Goal: Task Accomplishment & Management: Manage account settings

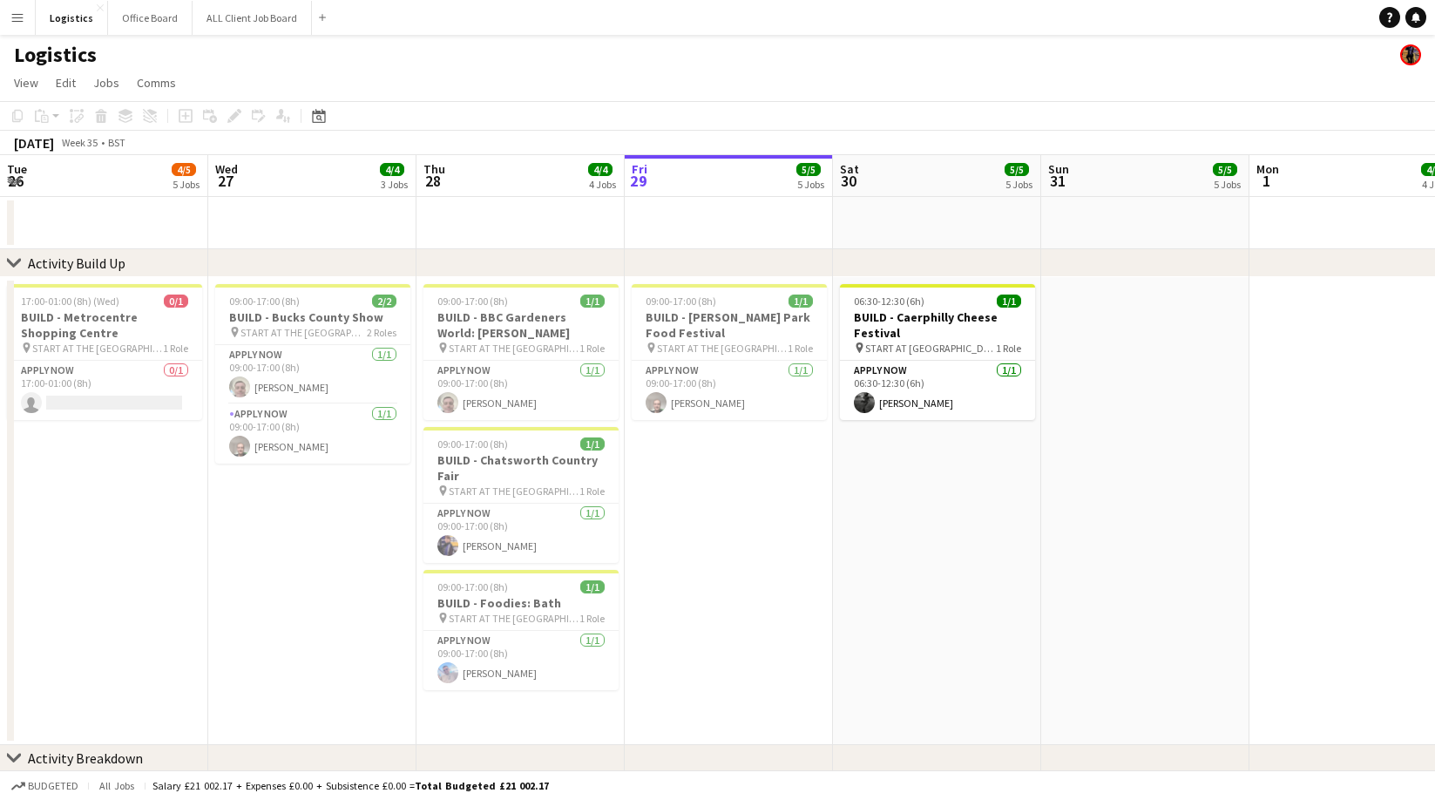
scroll to position [0, 417]
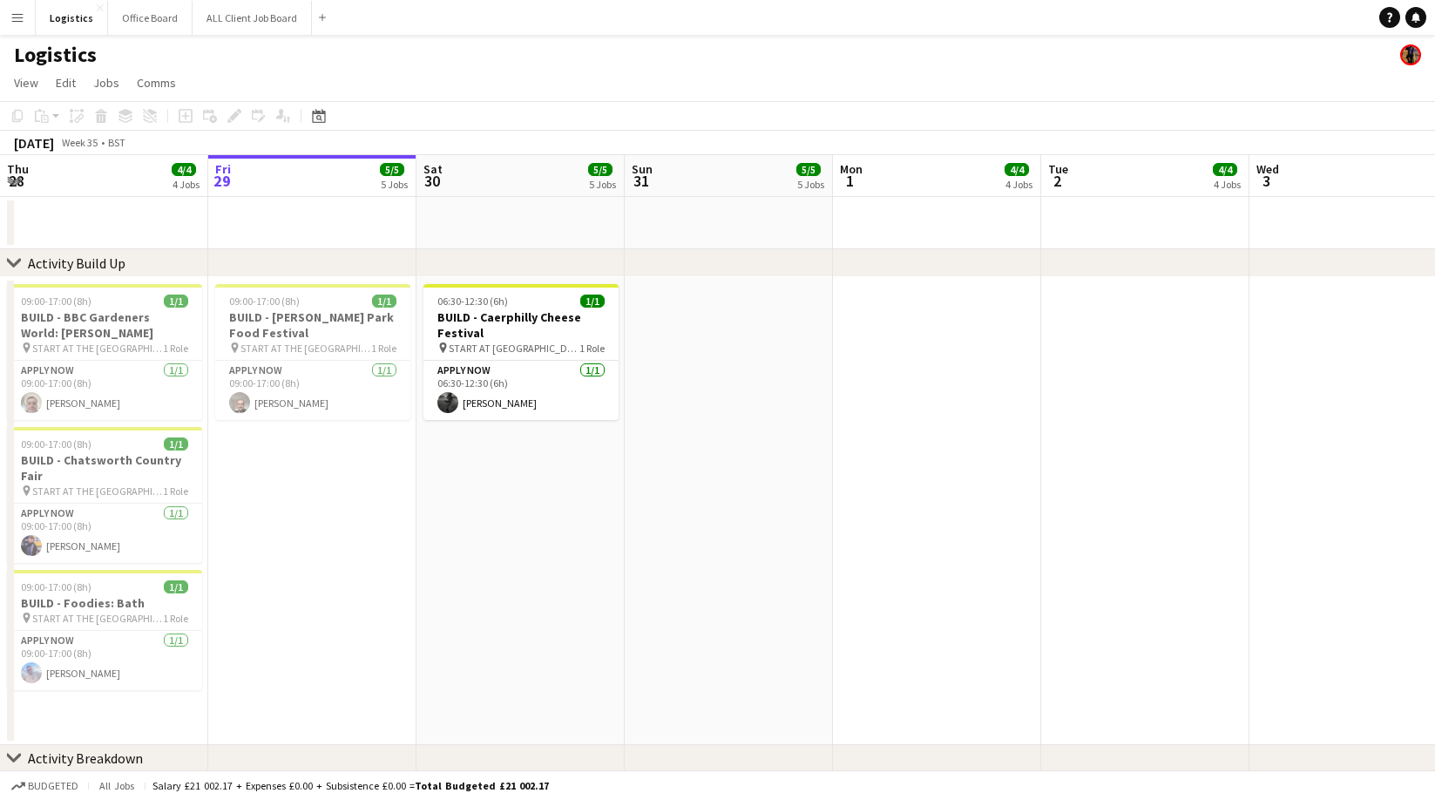
click at [23, 14] on app-icon "Menu" at bounding box center [17, 17] width 14 height 14
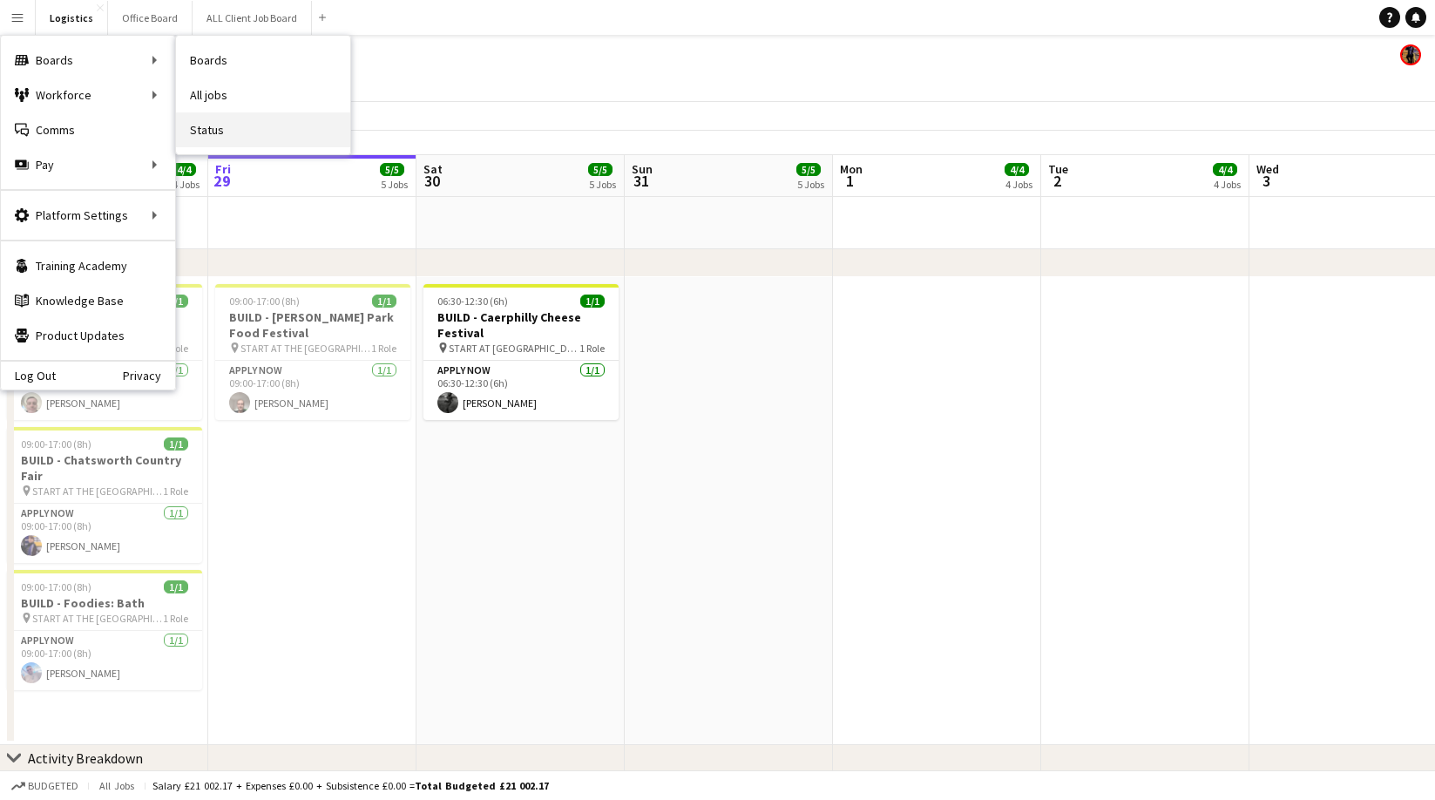
click at [227, 132] on link "Status" at bounding box center [263, 129] width 174 height 35
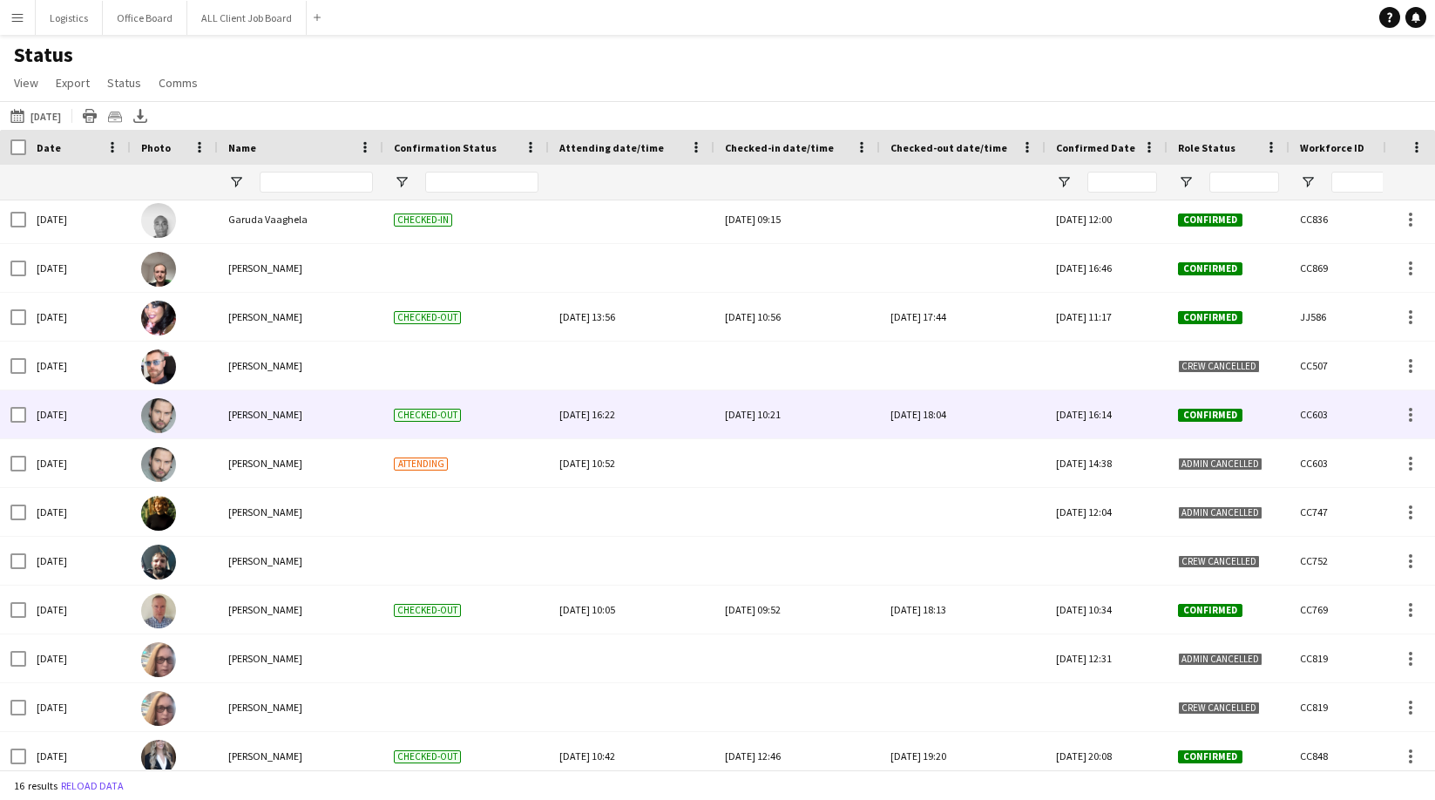
scroll to position [157, 0]
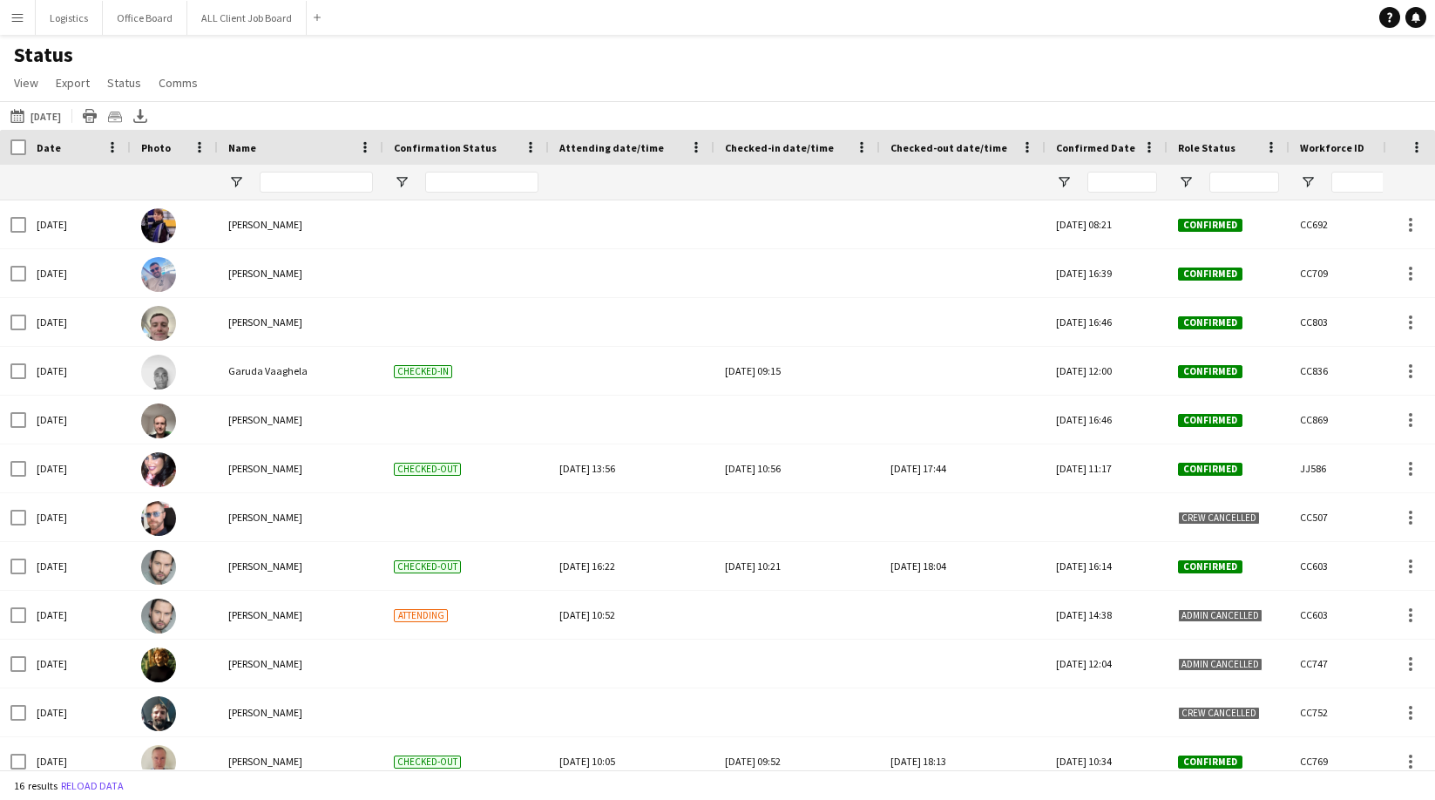
click at [38, 112] on button "[DATE] to [DATE] [DATE]" at bounding box center [36, 115] width 58 height 21
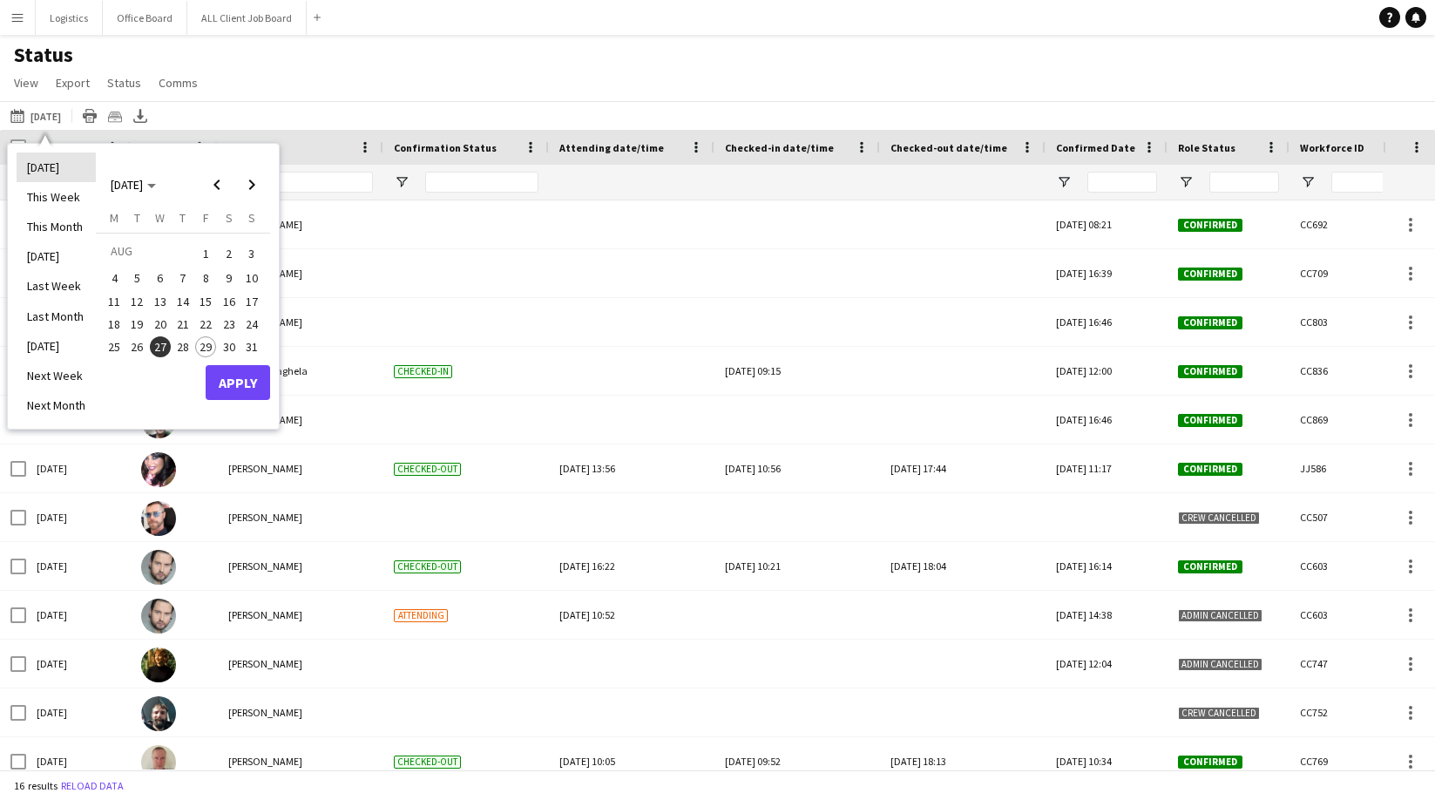
click at [44, 166] on li "[DATE]" at bounding box center [56, 167] width 79 height 30
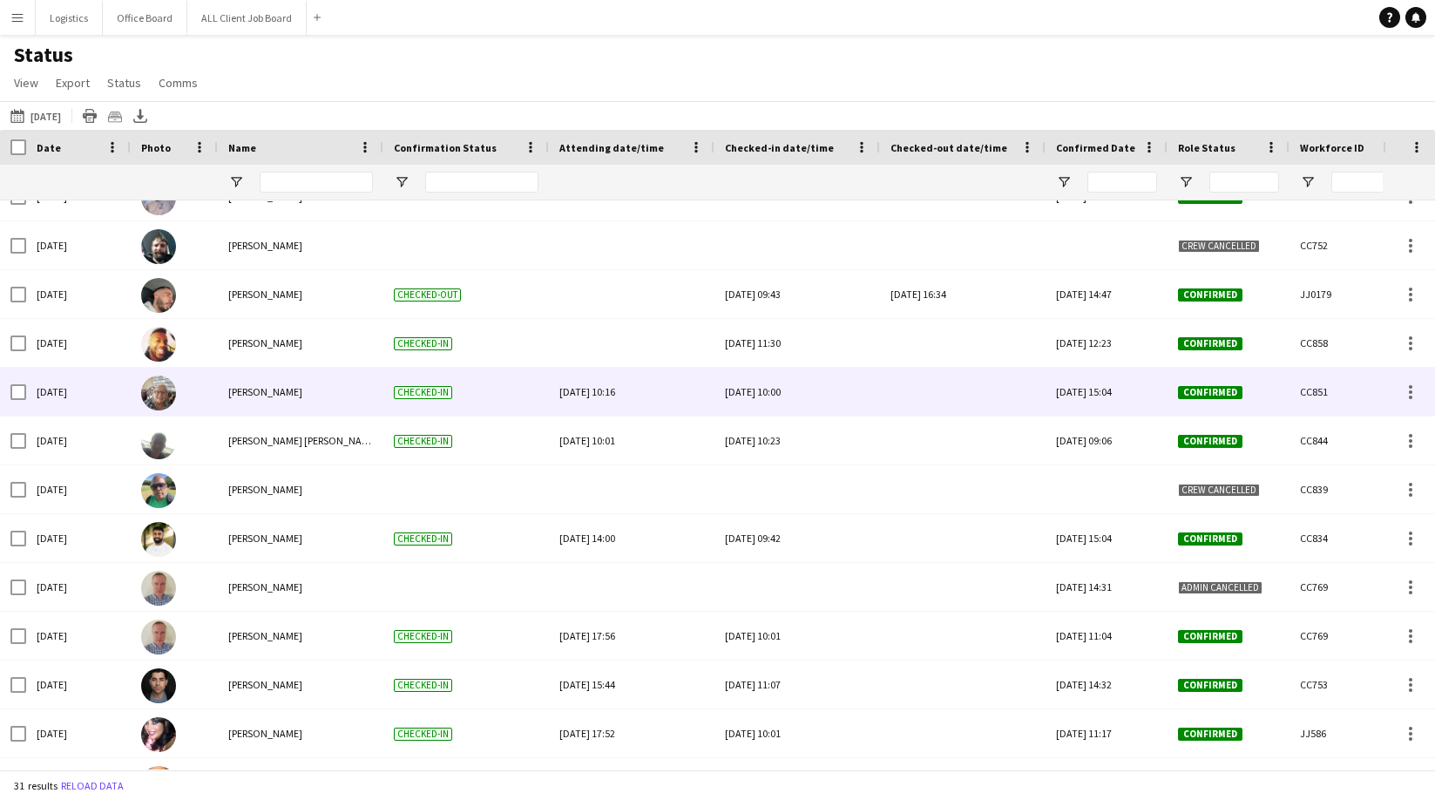
scroll to position [226, 0]
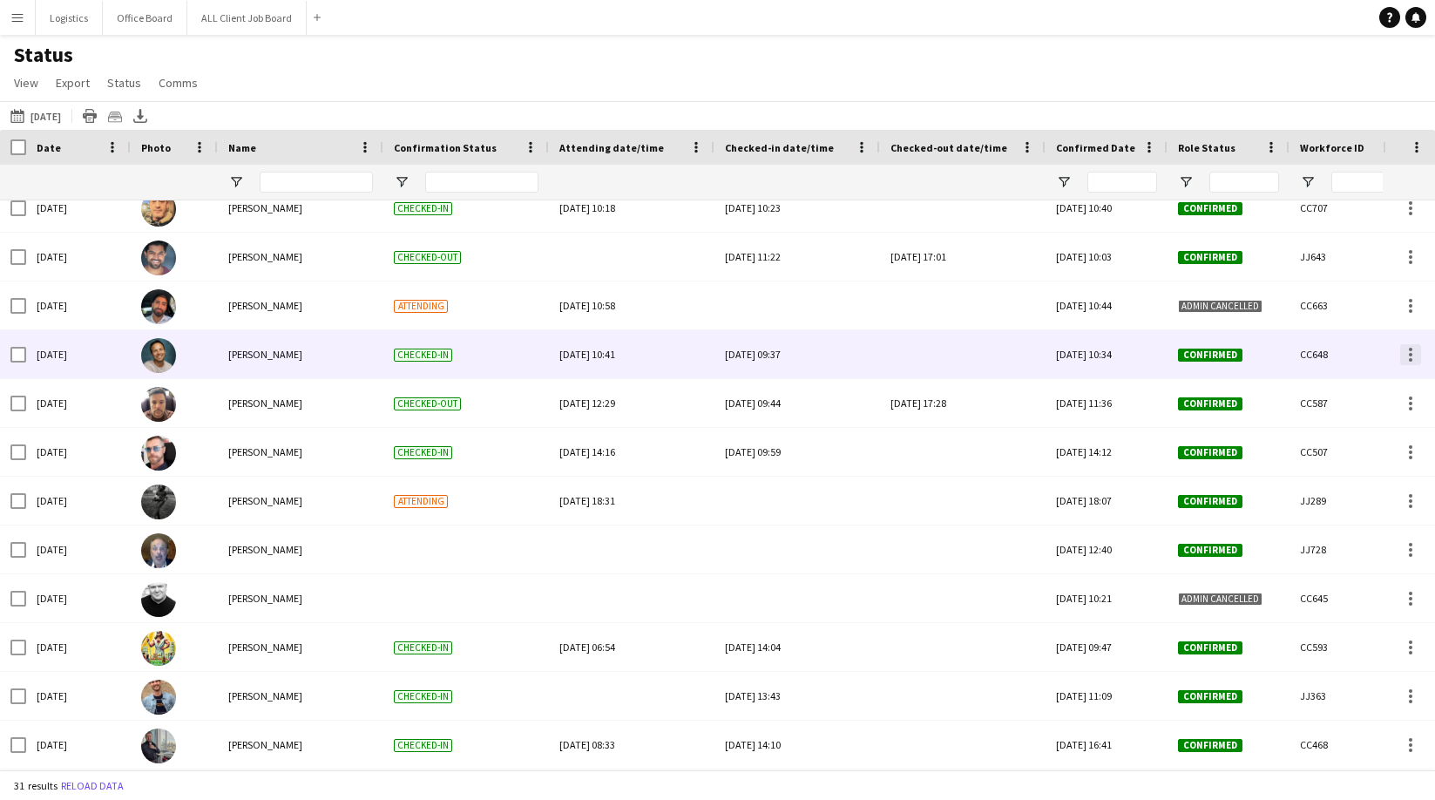
click at [1411, 355] on div at bounding box center [1410, 354] width 3 height 3
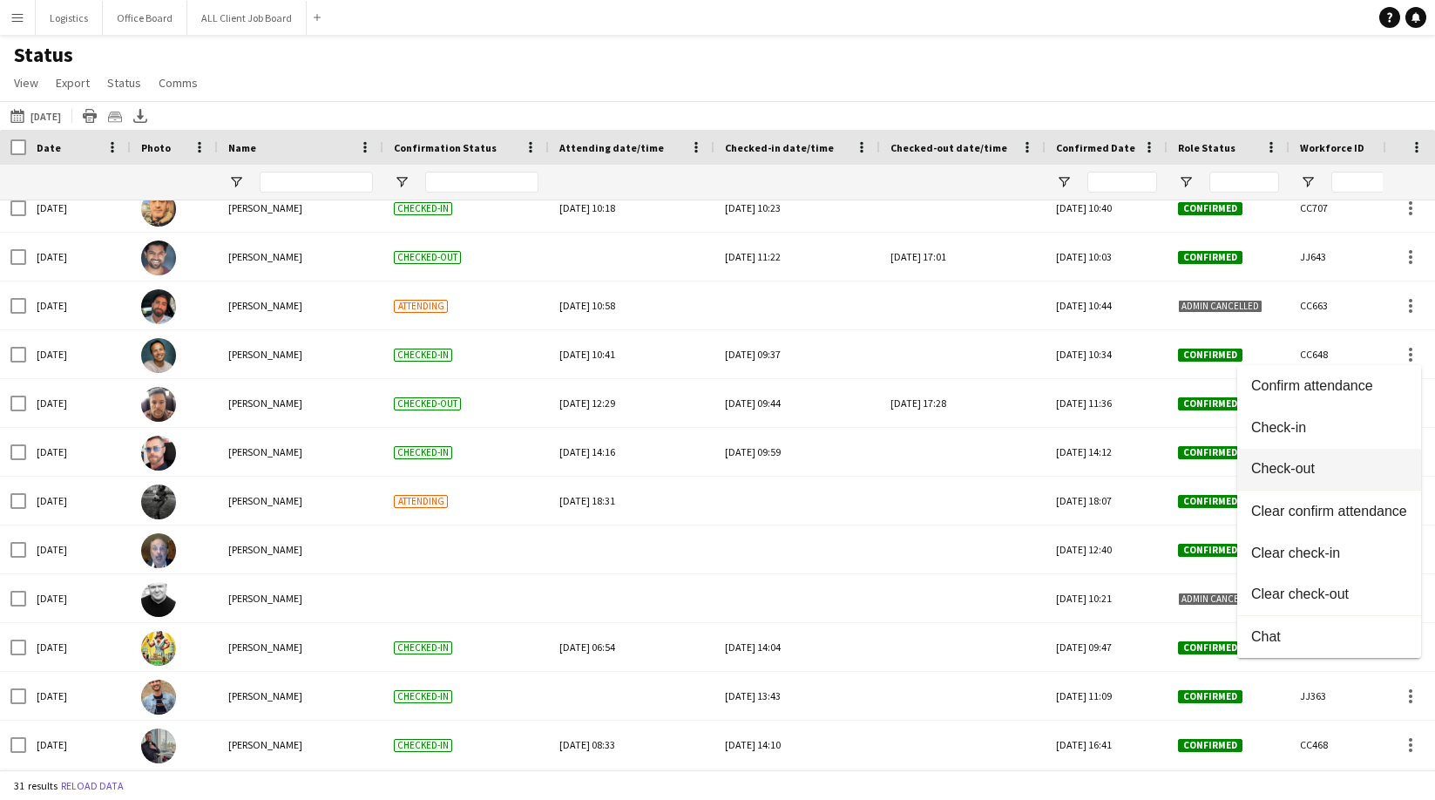
click at [1290, 467] on span "Check-out" at bounding box center [1329, 469] width 156 height 16
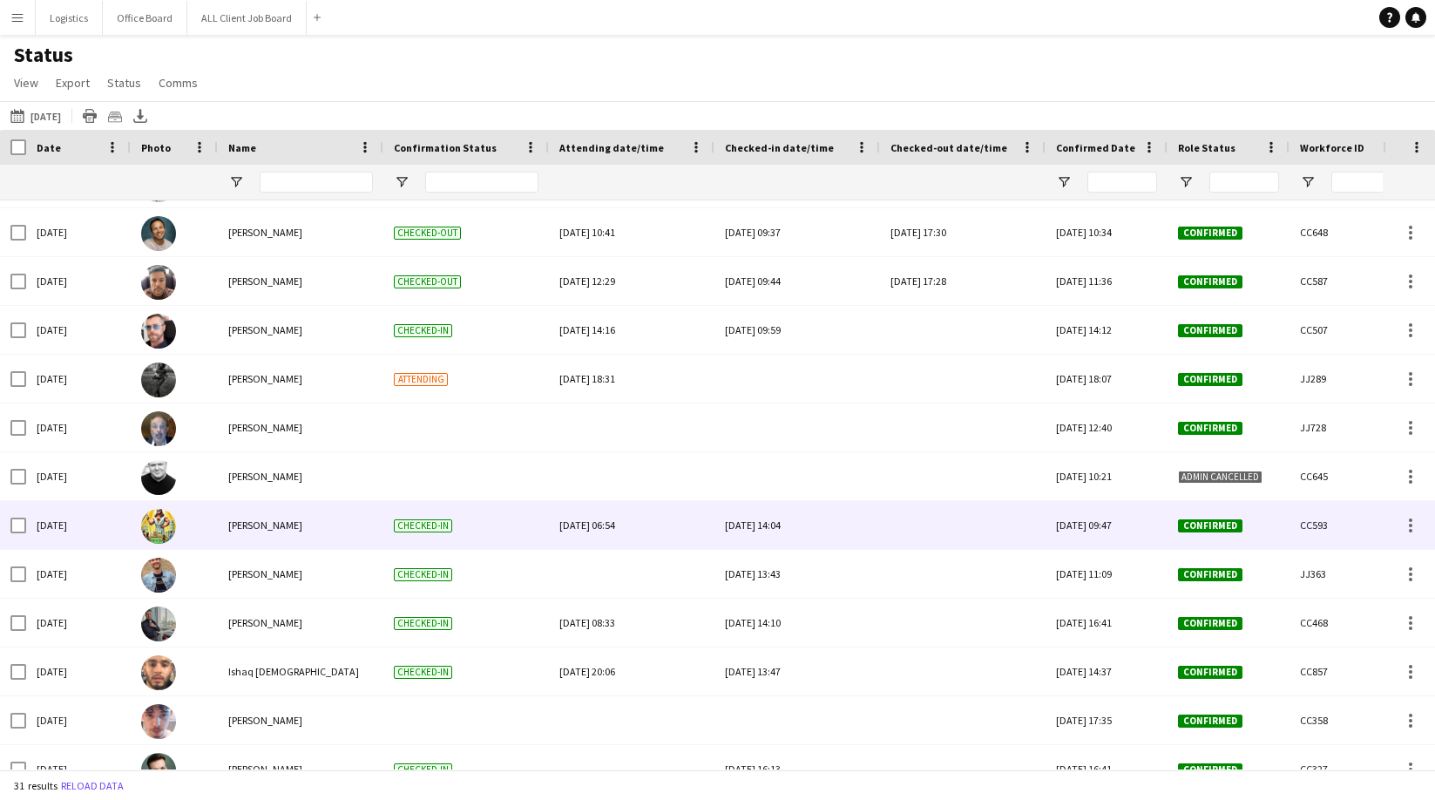
scroll to position [919, 0]
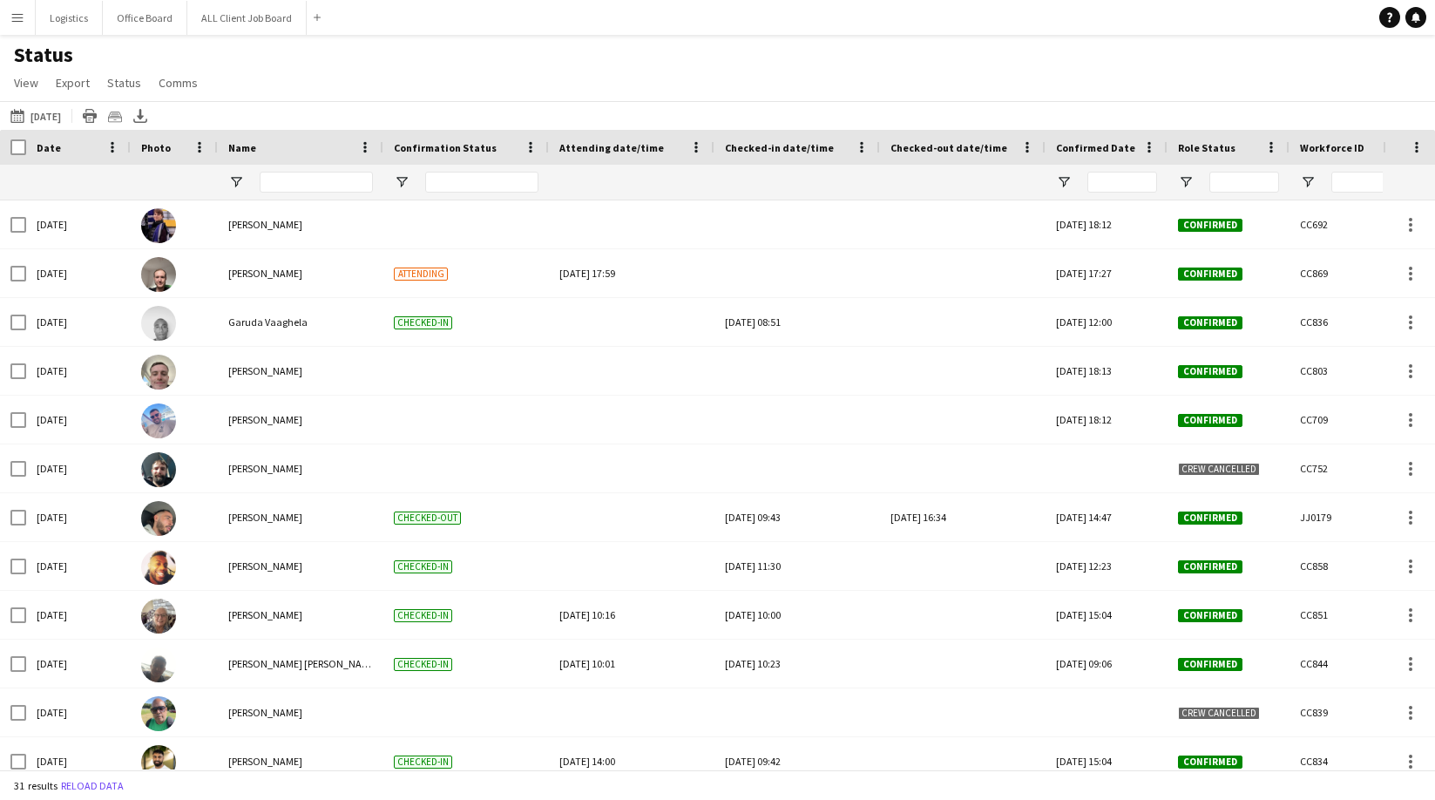
click at [350, 78] on div "Status View Views Default view New view Update view Delete view Edit name Custo…" at bounding box center [717, 71] width 1435 height 59
drag, startPoint x: 62, startPoint y: 12, endPoint x: 71, endPoint y: 23, distance: 13.6
click at [62, 11] on button "Logistics Close" at bounding box center [69, 18] width 67 height 34
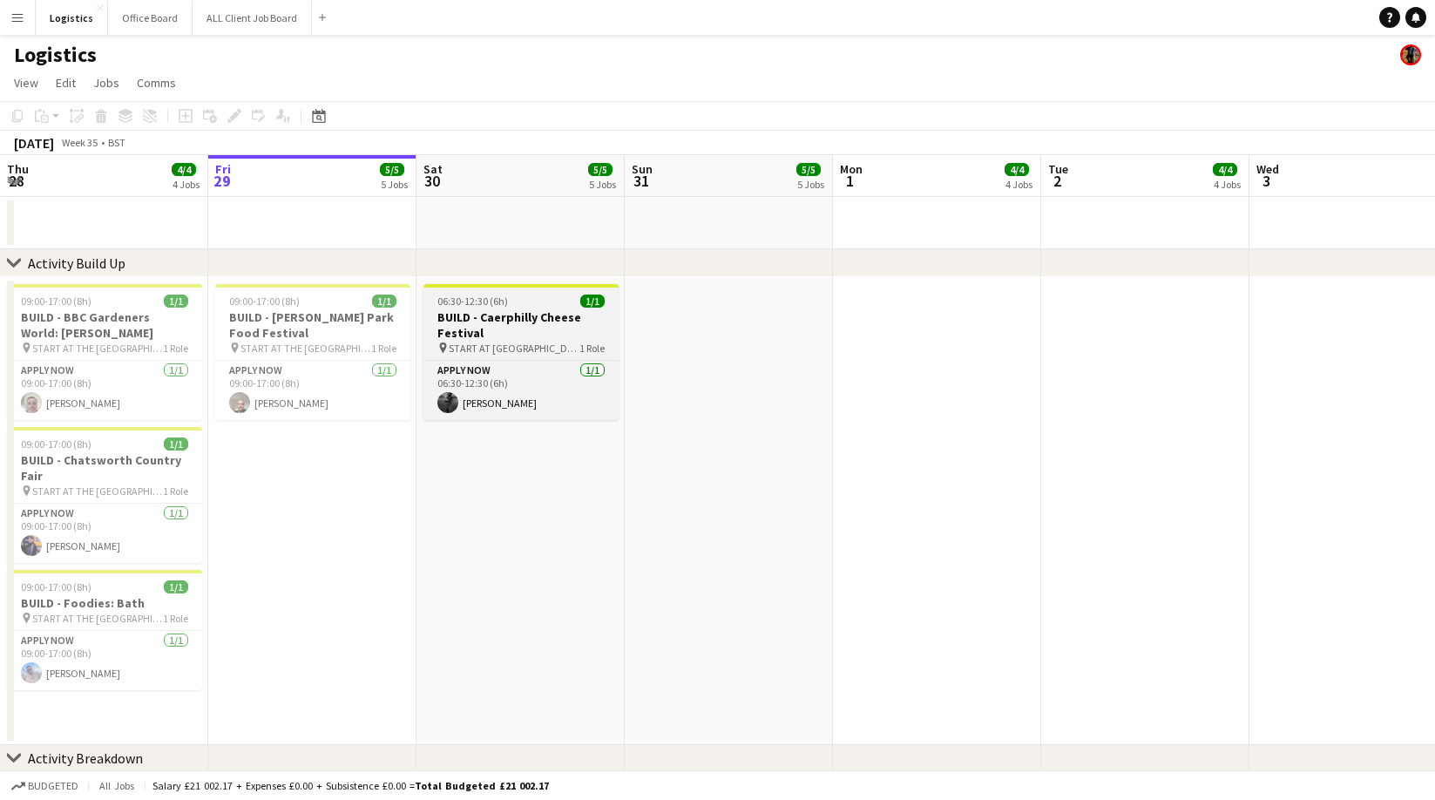
click at [511, 313] on h3 "BUILD - Caerphilly Cheese Festival" at bounding box center [520, 324] width 195 height 31
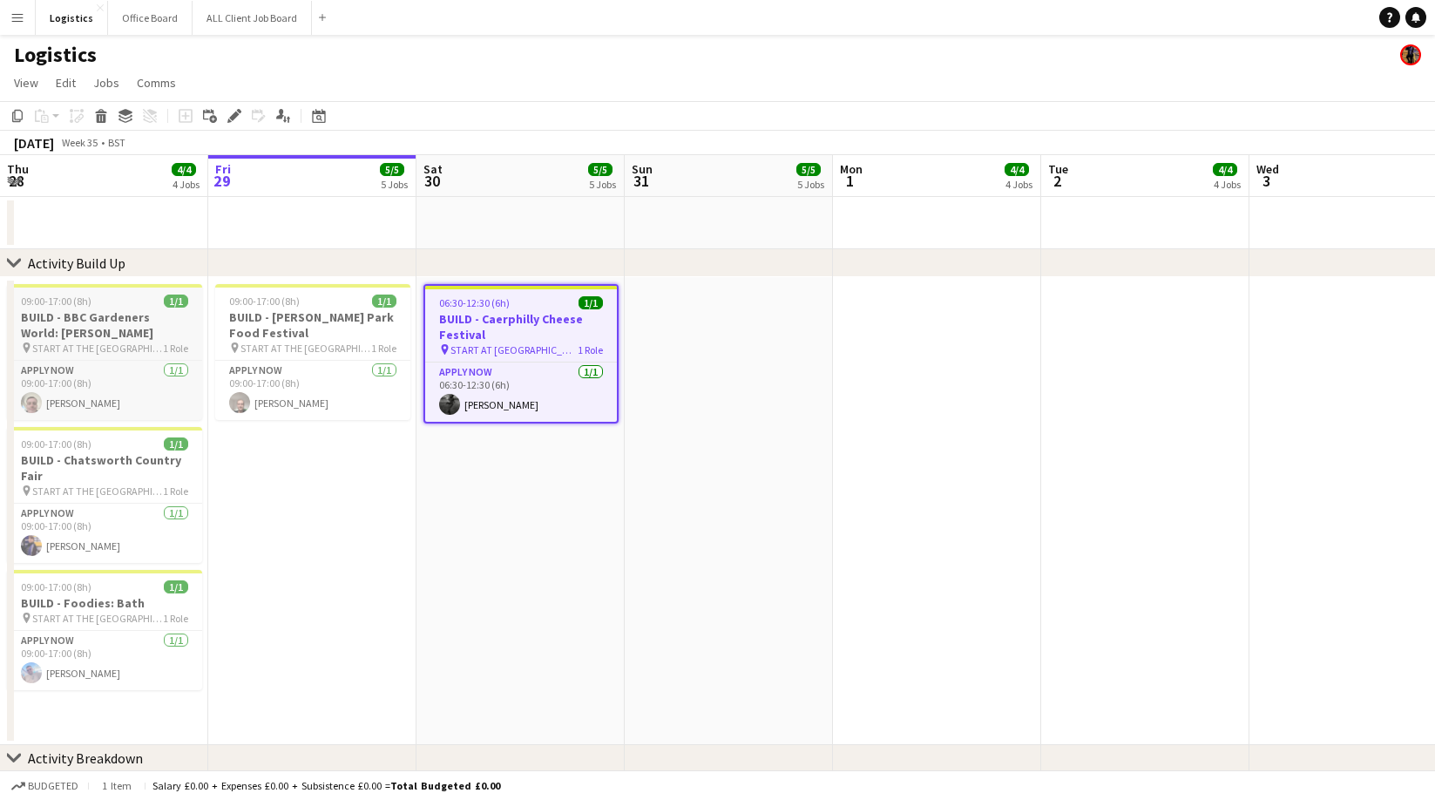
click at [57, 318] on h3 "BUILD - BBC Gardeners World: [PERSON_NAME]" at bounding box center [104, 324] width 195 height 31
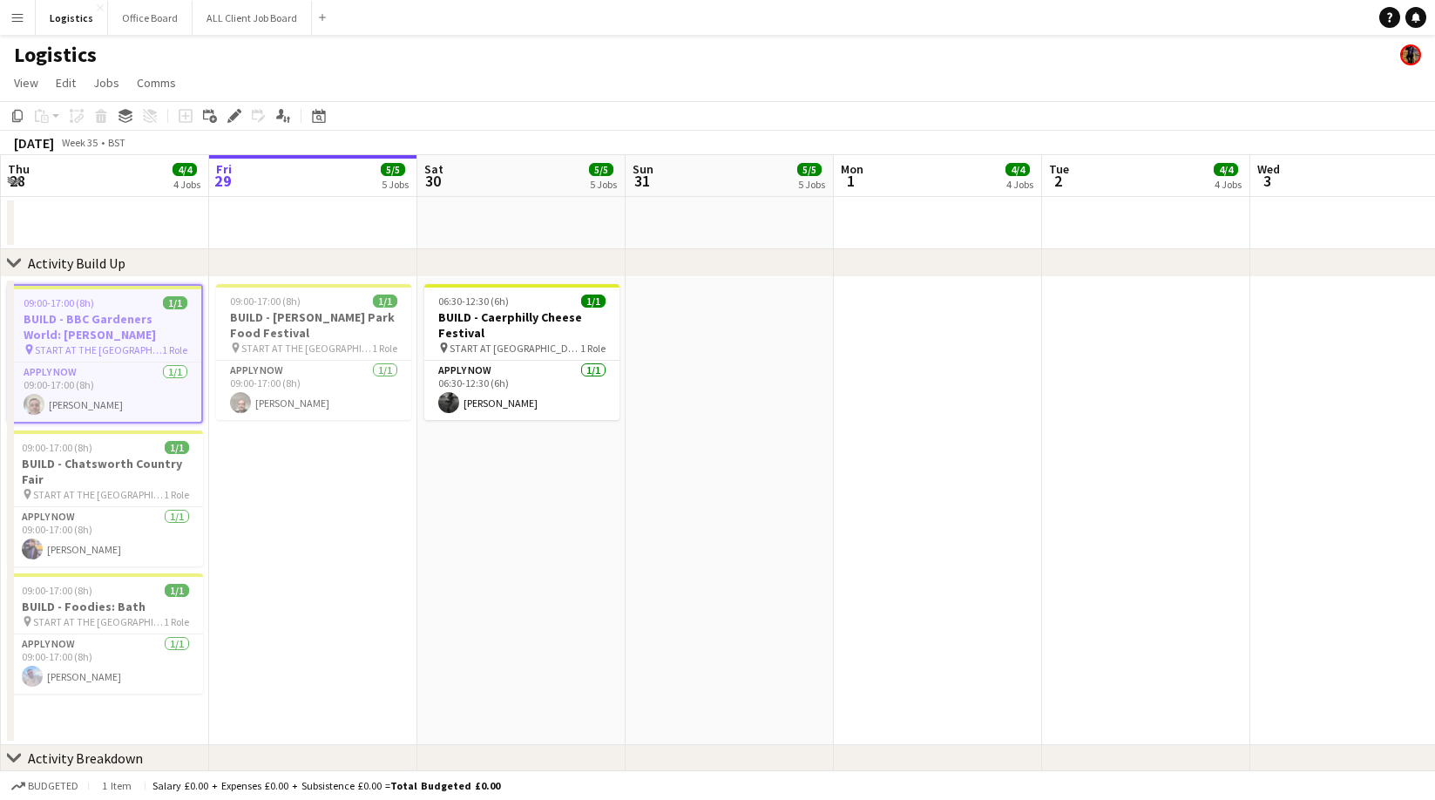
drag, startPoint x: 17, startPoint y: 118, endPoint x: 37, endPoint y: 122, distance: 19.7
click at [17, 118] on icon "Copy" at bounding box center [17, 116] width 14 height 14
drag, startPoint x: 941, startPoint y: 308, endPoint x: 965, endPoint y: 309, distance: 23.6
click at [941, 308] on app-date-cell at bounding box center [938, 511] width 208 height 468
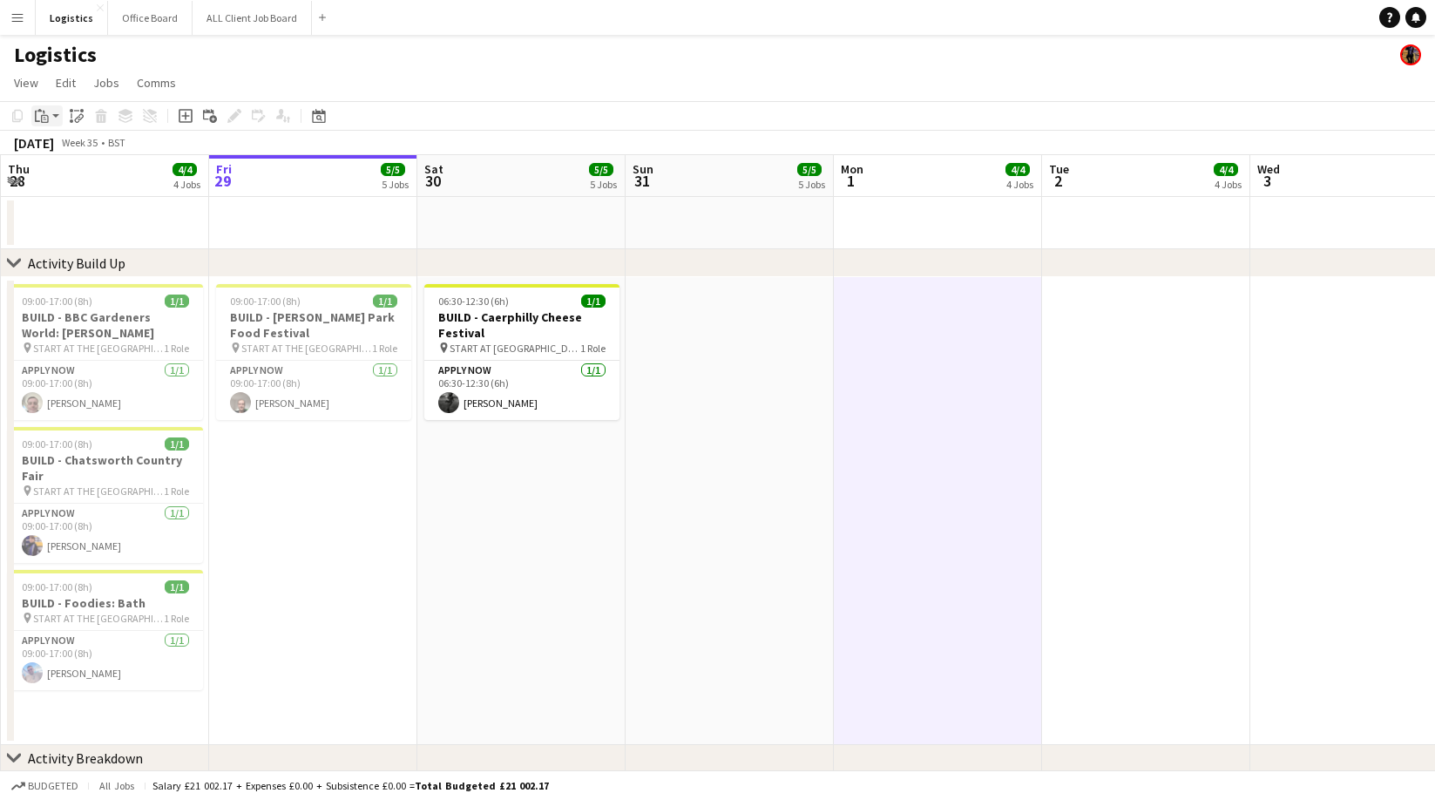
drag, startPoint x: 40, startPoint y: 112, endPoint x: 45, endPoint y: 121, distance: 10.2
click at [40, 112] on icon "Paste" at bounding box center [42, 116] width 14 height 14
drag, startPoint x: 60, startPoint y: 152, endPoint x: 134, endPoint y: 186, distance: 81.9
click at [60, 152] on link "Paste Command V" at bounding box center [115, 149] width 138 height 16
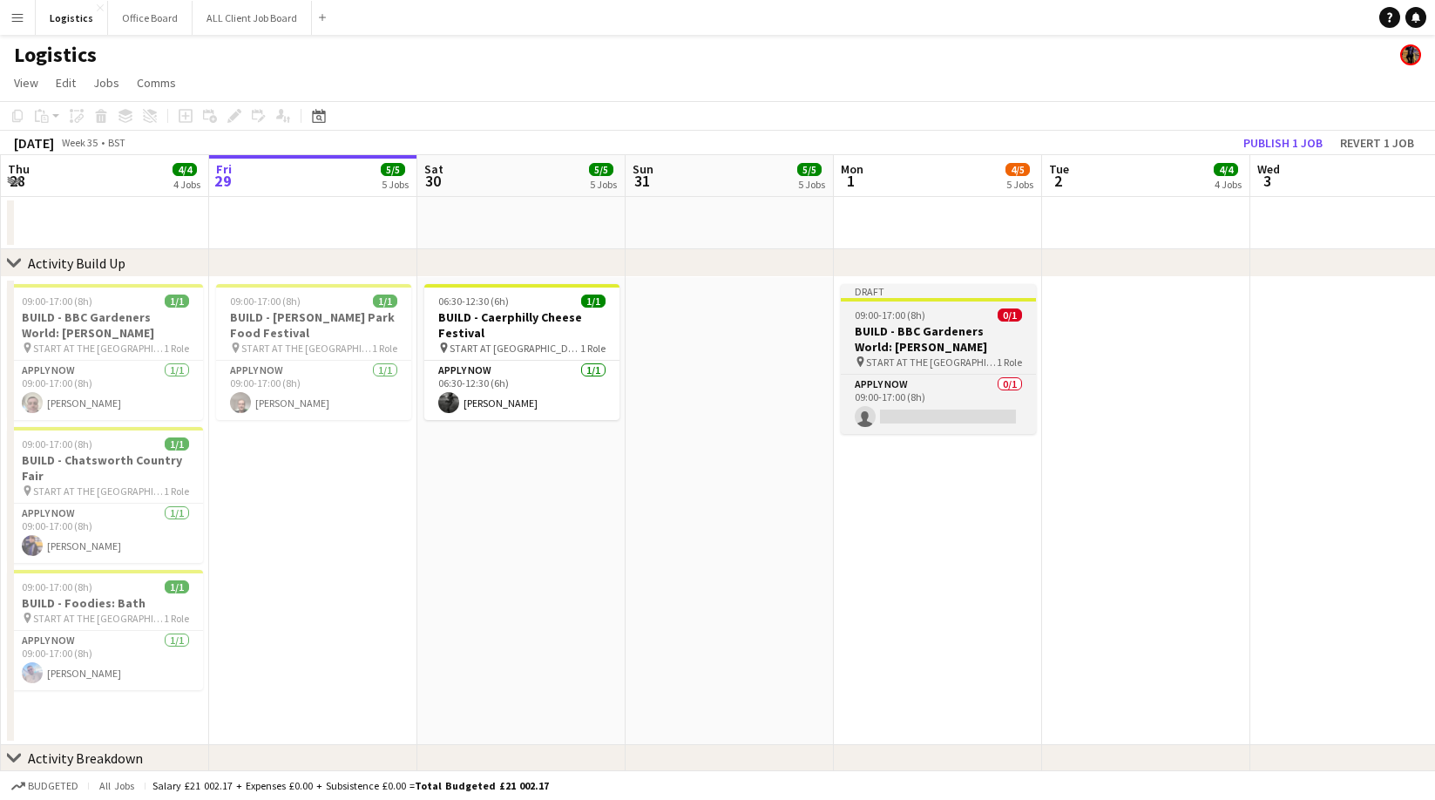
click at [942, 335] on h3 "BUILD - BBC Gardeners World: [PERSON_NAME]" at bounding box center [938, 338] width 195 height 31
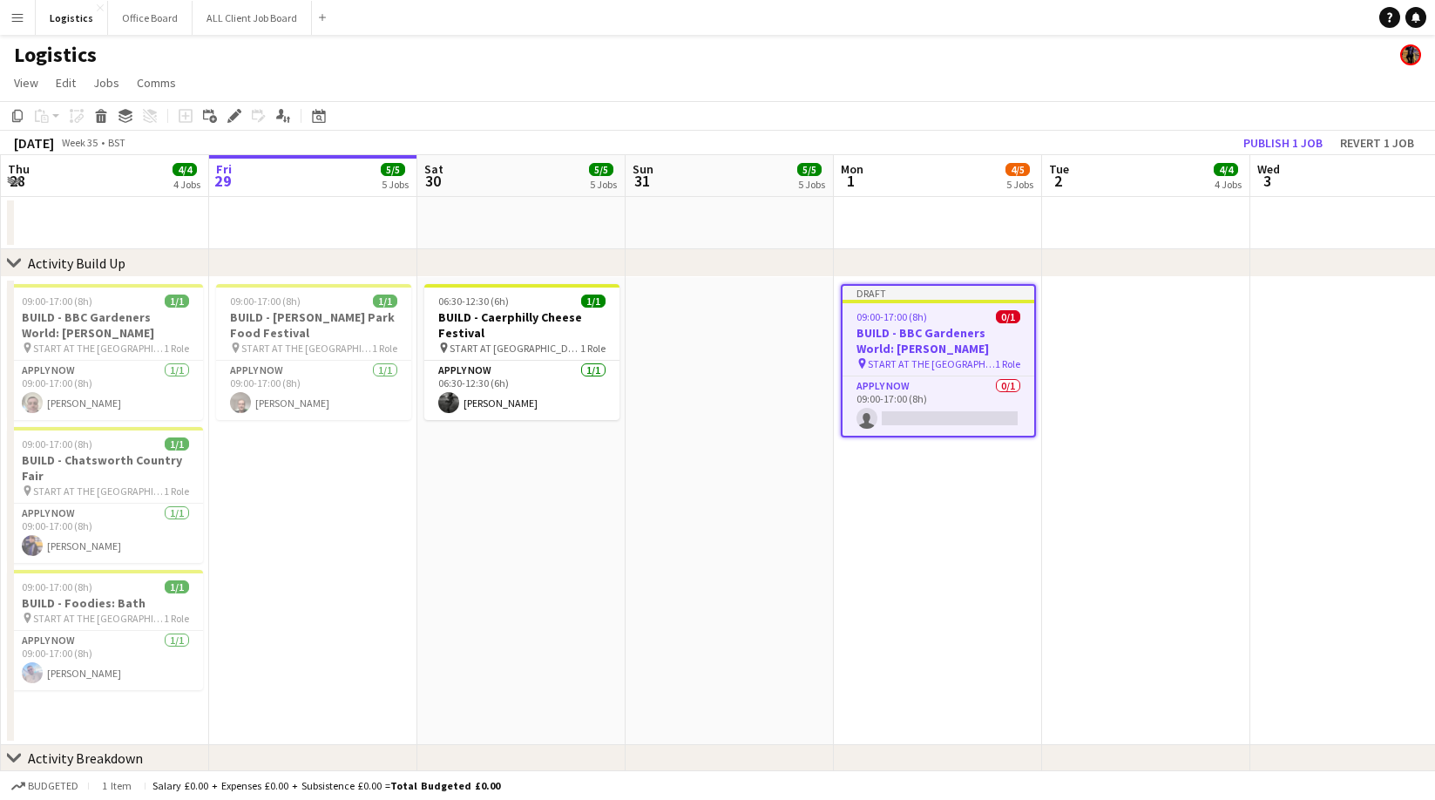
drag, startPoint x: 236, startPoint y: 118, endPoint x: 620, endPoint y: 215, distance: 395.6
click at [236, 118] on icon "Edit" at bounding box center [234, 116] width 14 height 14
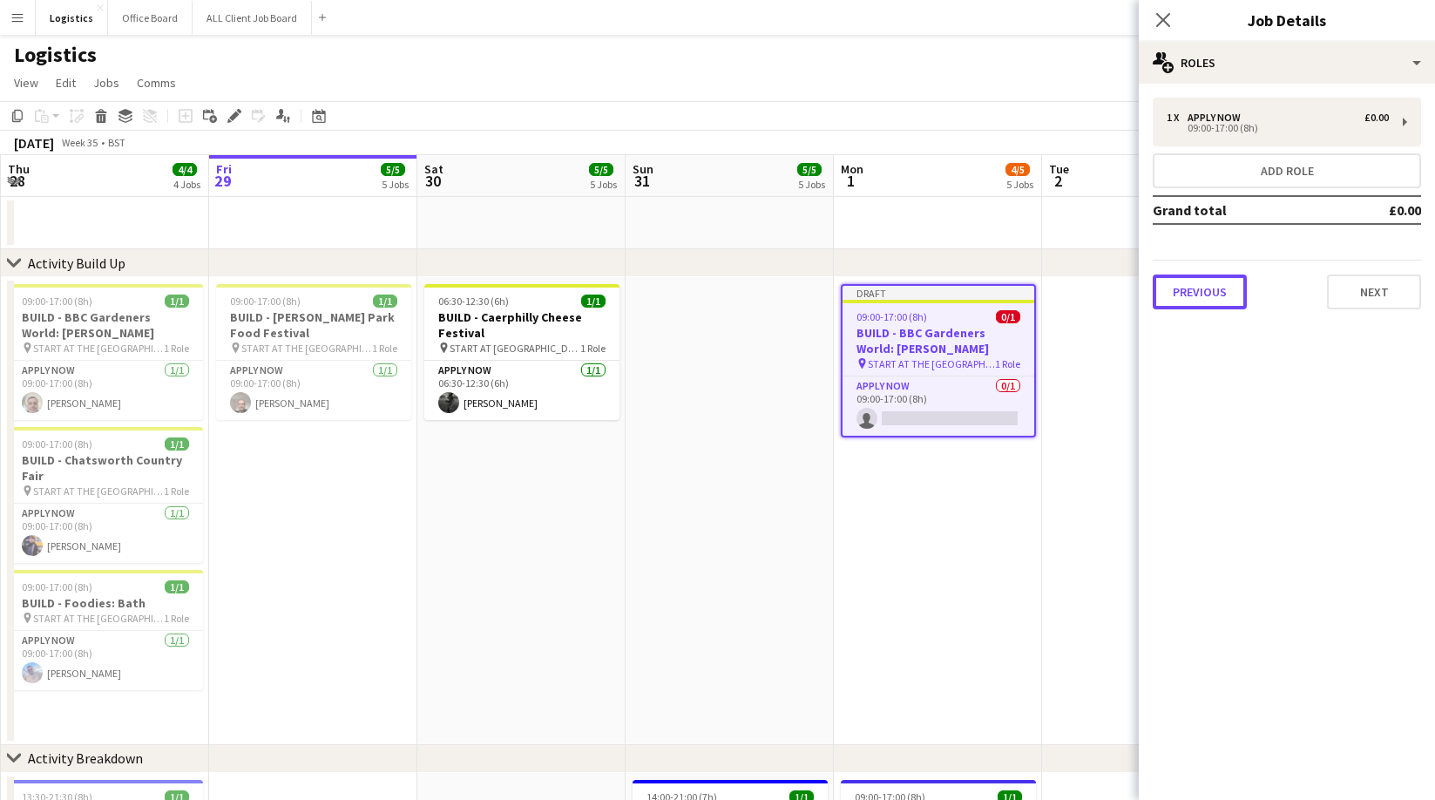
click at [1202, 291] on button "Previous" at bounding box center [1200, 291] width 94 height 35
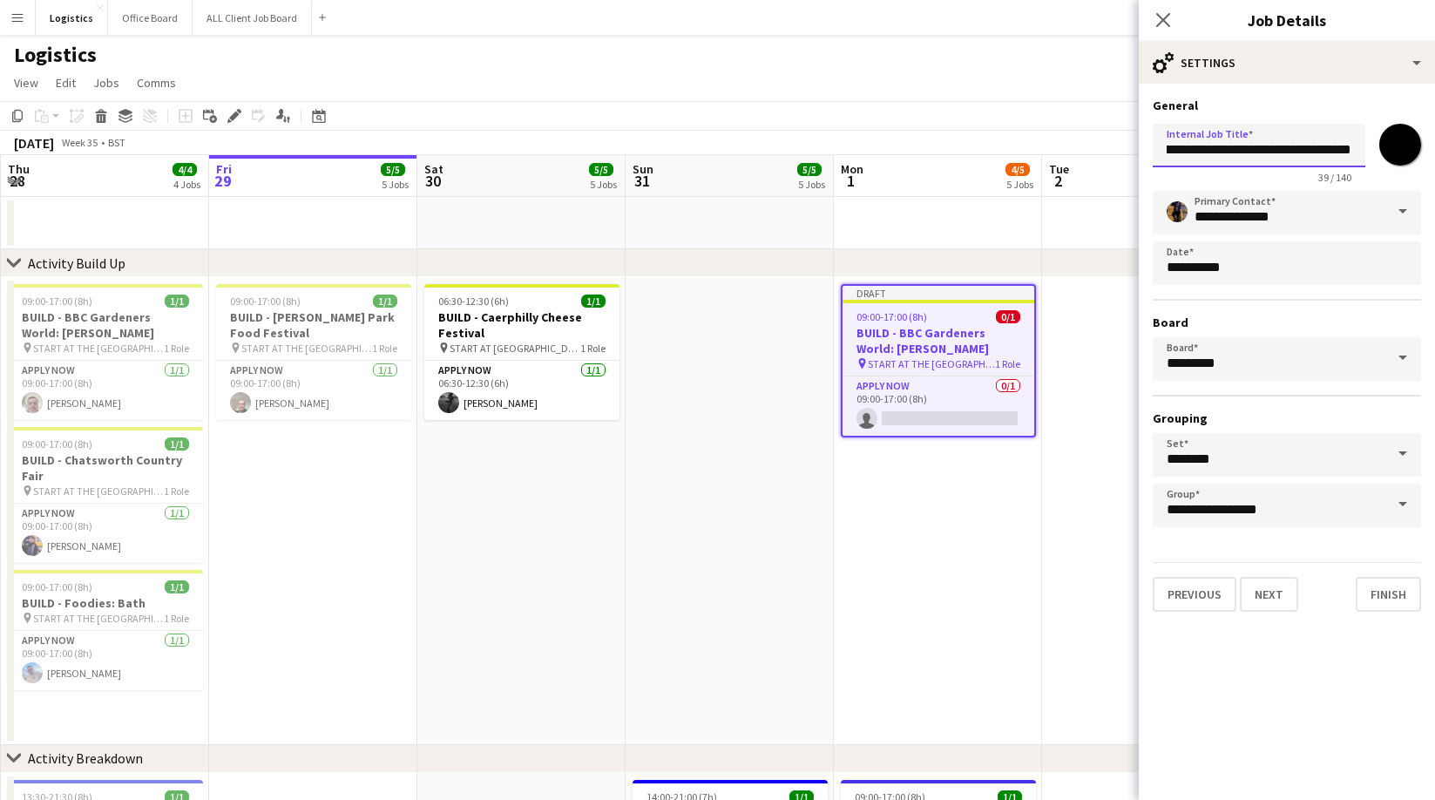
drag, startPoint x: 1214, startPoint y: 152, endPoint x: 1482, endPoint y: 152, distance: 268.4
paste input "text"
type input "**********"
click at [1268, 587] on button "Next" at bounding box center [1269, 594] width 58 height 35
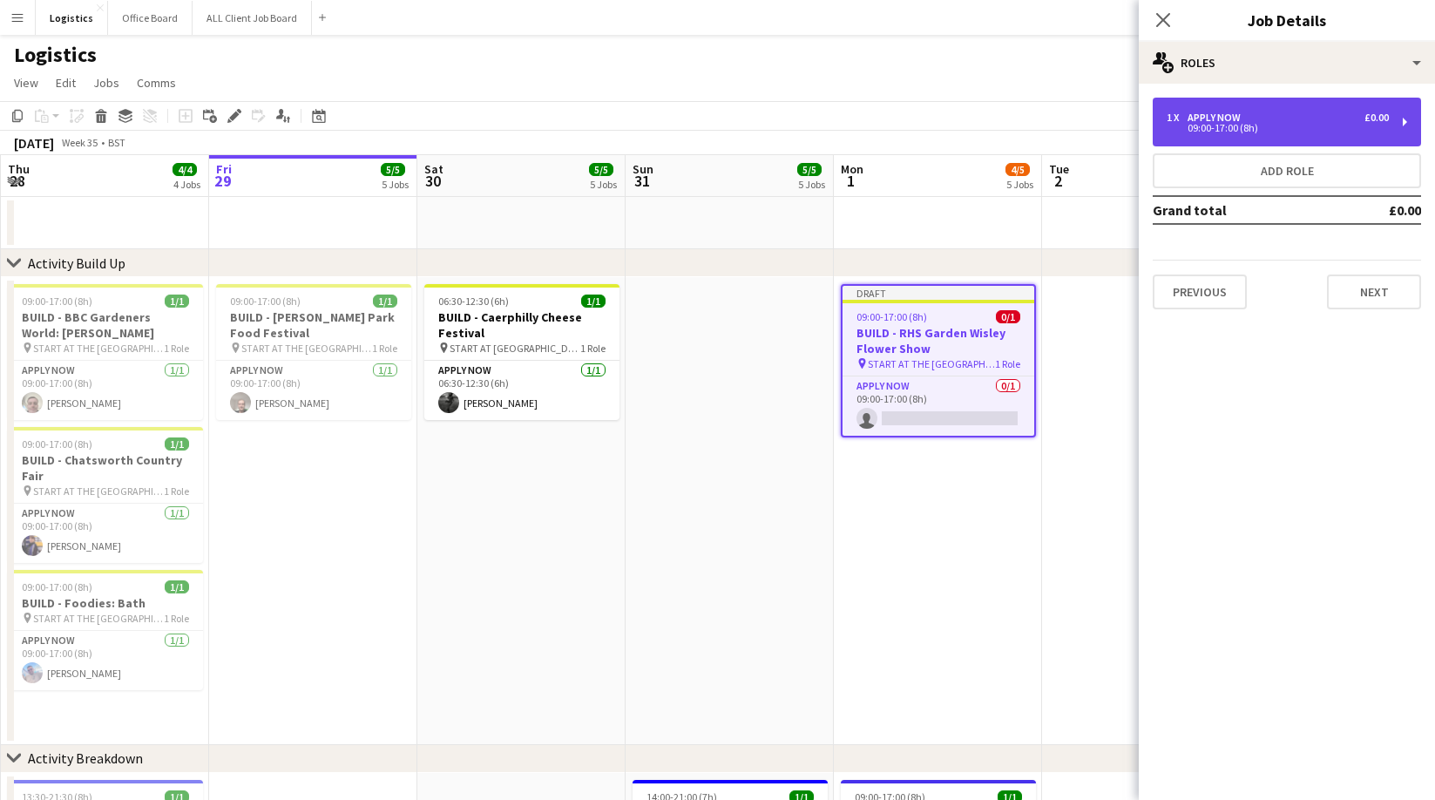
click at [1219, 132] on div "09:00-17:00 (8h)" at bounding box center [1278, 128] width 222 height 9
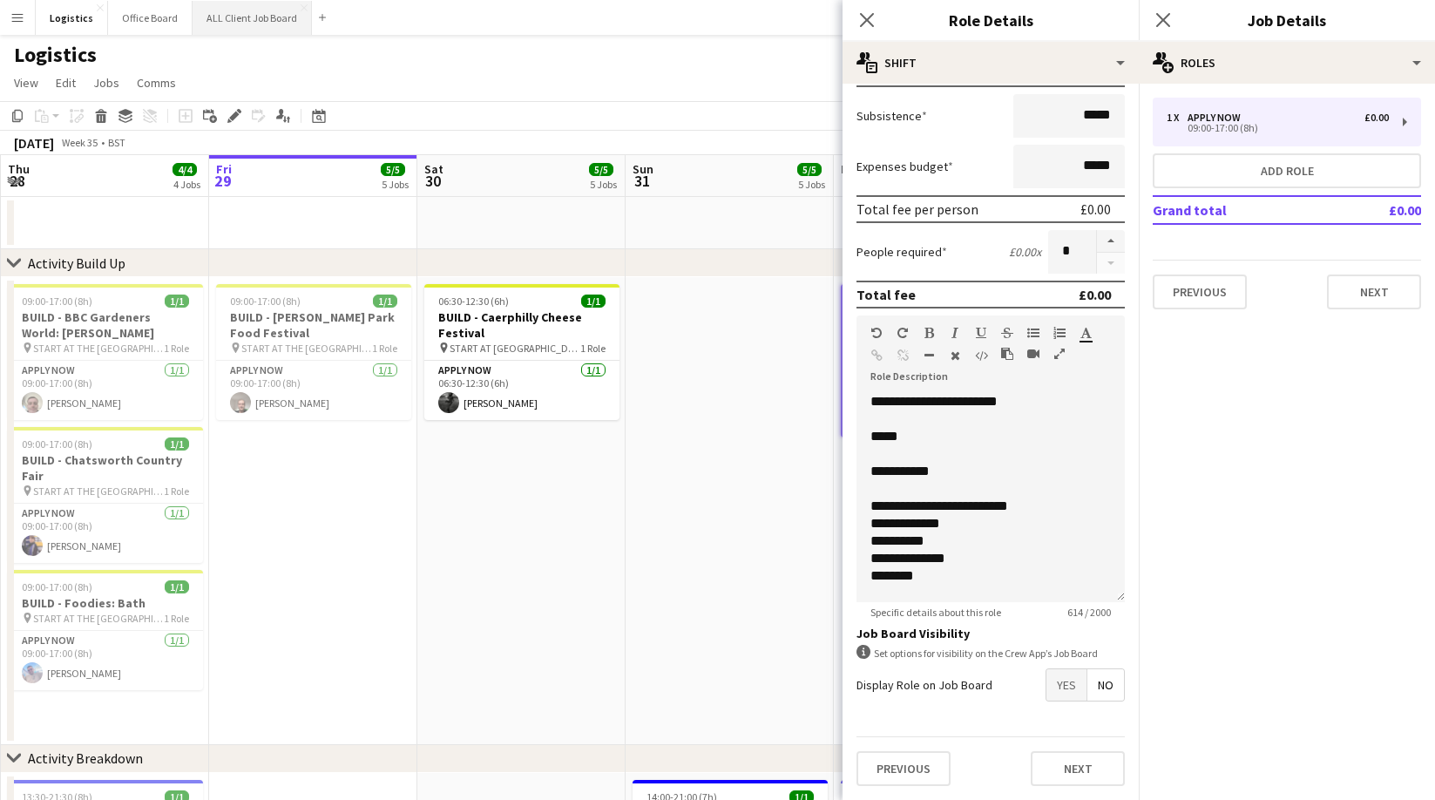
drag, startPoint x: 247, startPoint y: 16, endPoint x: 247, endPoint y: 33, distance: 17.4
click at [246, 16] on button "ALL Client Job Board Close" at bounding box center [252, 18] width 119 height 34
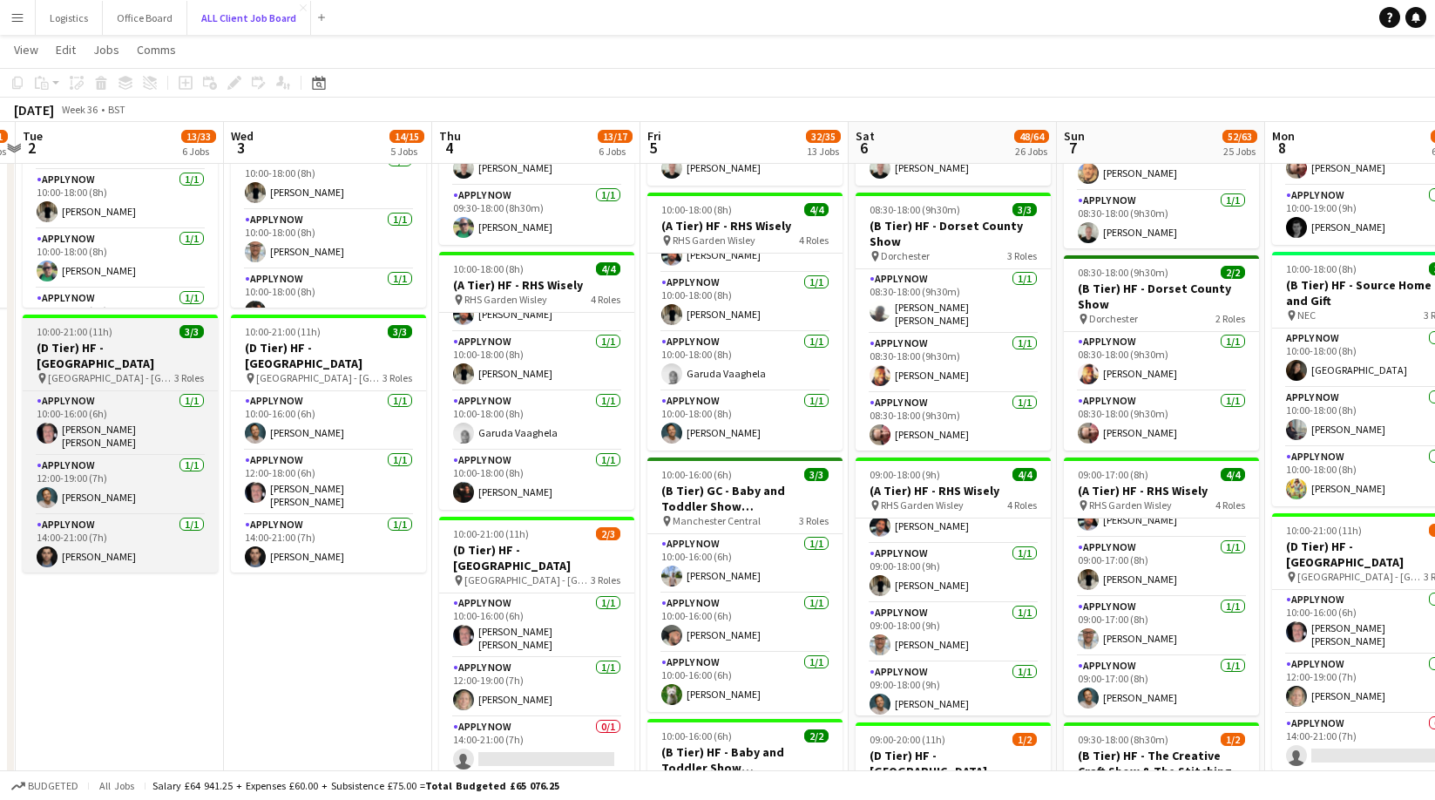
scroll to position [0, 366]
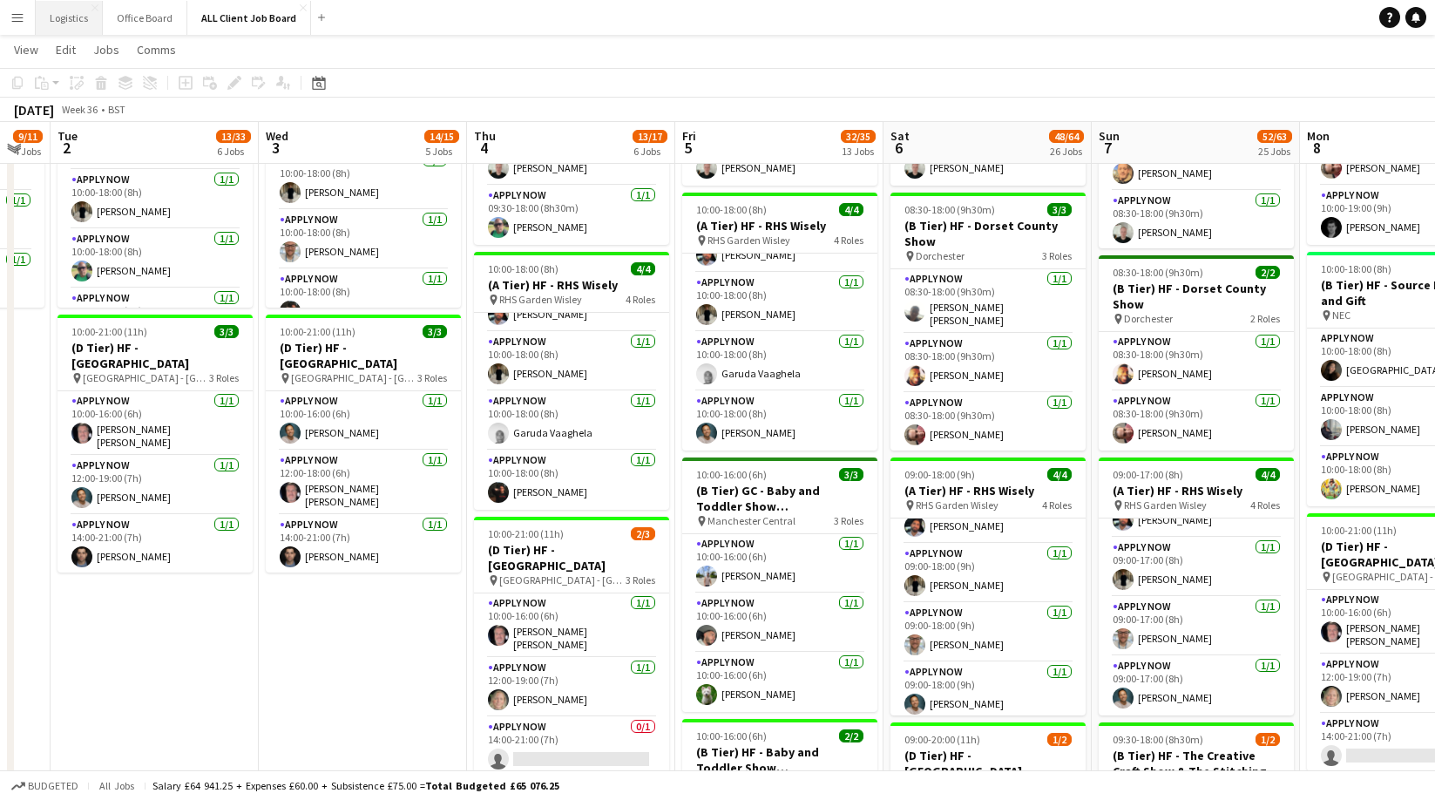
click at [68, 18] on button "Logistics Close" at bounding box center [69, 18] width 67 height 34
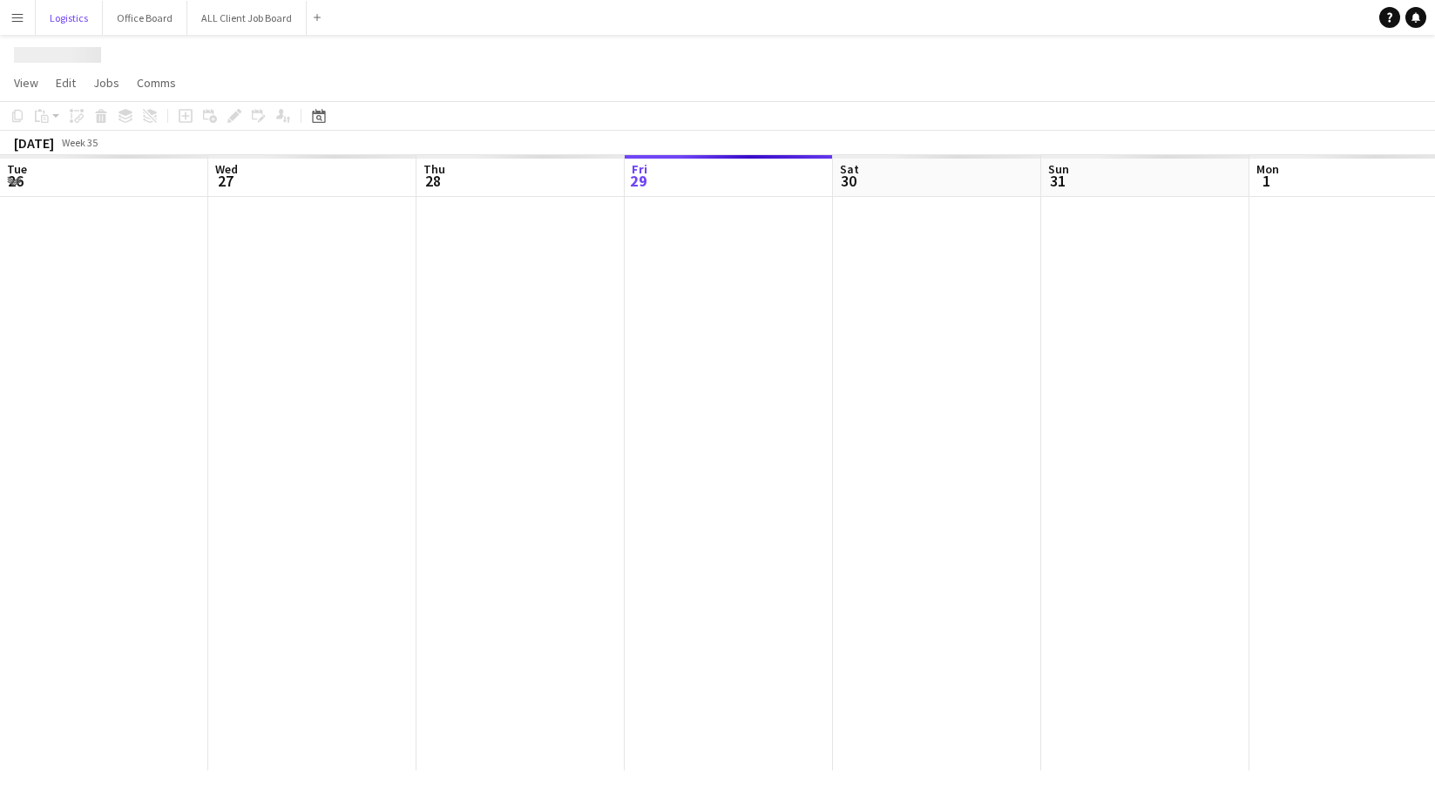
scroll to position [0, 417]
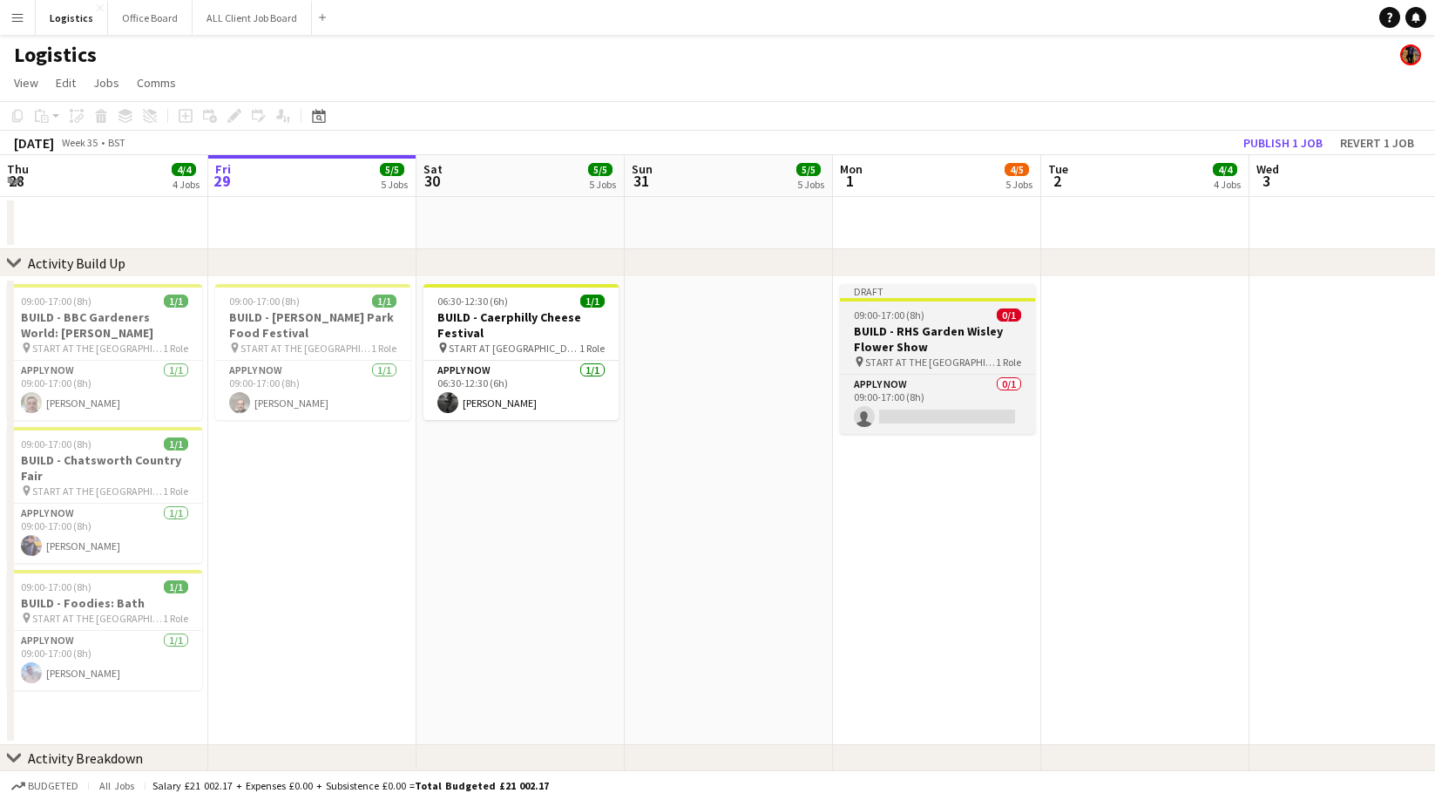
click at [897, 342] on h3 "BUILD - RHS Garden Wisley Flower Show" at bounding box center [937, 338] width 195 height 31
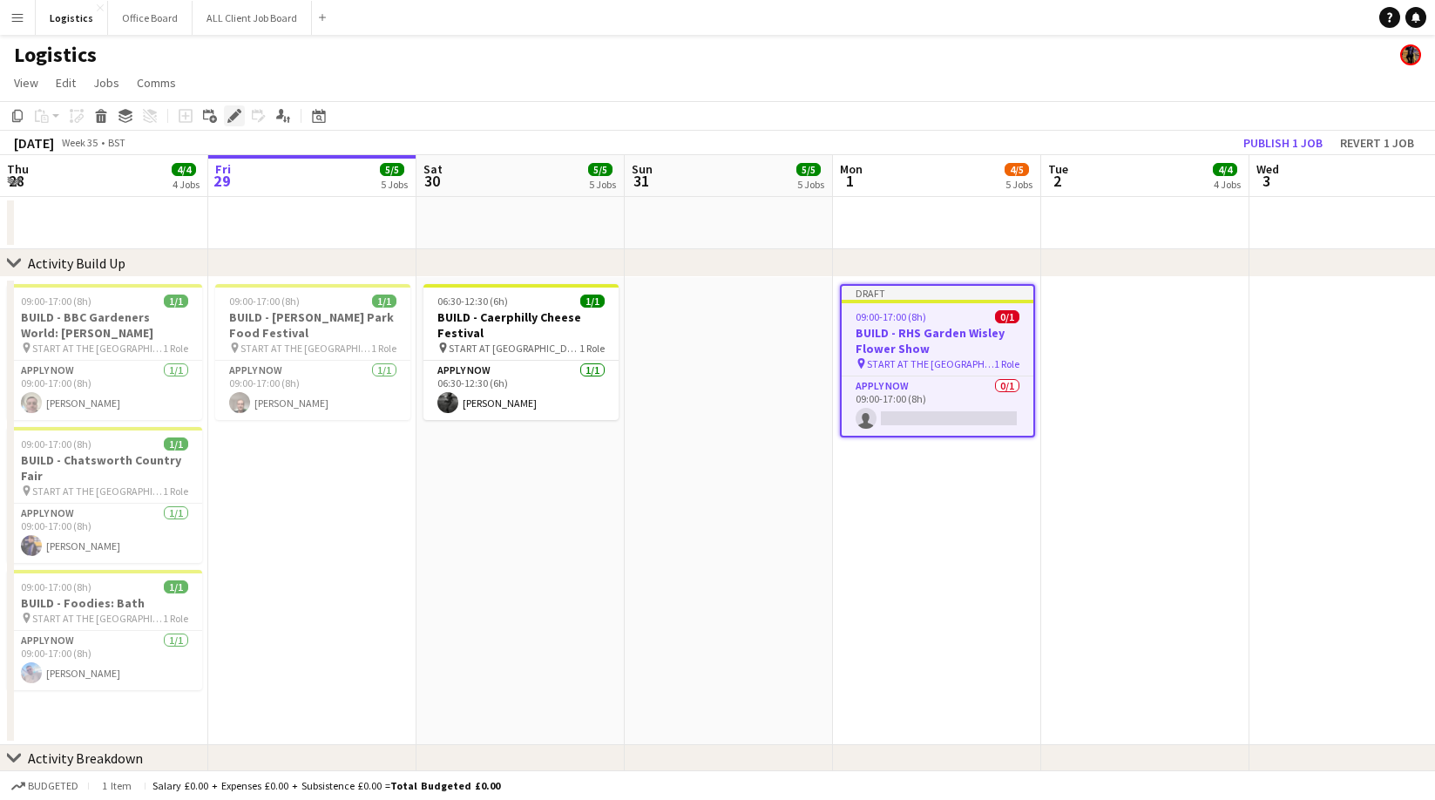
click at [236, 116] on icon "Edit" at bounding box center [234, 116] width 14 height 14
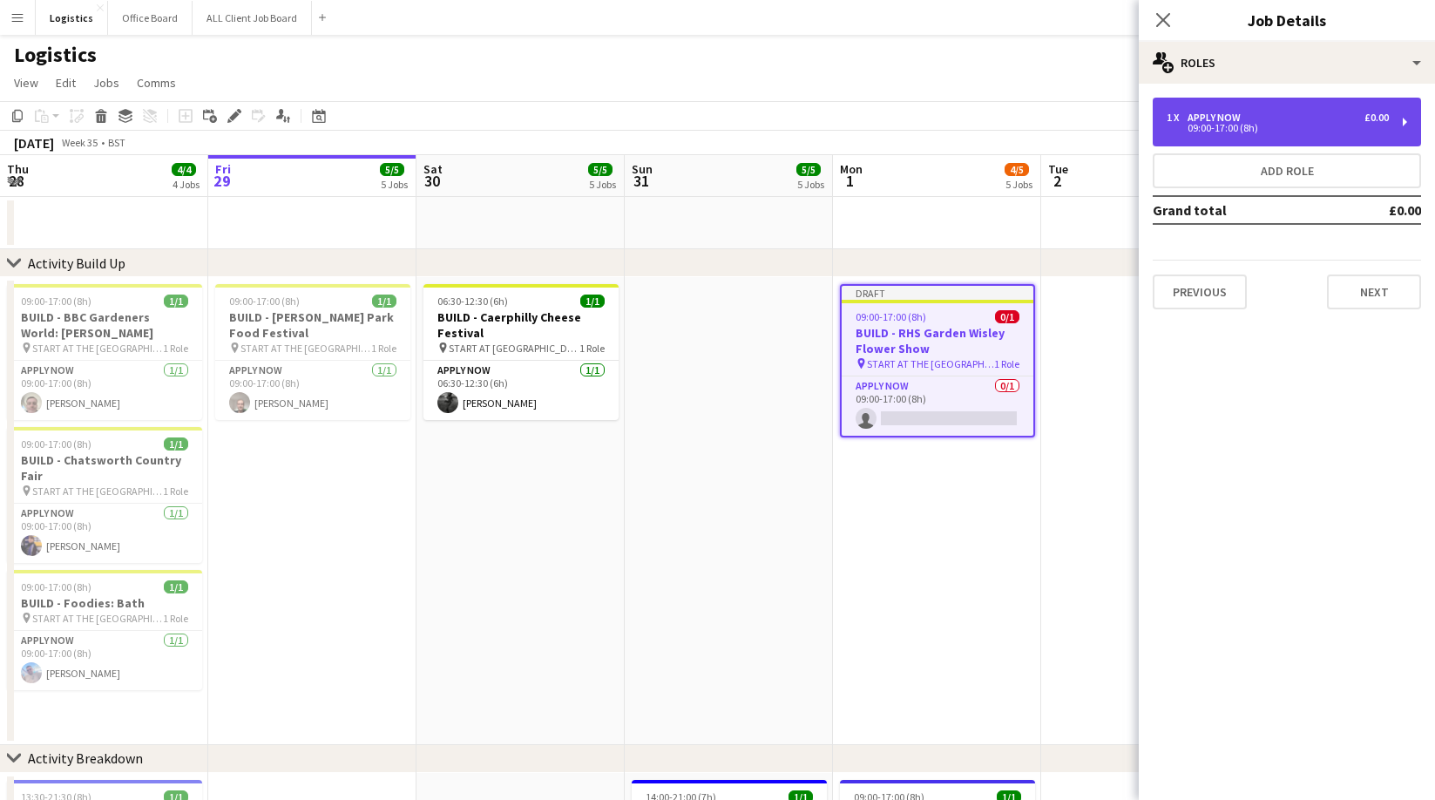
click at [1280, 130] on div "09:00-17:00 (8h)" at bounding box center [1278, 128] width 222 height 9
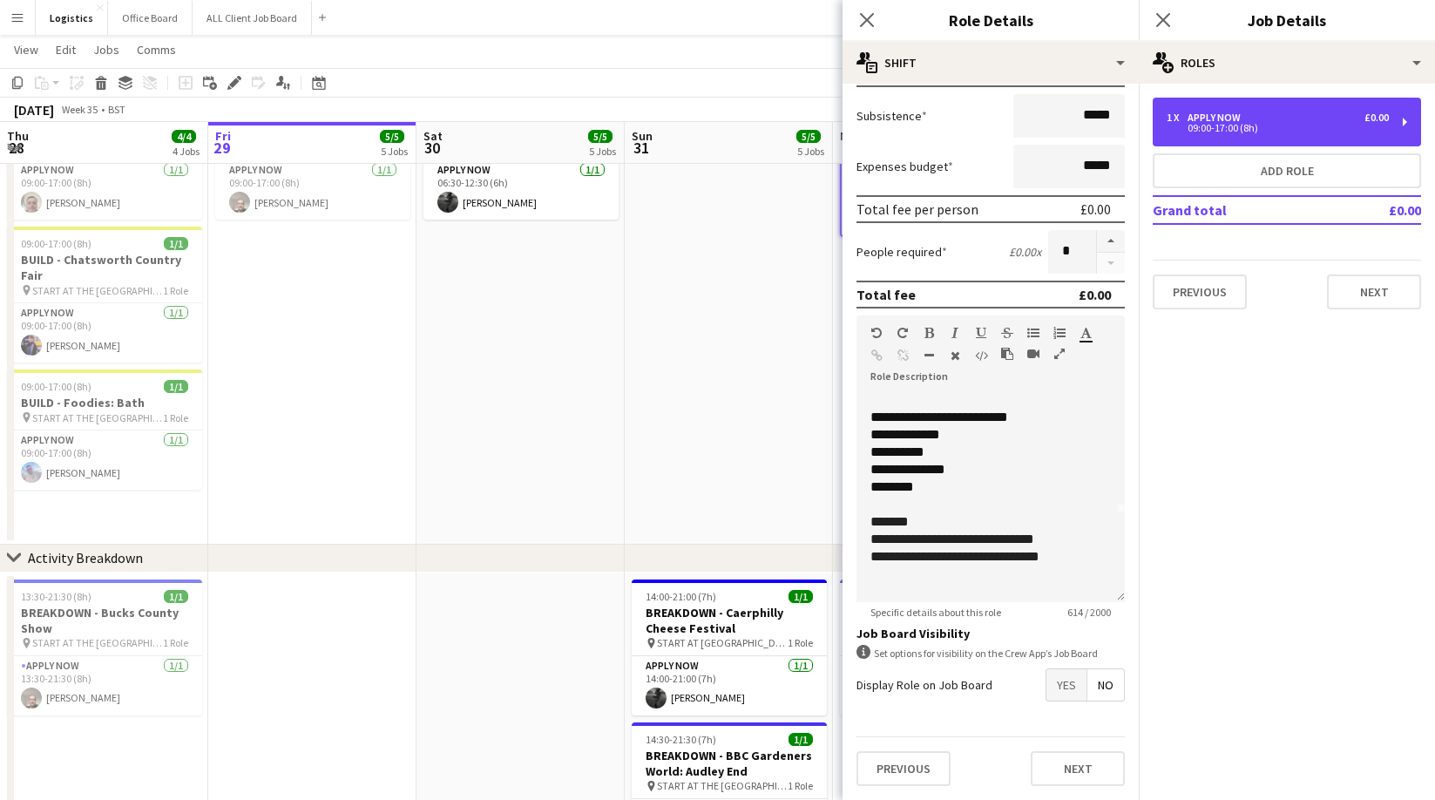
scroll to position [0, 0]
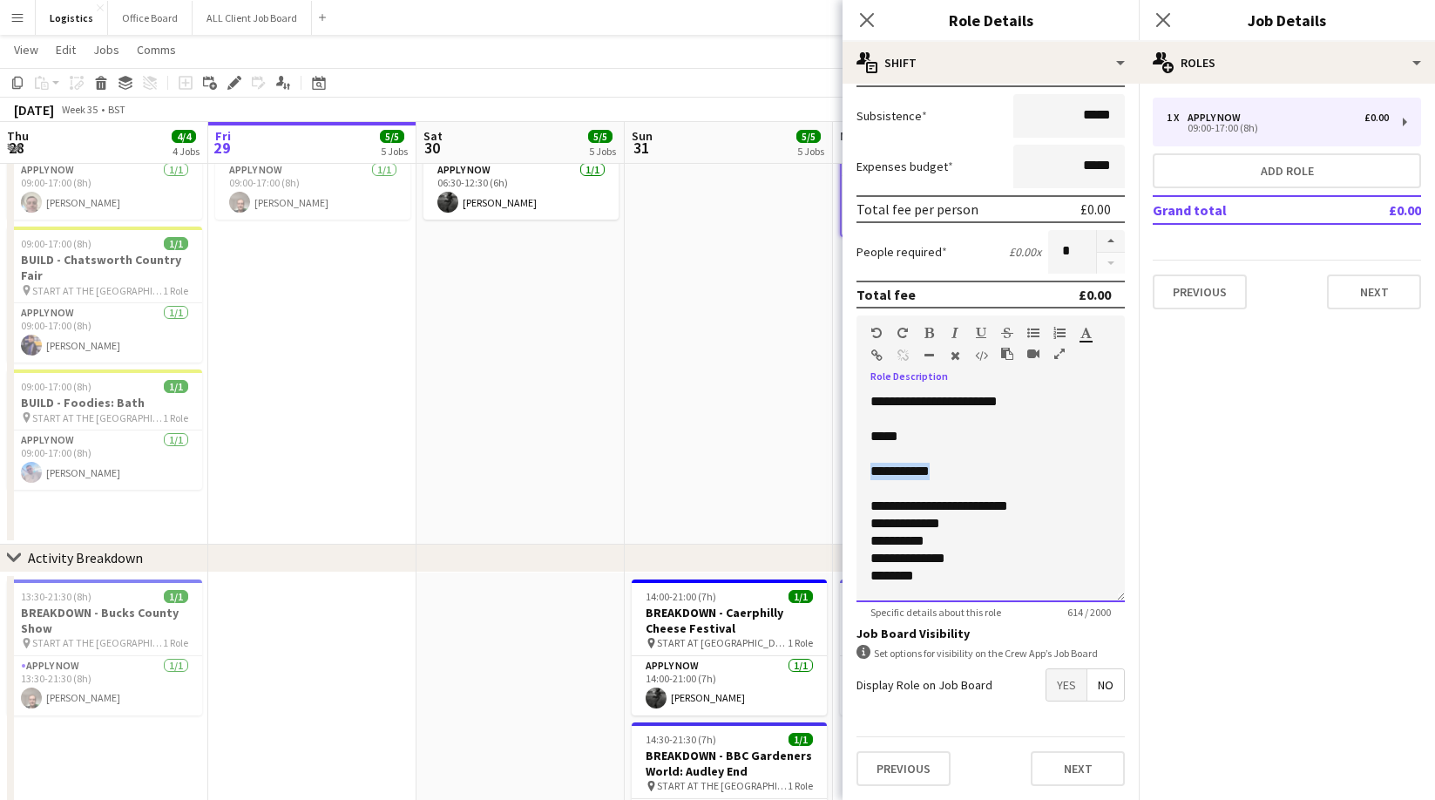
drag, startPoint x: 960, startPoint y: 472, endPoint x: 843, endPoint y: 473, distance: 117.6
click at [843, 473] on form "**********" at bounding box center [991, 303] width 296 height 993
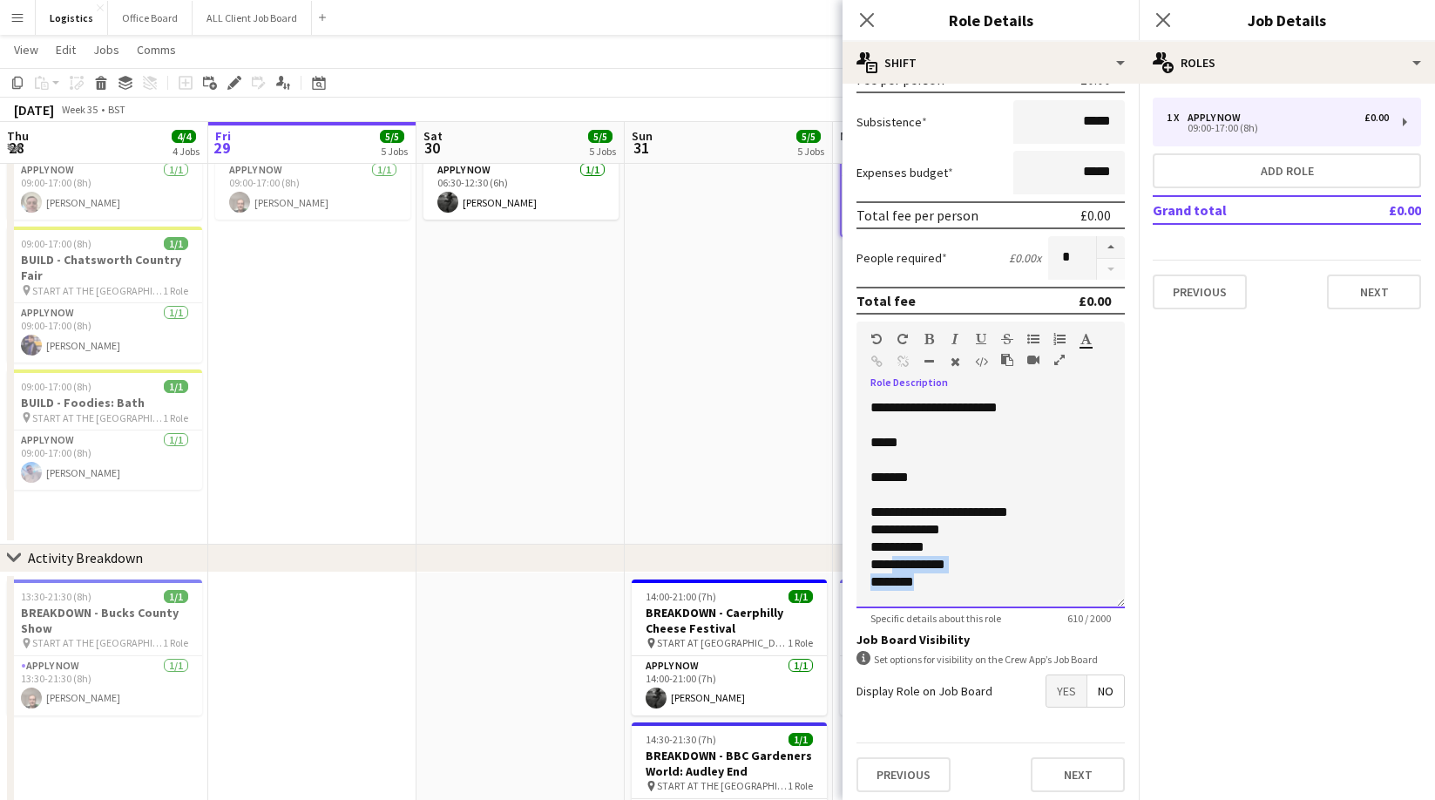
drag, startPoint x: 941, startPoint y: 579, endPoint x: 893, endPoint y: 560, distance: 51.3
click at [893, 560] on div "**********" at bounding box center [991, 503] width 268 height 209
click at [942, 583] on p "********" at bounding box center [990, 581] width 240 height 17
drag, startPoint x: 938, startPoint y: 582, endPoint x: 870, endPoint y: 510, distance: 99.2
click at [870, 510] on div "**********" at bounding box center [991, 503] width 268 height 209
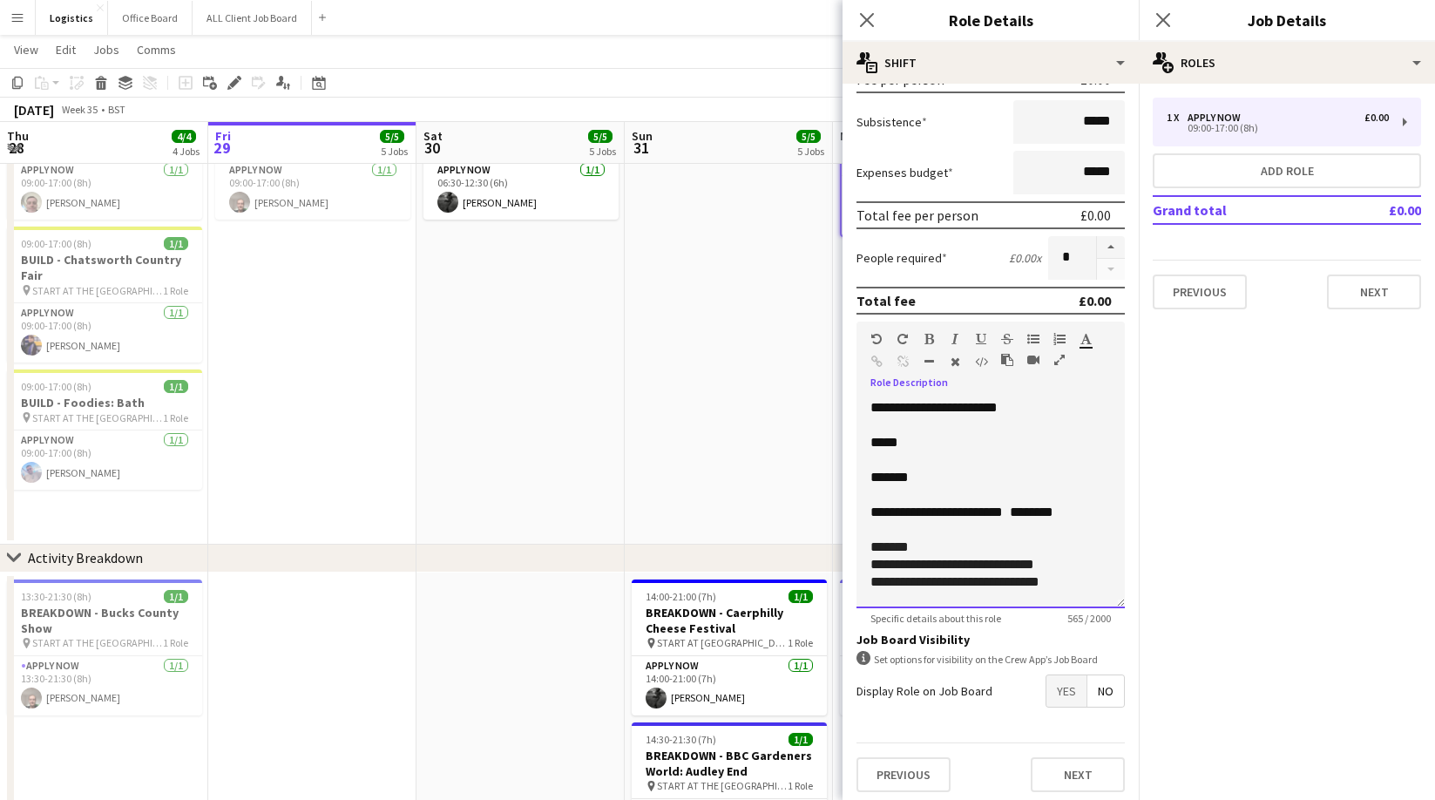
drag, startPoint x: 1047, startPoint y: 514, endPoint x: 1043, endPoint y: 570, distance: 55.9
click at [1010, 513] on span at bounding box center [1006, 511] width 7 height 13
click at [1062, 592] on p "**********" at bounding box center [990, 599] width 240 height 17
drag, startPoint x: 1011, startPoint y: 594, endPoint x: 863, endPoint y: 580, distance: 148.8
click at [863, 580] on div "**********" at bounding box center [991, 503] width 268 height 209
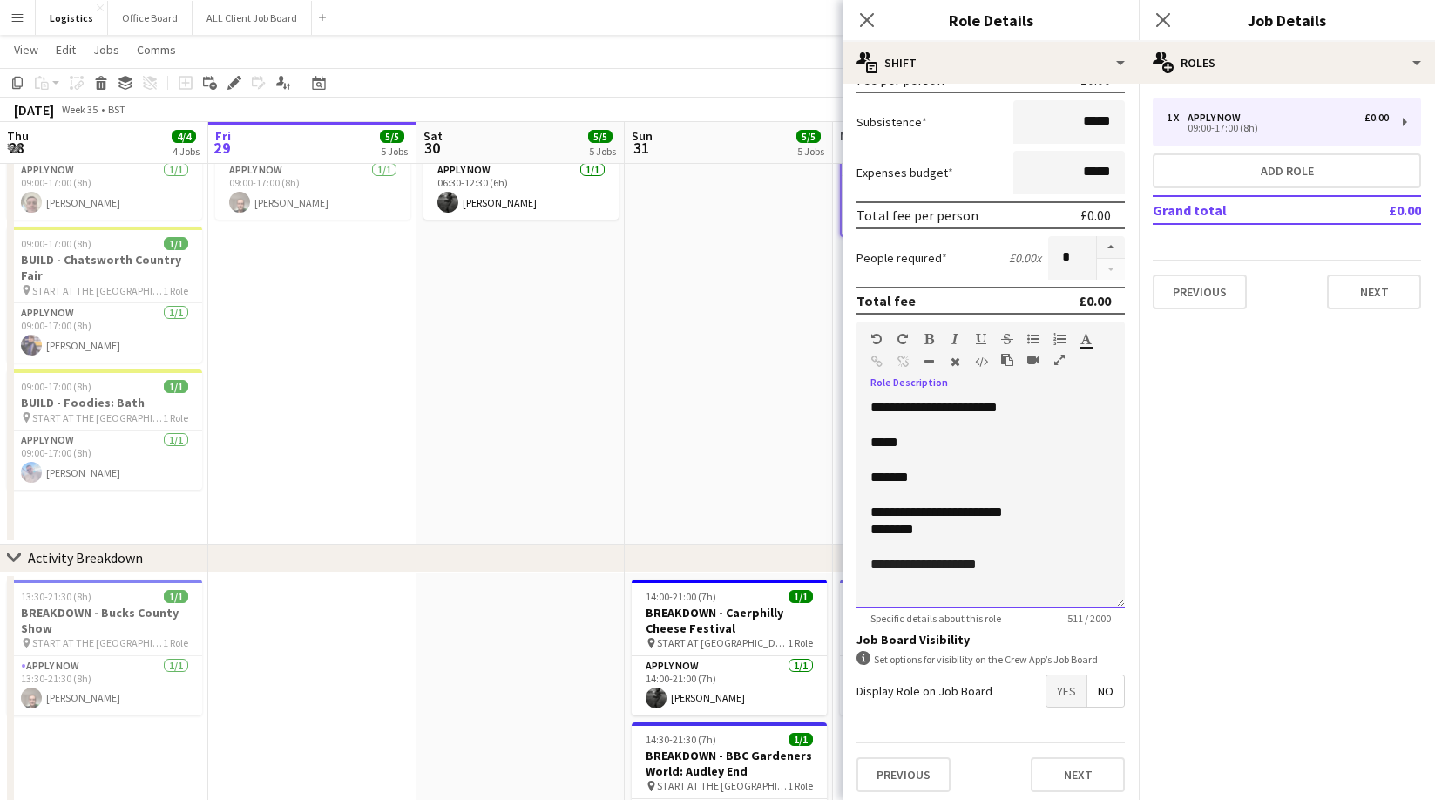
click at [873, 587] on div at bounding box center [990, 581] width 240 height 17
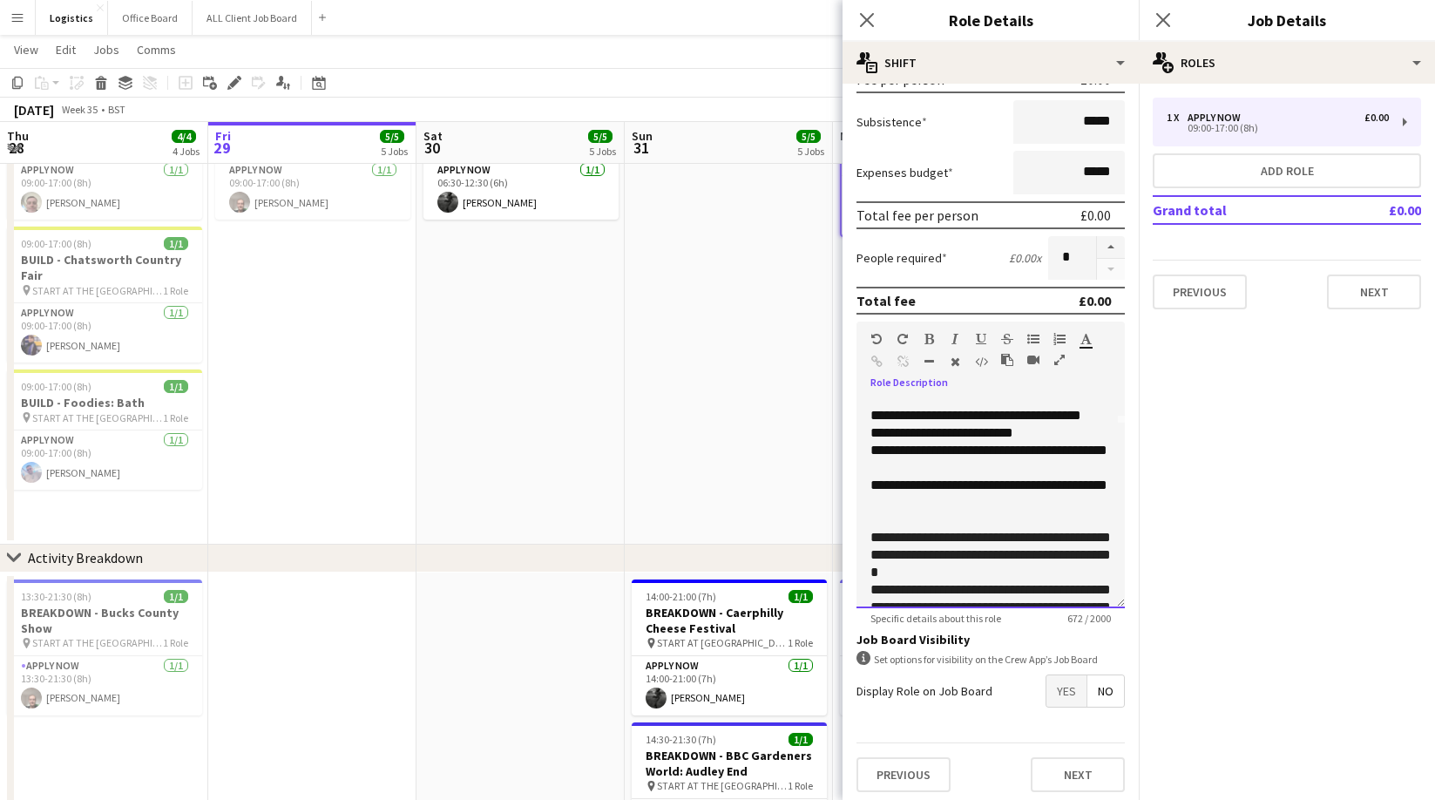
scroll to position [194, 0]
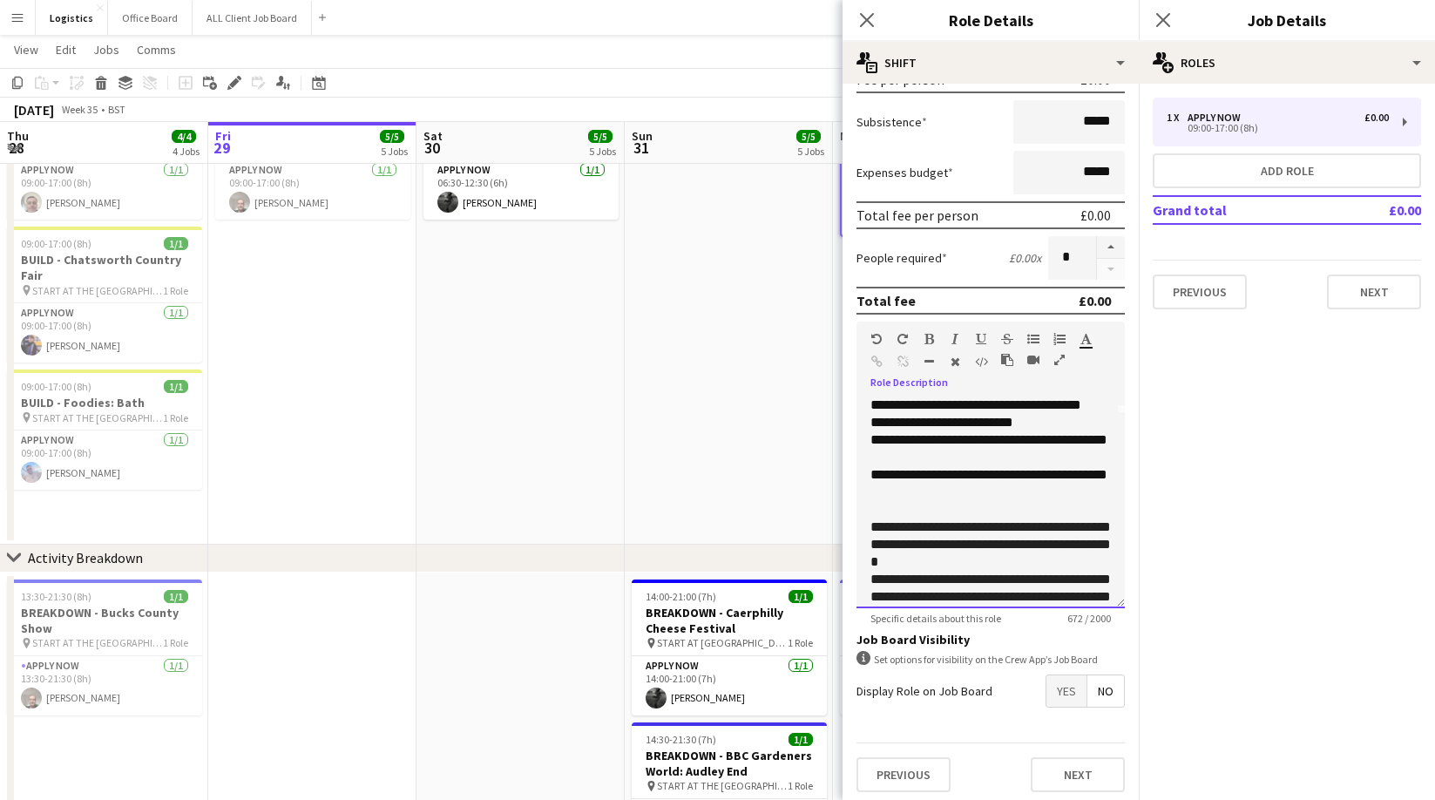
click at [867, 525] on div "**********" at bounding box center [991, 503] width 268 height 209
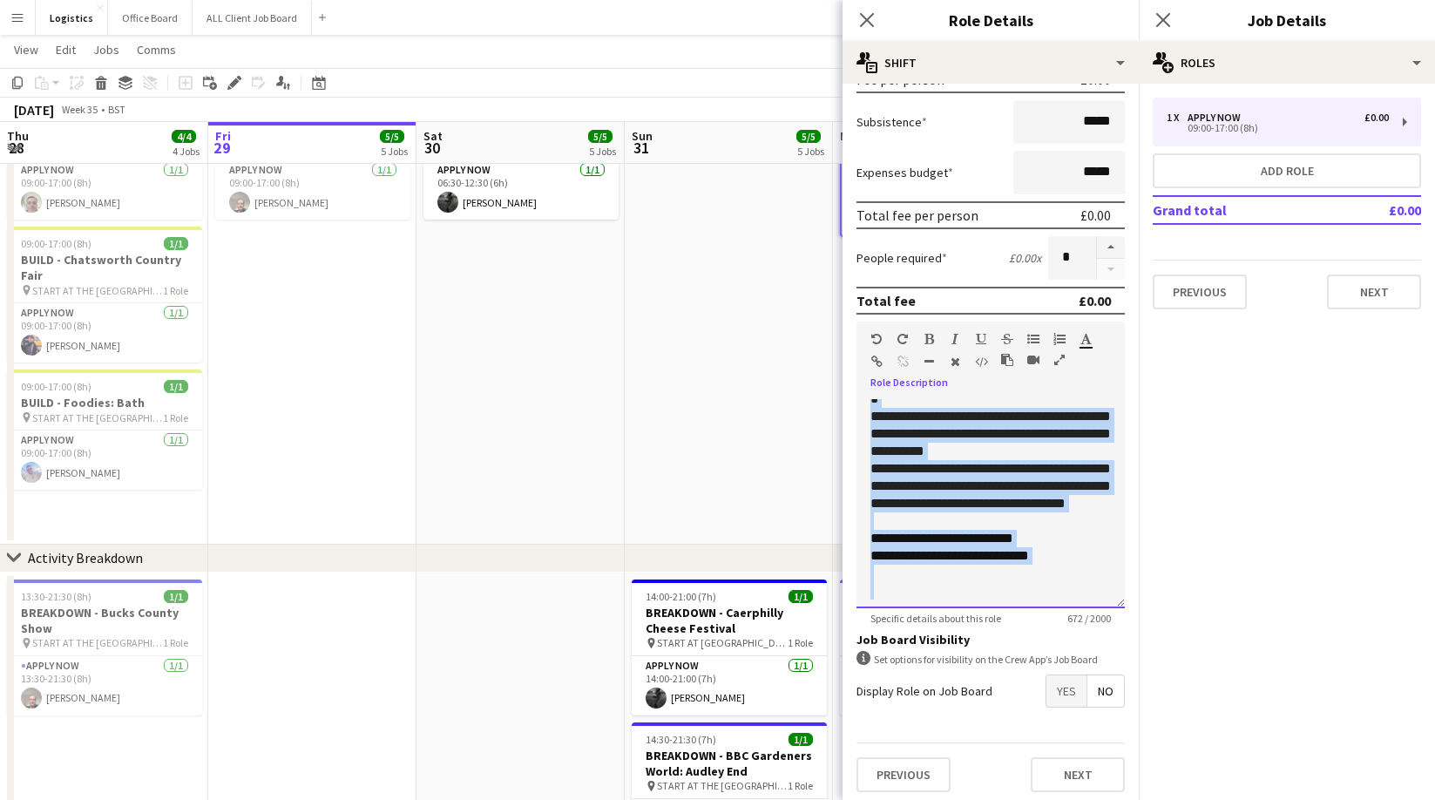
scroll to position [380, 0]
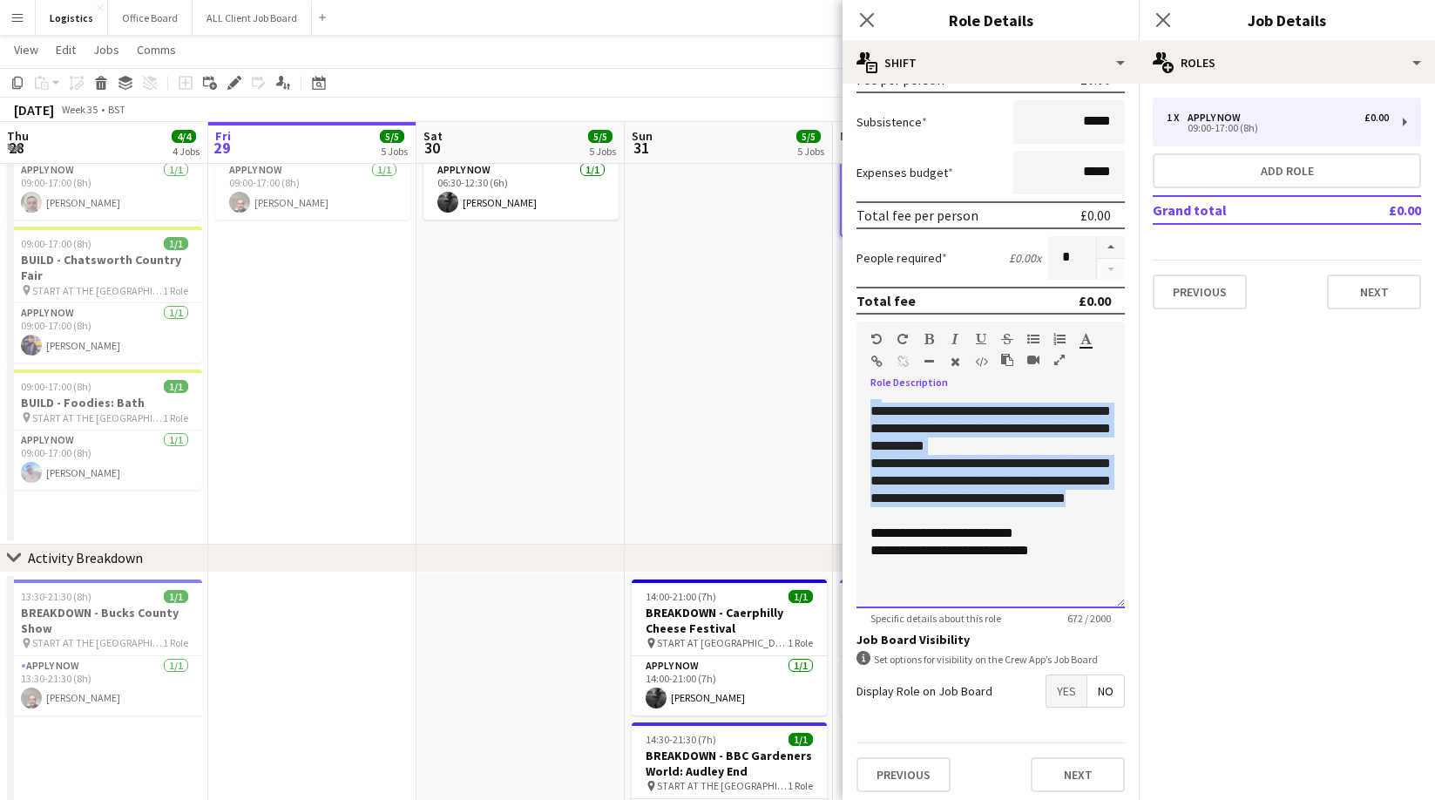
drag, startPoint x: 866, startPoint y: 526, endPoint x: 1101, endPoint y: 509, distance: 235.0
click at [1101, 508] on div "**********" at bounding box center [991, 503] width 268 height 209
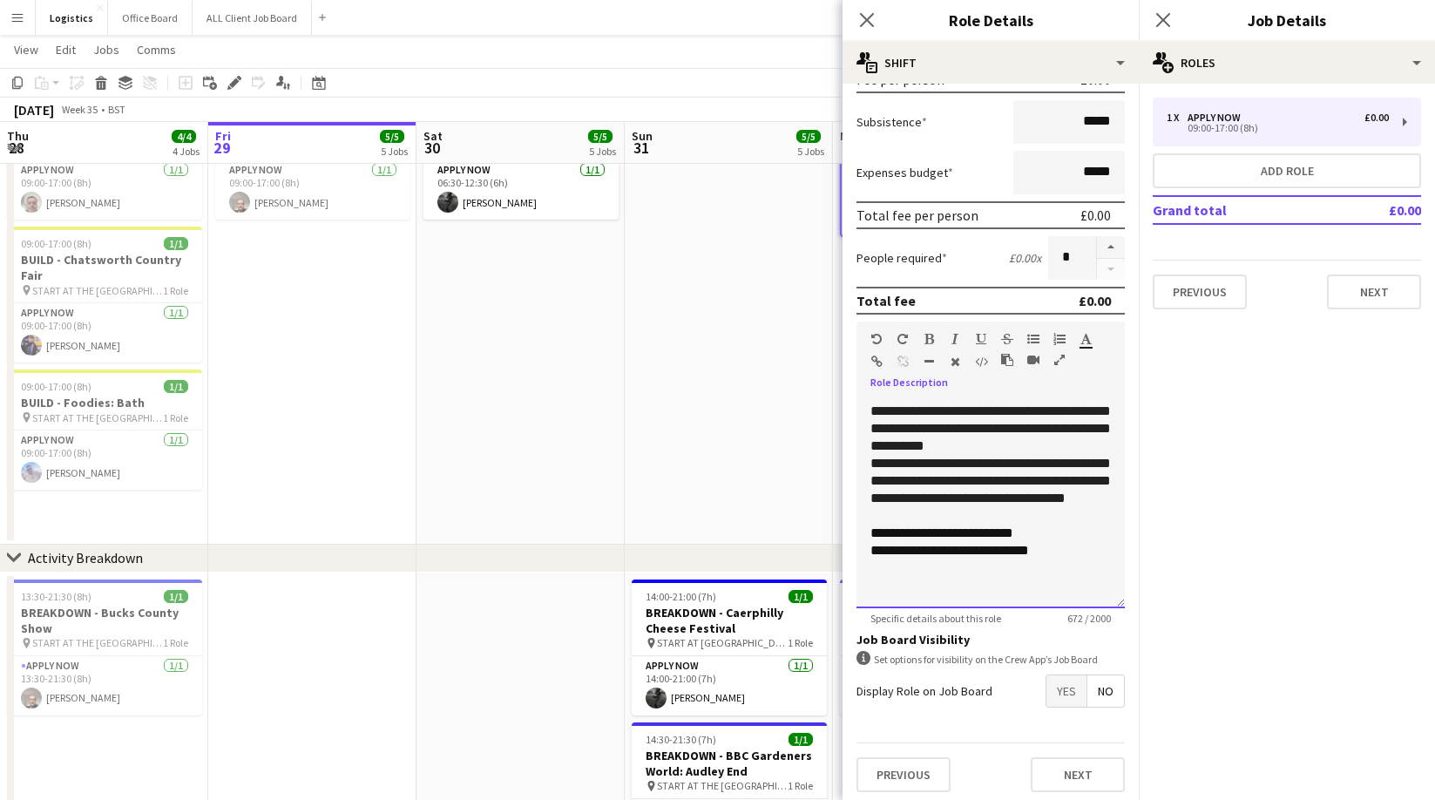
scroll to position [206, 0]
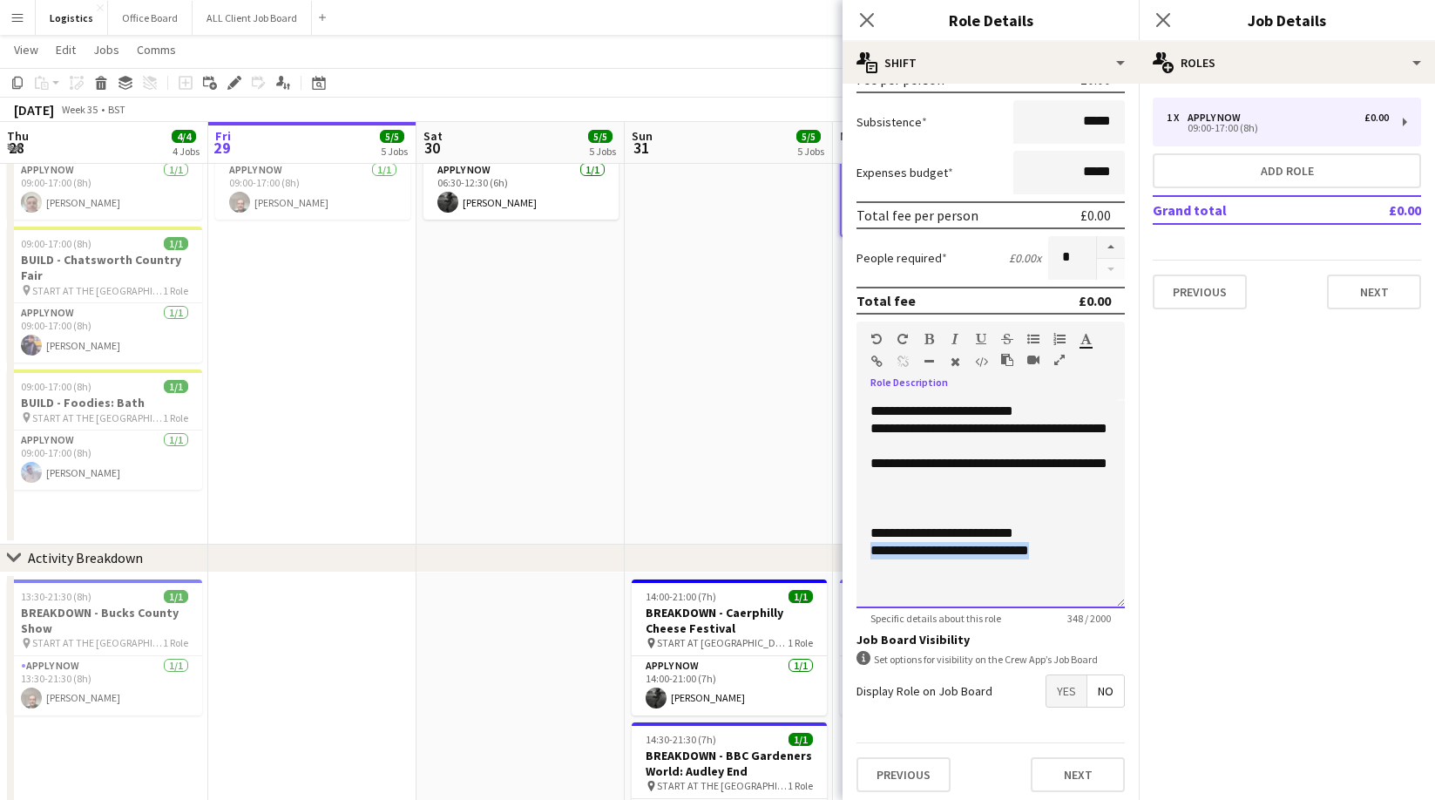
drag, startPoint x: 1080, startPoint y: 548, endPoint x: 846, endPoint y: 553, distance: 234.4
click at [846, 553] on form "**********" at bounding box center [991, 309] width 296 height 993
click at [901, 509] on p at bounding box center [990, 515] width 240 height 17
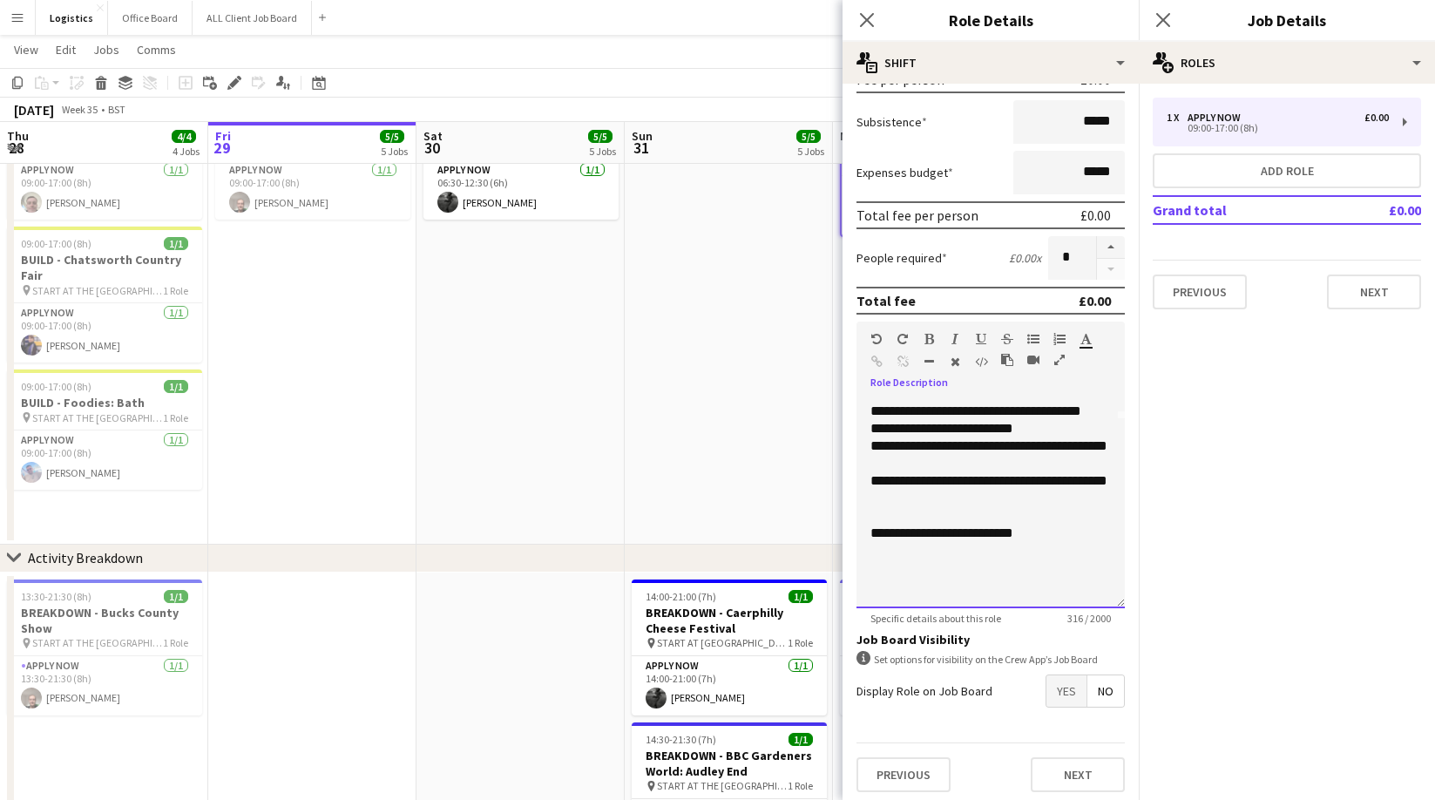
drag, startPoint x: 969, startPoint y: 536, endPoint x: 971, endPoint y: 578, distance: 41.9
click at [969, 536] on span "**********" at bounding box center [979, 532] width 69 height 13
click at [1036, 529] on p "**********" at bounding box center [990, 533] width 240 height 17
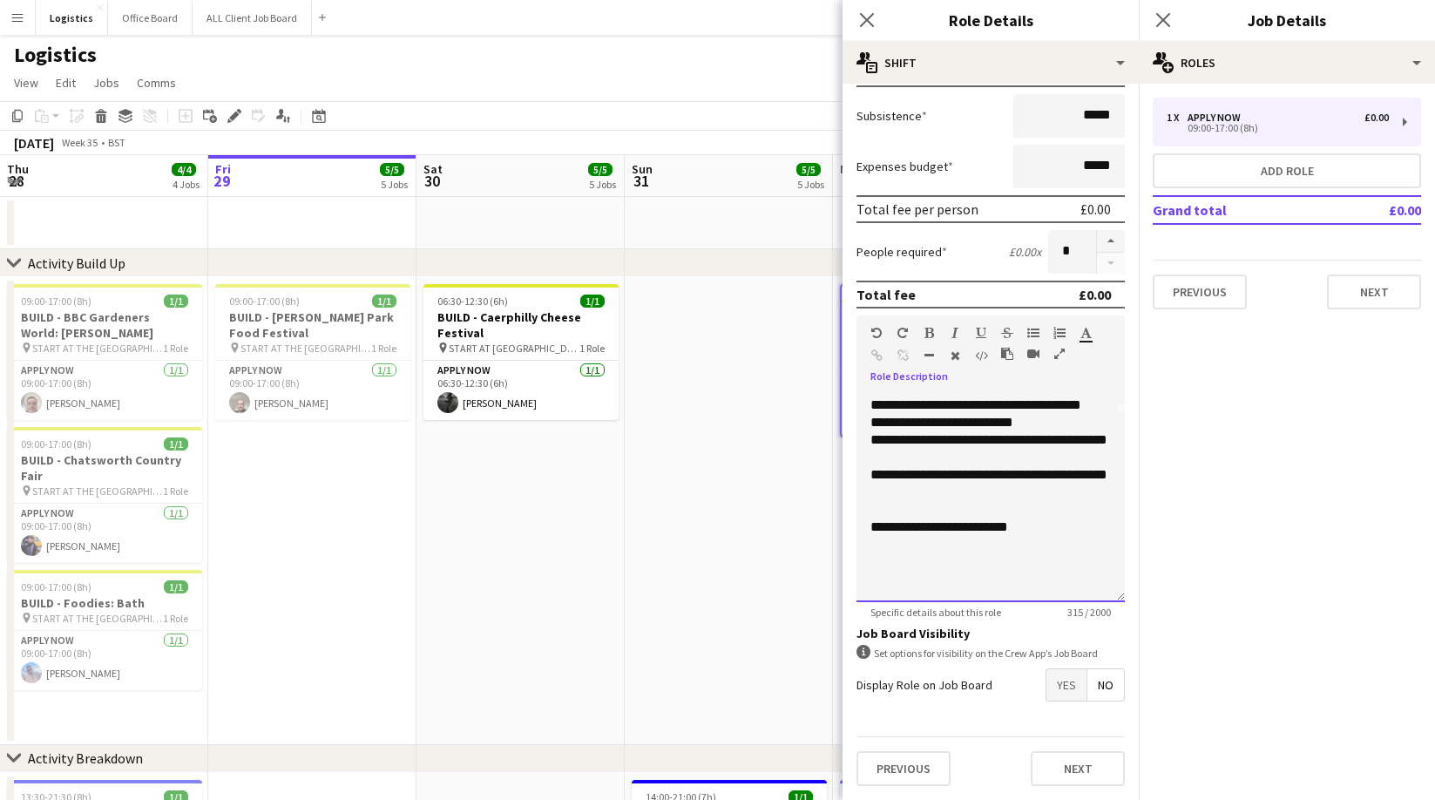
click at [886, 576] on p at bounding box center [990, 579] width 240 height 17
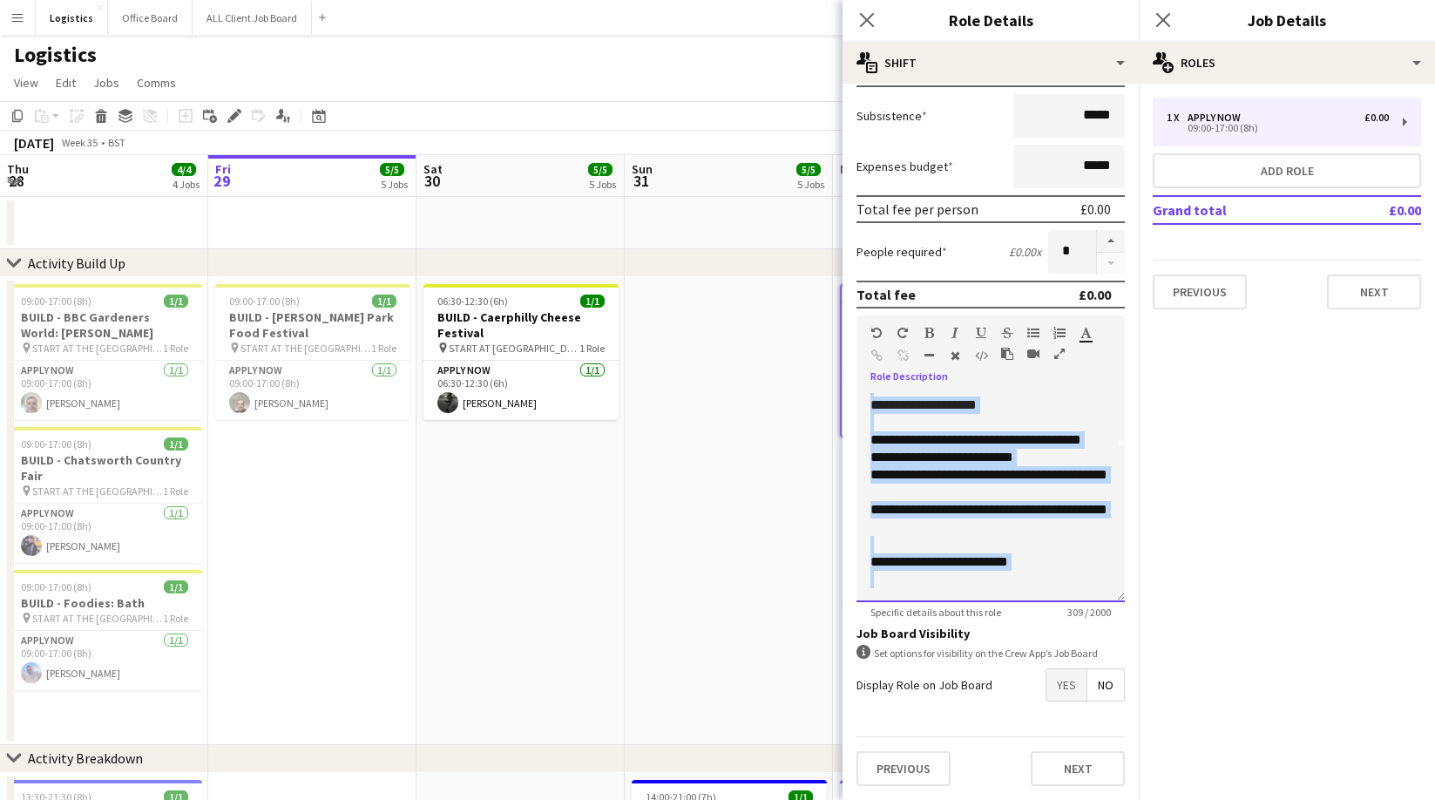
scroll to position [0, 0]
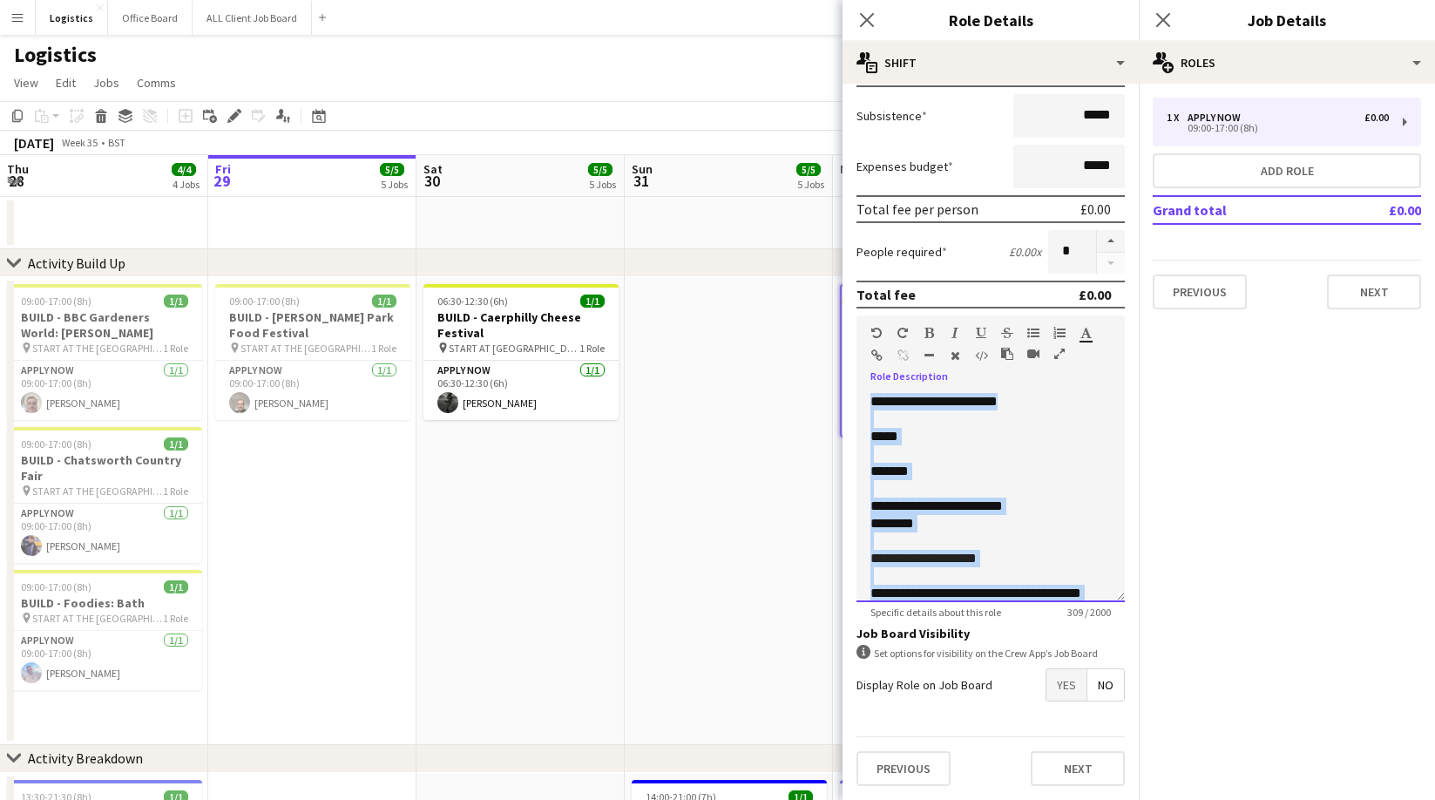
drag, startPoint x: 877, startPoint y: 586, endPoint x: 862, endPoint y: 306, distance: 280.1
copy div "**********"
drag, startPoint x: 1303, startPoint y: 164, endPoint x: 1287, endPoint y: 169, distance: 16.5
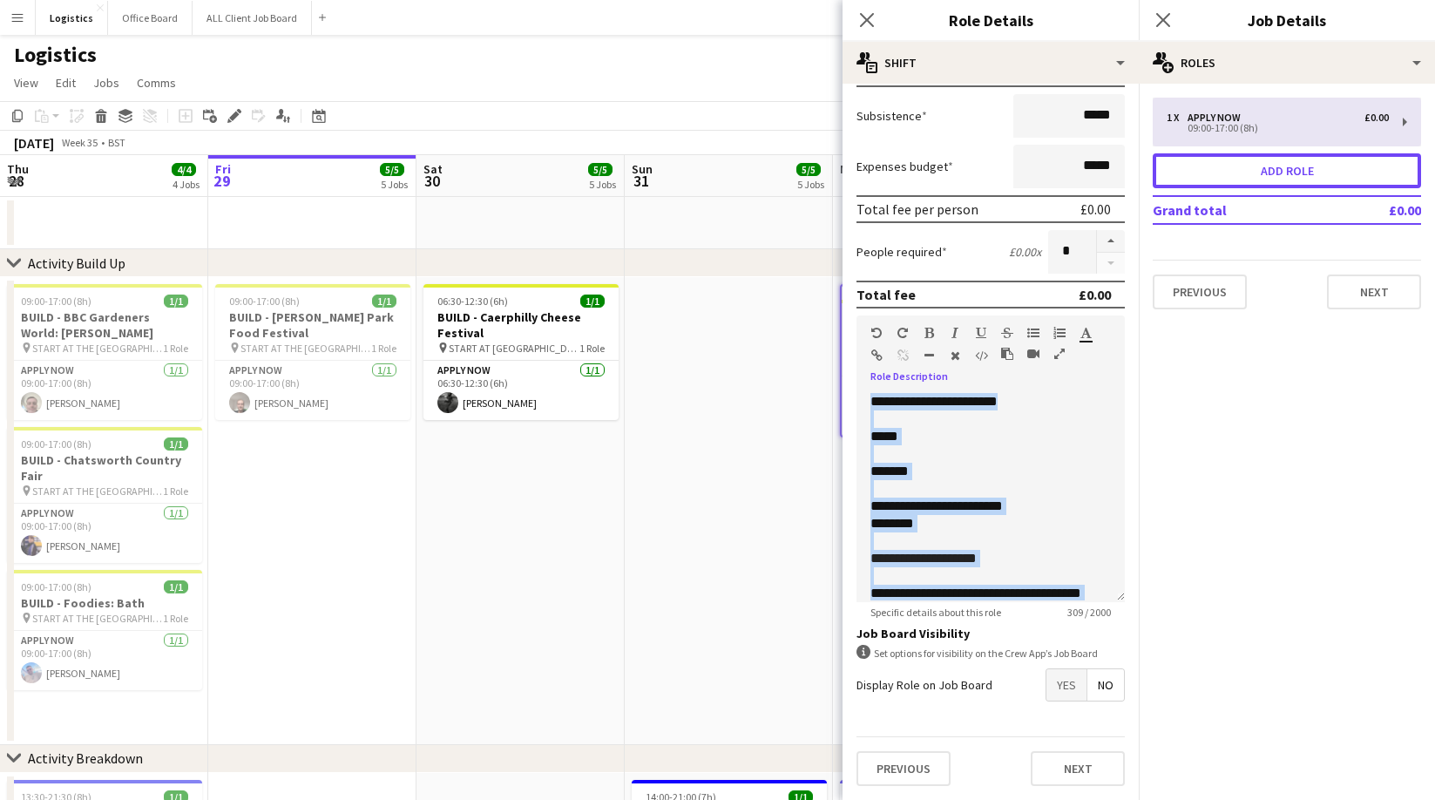
click at [1302, 164] on button "Add role" at bounding box center [1287, 170] width 268 height 35
type input "*****"
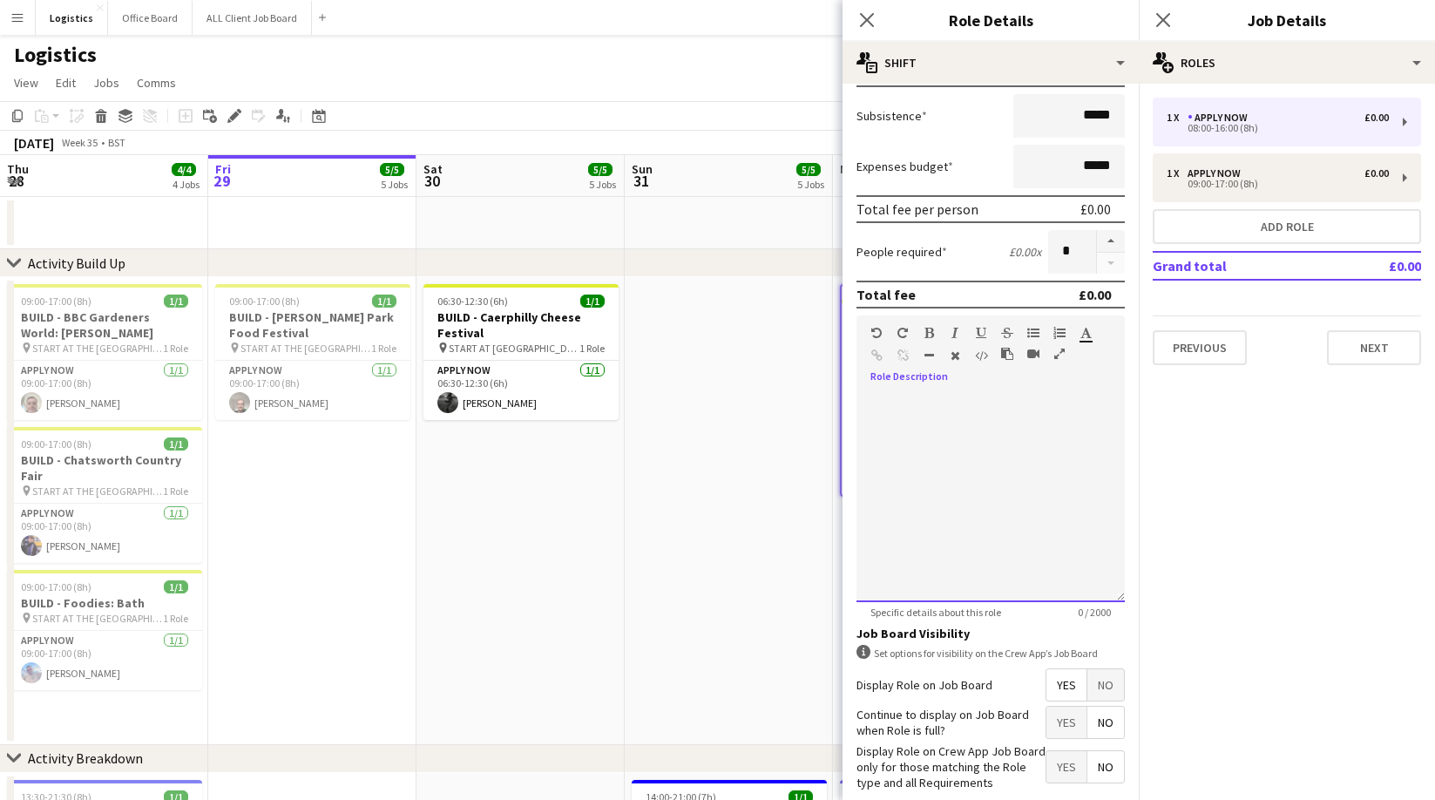
click at [874, 406] on div at bounding box center [991, 497] width 268 height 209
drag, startPoint x: 874, startPoint y: 406, endPoint x: 903, endPoint y: 468, distance: 68.2
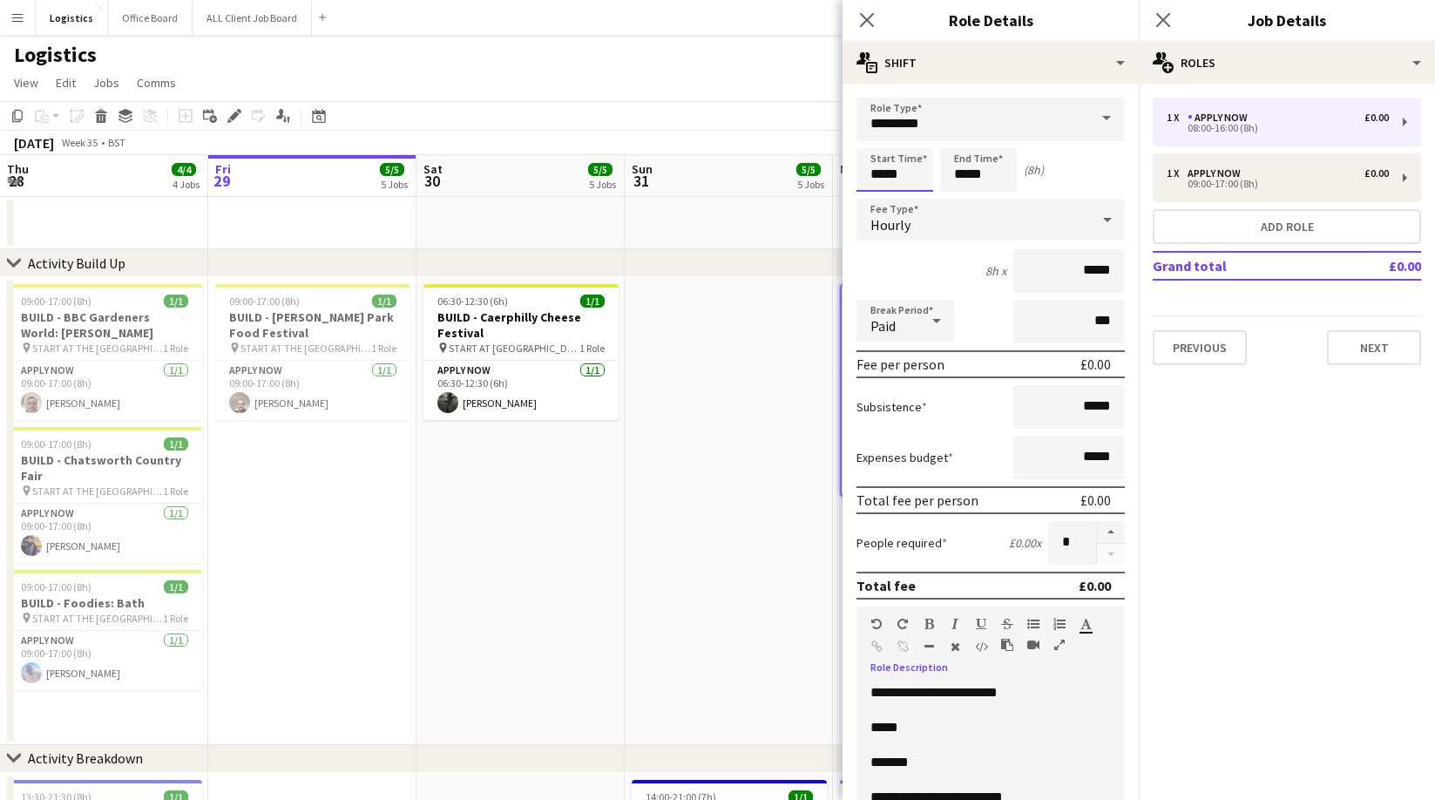
click at [866, 174] on input "*****" at bounding box center [895, 170] width 77 height 44
drag, startPoint x: 877, startPoint y: 137, endPoint x: 912, endPoint y: 158, distance: 40.6
click at [877, 137] on div at bounding box center [877, 139] width 35 height 17
type input "*****"
click at [950, 174] on input "*****" at bounding box center [978, 170] width 77 height 44
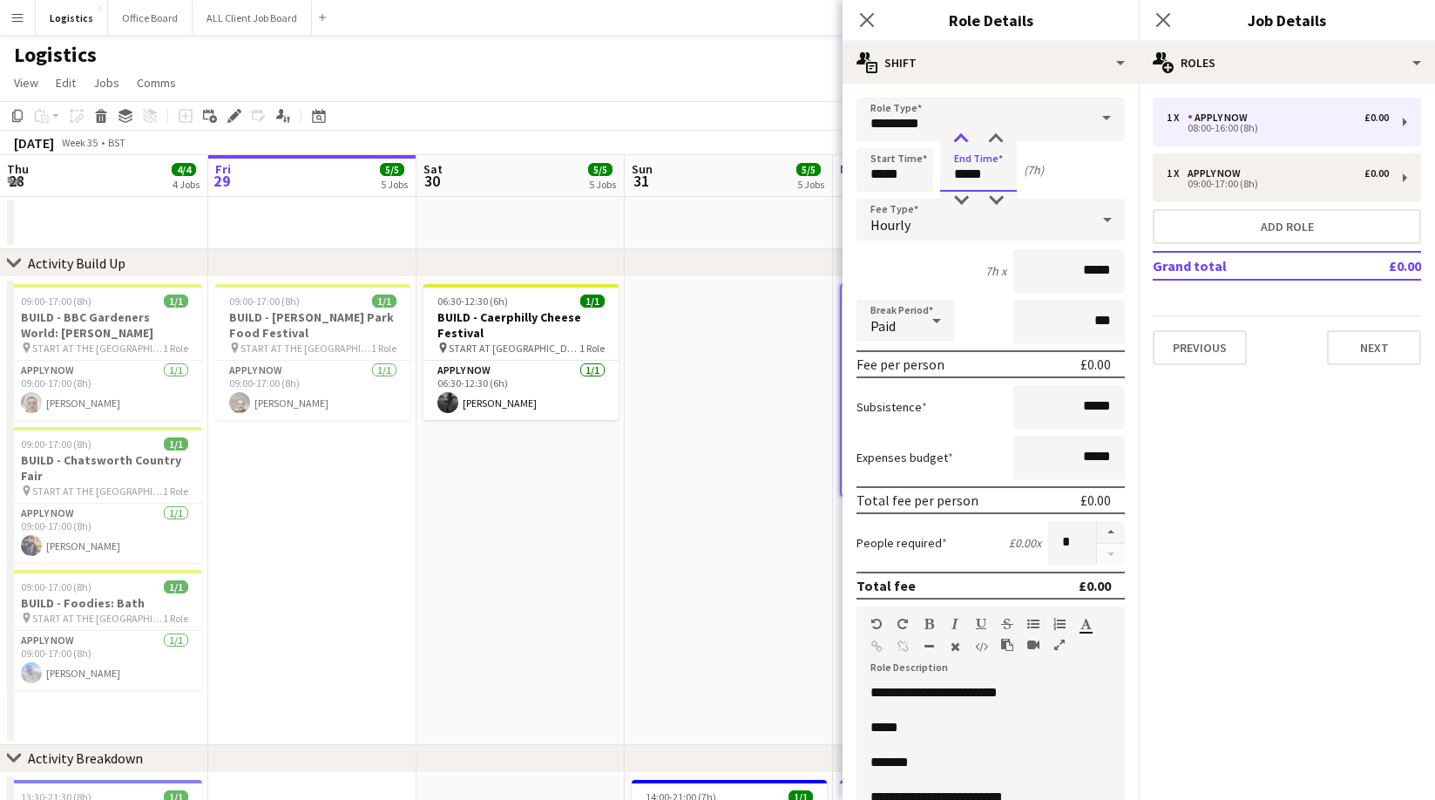
type input "*****"
click at [961, 139] on div at bounding box center [961, 139] width 35 height 17
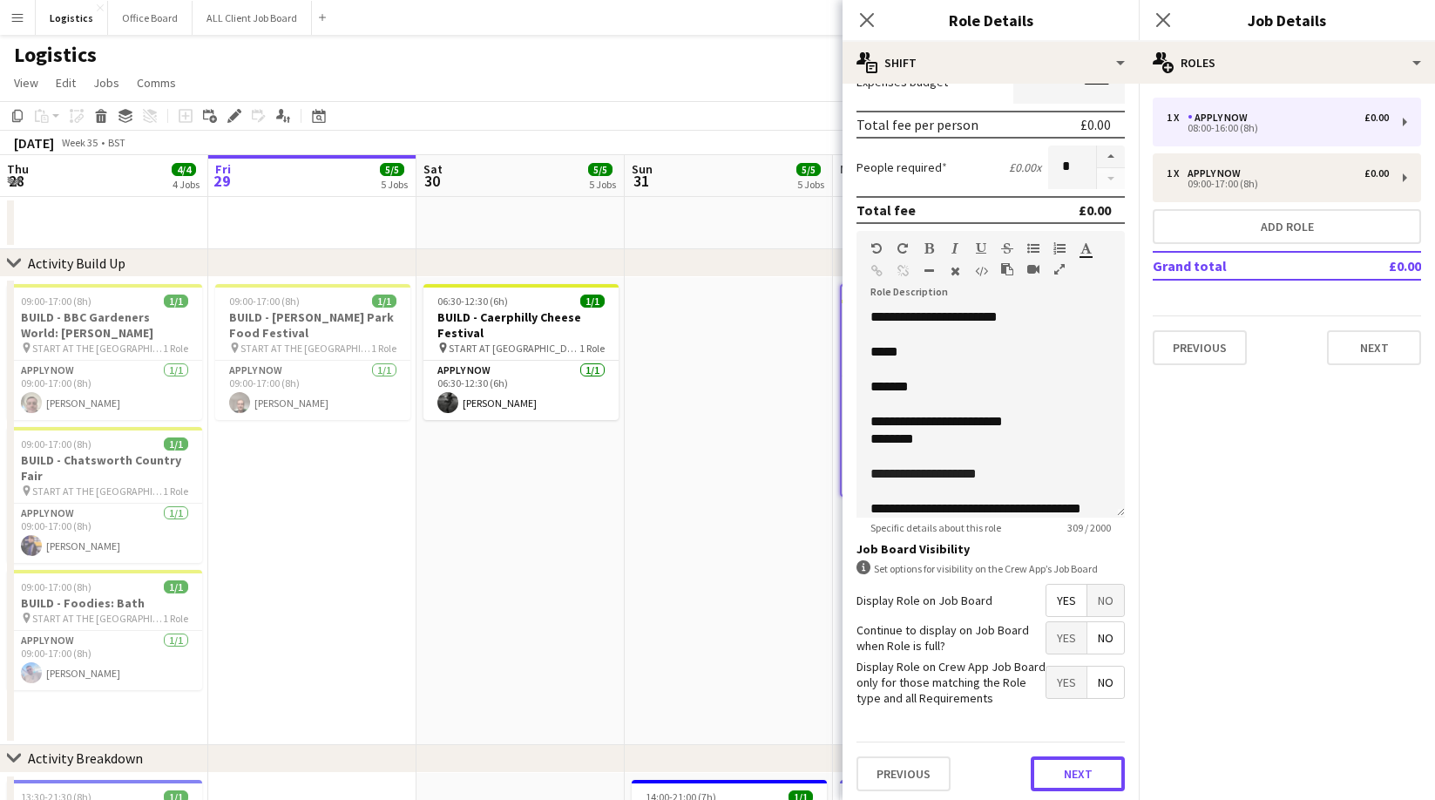
click at [1066, 782] on button "Next" at bounding box center [1078, 773] width 94 height 35
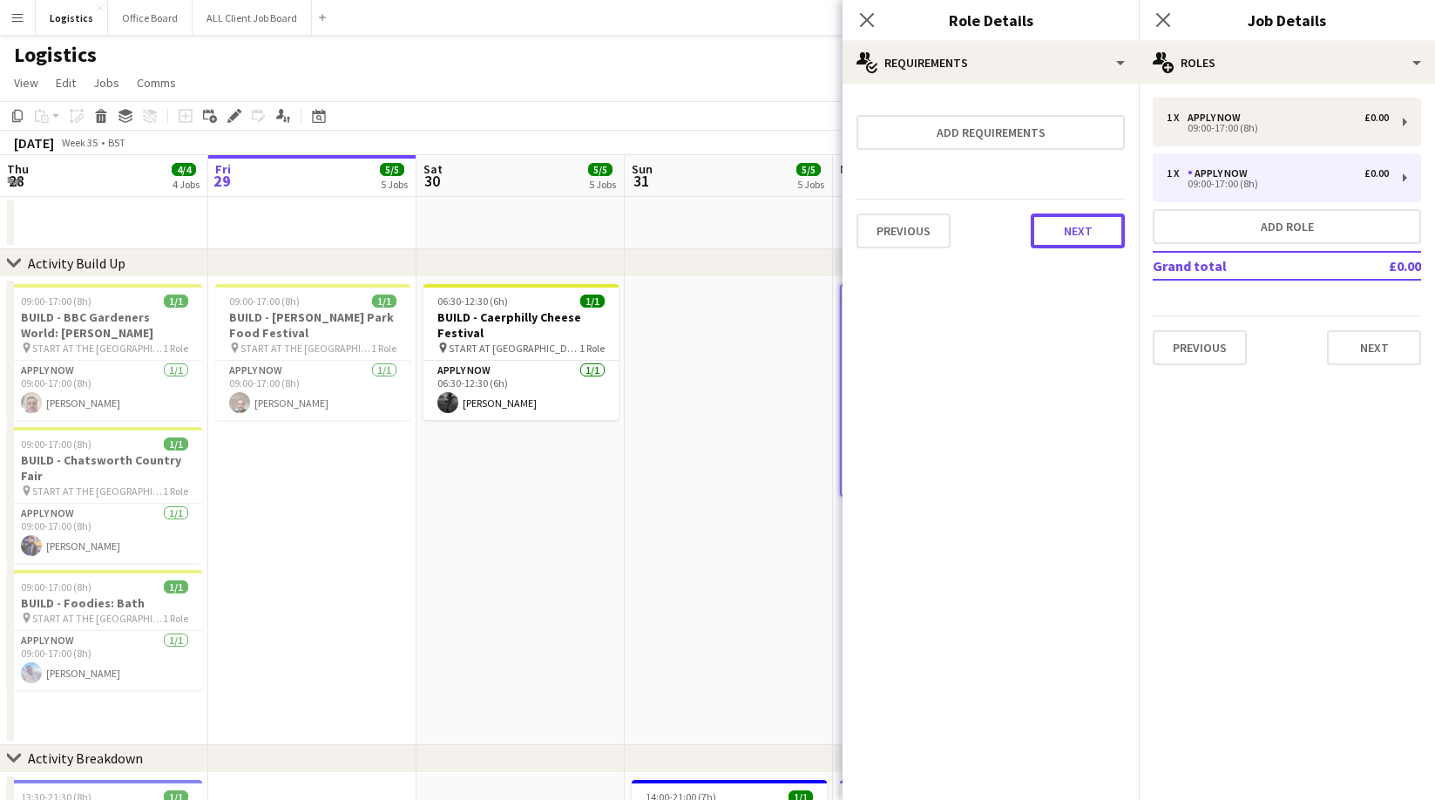
drag, startPoint x: 1071, startPoint y: 247, endPoint x: 1064, endPoint y: 262, distance: 17.2
click at [1071, 247] on button "Next" at bounding box center [1078, 230] width 94 height 35
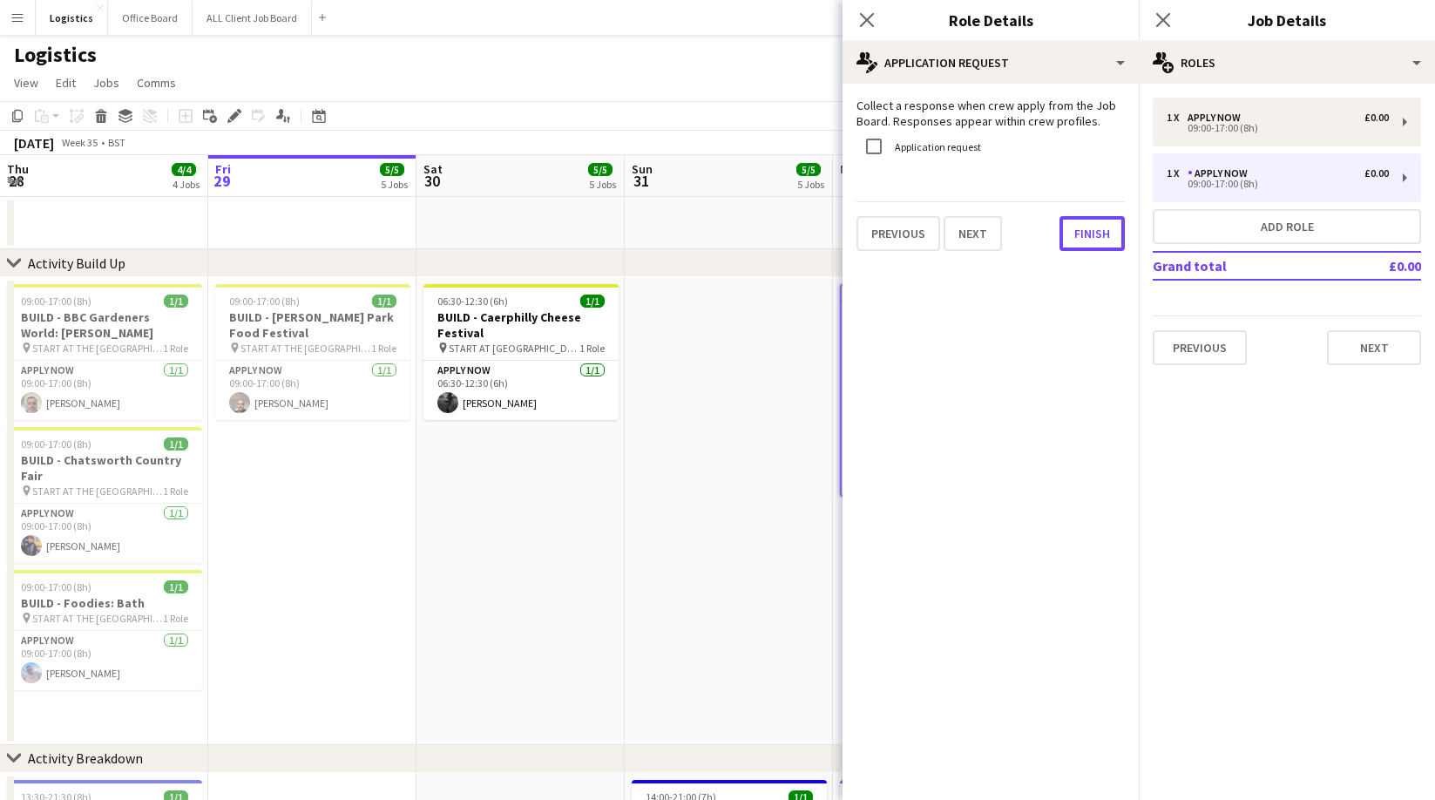
drag, startPoint x: 1082, startPoint y: 234, endPoint x: 1100, endPoint y: 253, distance: 25.9
click at [1081, 234] on button "Finish" at bounding box center [1092, 233] width 65 height 35
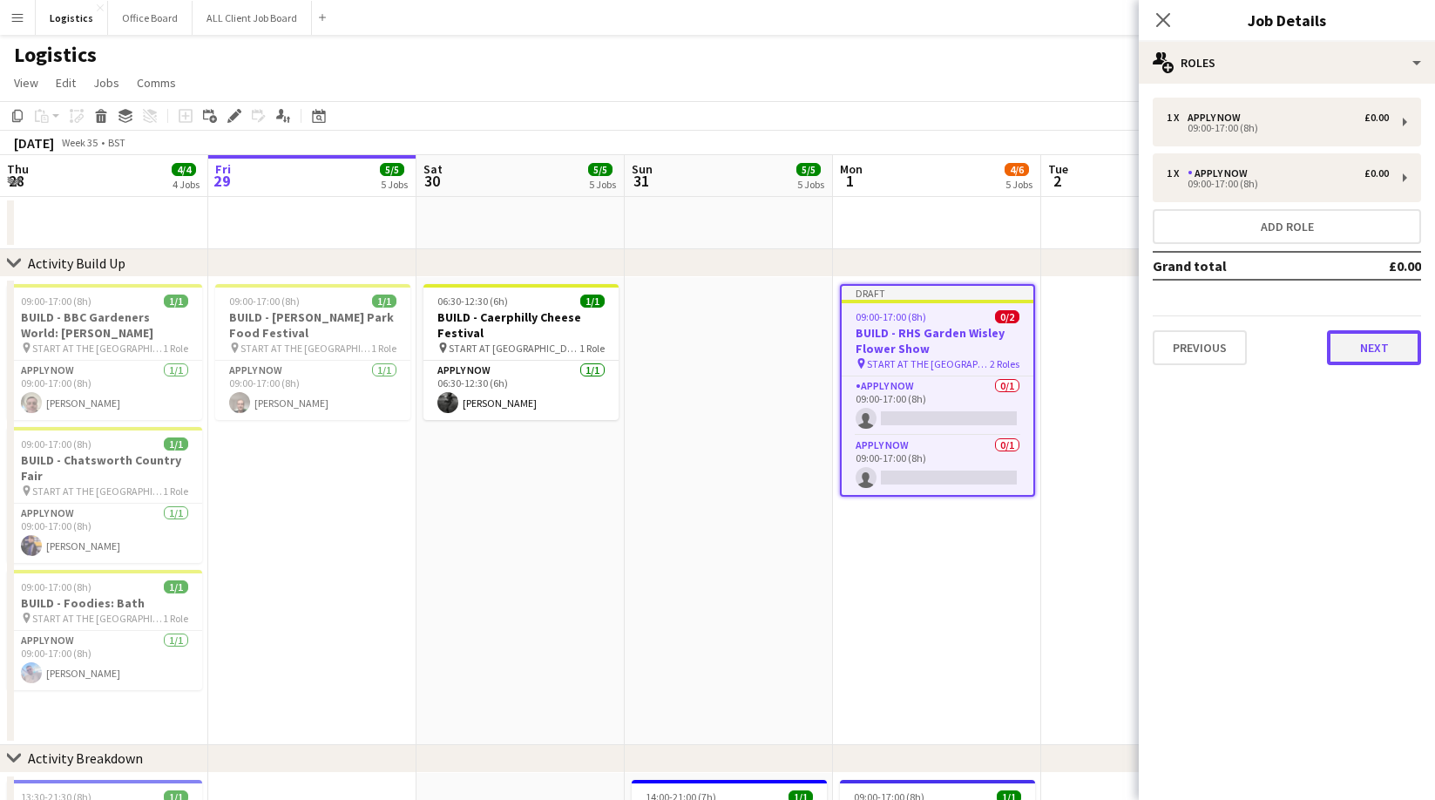
click at [1367, 356] on button "Next" at bounding box center [1374, 347] width 94 height 35
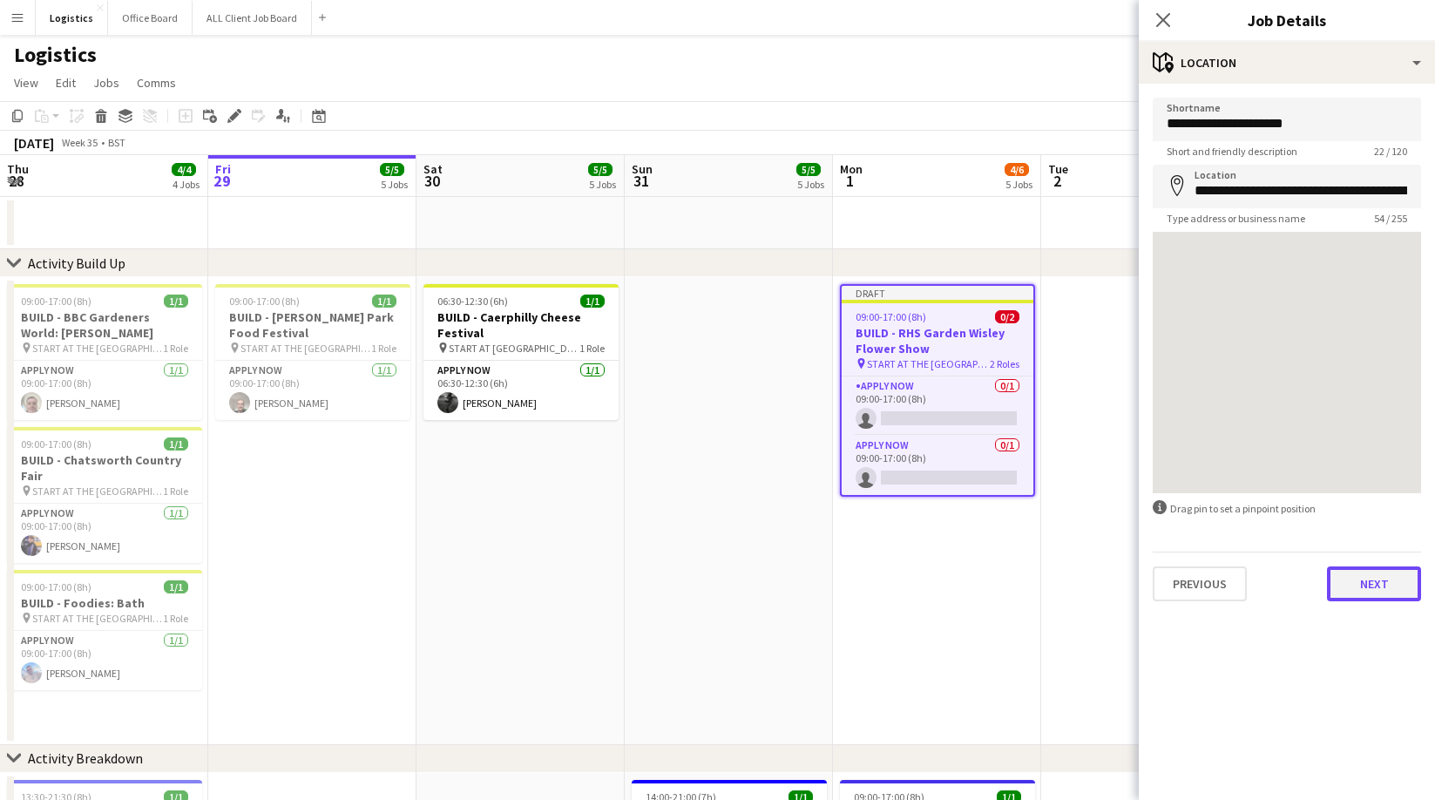
click at [1373, 593] on button "Next" at bounding box center [1374, 583] width 94 height 35
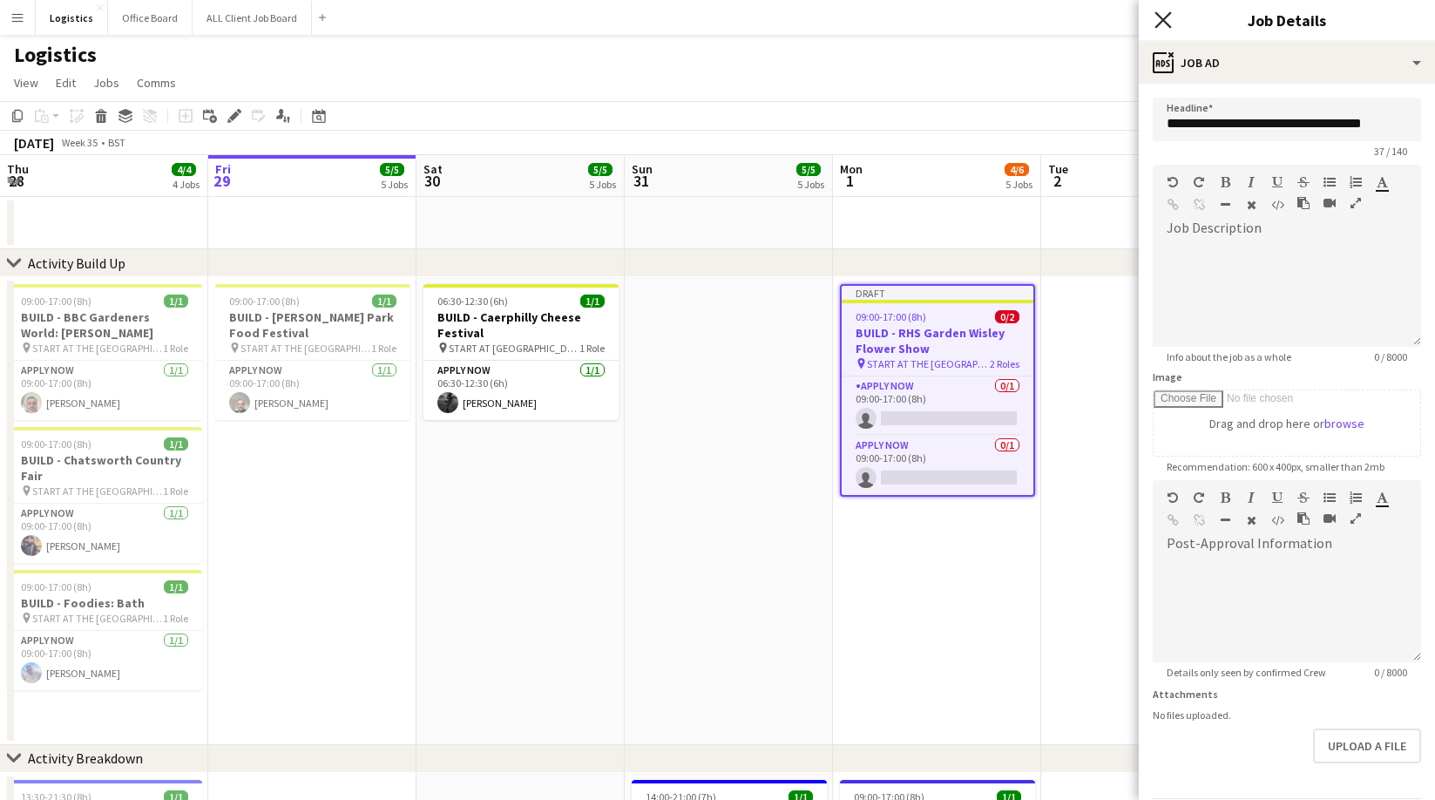
click at [1163, 23] on icon "Close pop-in" at bounding box center [1163, 19] width 17 height 17
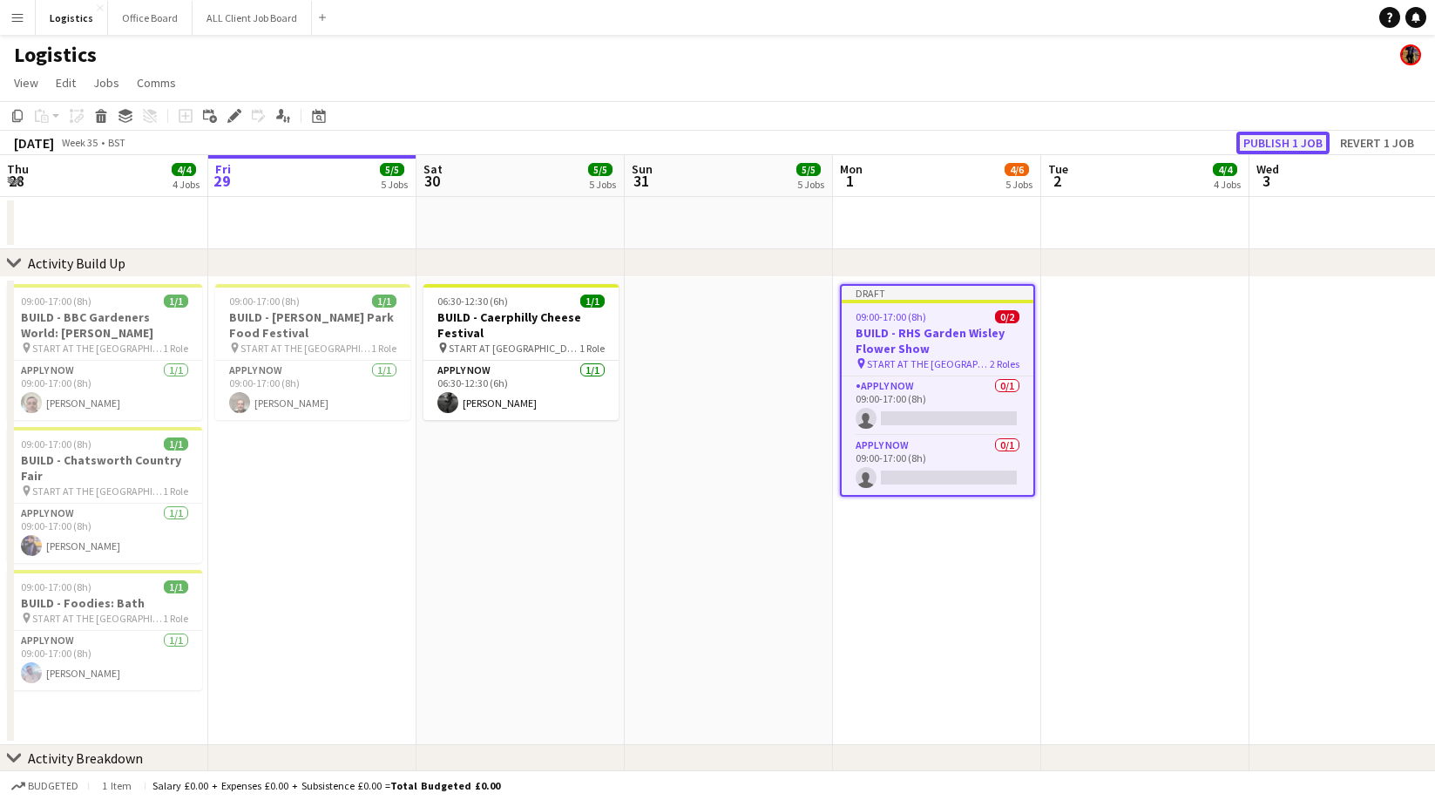
click at [1281, 137] on button "Publish 1 job" at bounding box center [1282, 143] width 93 height 23
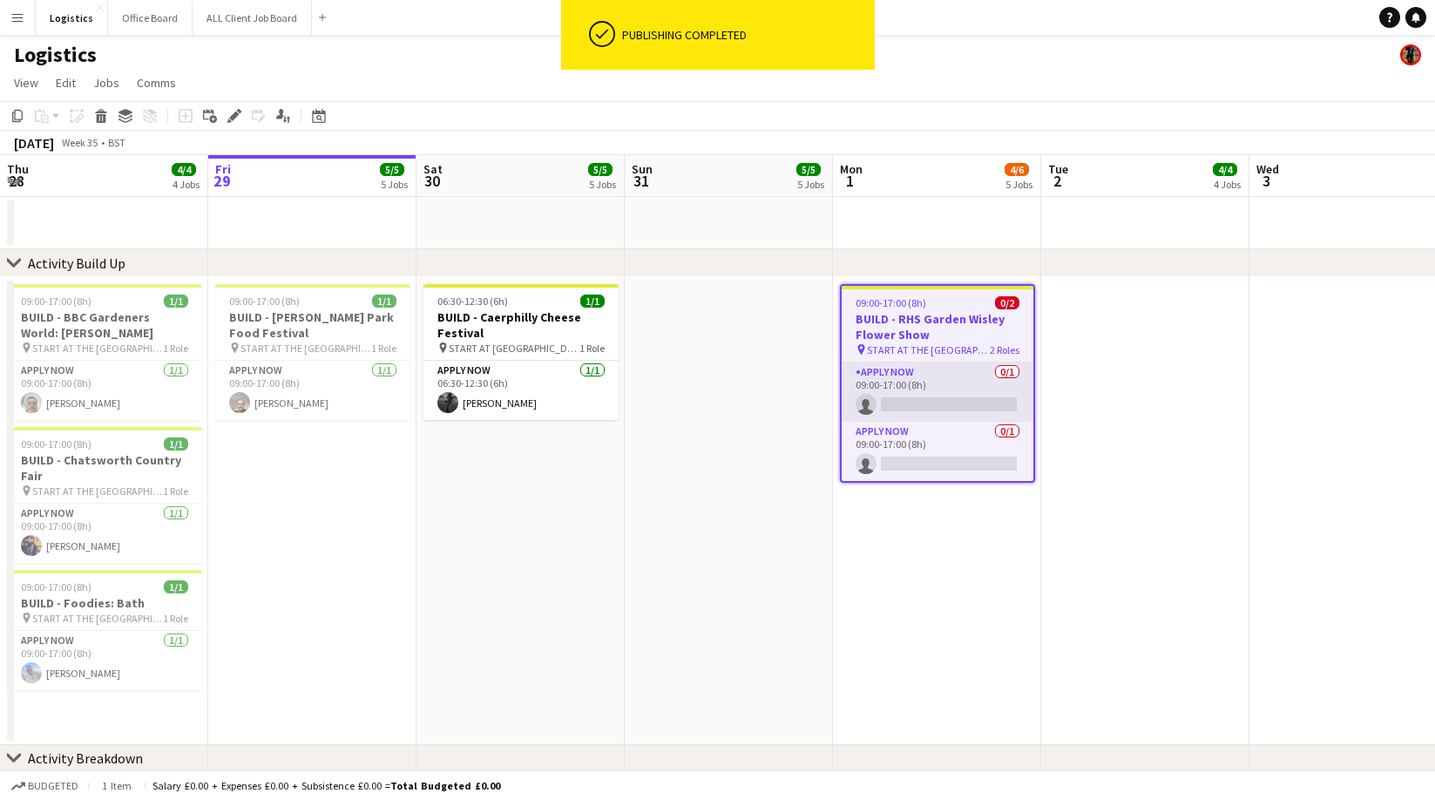
click at [900, 398] on app-card-role "APPLY NOW 0/1 09:00-17:00 (8h) single-neutral-actions" at bounding box center [938, 391] width 192 height 59
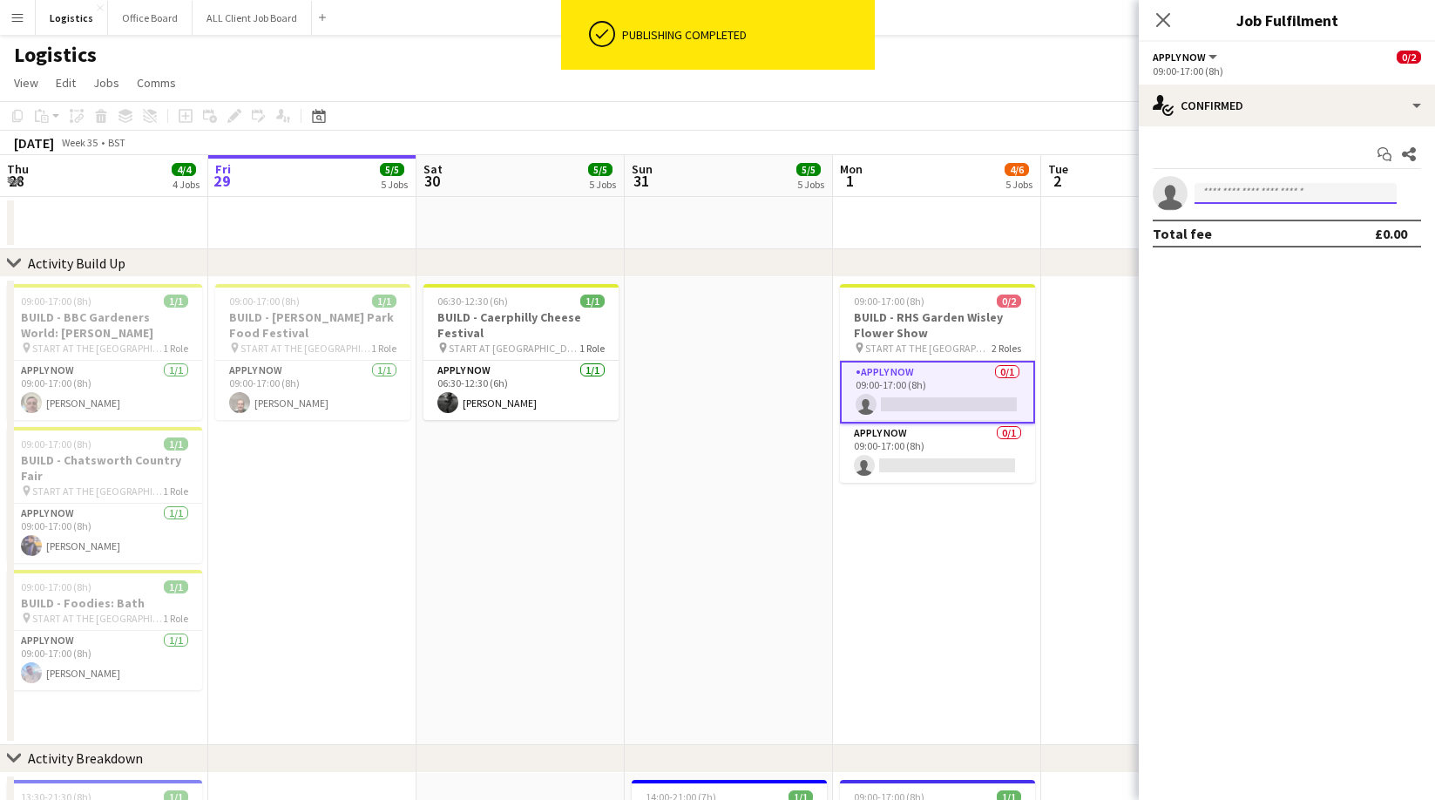
click at [1222, 195] on input at bounding box center [1296, 193] width 202 height 21
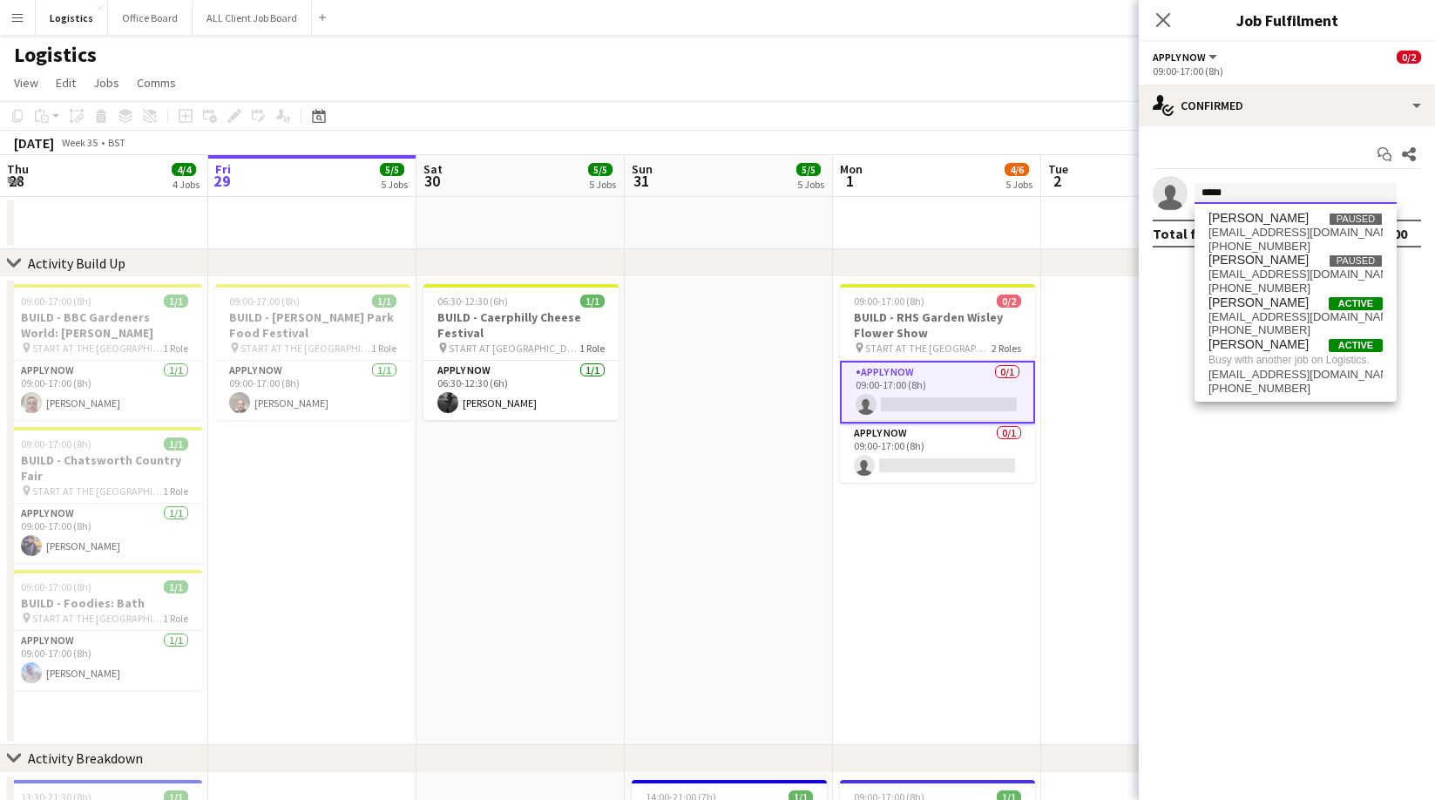
type input "*****"
drag, startPoint x: 1084, startPoint y: 343, endPoint x: 1080, endPoint y: 357, distance: 14.6
click at [1084, 343] on app-date-cell at bounding box center [1145, 511] width 208 height 468
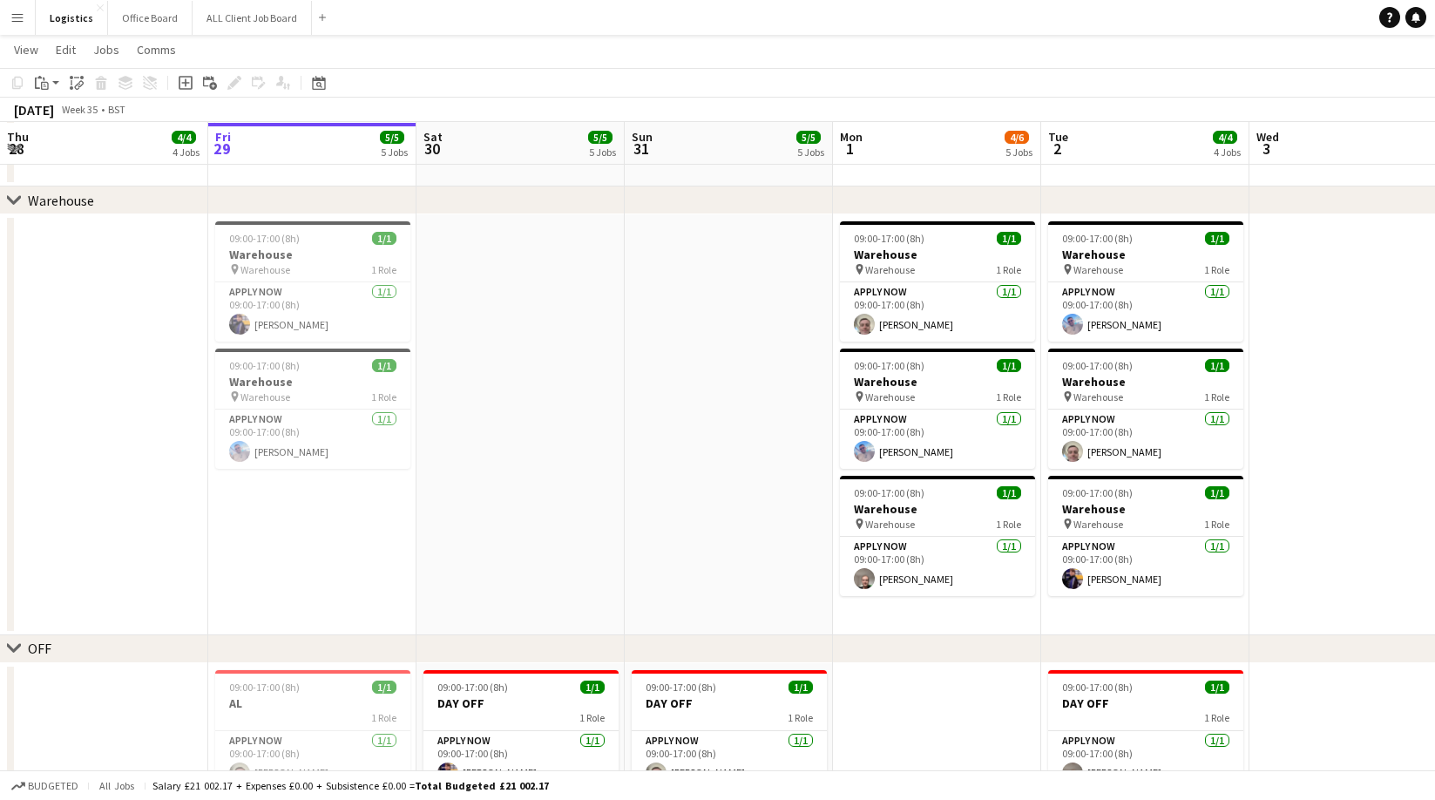
scroll to position [1404, 0]
click at [911, 376] on h3 "Warehouse" at bounding box center [937, 381] width 195 height 16
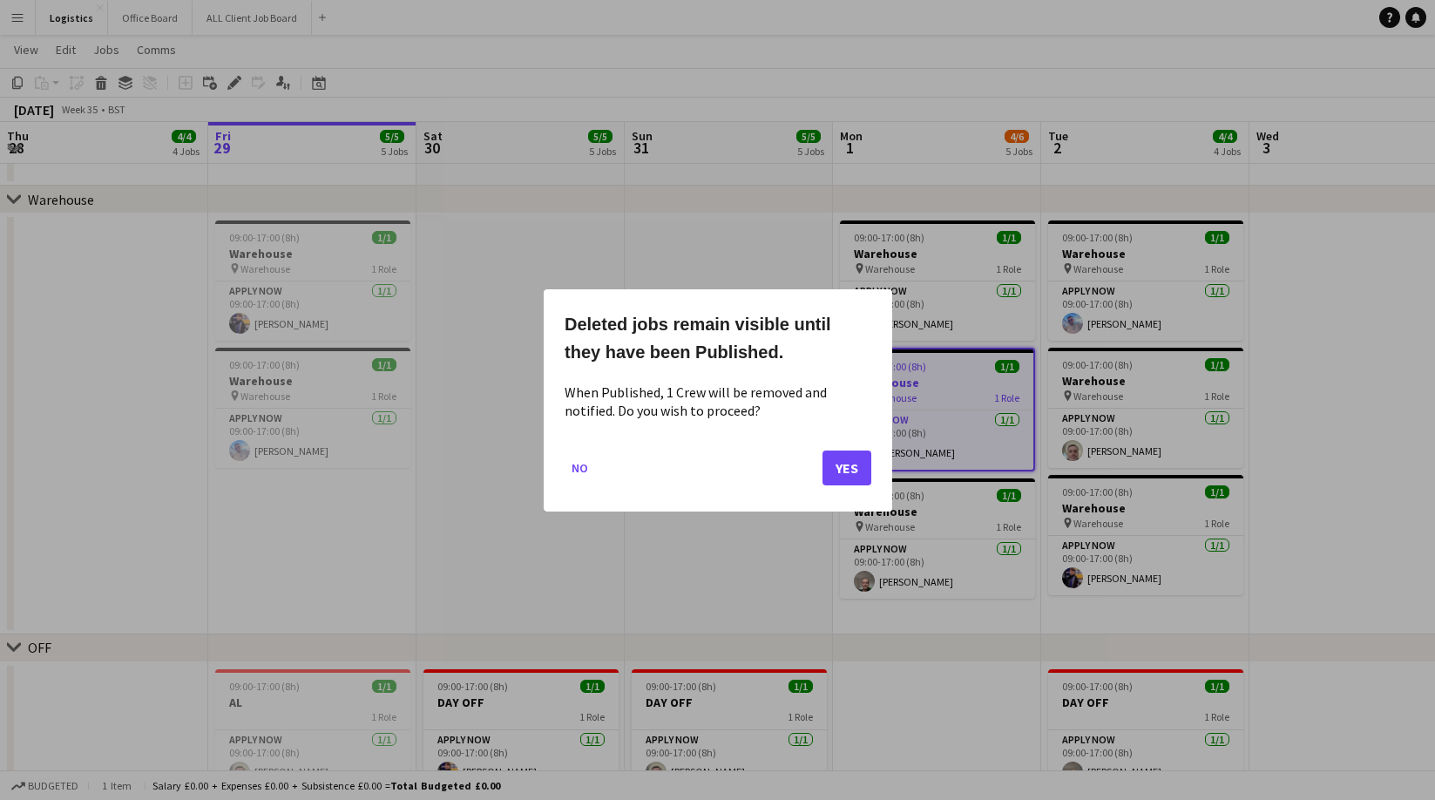
scroll to position [0, 0]
click at [838, 468] on button "Yes" at bounding box center [847, 467] width 49 height 35
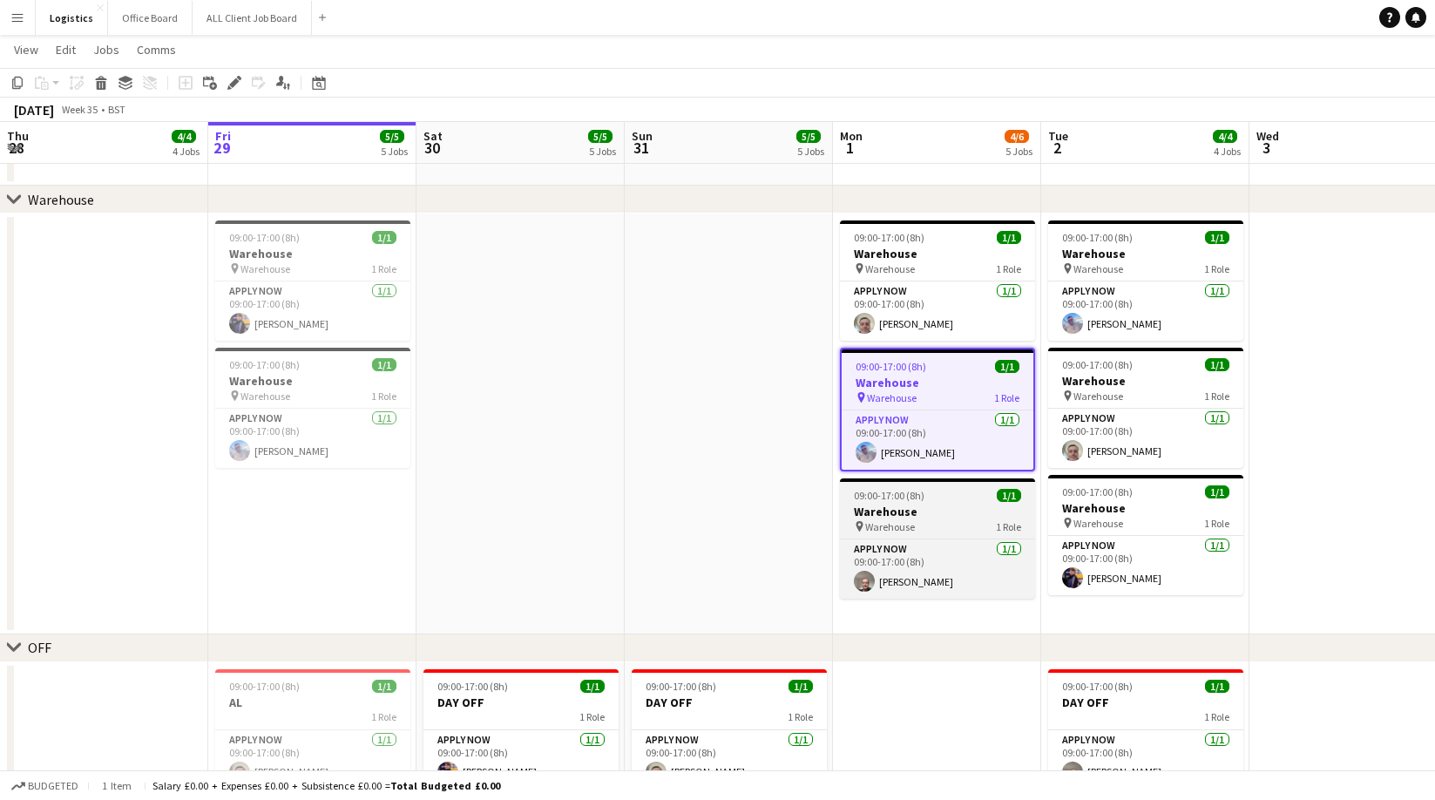
scroll to position [1404, 0]
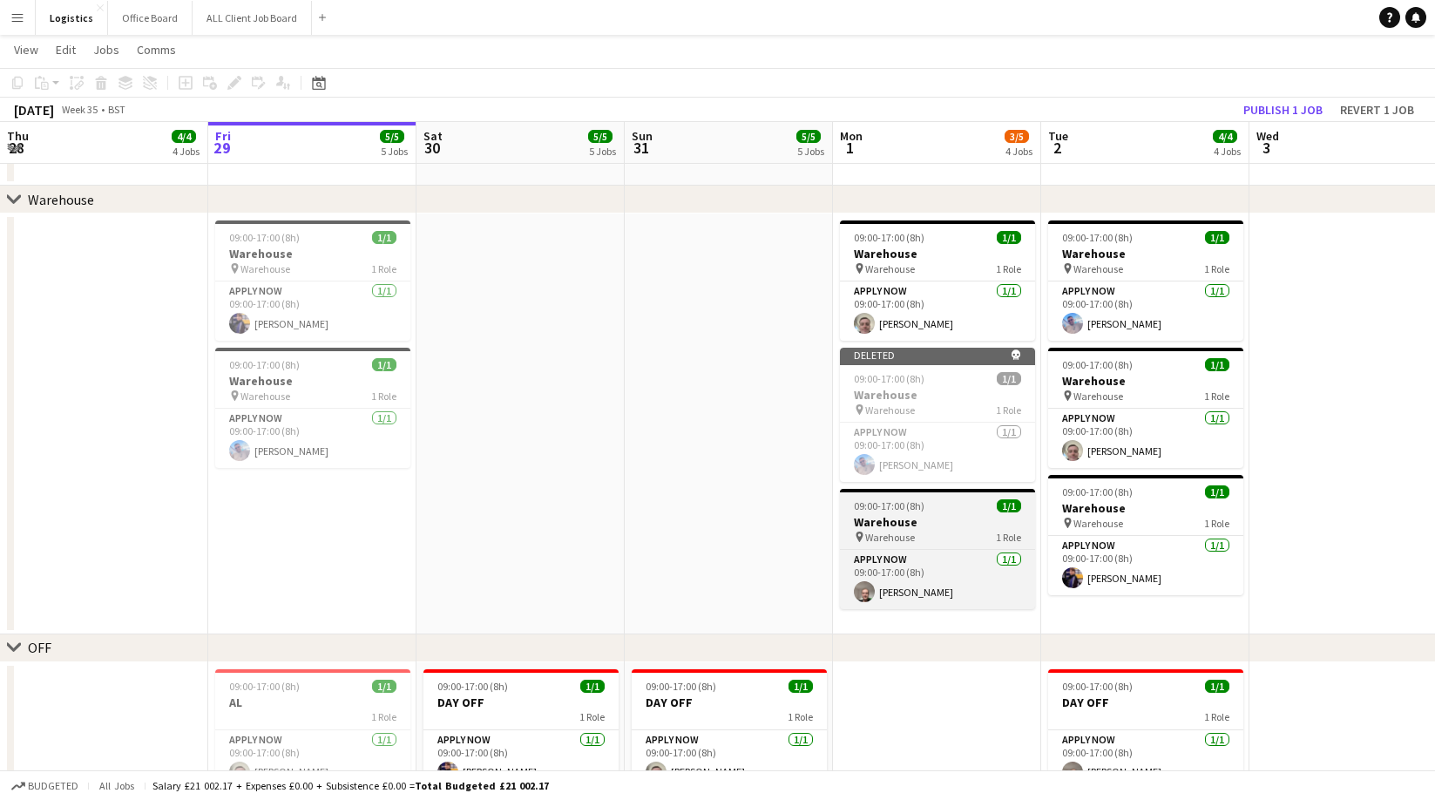
click at [921, 518] on h3 "Warehouse" at bounding box center [937, 522] width 195 height 16
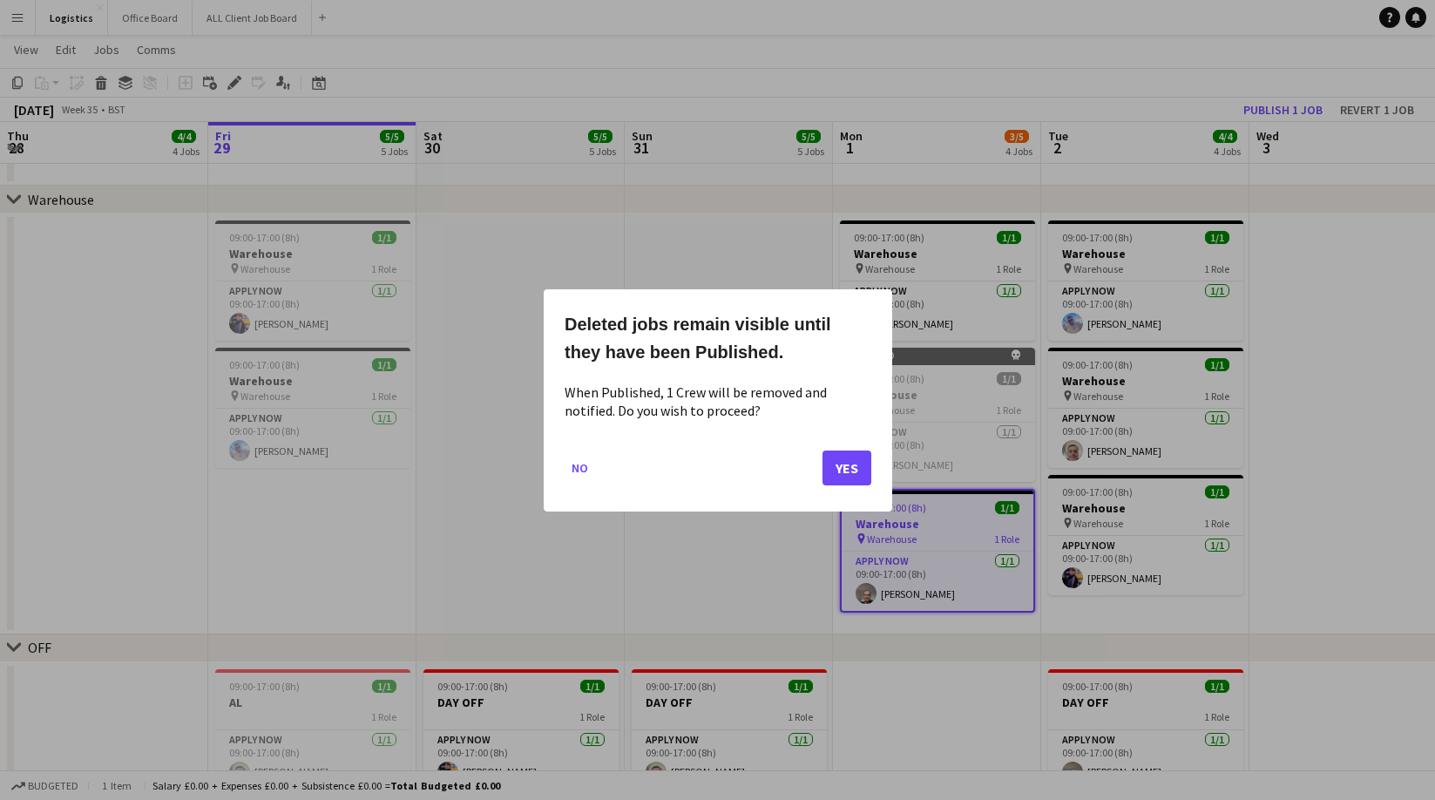
scroll to position [0, 0]
drag, startPoint x: 846, startPoint y: 467, endPoint x: 905, endPoint y: 425, distance: 72.5
click at [846, 467] on button "Yes" at bounding box center [847, 467] width 49 height 35
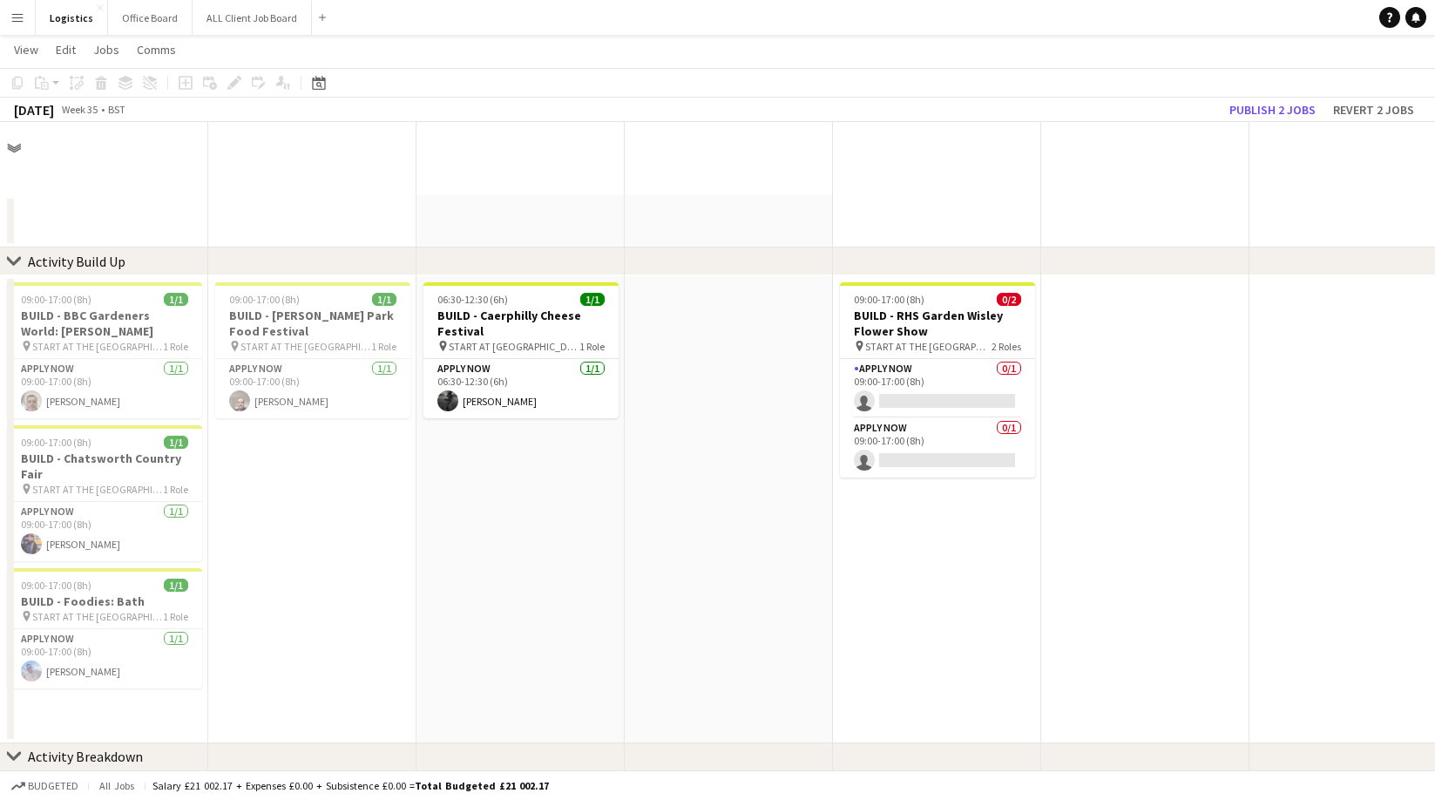
scroll to position [1404, 0]
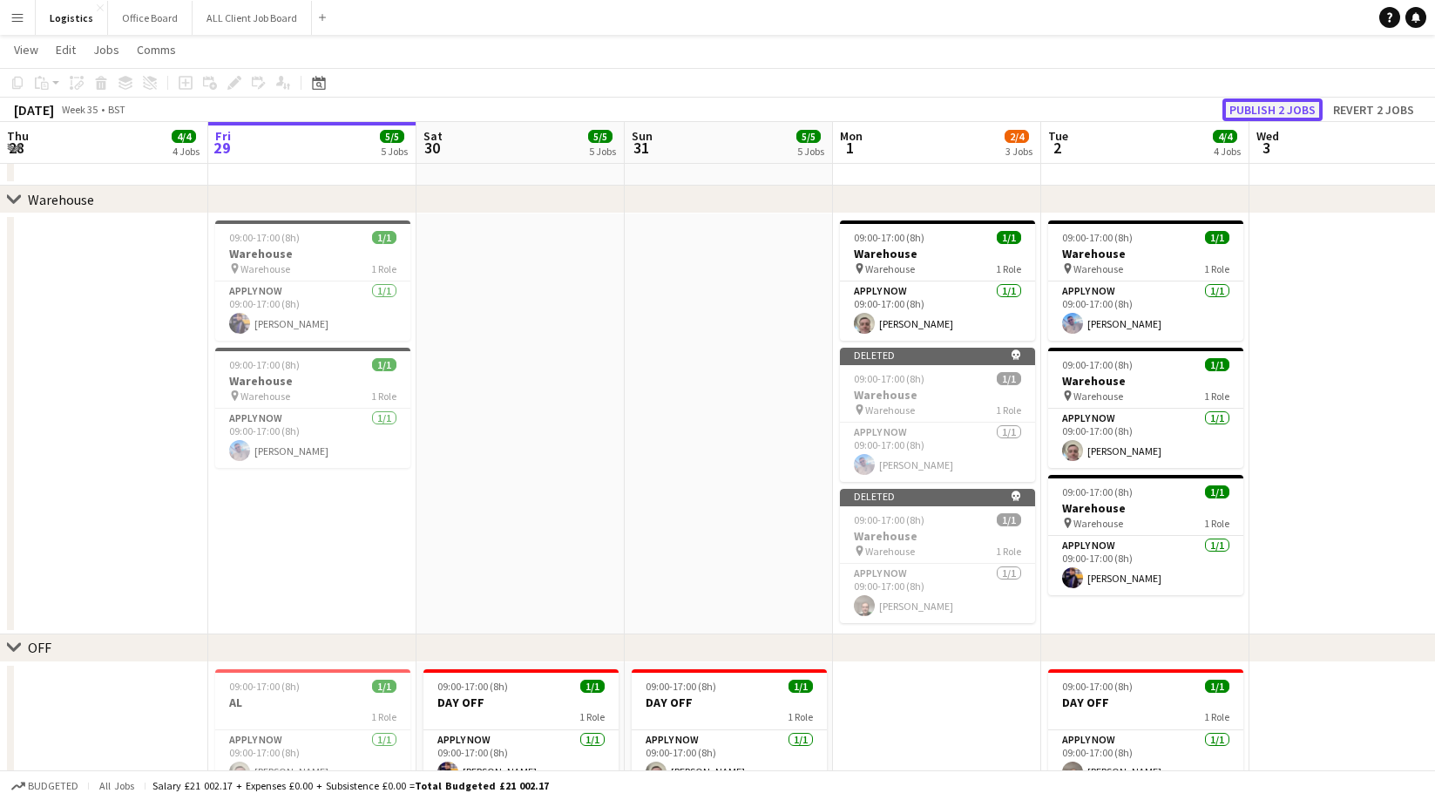
click at [1263, 101] on button "Publish 2 jobs" at bounding box center [1272, 109] width 100 height 23
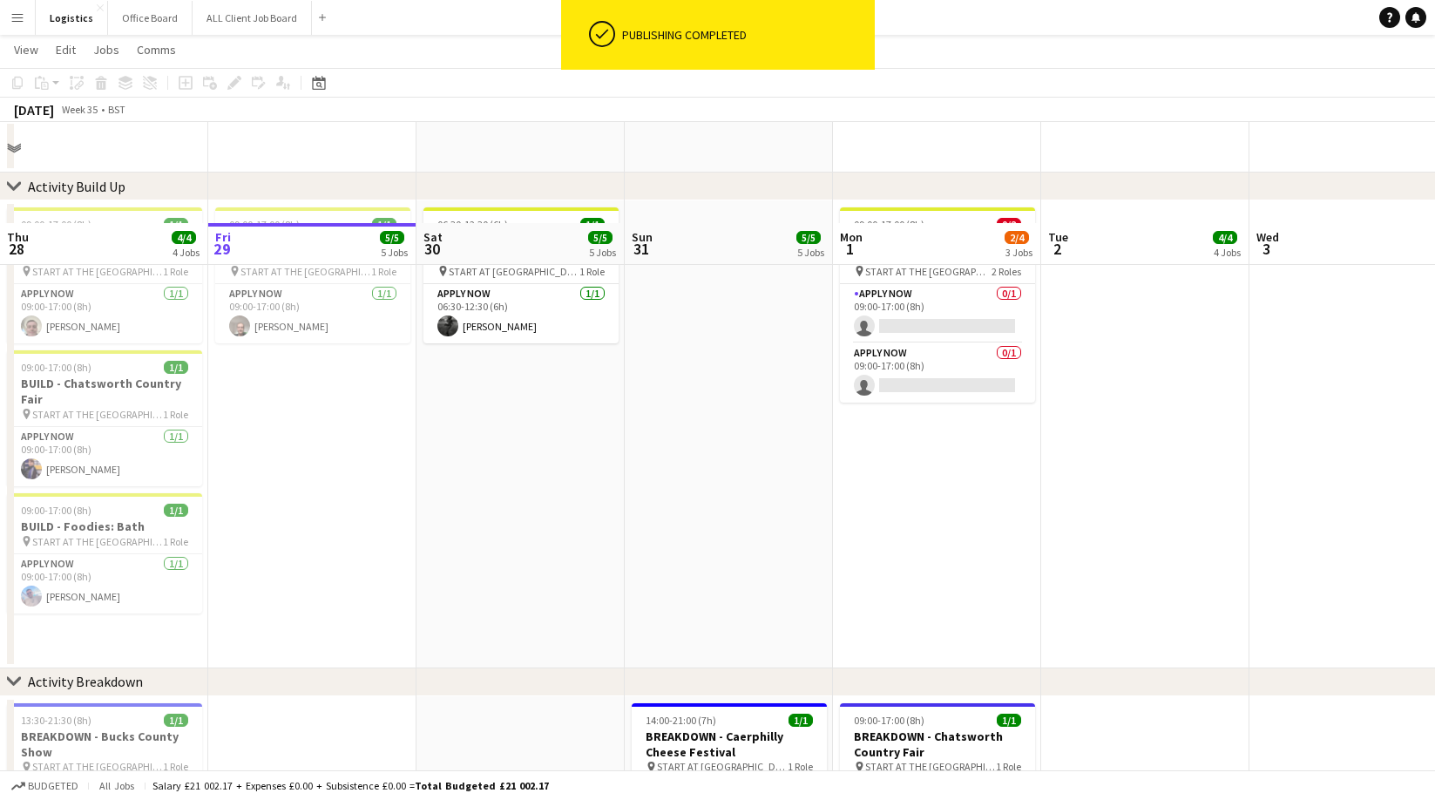
scroll to position [0, 0]
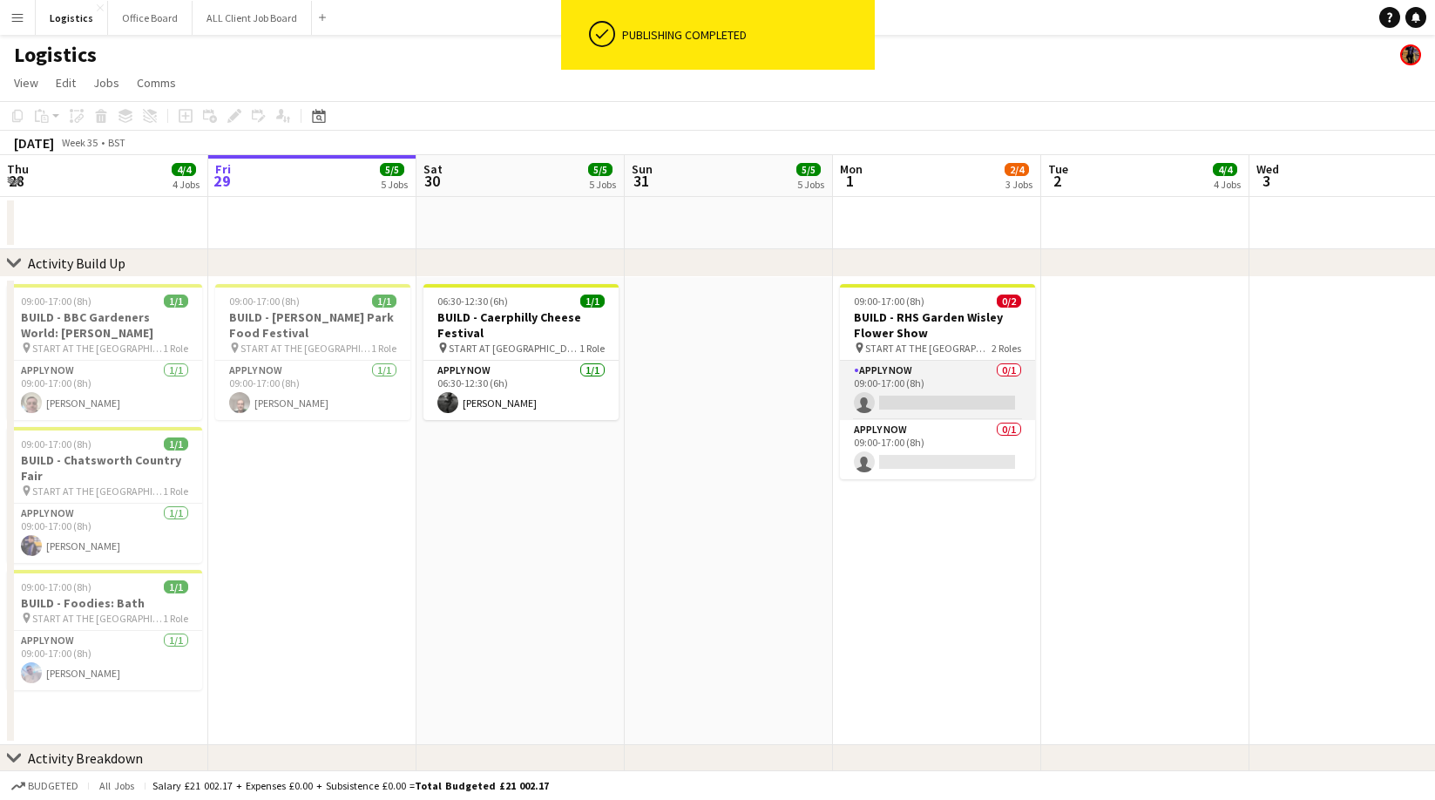
click at [933, 405] on app-card-role "APPLY NOW 0/1 09:00-17:00 (8h) single-neutral-actions" at bounding box center [937, 390] width 195 height 59
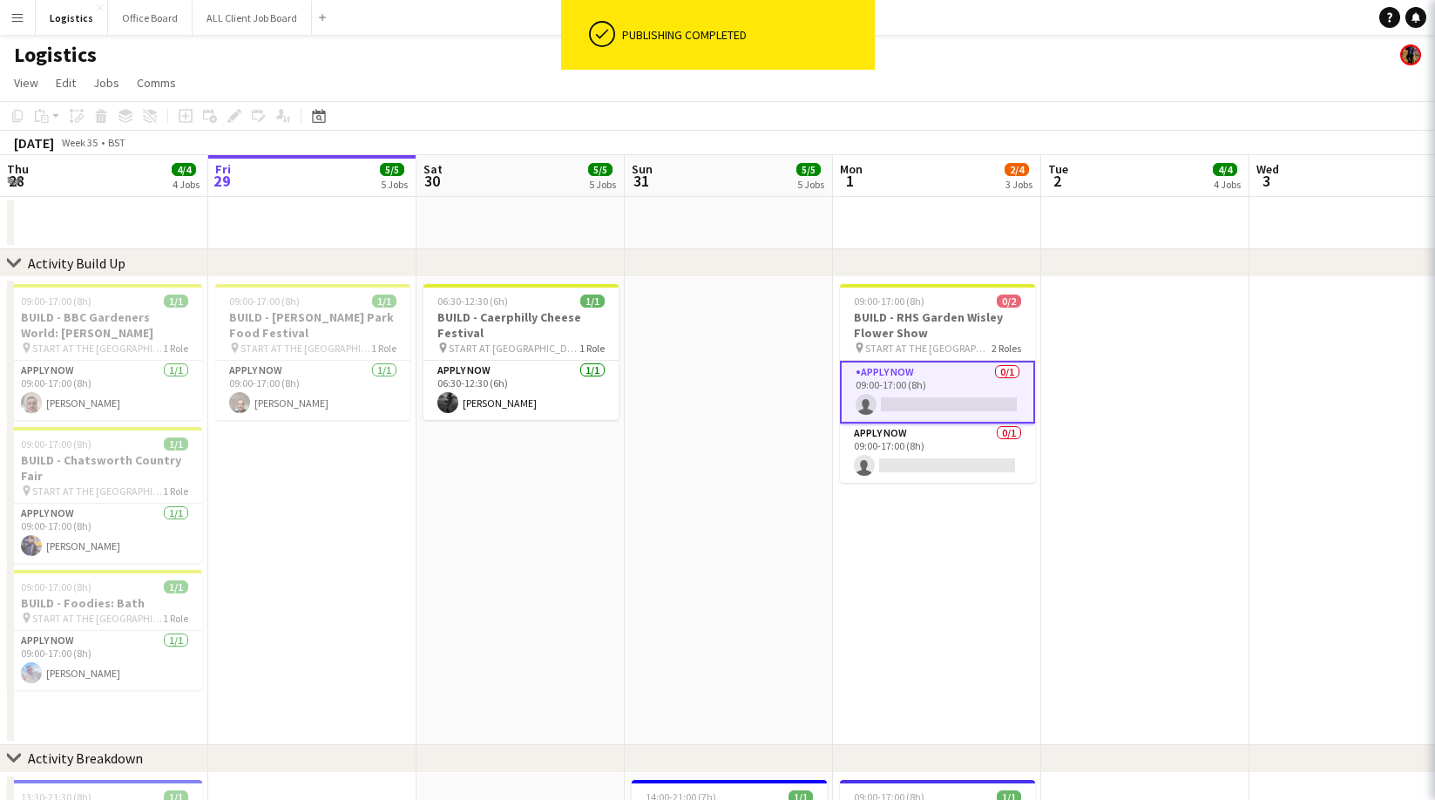
scroll to position [0, 417]
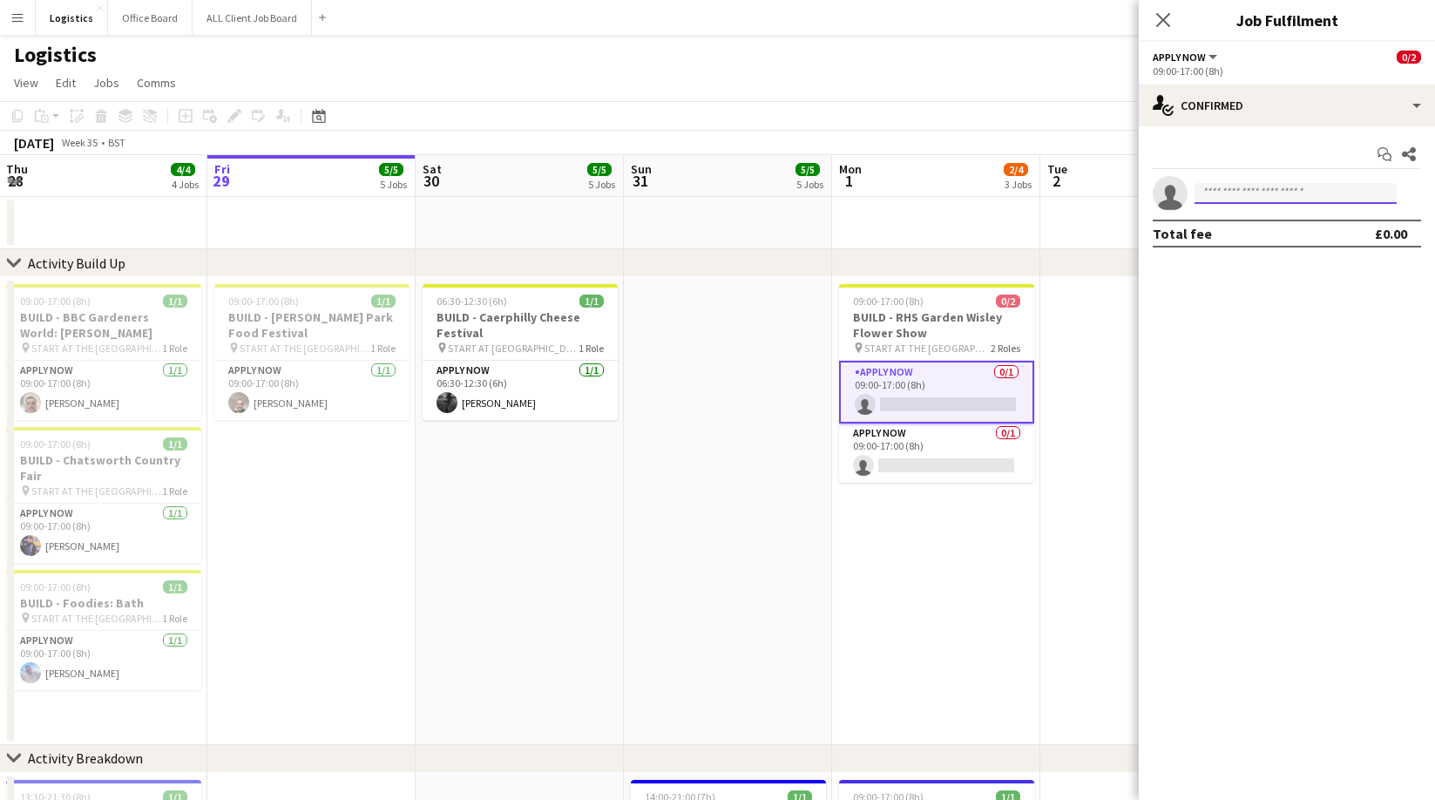
click at [1228, 186] on input at bounding box center [1296, 193] width 202 height 21
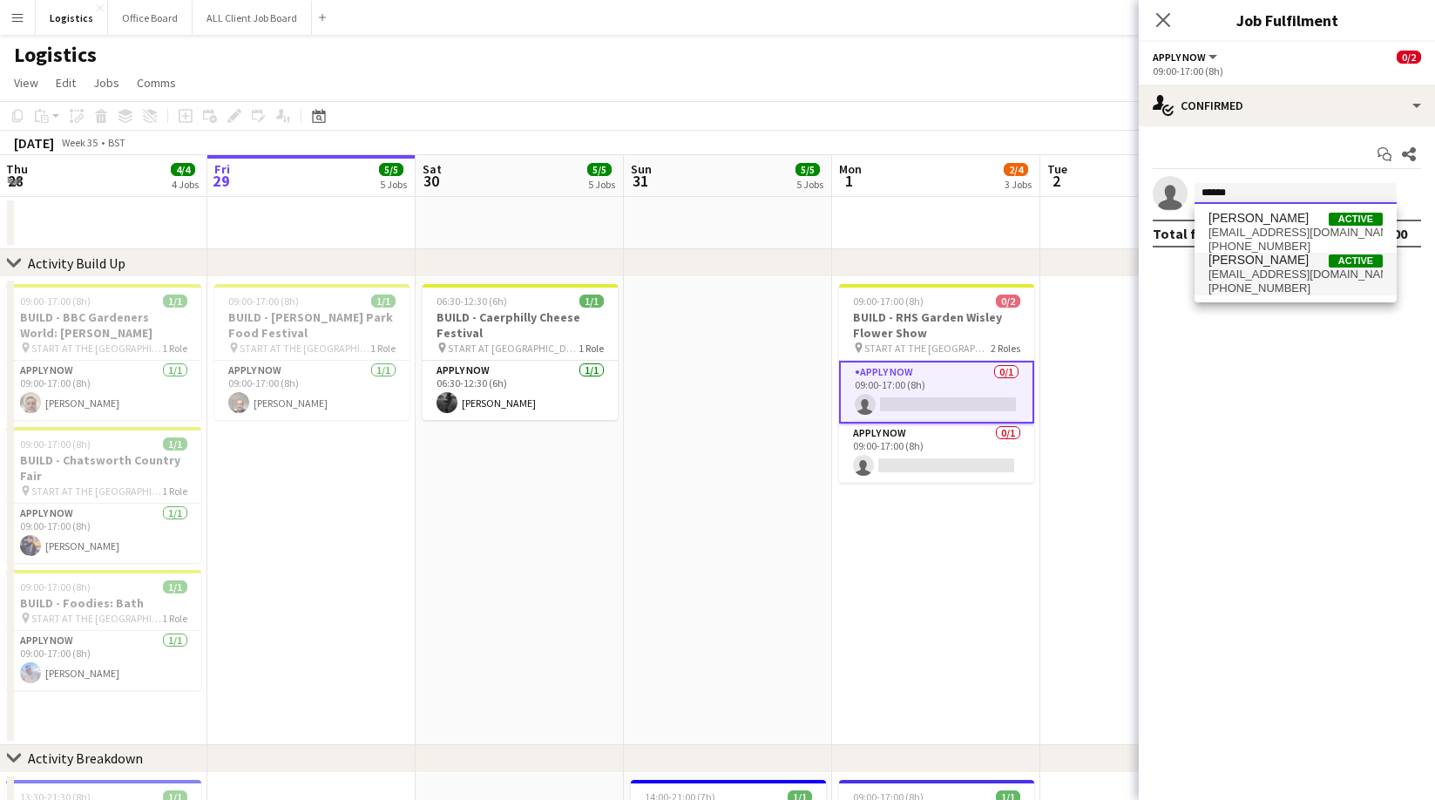
type input "******"
click at [1275, 277] on span "[EMAIL_ADDRESS][DOMAIN_NAME]" at bounding box center [1296, 275] width 174 height 14
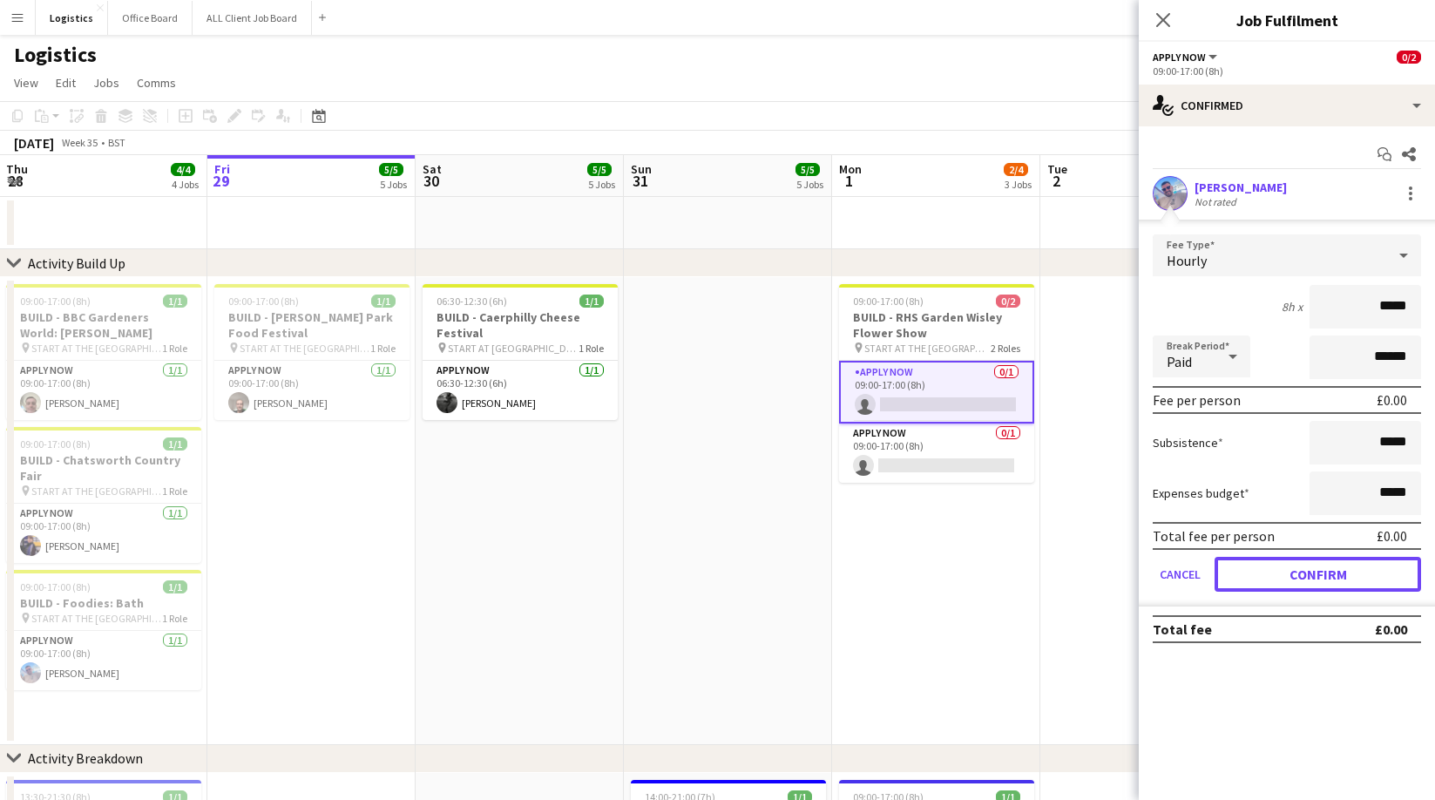
drag, startPoint x: 1304, startPoint y: 585, endPoint x: 1209, endPoint y: 566, distance: 96.7
click at [1303, 585] on button "Confirm" at bounding box center [1318, 574] width 207 height 35
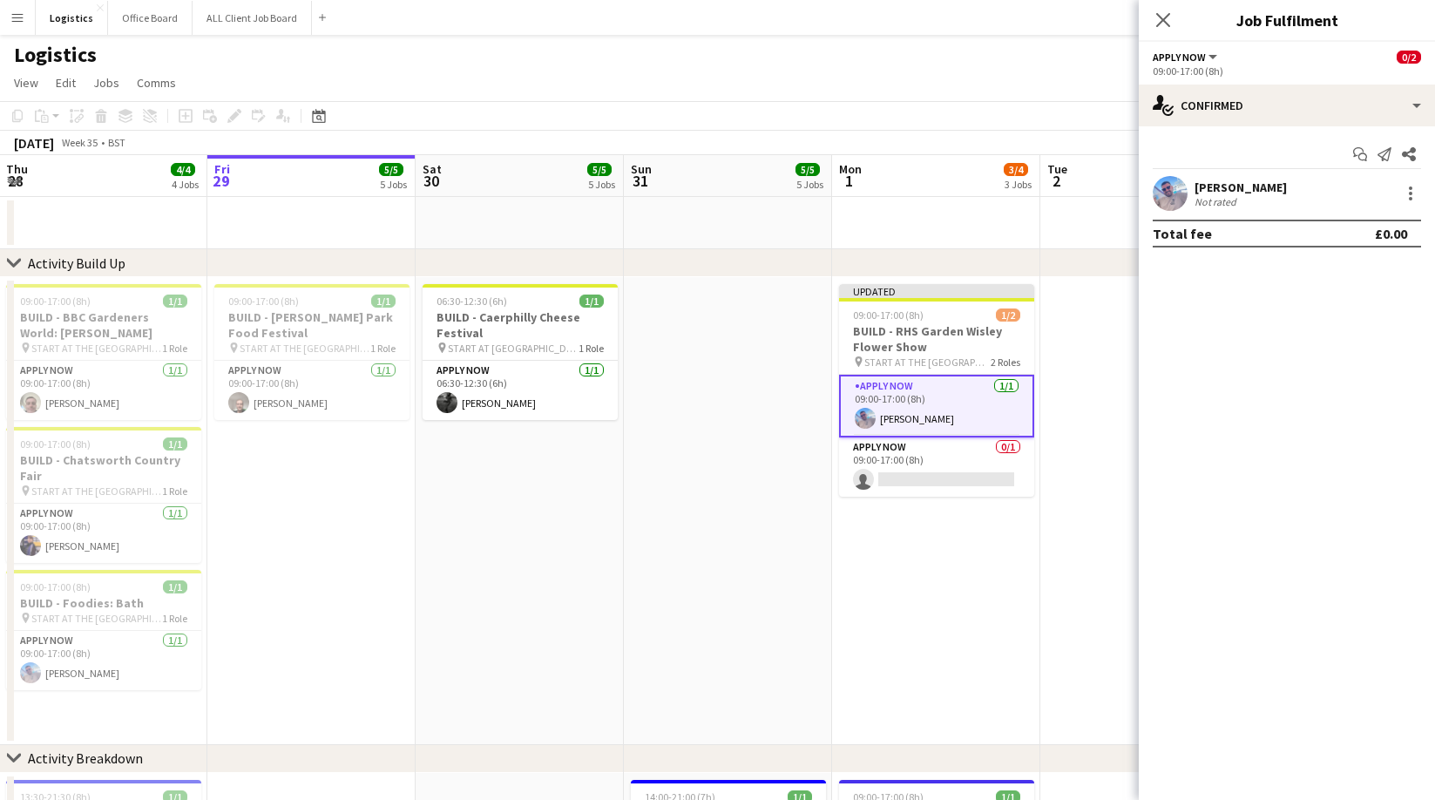
drag, startPoint x: 931, startPoint y: 477, endPoint x: 993, endPoint y: 375, distance: 120.0
click at [931, 477] on app-card-role "APPLY NOW 0/1 09:00-17:00 (8h) single-neutral-actions" at bounding box center [936, 466] width 195 height 59
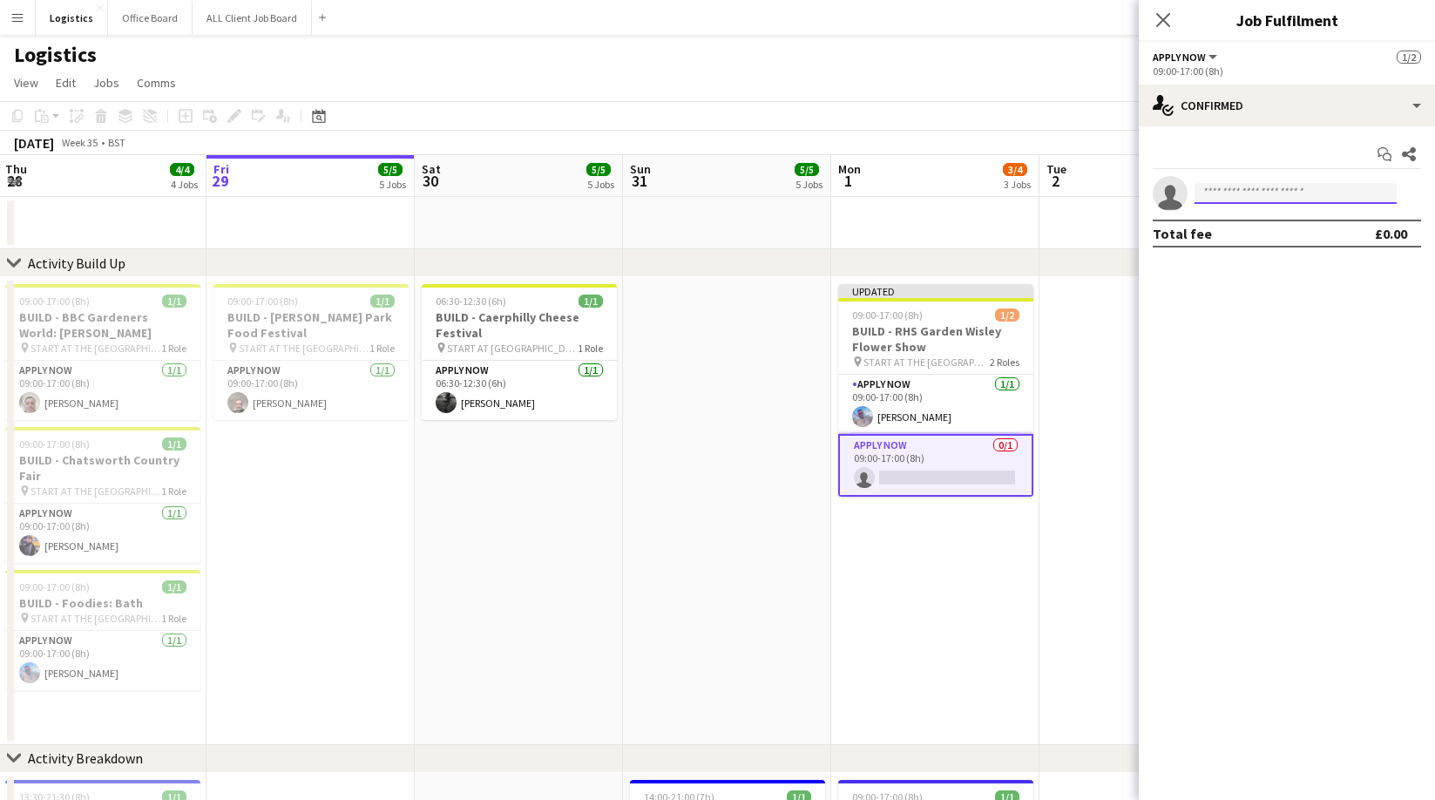
click at [1232, 192] on input at bounding box center [1296, 193] width 202 height 21
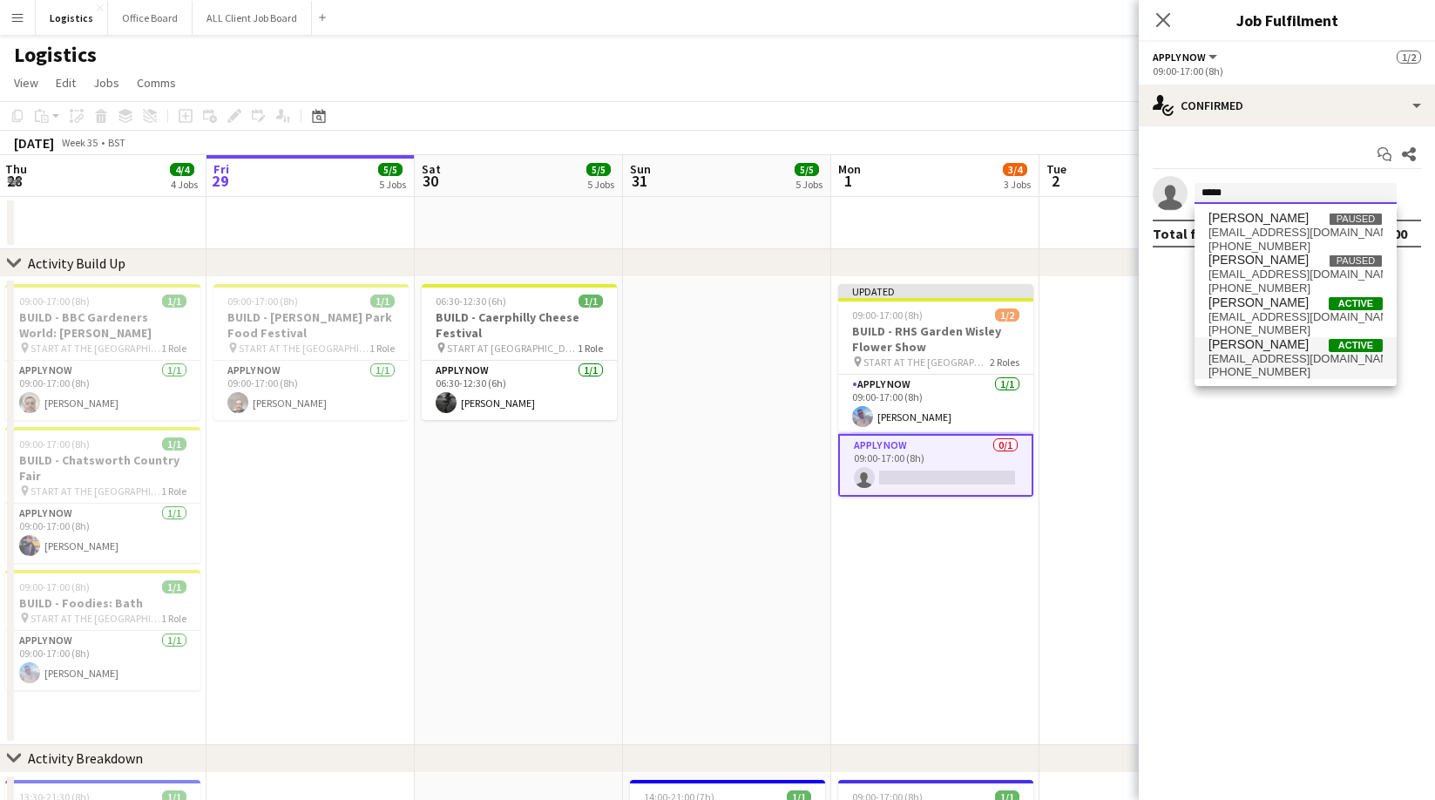
type input "*****"
click at [1269, 362] on span "[EMAIL_ADDRESS][DOMAIN_NAME]" at bounding box center [1296, 359] width 174 height 14
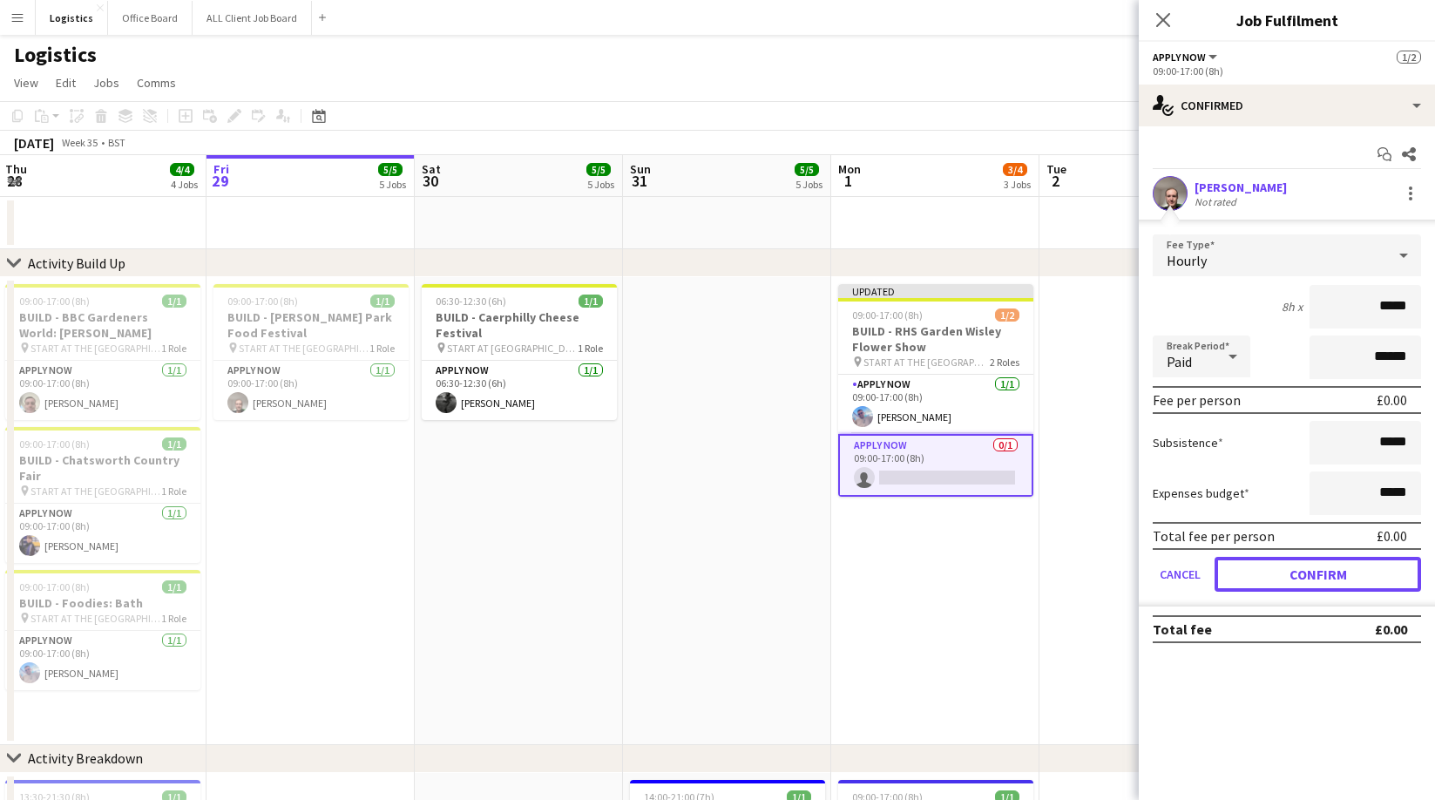
drag, startPoint x: 1320, startPoint y: 577, endPoint x: 1313, endPoint y: 541, distance: 36.4
click at [1320, 577] on button "Confirm" at bounding box center [1318, 574] width 207 height 35
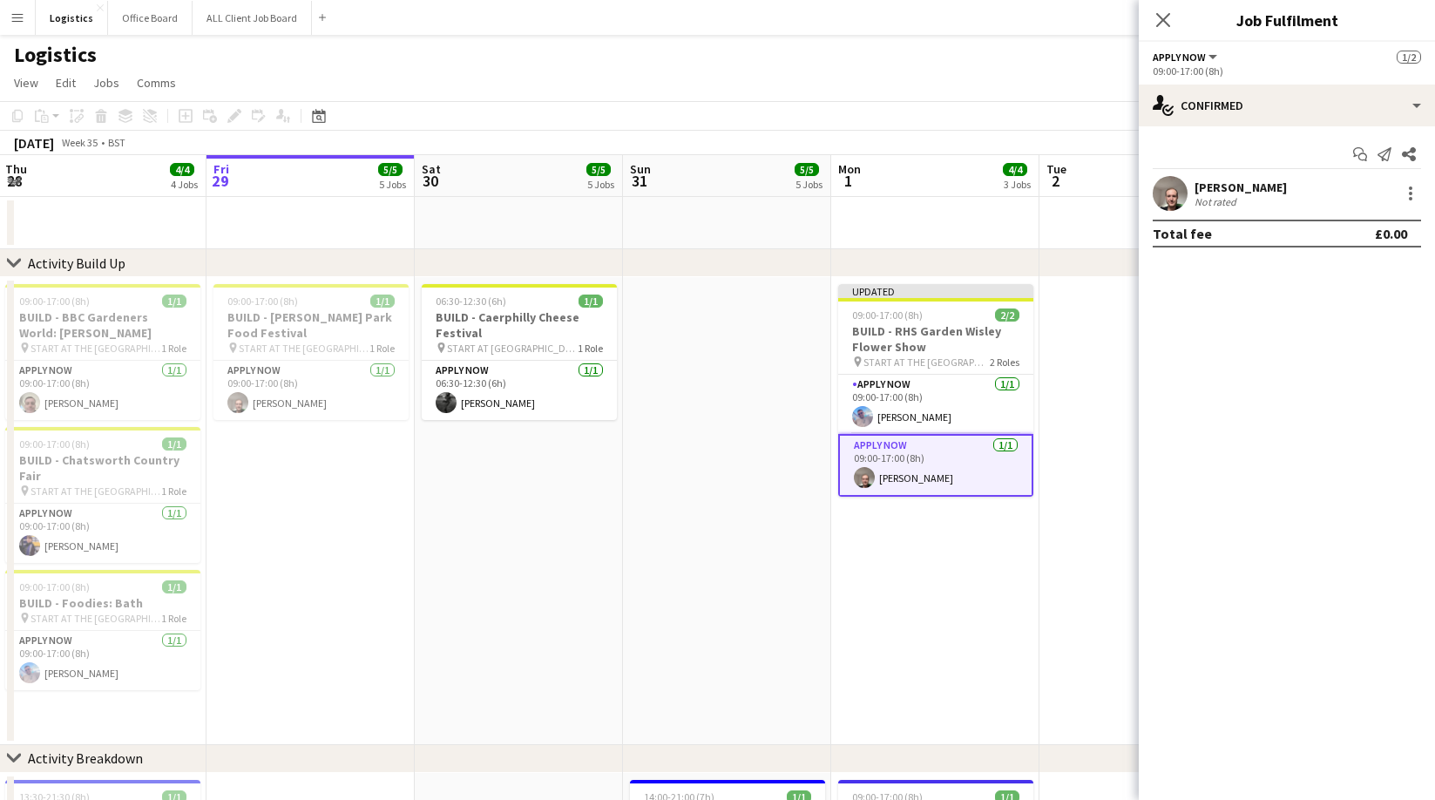
drag, startPoint x: 1161, startPoint y: 25, endPoint x: 1211, endPoint y: 129, distance: 115.0
click at [1161, 25] on icon "Close pop-in" at bounding box center [1163, 20] width 14 height 14
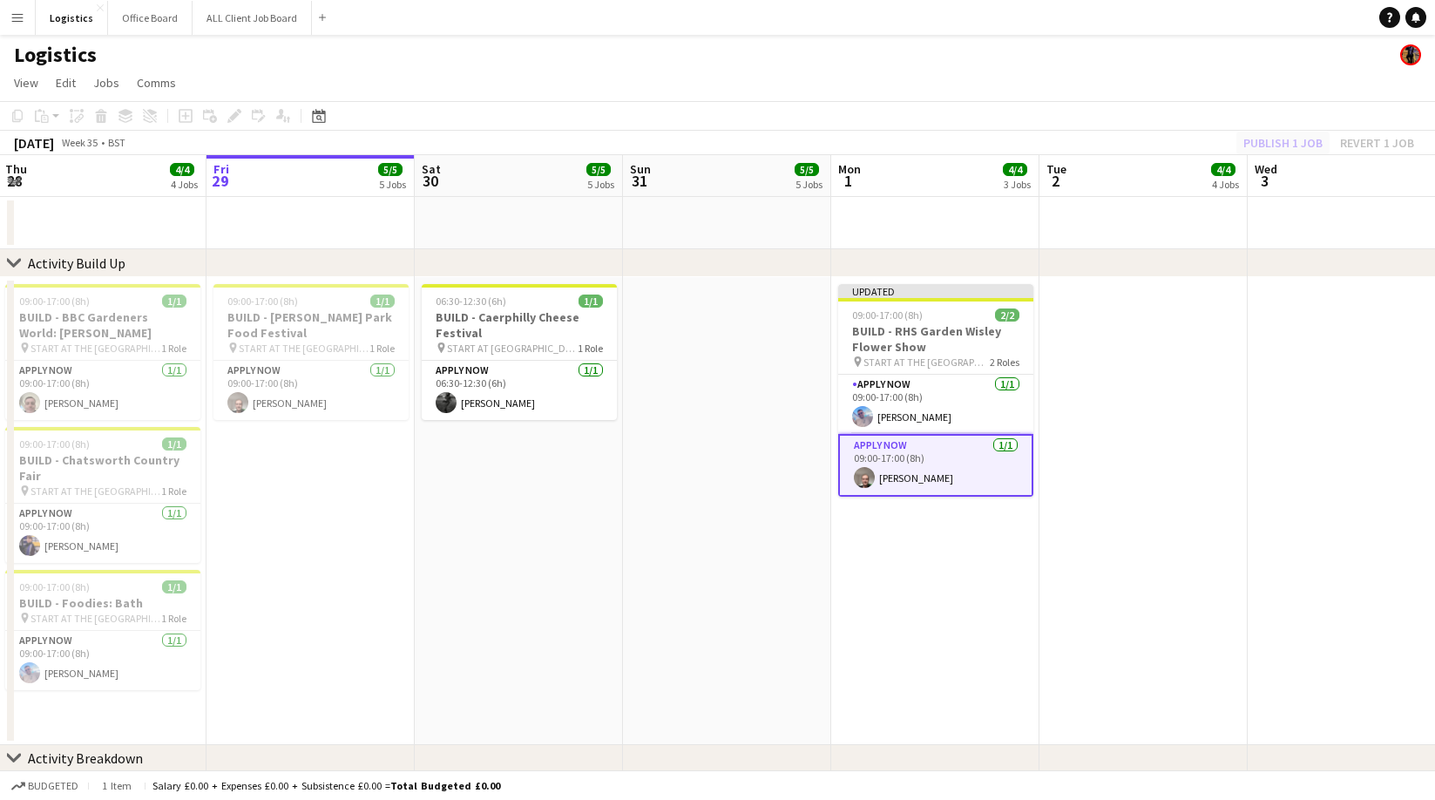
click at [1283, 145] on div "Publish 1 job Revert 1 job" at bounding box center [1328, 143] width 213 height 23
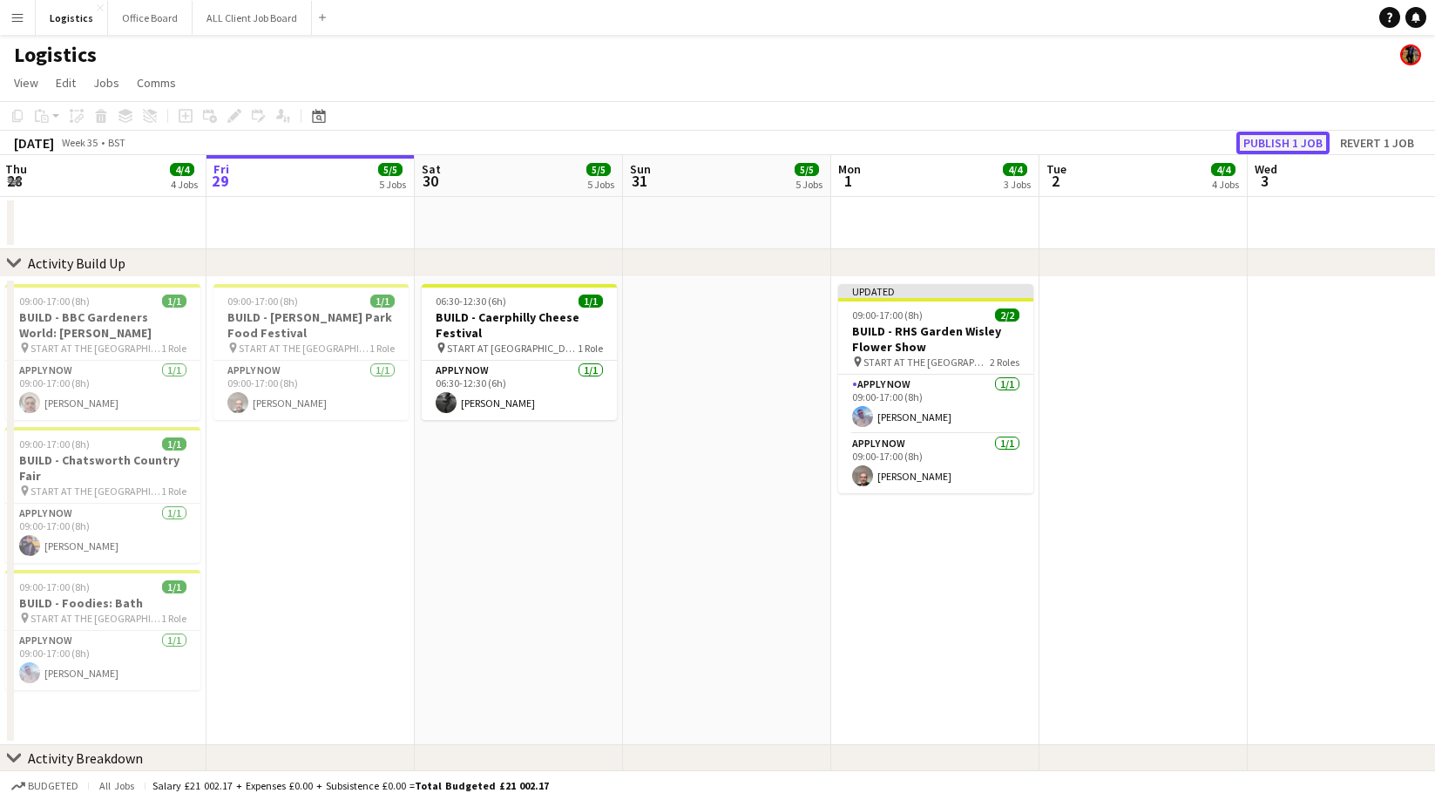
click at [1282, 143] on button "Publish 1 job" at bounding box center [1282, 143] width 93 height 23
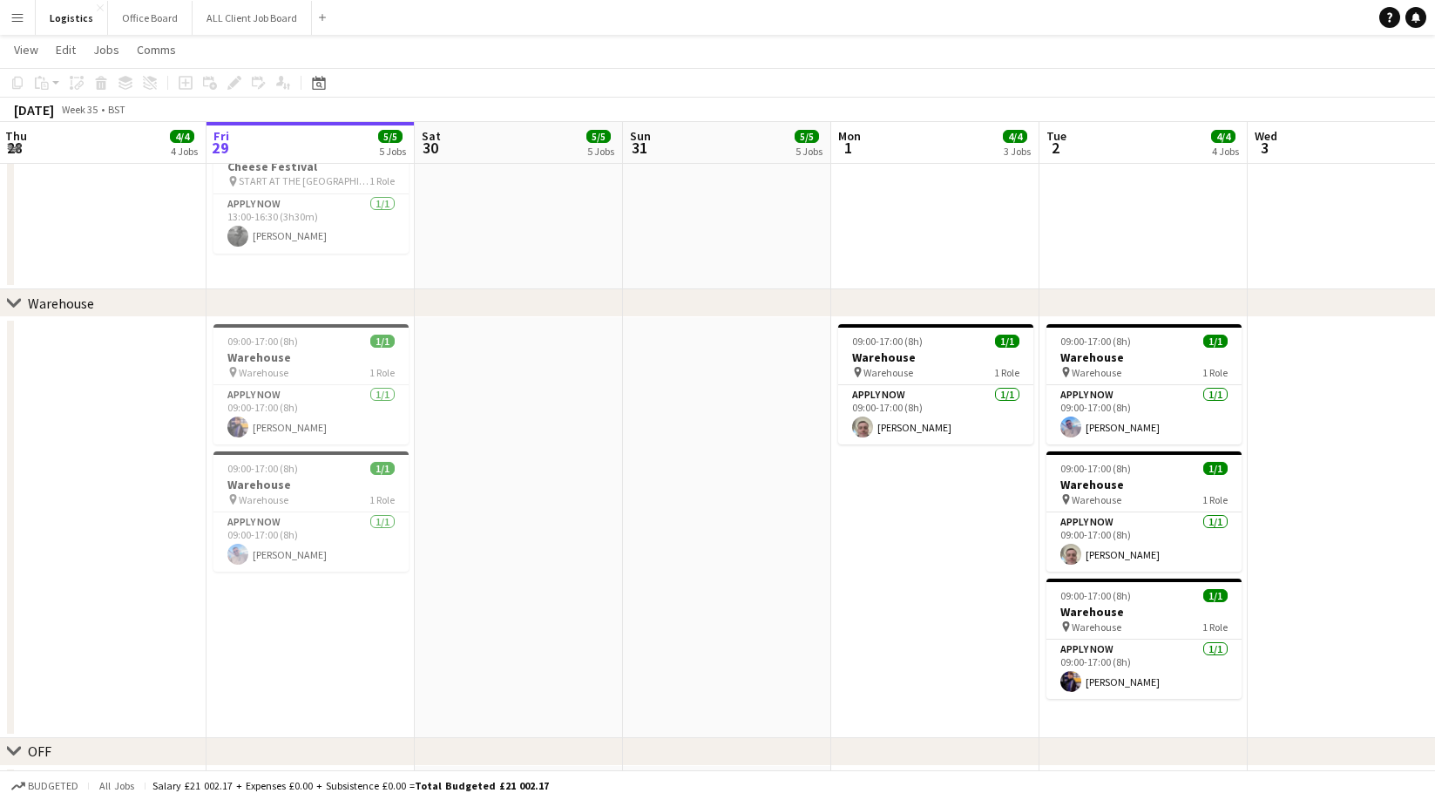
scroll to position [1293, 0]
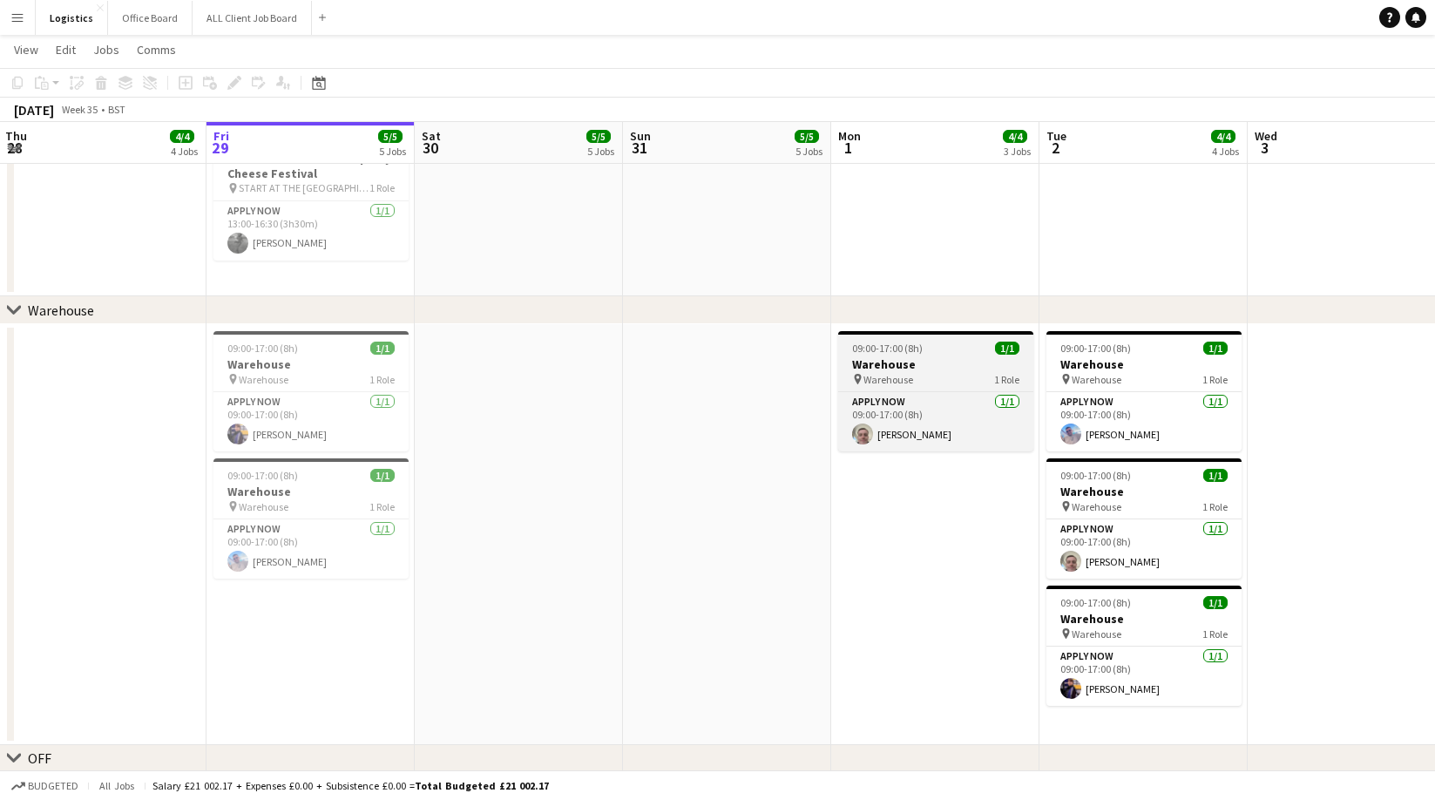
click at [928, 365] on h3 "Warehouse" at bounding box center [935, 364] width 195 height 16
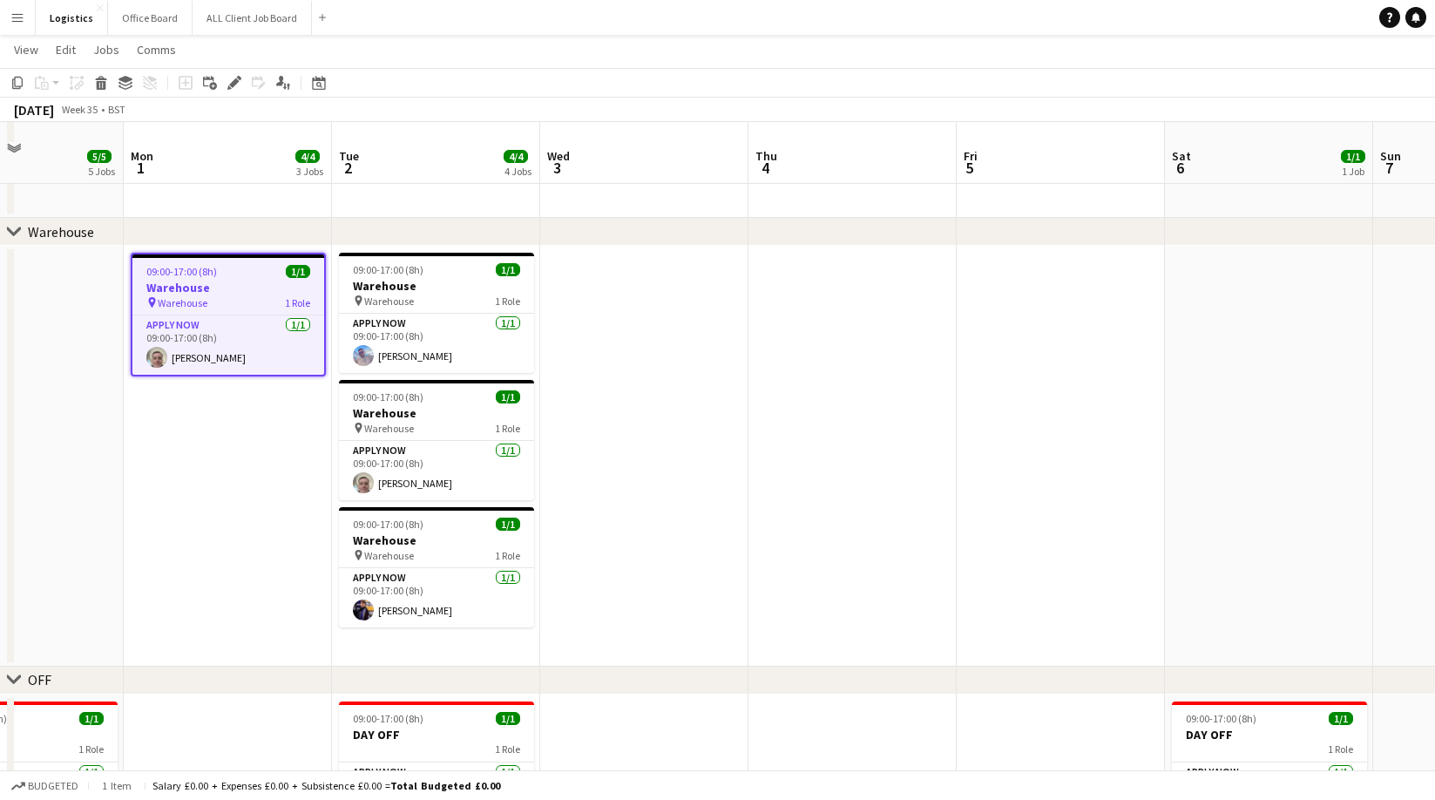
scroll to position [1393, 0]
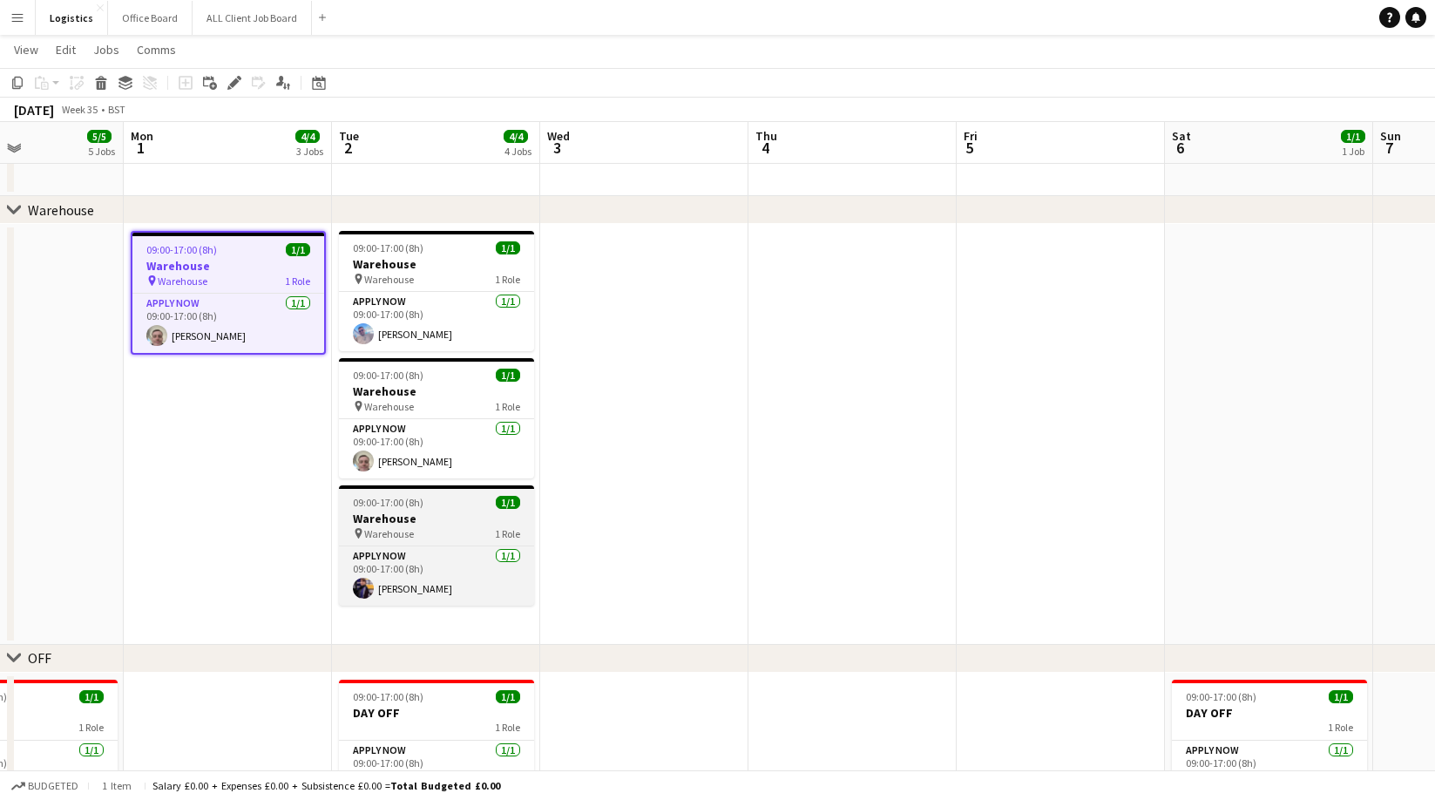
click at [407, 515] on h3 "Warehouse" at bounding box center [436, 519] width 195 height 16
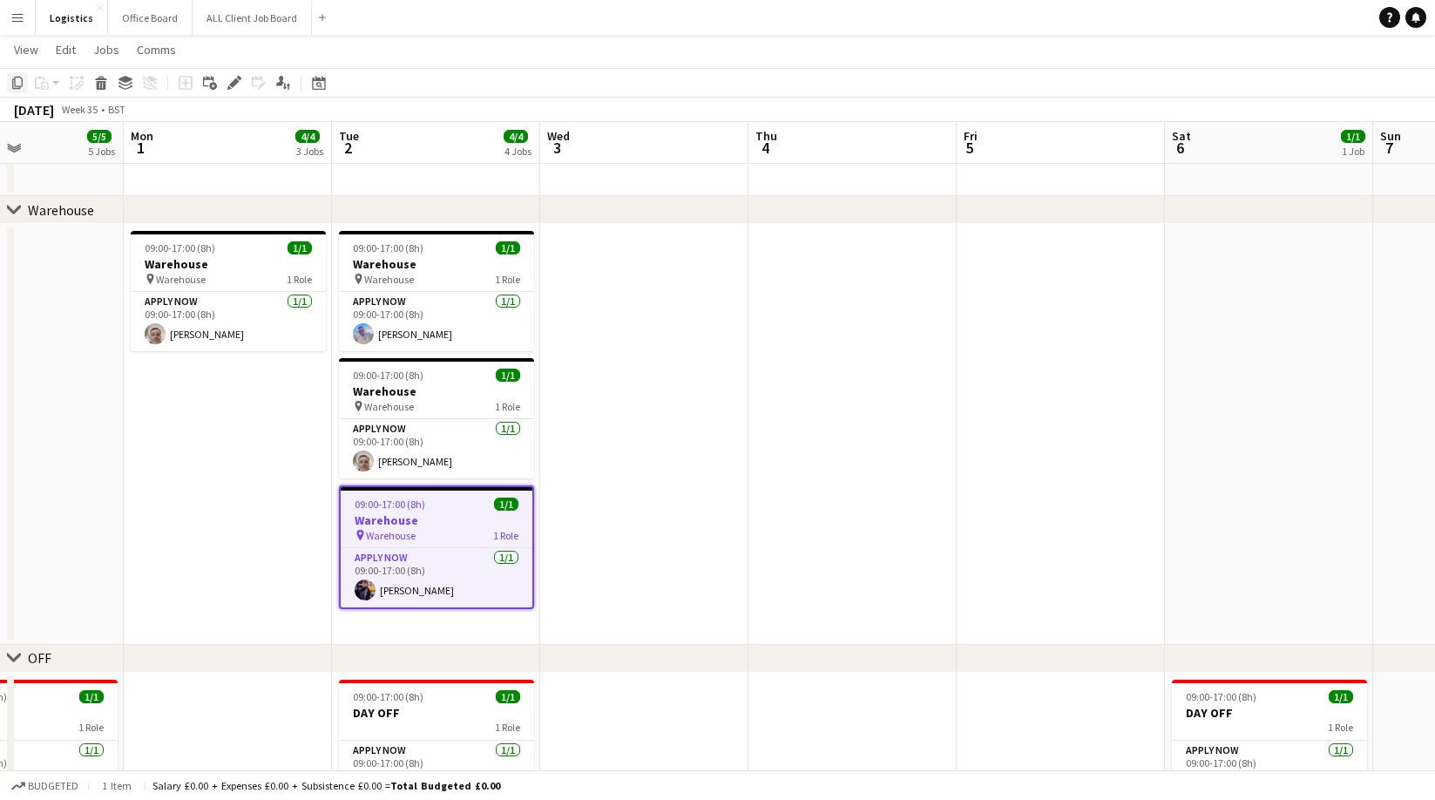
drag, startPoint x: 21, startPoint y: 84, endPoint x: 393, endPoint y: 180, distance: 384.4
click at [24, 84] on icon "Copy" at bounding box center [17, 83] width 14 height 14
click at [650, 251] on app-date-cell at bounding box center [644, 434] width 208 height 421
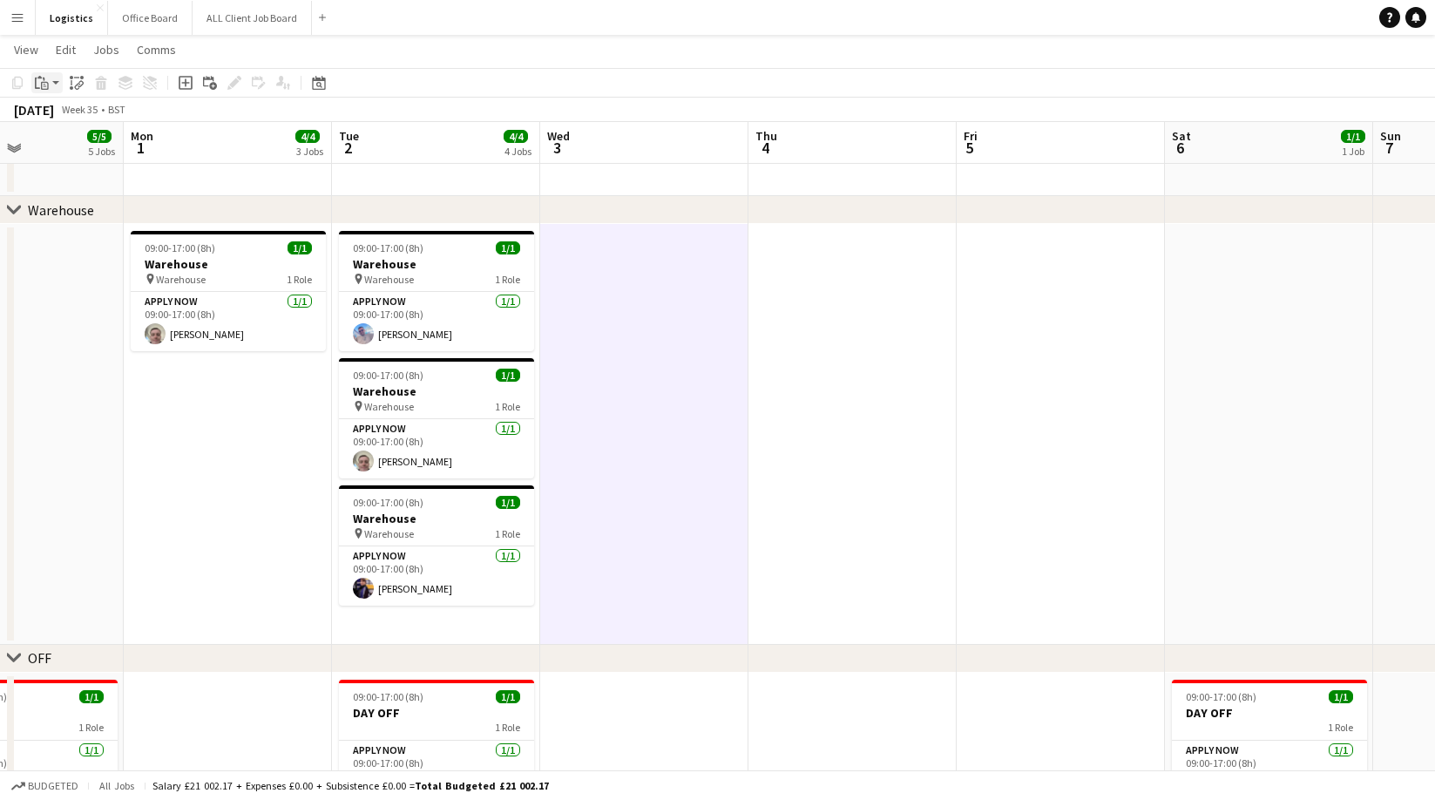
click at [40, 78] on icon at bounding box center [39, 77] width 4 height 3
click at [75, 146] on link "Paste with crew Command Shift V" at bounding box center [115, 146] width 138 height 16
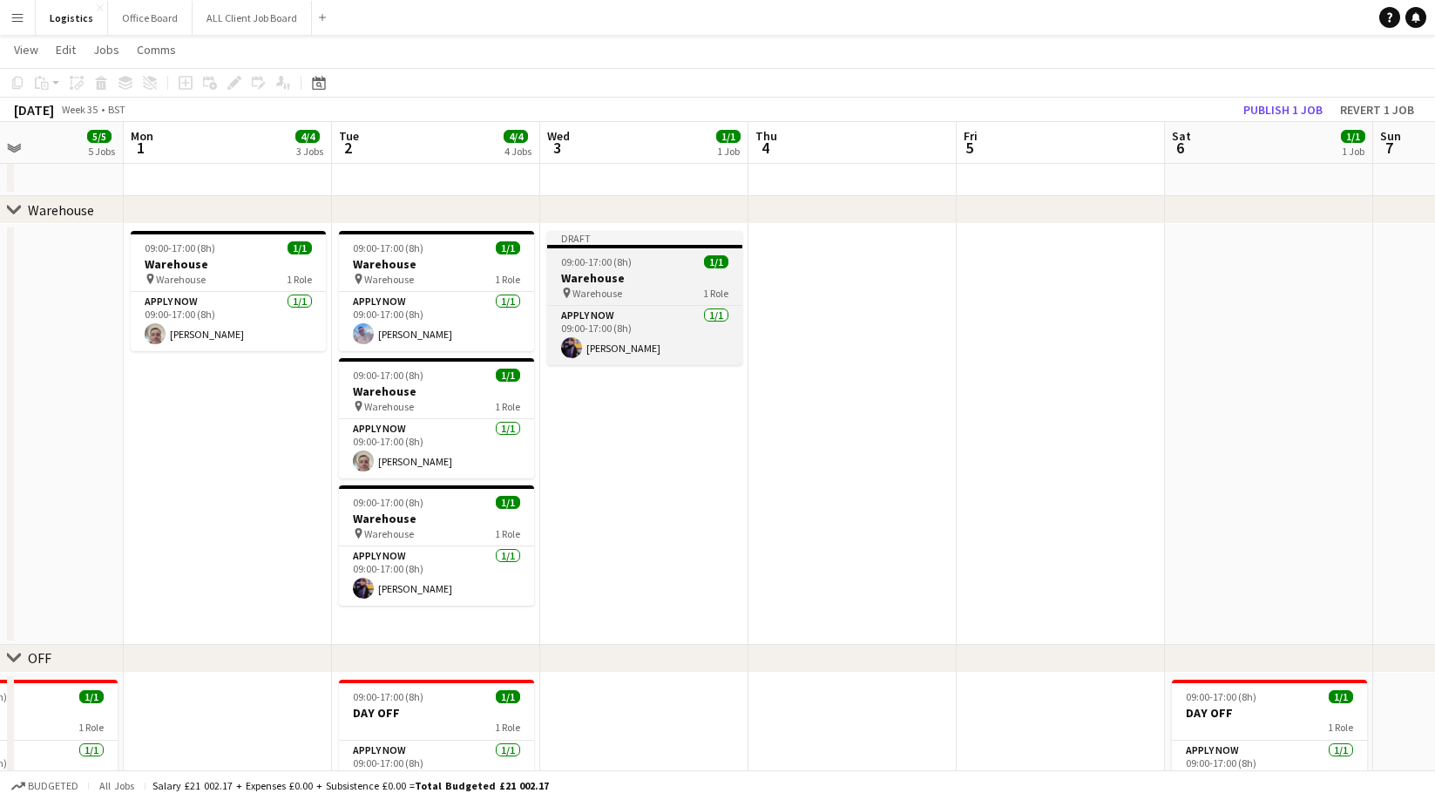
click at [636, 259] on div "09:00-17:00 (8h) 1/1" at bounding box center [644, 261] width 195 height 13
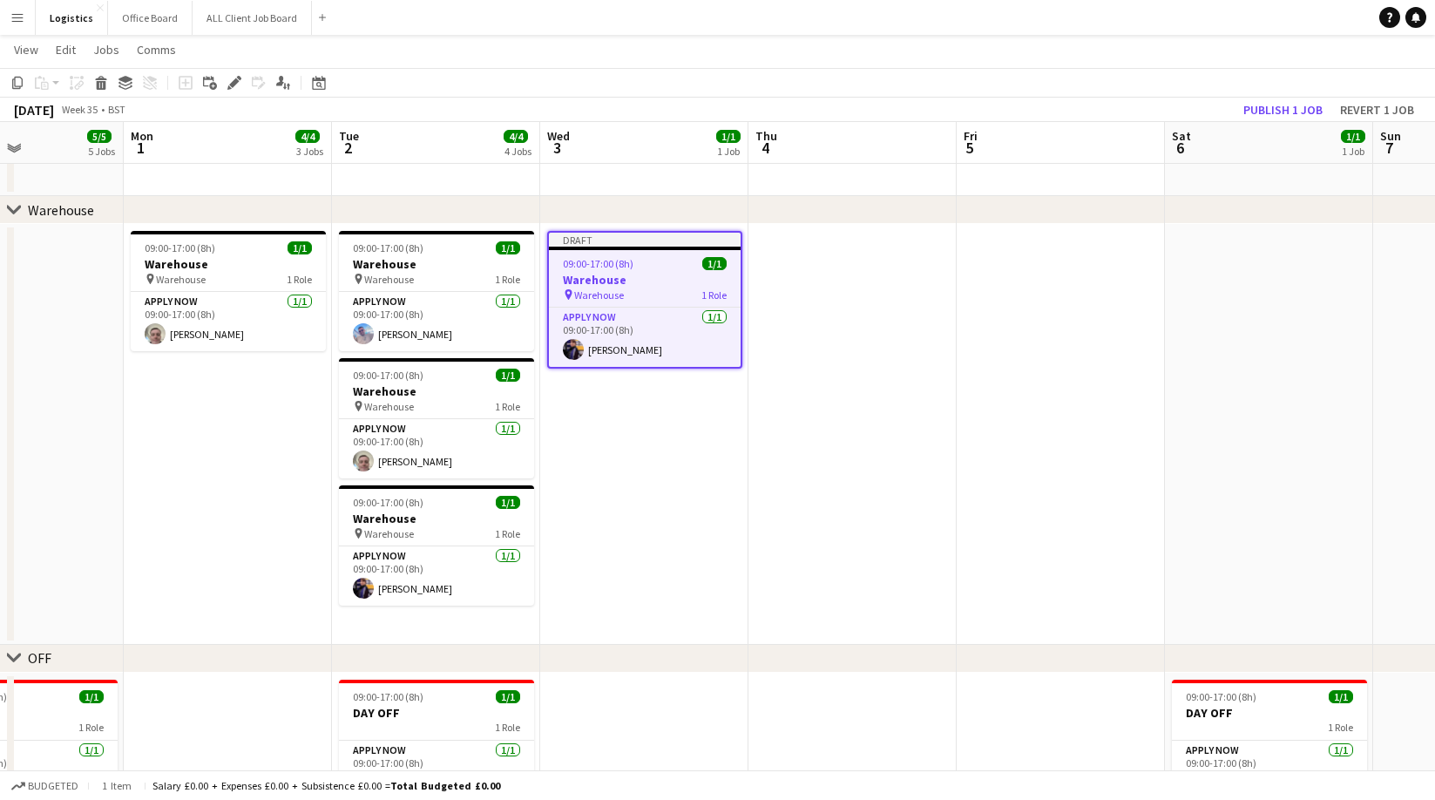
drag, startPoint x: 236, startPoint y: 81, endPoint x: 308, endPoint y: 118, distance: 81.1
click at [236, 81] on icon at bounding box center [234, 83] width 10 height 10
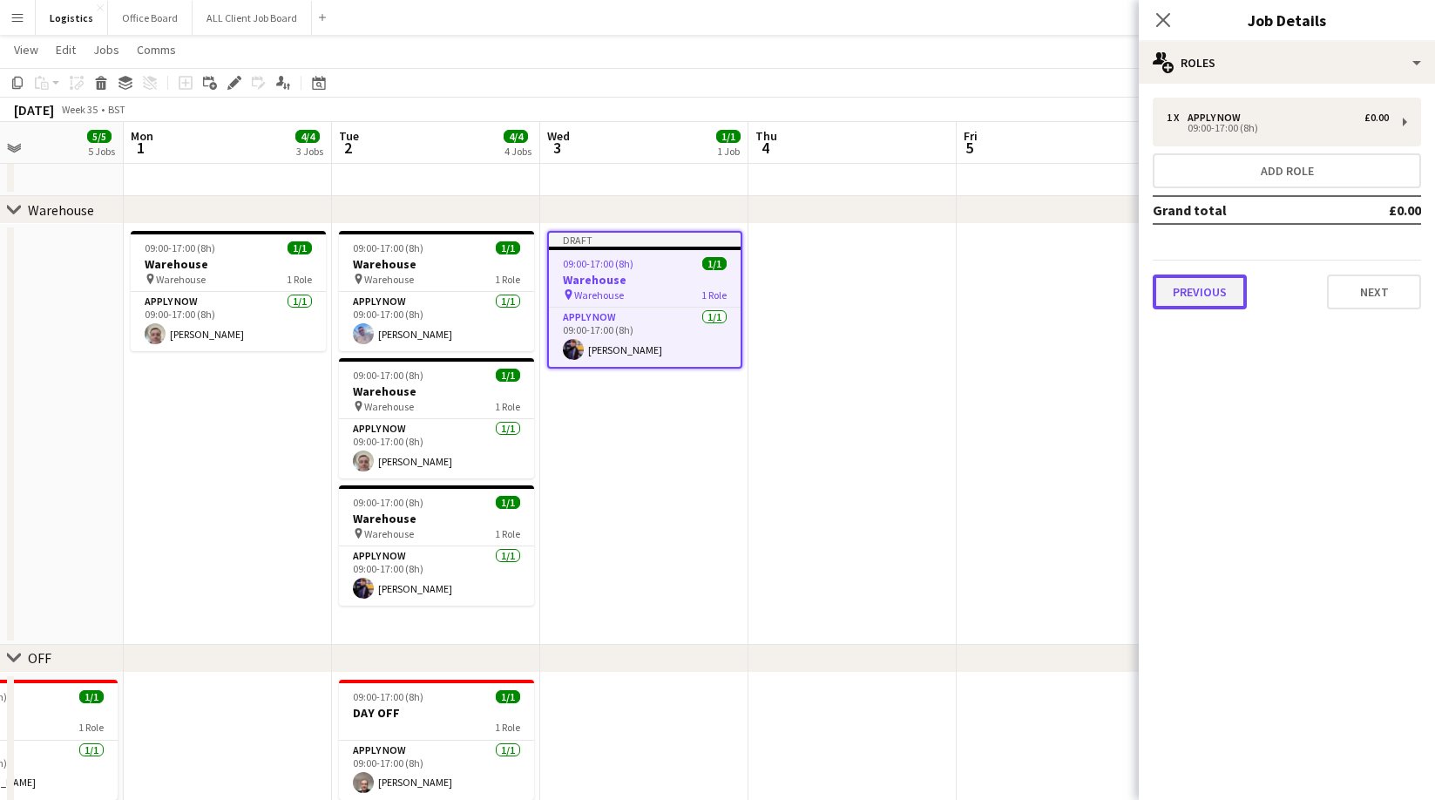
click at [1190, 301] on button "Previous" at bounding box center [1200, 291] width 94 height 35
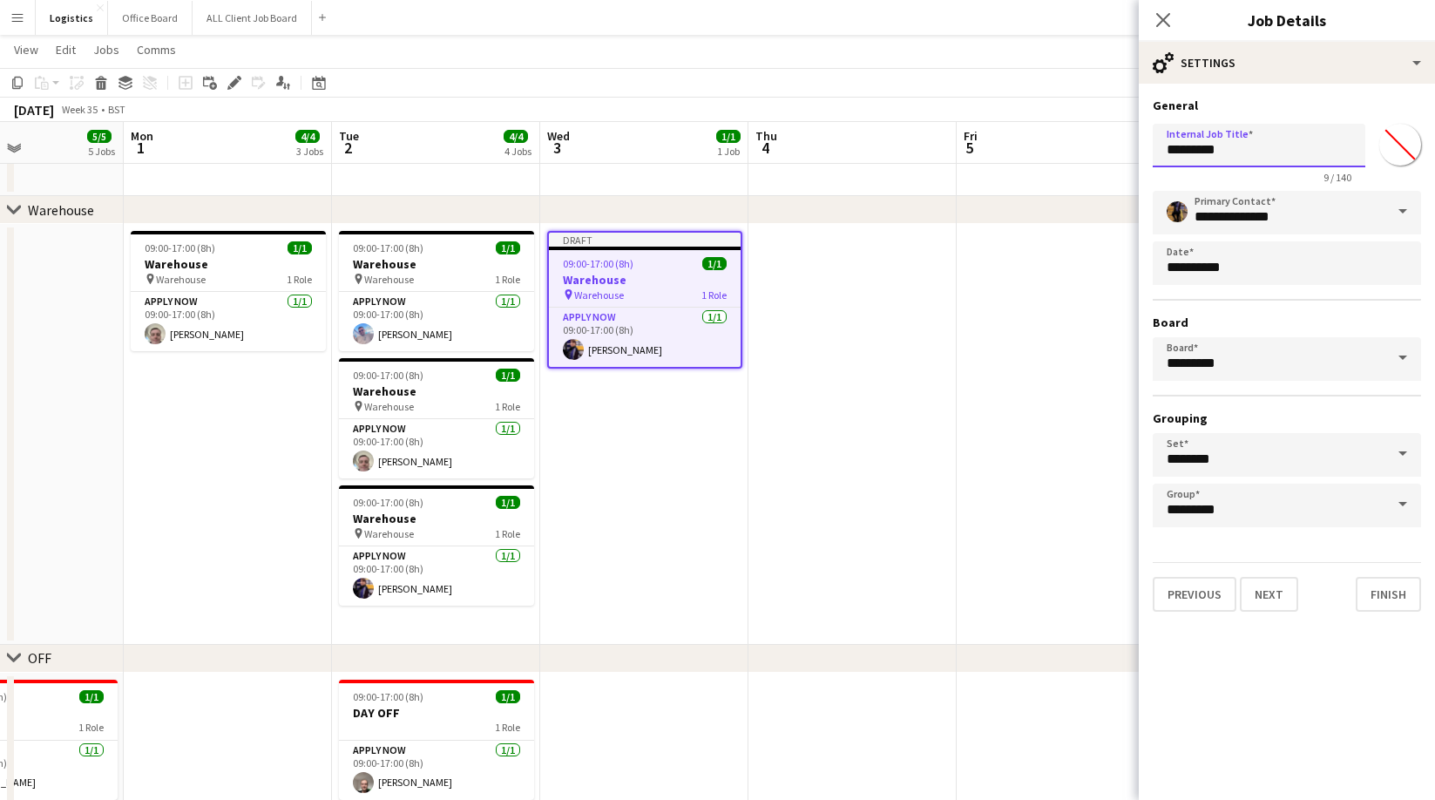
drag, startPoint x: 1243, startPoint y: 148, endPoint x: 1146, endPoint y: 151, distance: 96.8
click at [1146, 151] on form "**********" at bounding box center [1287, 355] width 296 height 514
type input "******"
click at [1392, 595] on button "Finish" at bounding box center [1388, 594] width 65 height 35
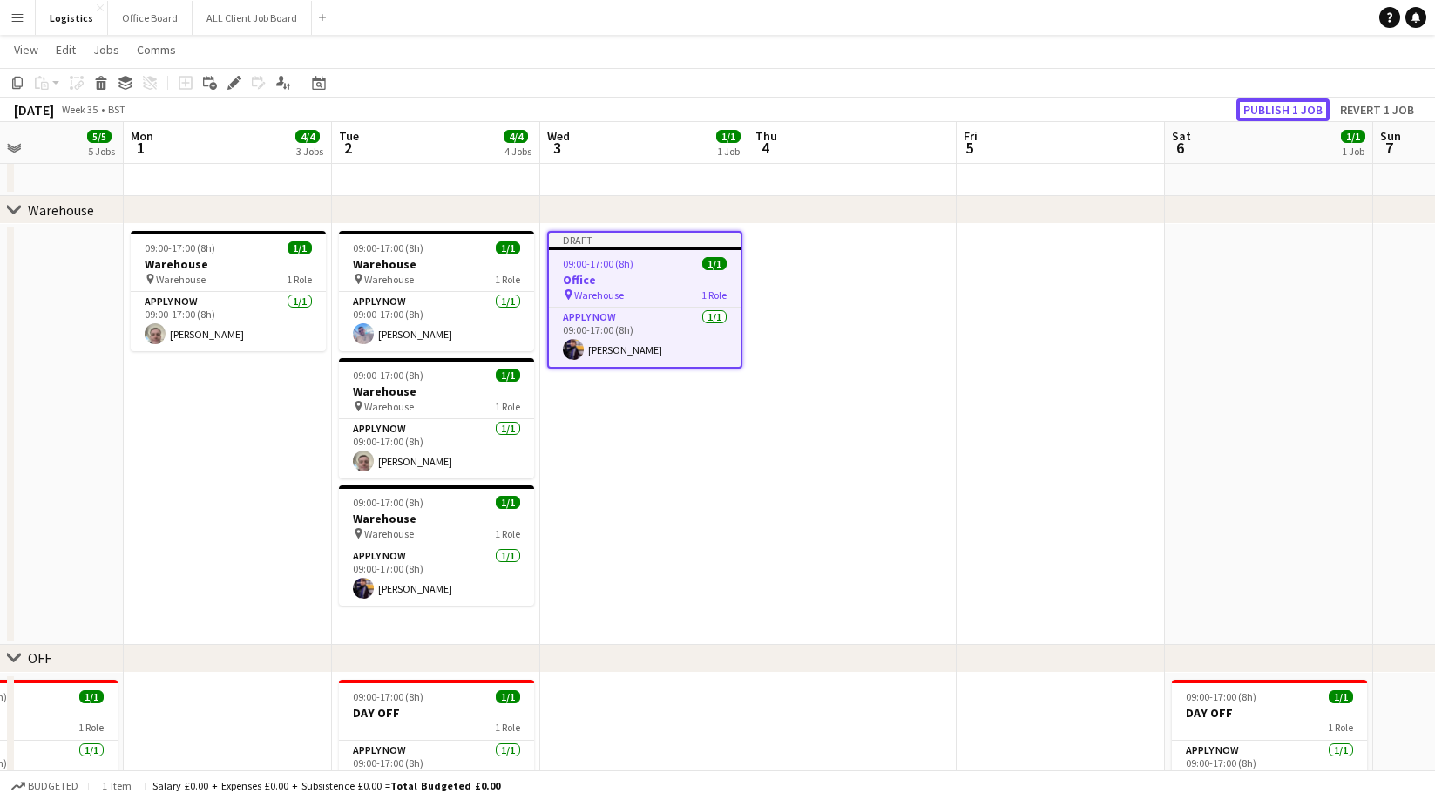
click at [1278, 115] on button "Publish 1 job" at bounding box center [1282, 109] width 93 height 23
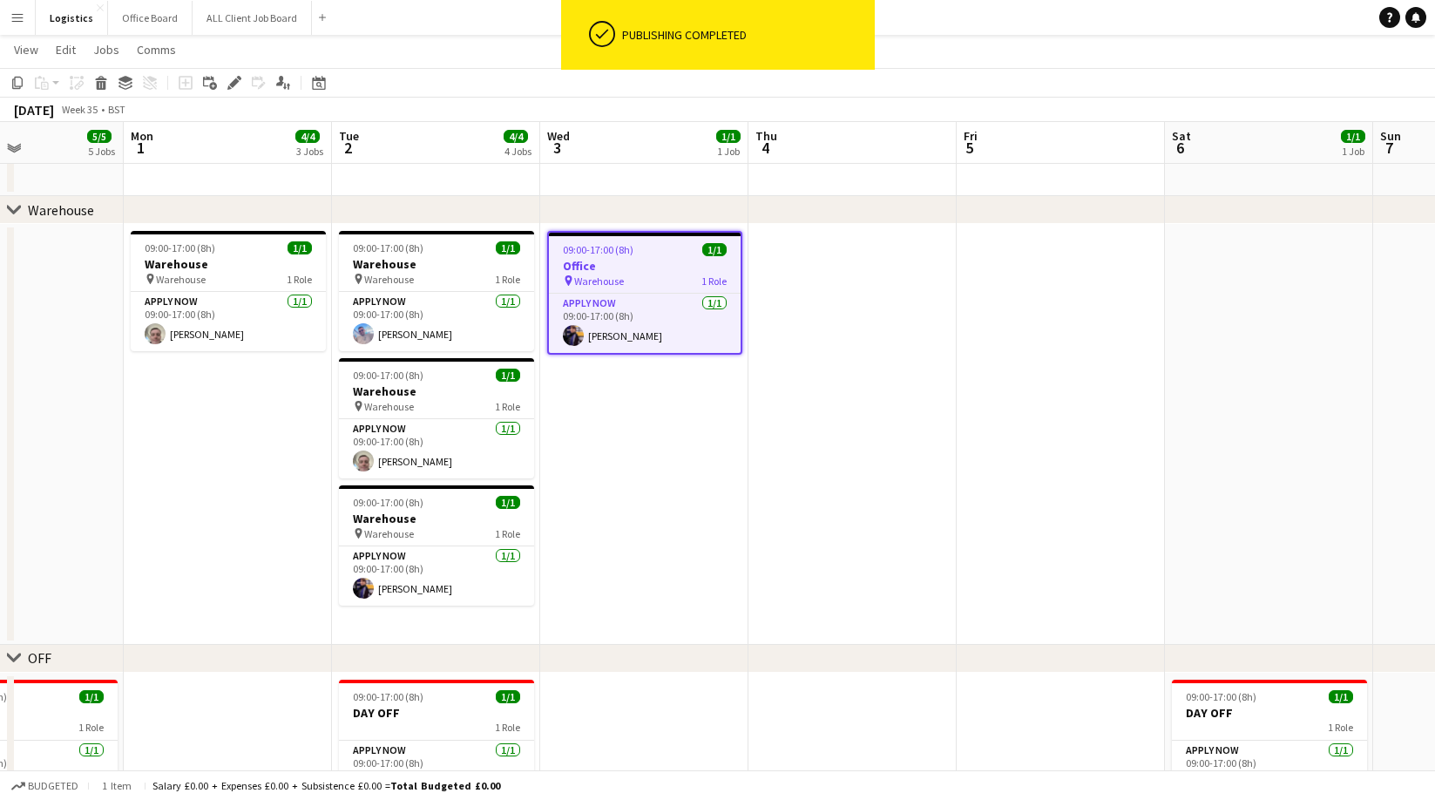
click at [633, 389] on app-date-cell "09:00-17:00 (8h) 1/1 Office pin Warehouse 1 Role APPLY NOW [DATE] 09:00-17:00 (…" at bounding box center [644, 434] width 208 height 421
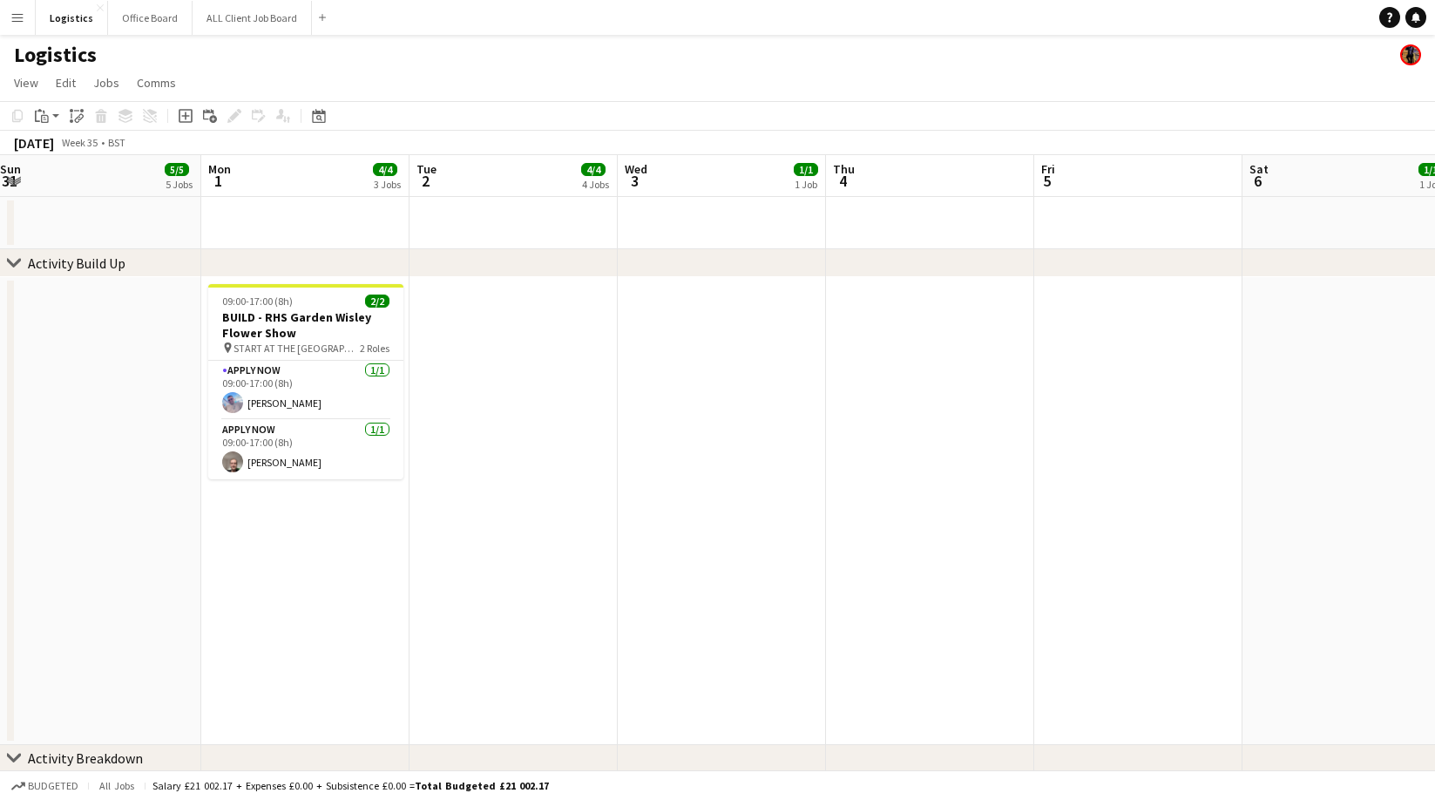
scroll to position [0, 418]
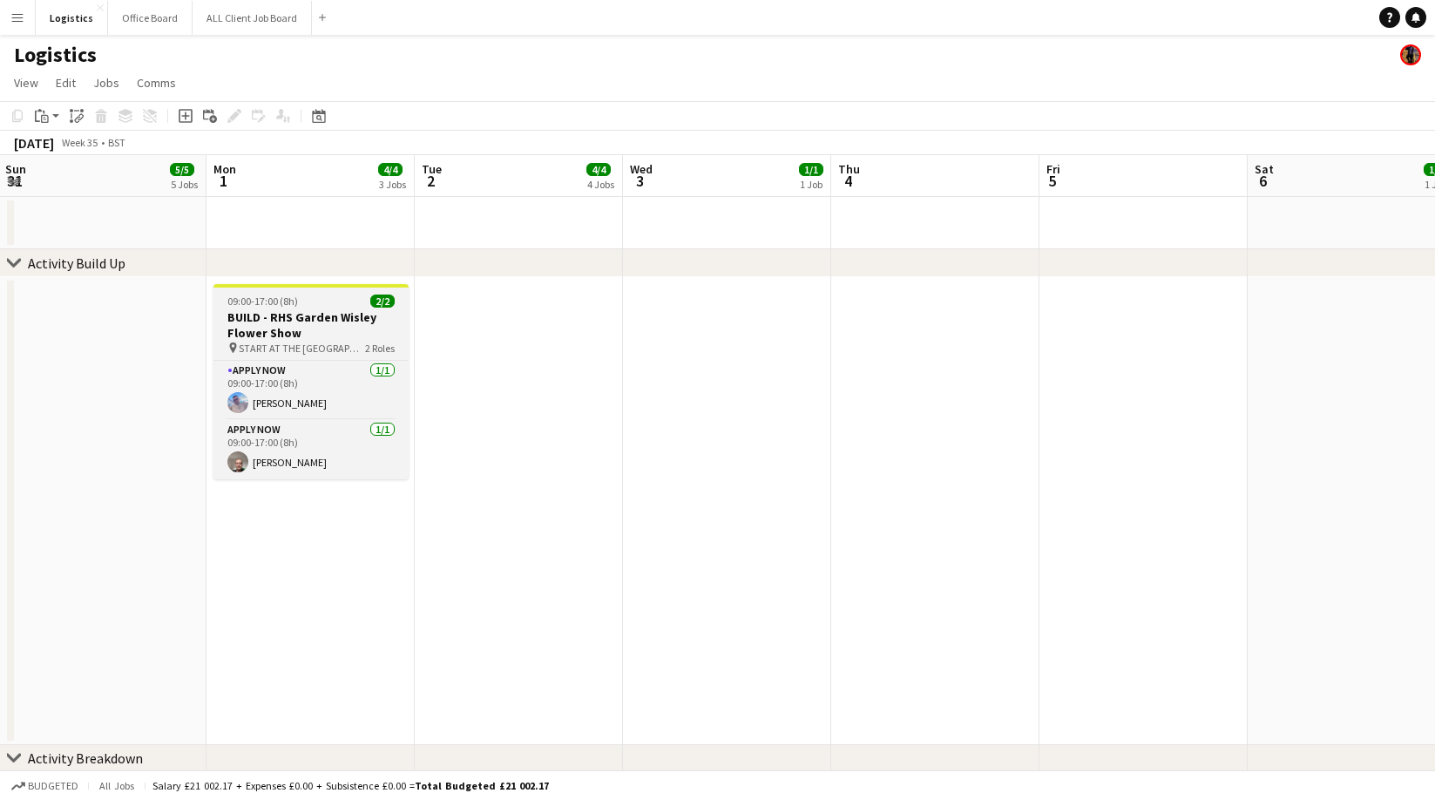
click at [287, 303] on span "09:00-17:00 (8h)" at bounding box center [262, 301] width 71 height 13
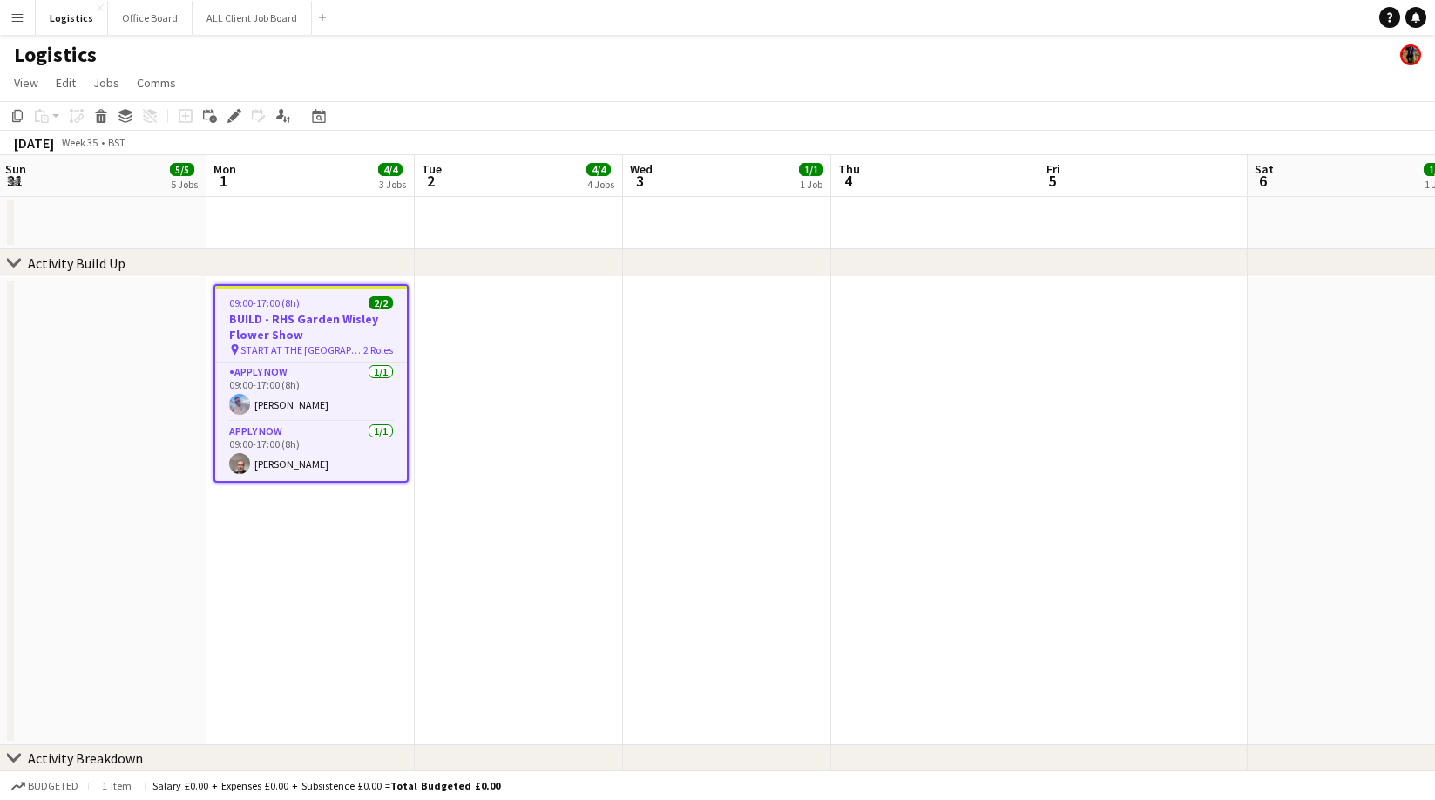
drag, startPoint x: 19, startPoint y: 116, endPoint x: 215, endPoint y: 183, distance: 207.2
click at [19, 116] on icon "Copy" at bounding box center [17, 116] width 14 height 14
click at [708, 290] on app-date-cell at bounding box center [727, 511] width 208 height 468
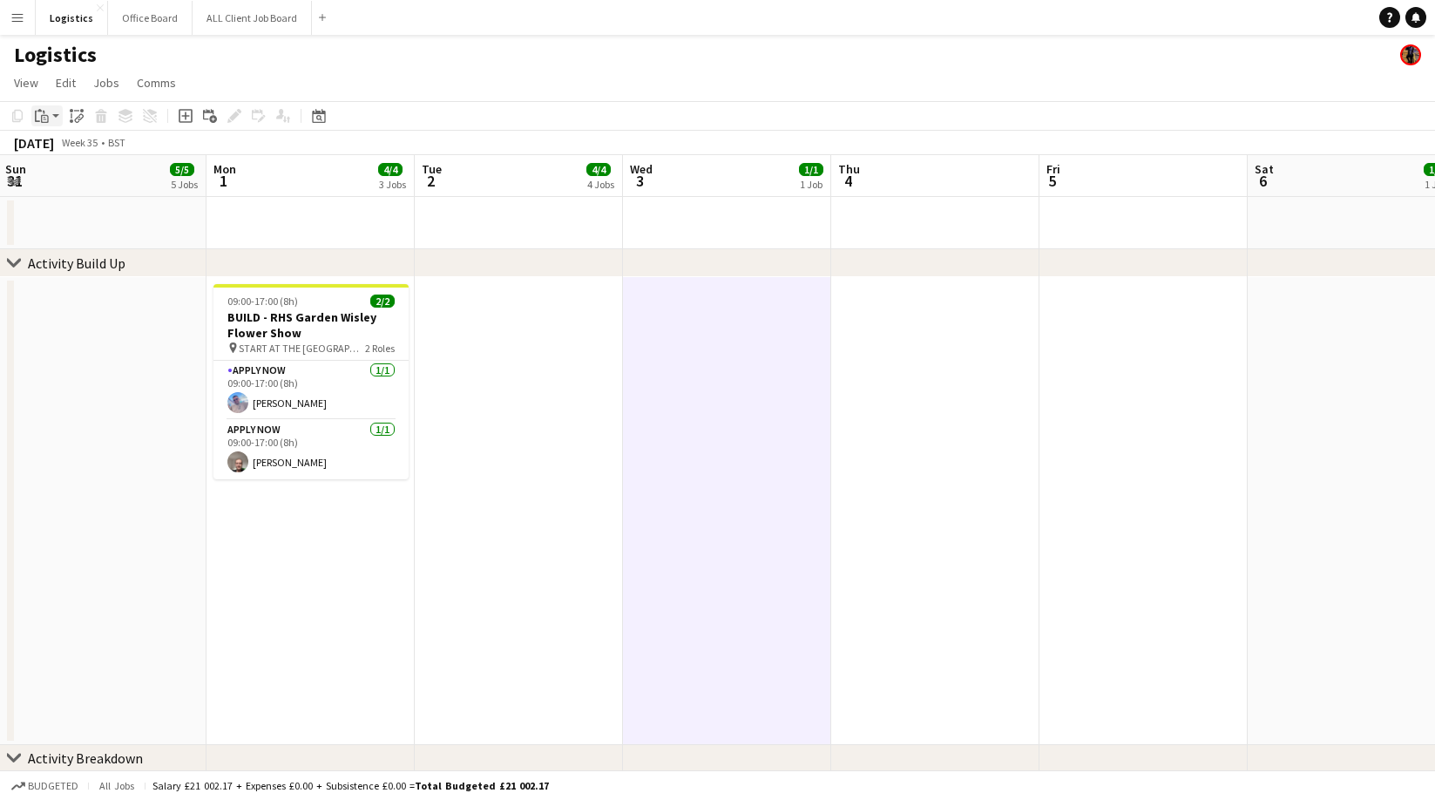
click at [42, 117] on icon "Paste" at bounding box center [42, 116] width 14 height 14
drag, startPoint x: 62, startPoint y: 151, endPoint x: 338, endPoint y: 200, distance: 280.5
click at [62, 151] on link "Paste Command V" at bounding box center [115, 149] width 138 height 16
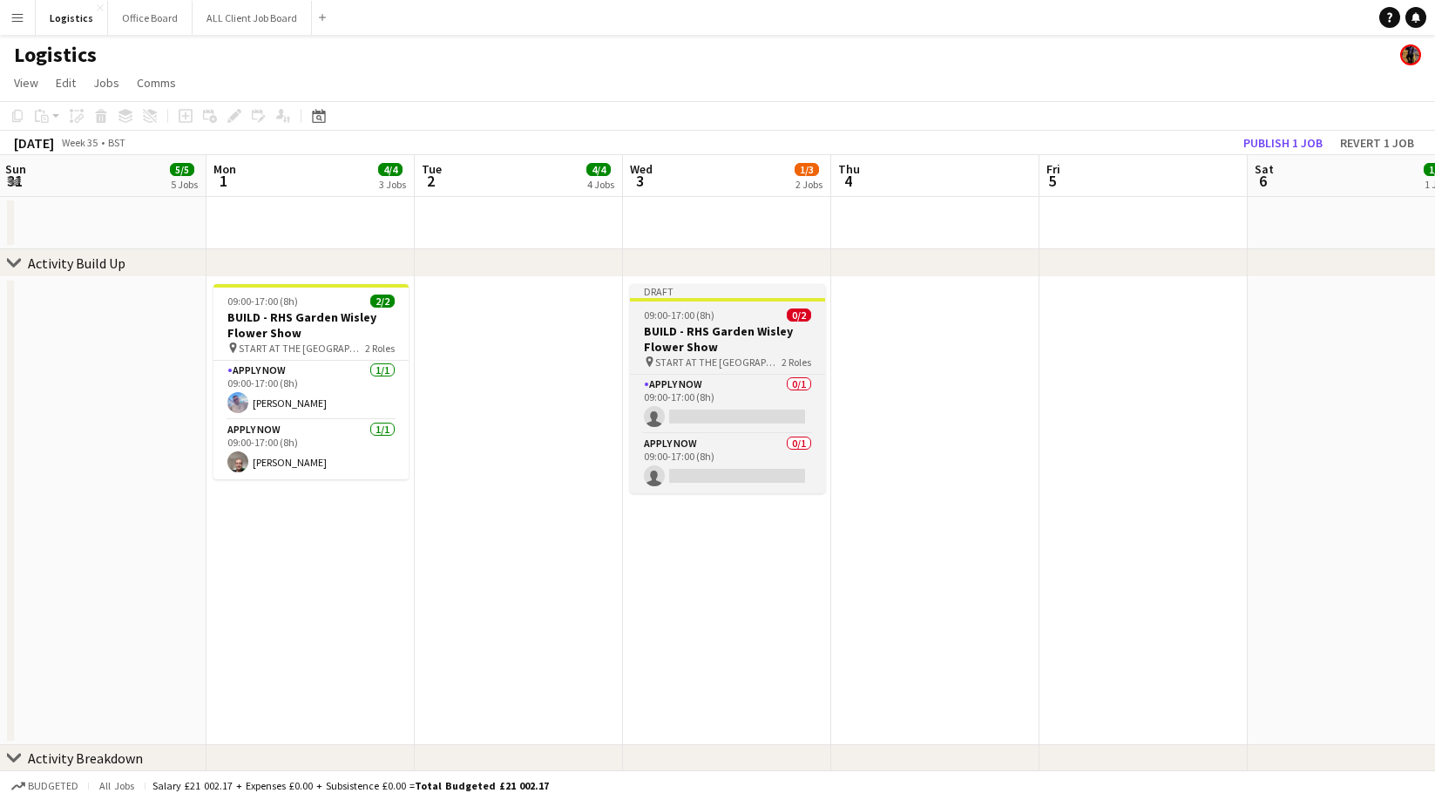
click at [681, 337] on h3 "BUILD - RHS Garden Wisley Flower Show" at bounding box center [727, 338] width 195 height 31
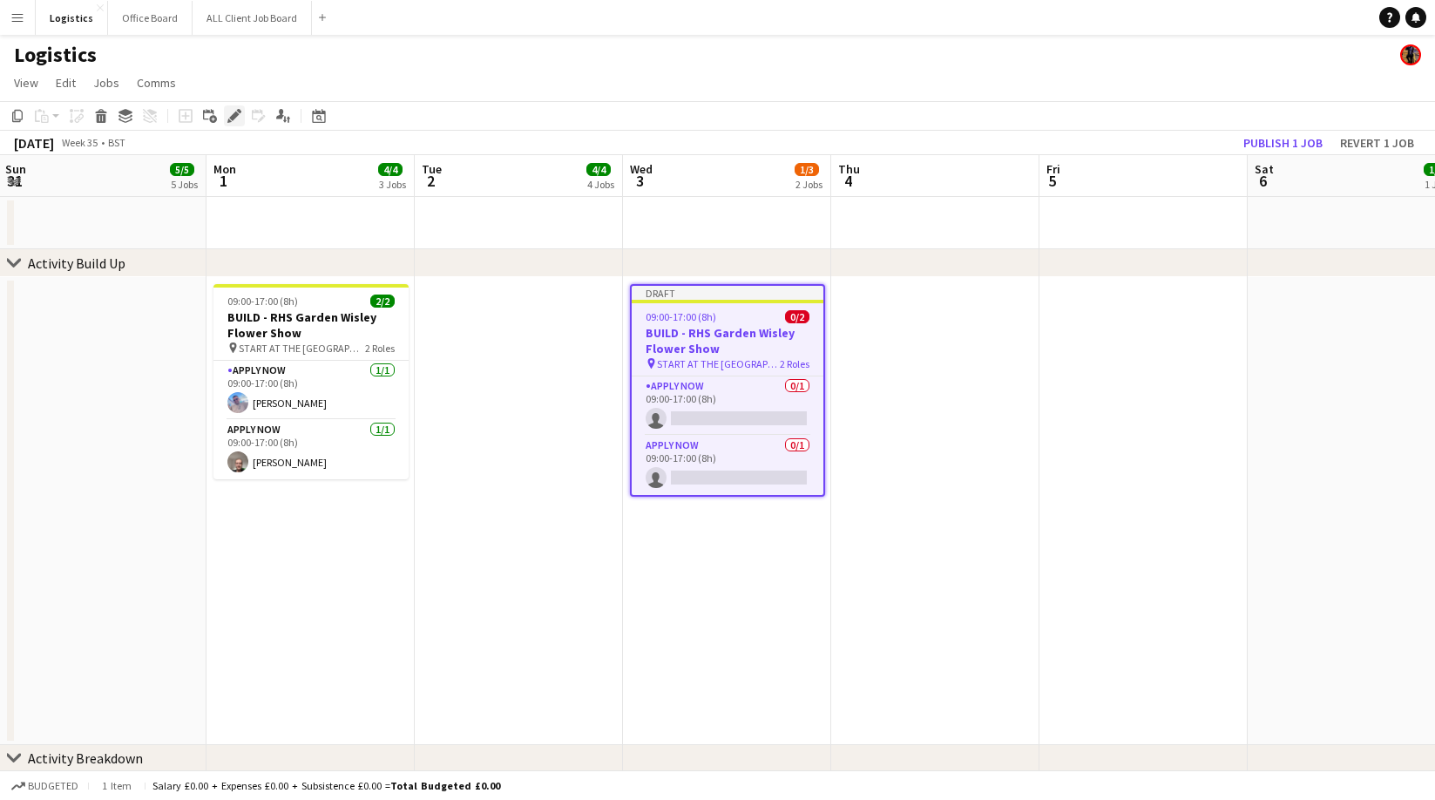
click at [238, 117] on icon "Edit" at bounding box center [234, 116] width 14 height 14
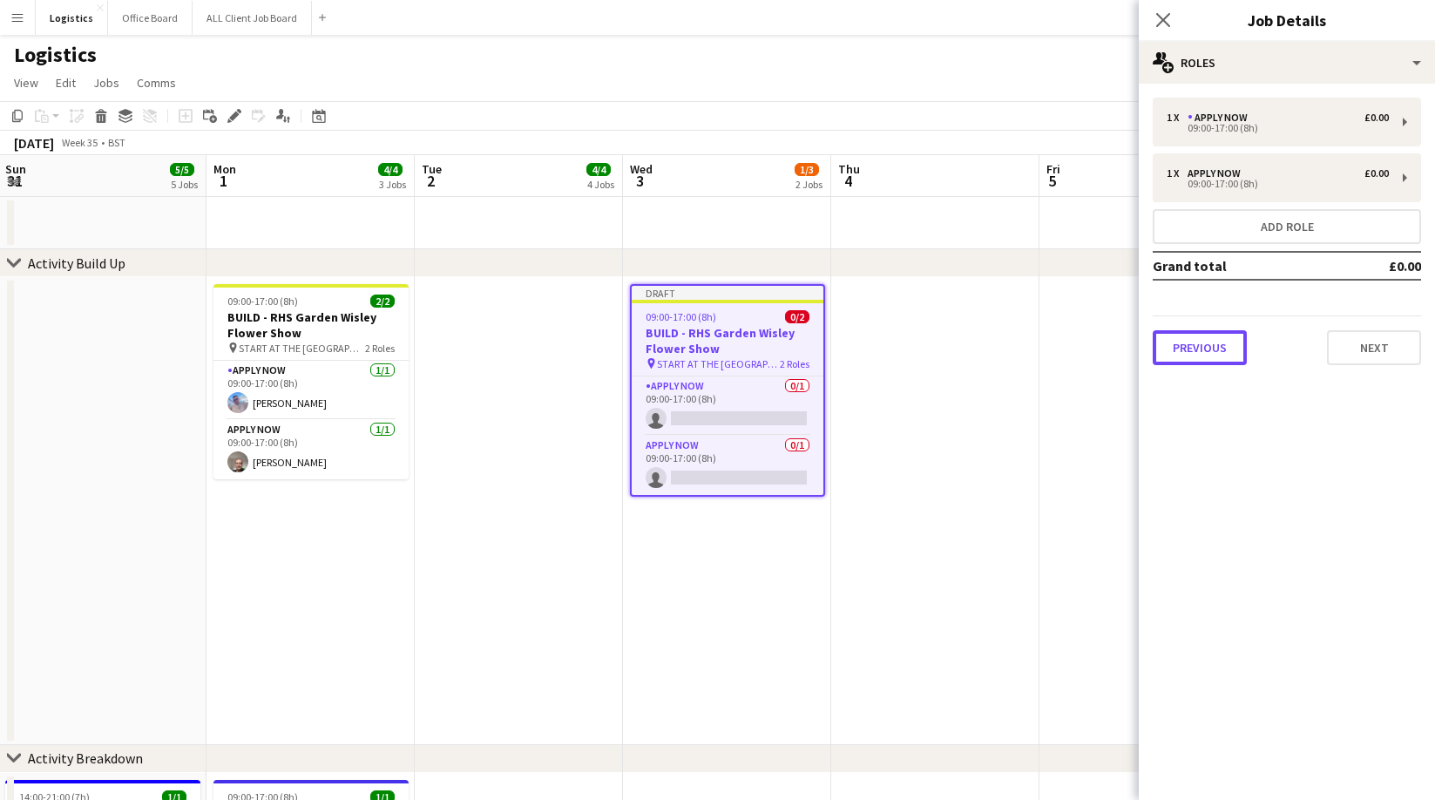
click at [1191, 349] on button "Previous" at bounding box center [1200, 347] width 94 height 35
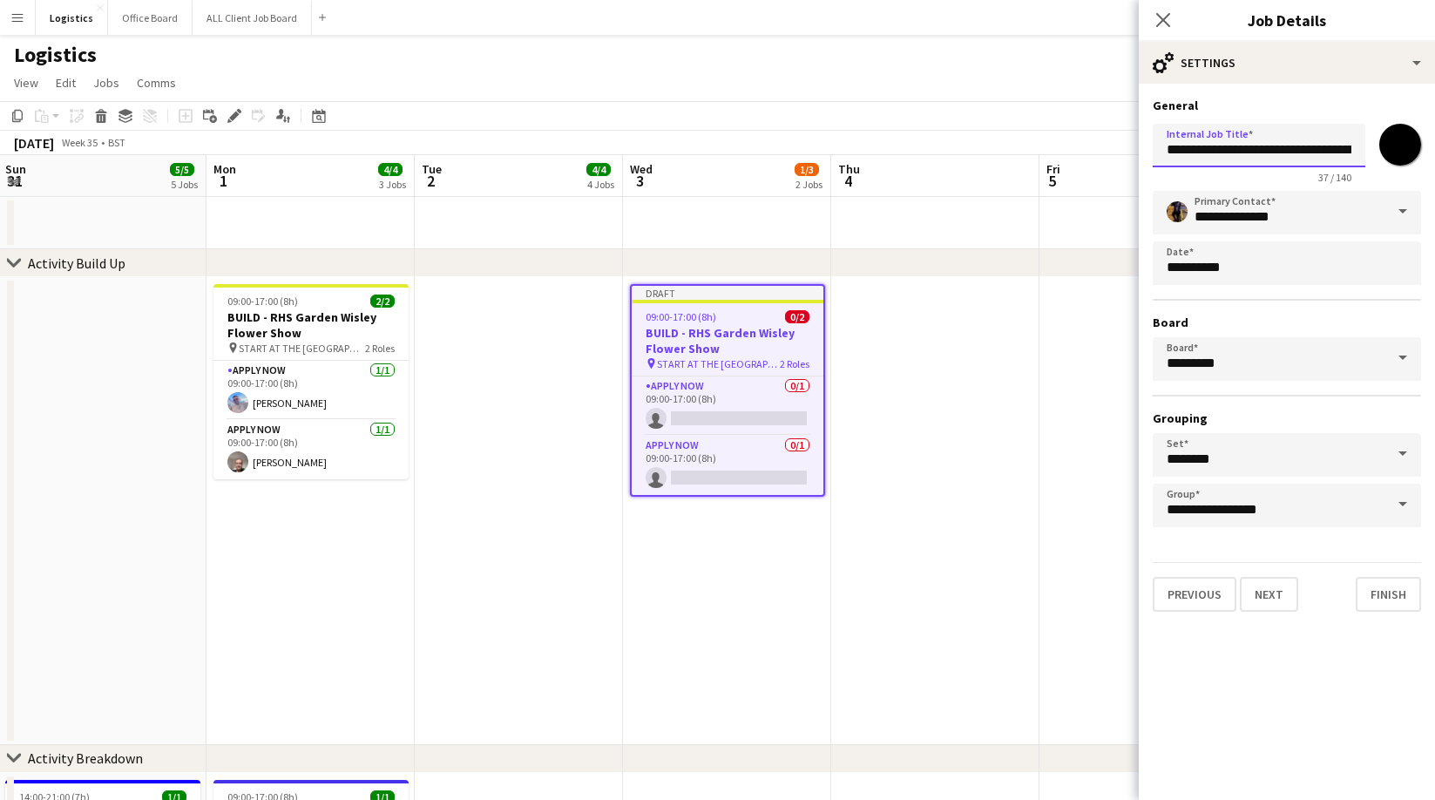
scroll to position [0, 49]
drag, startPoint x: 1212, startPoint y: 150, endPoint x: 1372, endPoint y: 163, distance: 160.9
click at [1392, 151] on div "**********" at bounding box center [1287, 150] width 268 height 67
paste input "**********"
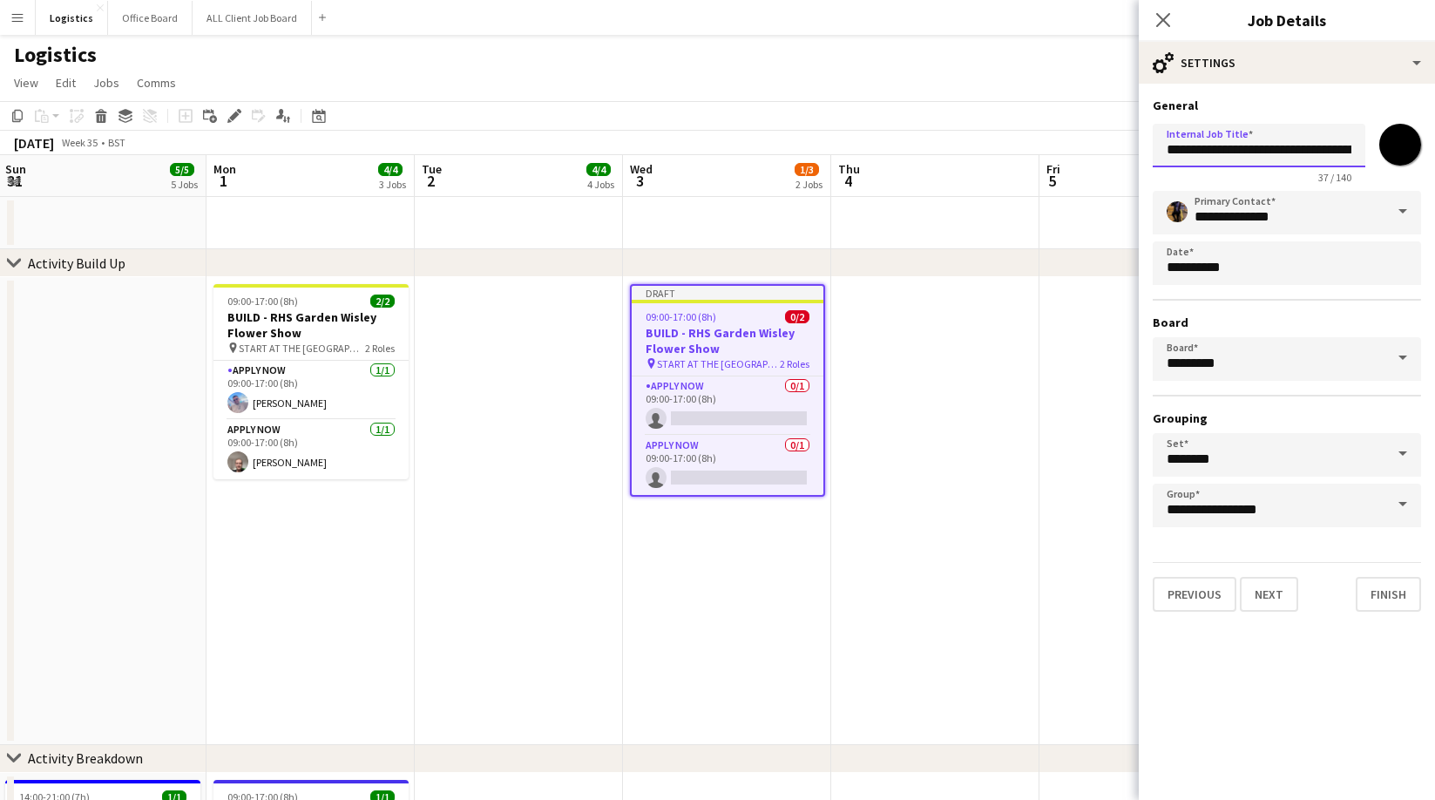
scroll to position [0, 125]
type input "**********"
click at [1277, 594] on button "Next" at bounding box center [1269, 594] width 58 height 35
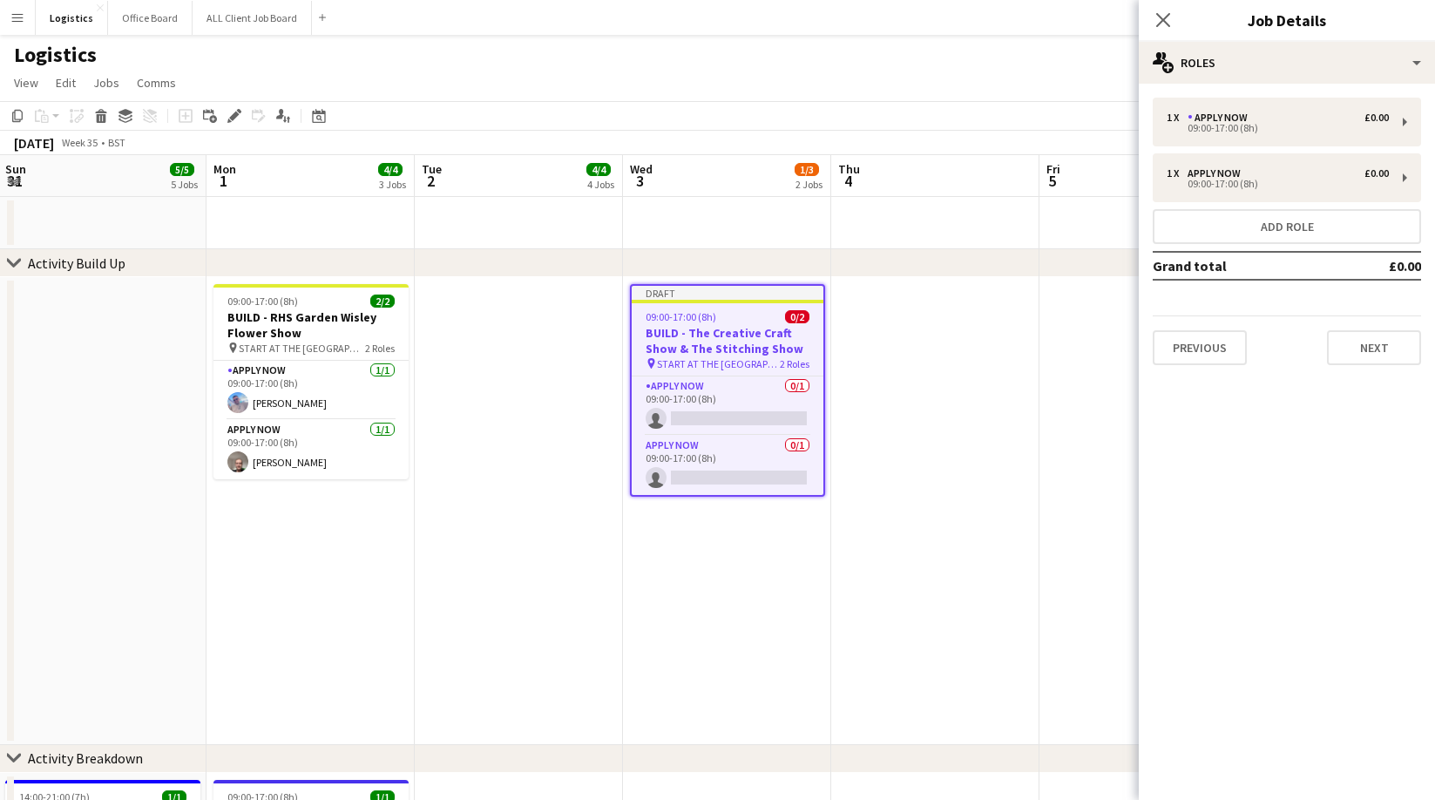
scroll to position [0, 0]
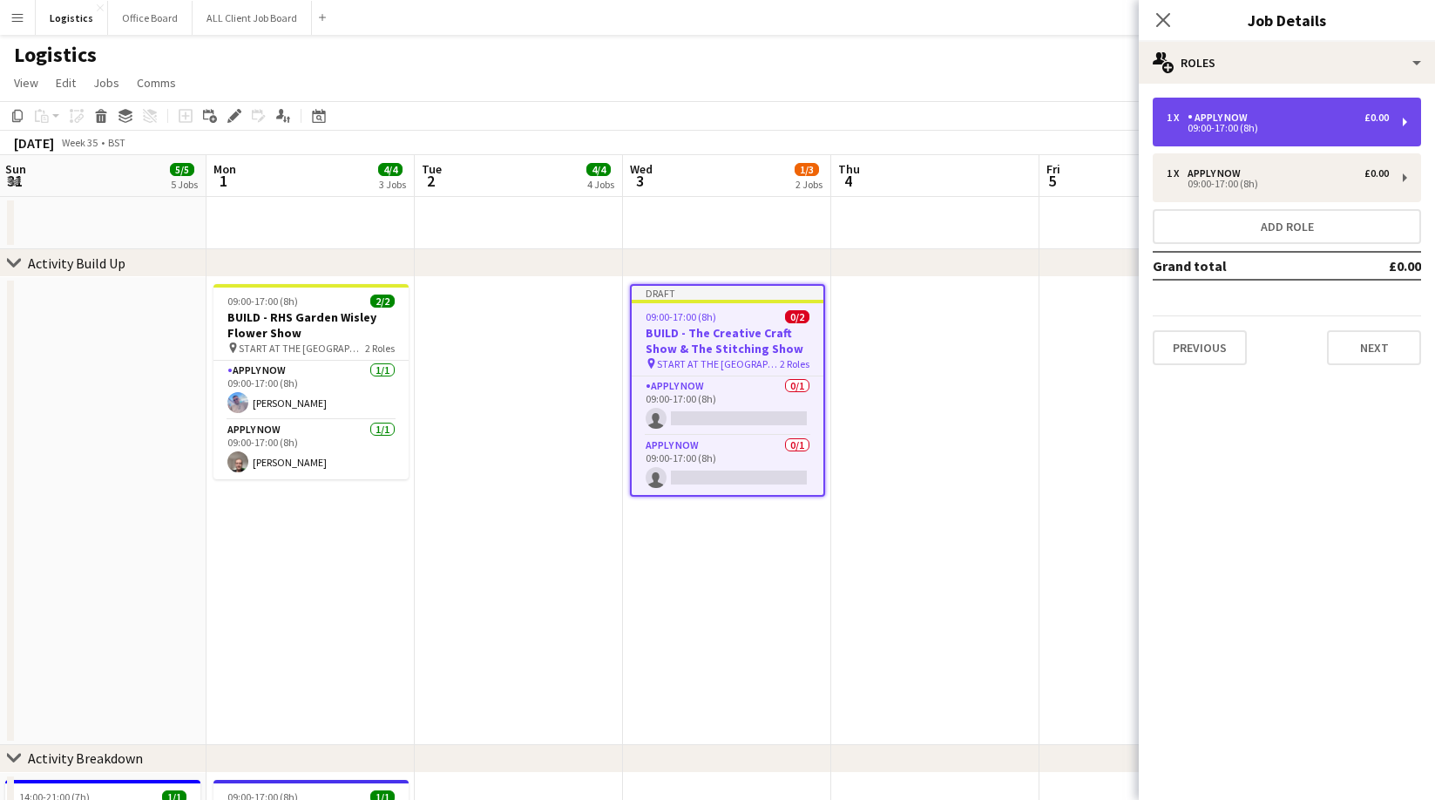
click at [1222, 113] on div "APPLY NOW" at bounding box center [1221, 118] width 67 height 12
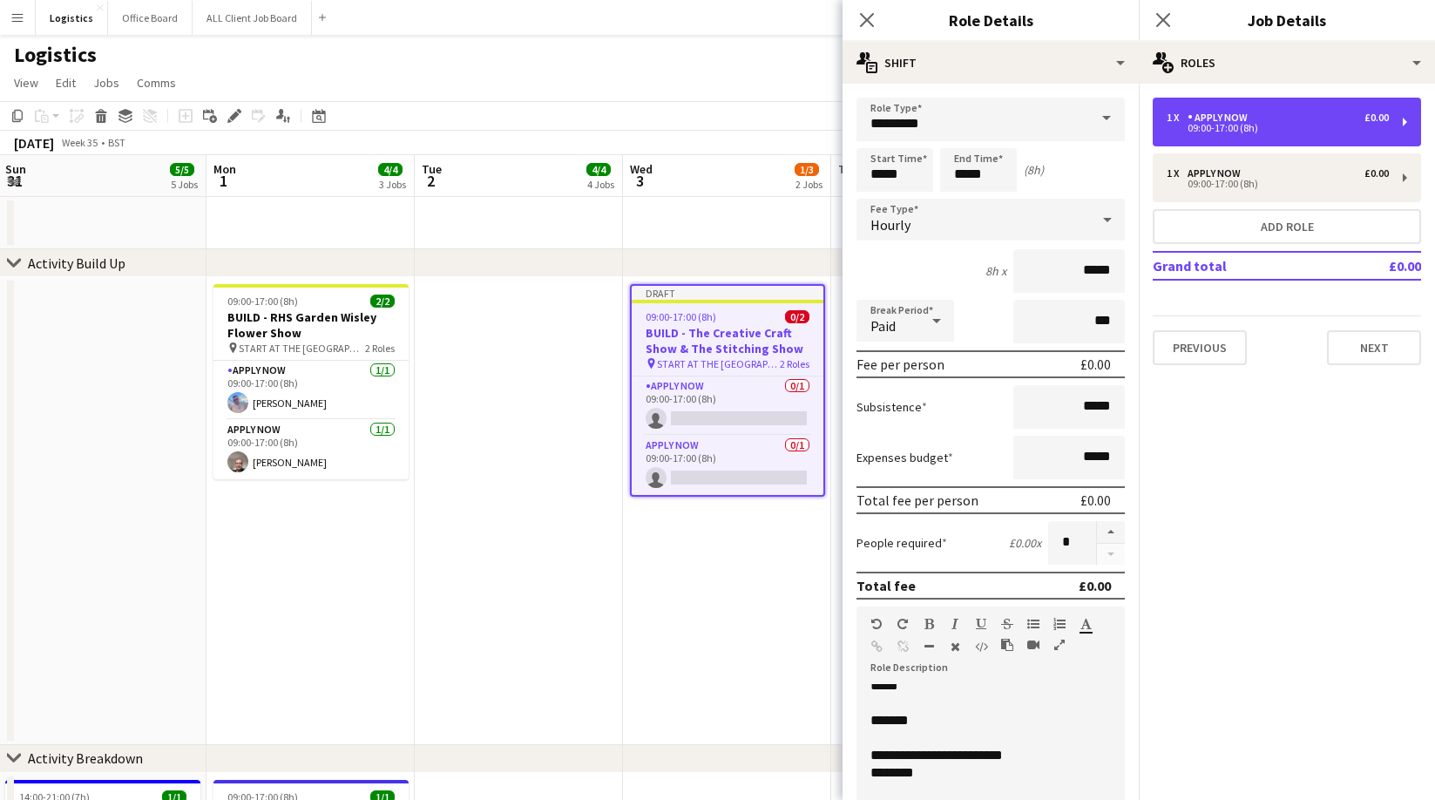
scroll to position [65, 0]
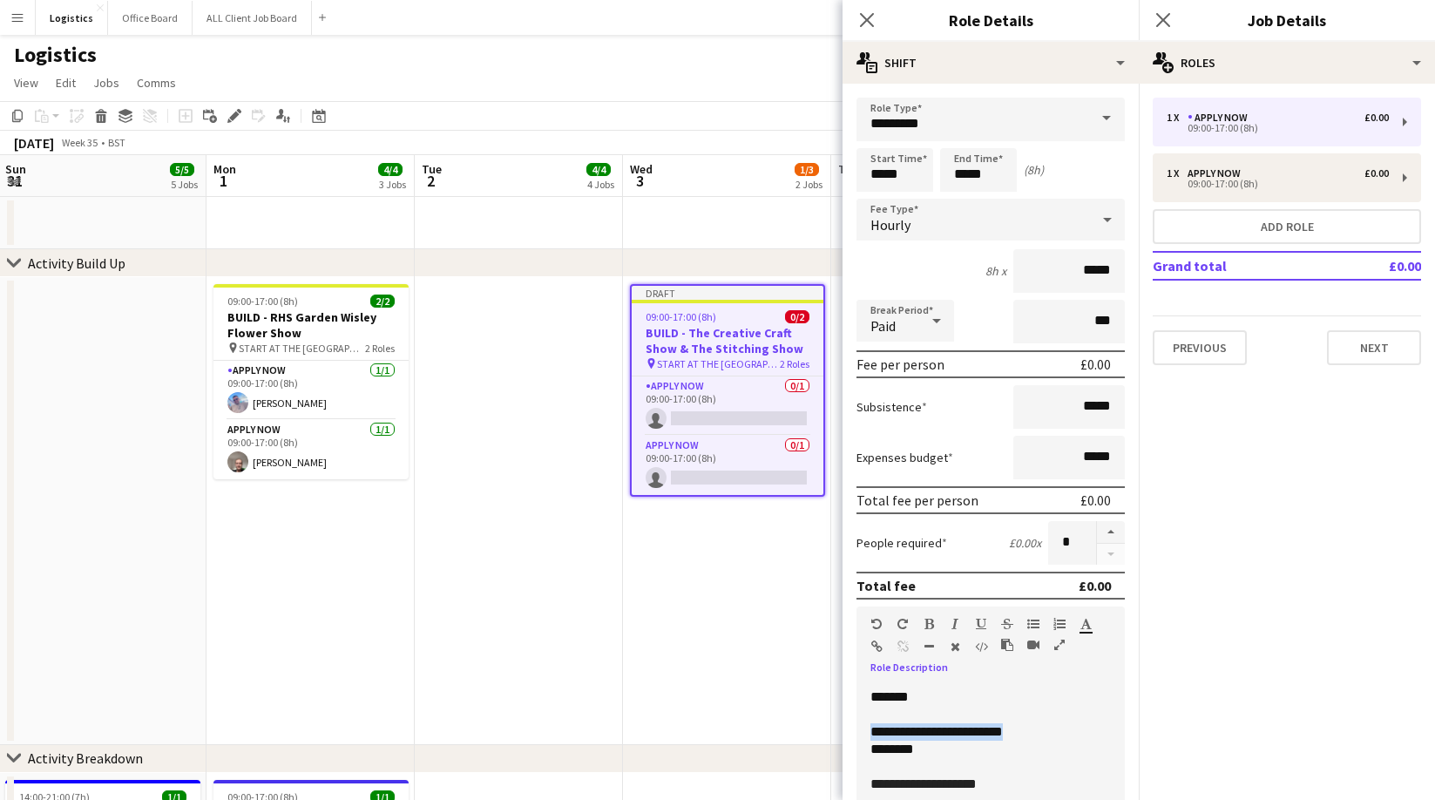
drag, startPoint x: 1042, startPoint y: 735, endPoint x: 871, endPoint y: 736, distance: 170.8
click at [870, 736] on p "**********" at bounding box center [990, 731] width 240 height 17
drag, startPoint x: 940, startPoint y: 729, endPoint x: 959, endPoint y: 686, distance: 47.6
paste div
drag, startPoint x: 936, startPoint y: 748, endPoint x: 873, endPoint y: 756, distance: 63.2
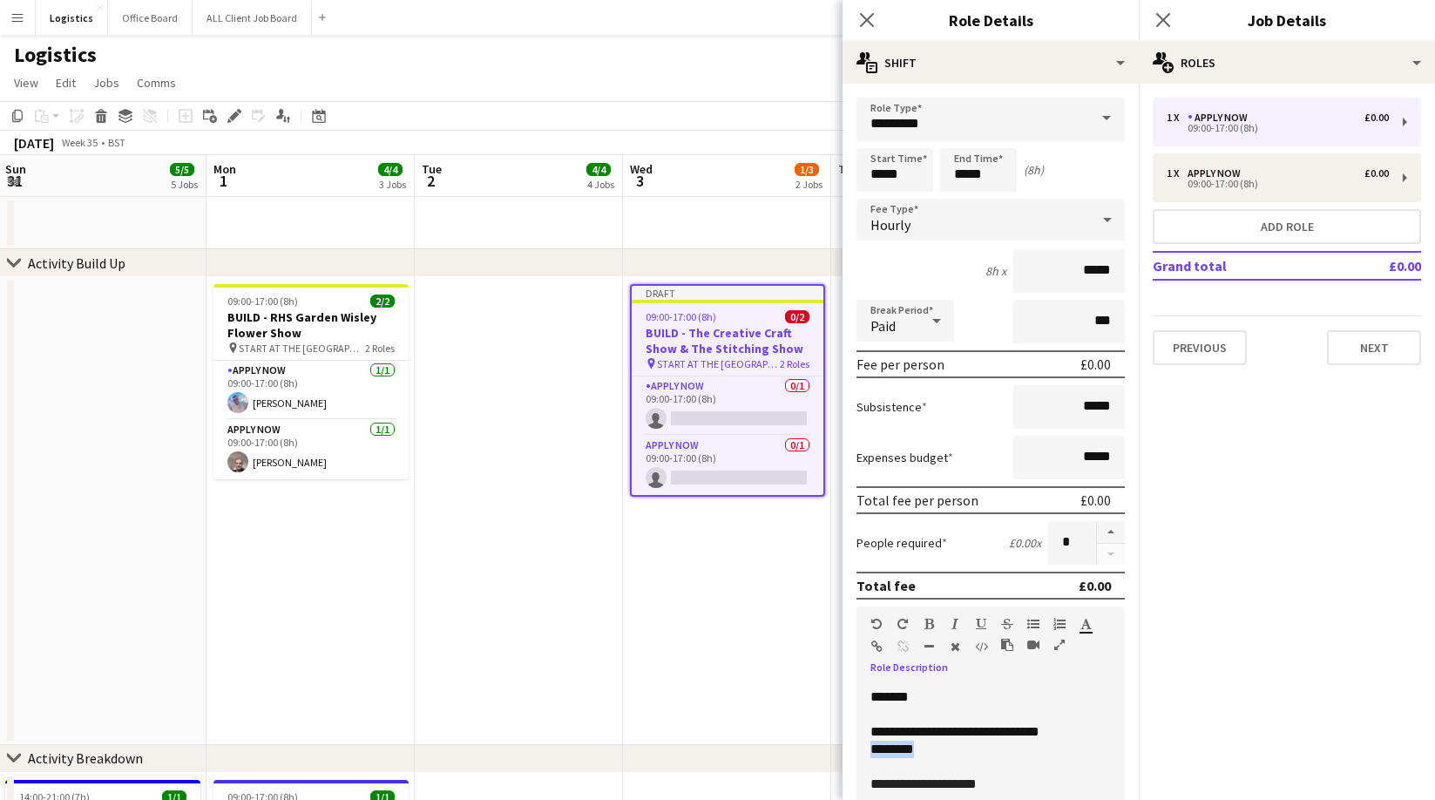
click at [869, 748] on div "**********" at bounding box center [991, 788] width 268 height 209
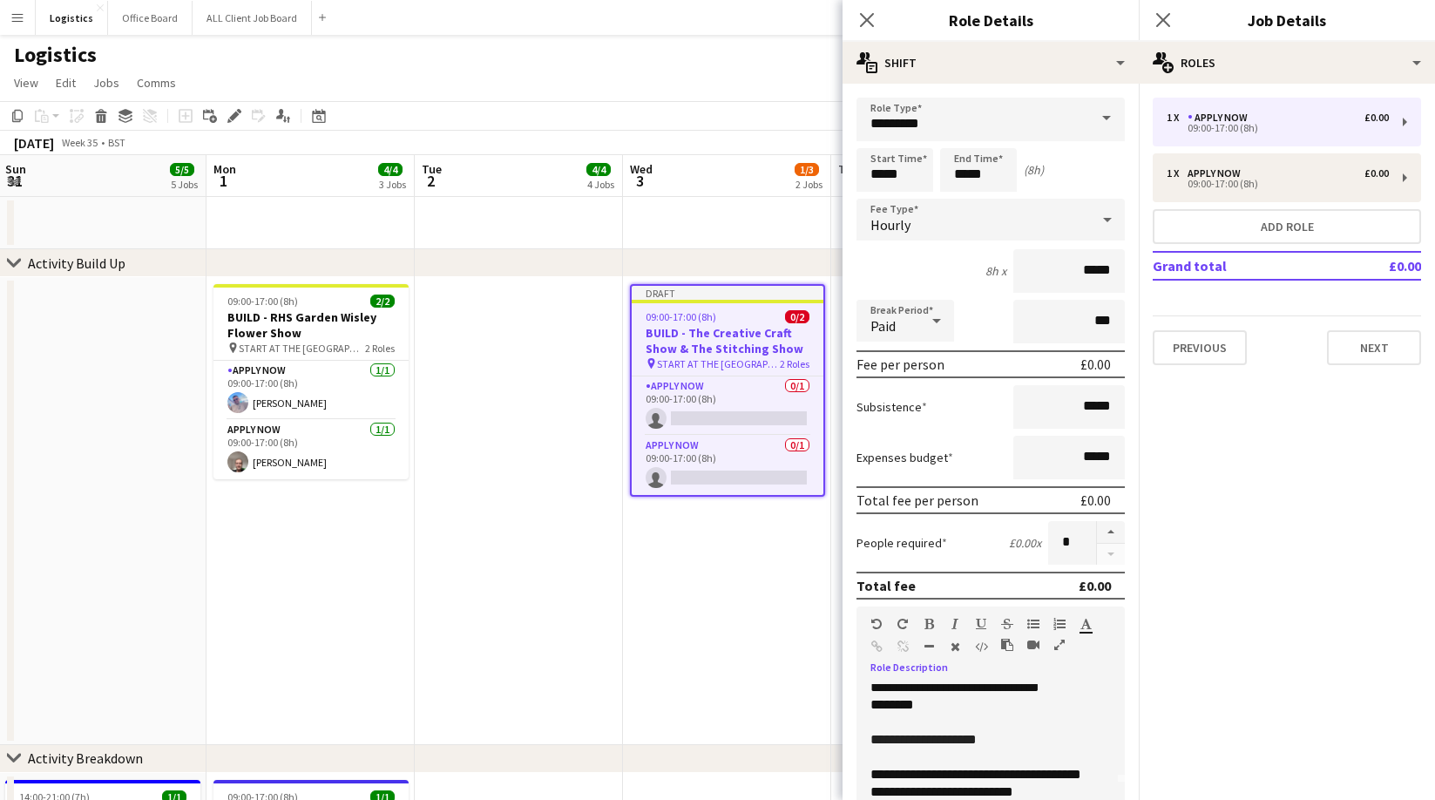
scroll to position [153, 0]
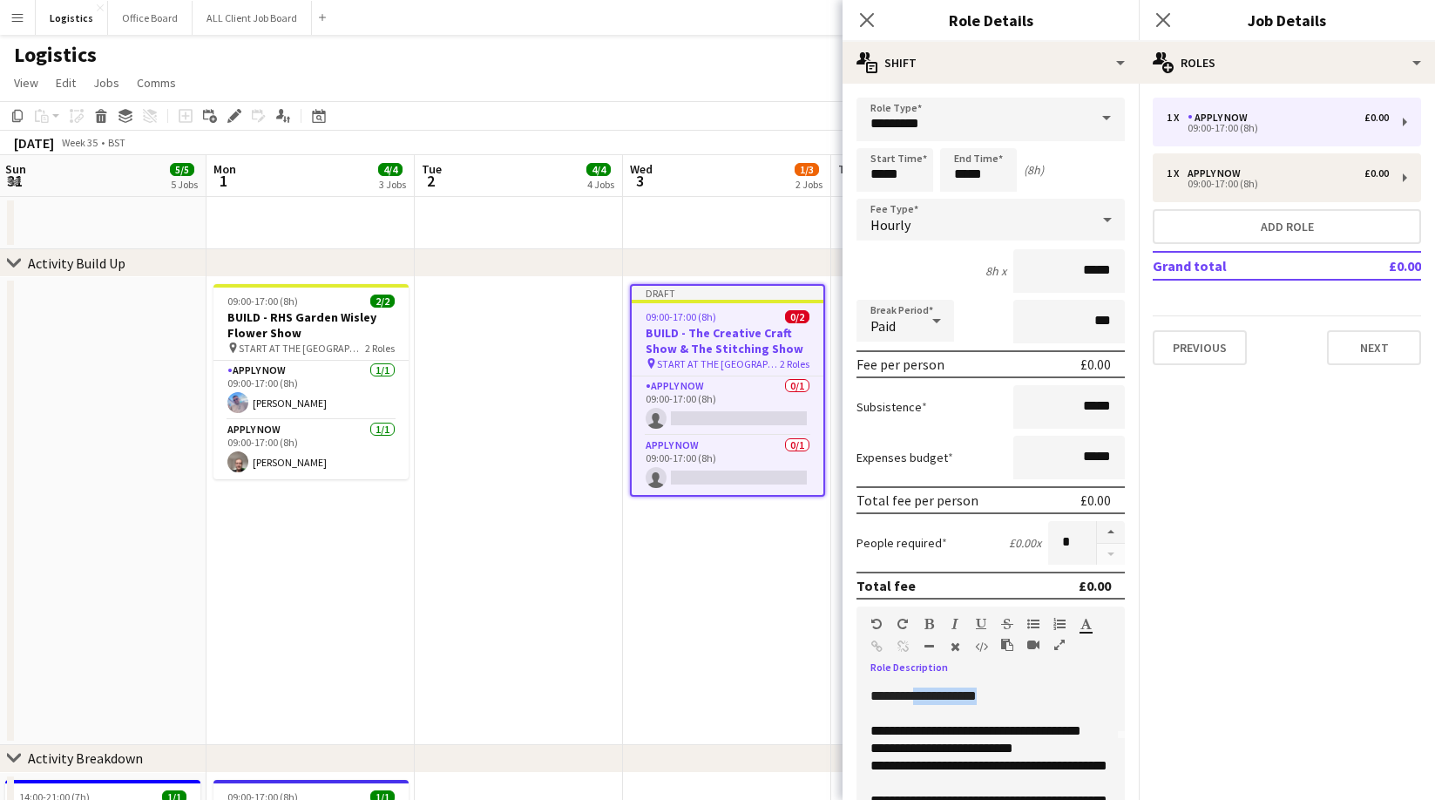
drag, startPoint x: 1001, startPoint y: 695, endPoint x: 916, endPoint y: 698, distance: 85.4
click at [916, 698] on p "**********" at bounding box center [990, 695] width 240 height 17
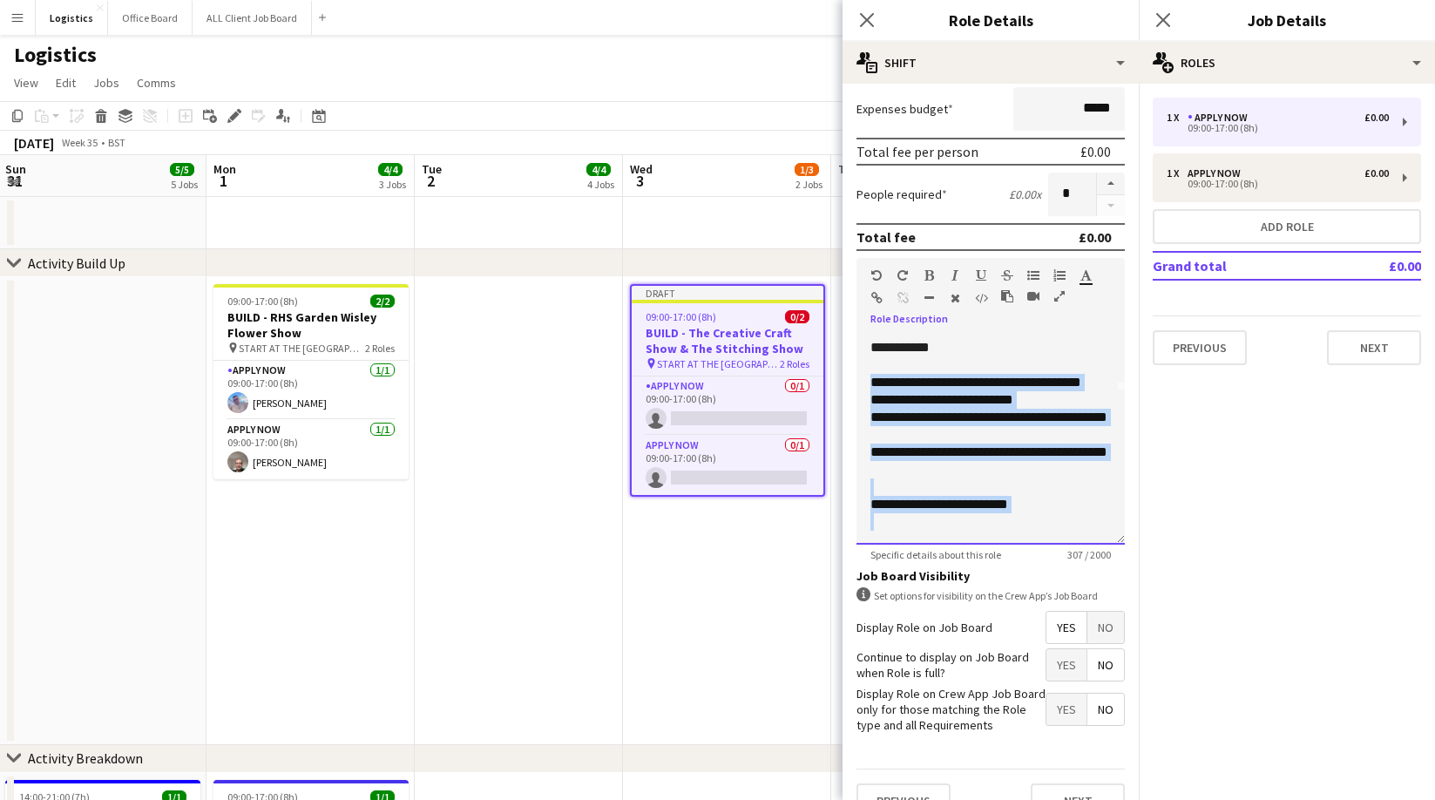
scroll to position [380, 0]
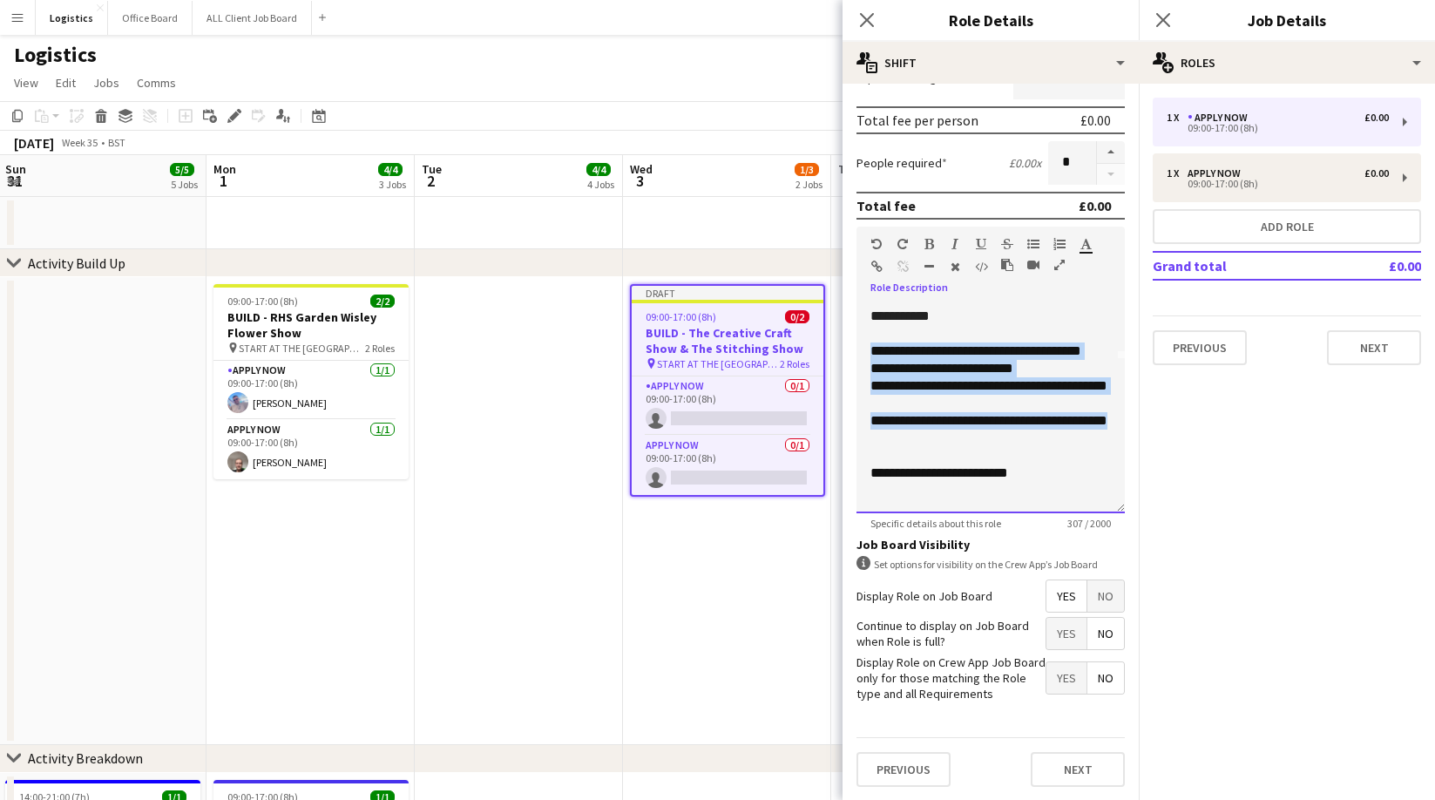
drag, startPoint x: 865, startPoint y: 707, endPoint x: 1067, endPoint y: 439, distance: 334.8
click at [1067, 443] on div "**********" at bounding box center [991, 408] width 268 height 209
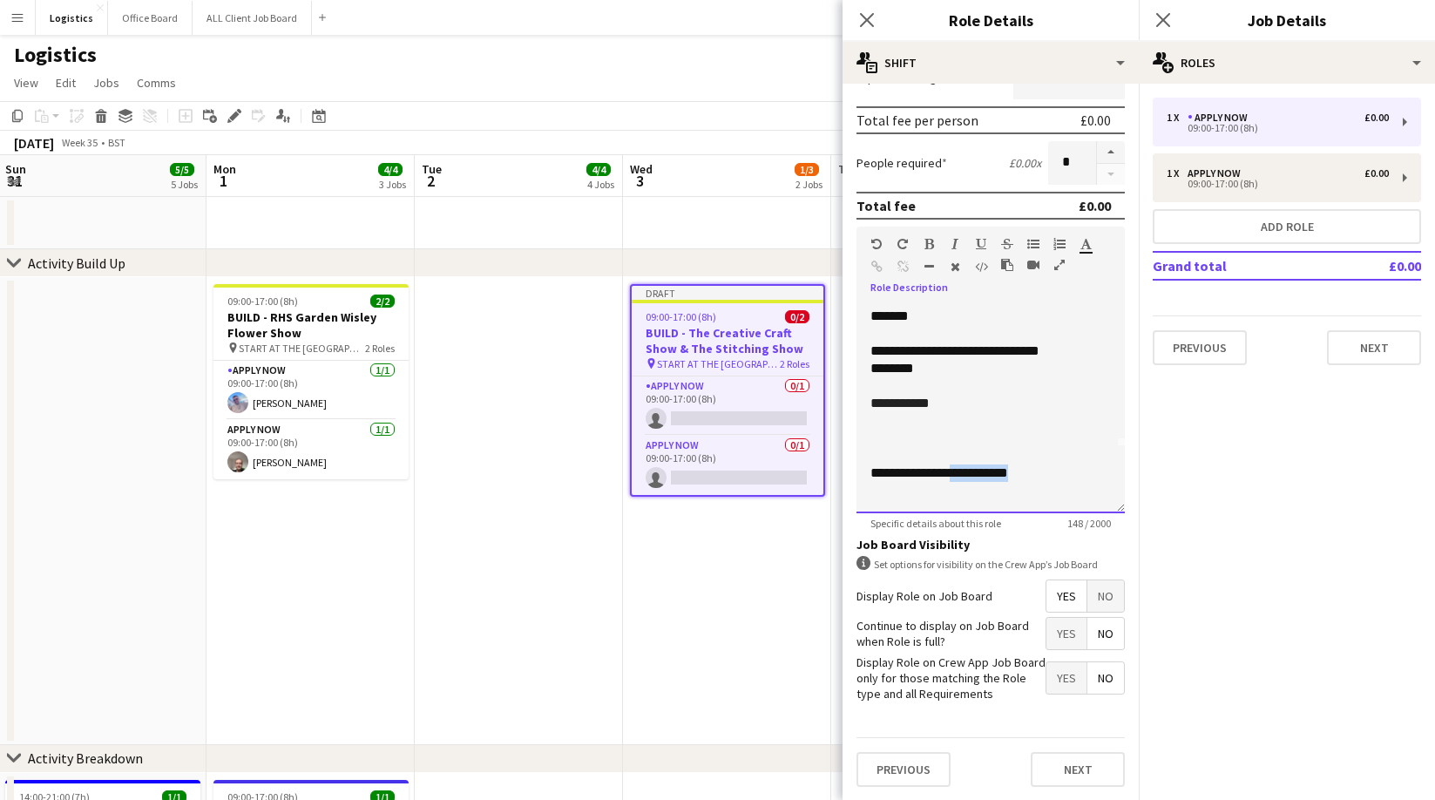
drag, startPoint x: 1055, startPoint y: 475, endPoint x: 959, endPoint y: 502, distance: 99.6
click at [951, 478] on p "**********" at bounding box center [990, 472] width 240 height 17
click at [873, 473] on span "**********" at bounding box center [909, 472] width 79 height 13
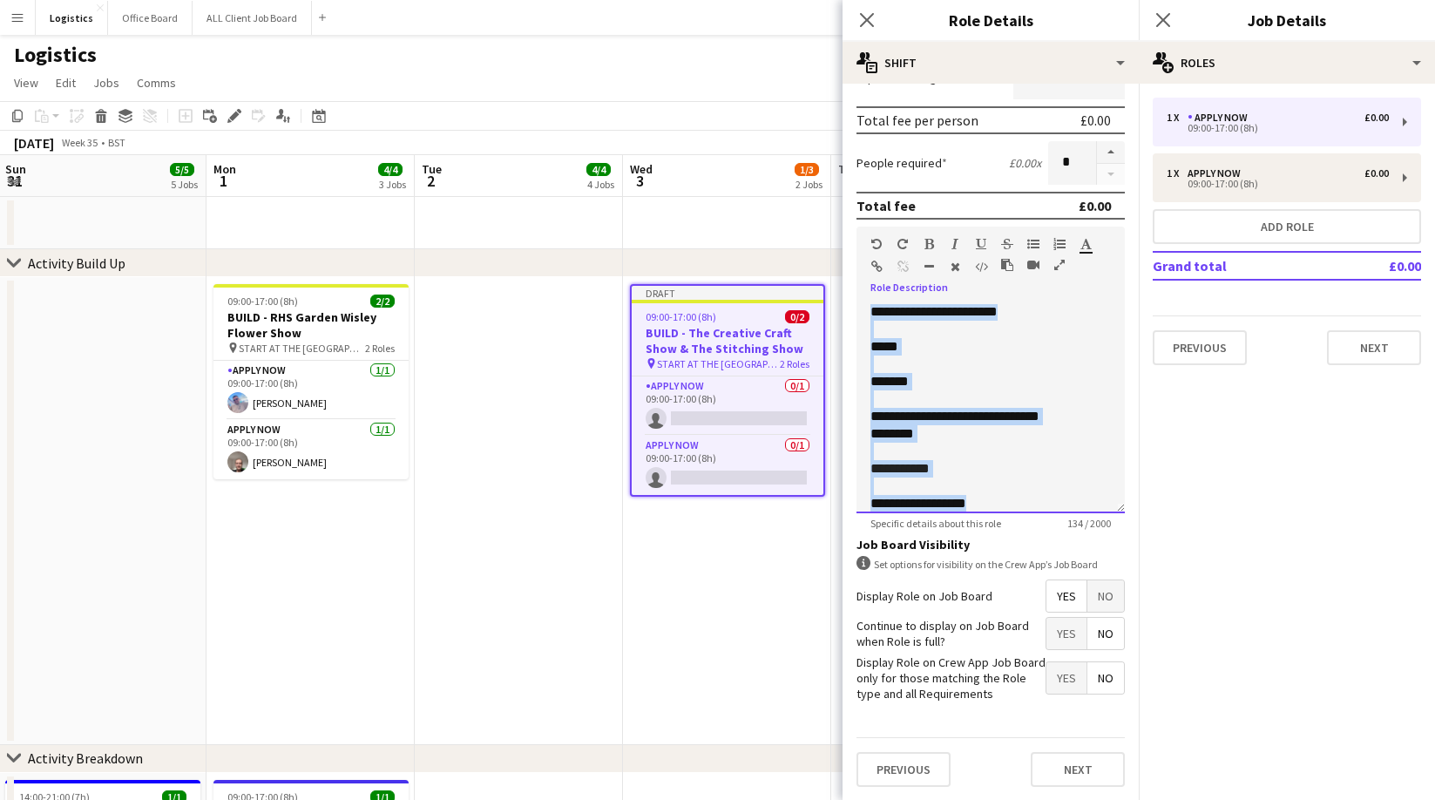
scroll to position [0, 0]
drag, startPoint x: 993, startPoint y: 479, endPoint x: 912, endPoint y: 303, distance: 193.8
copy div "**********"
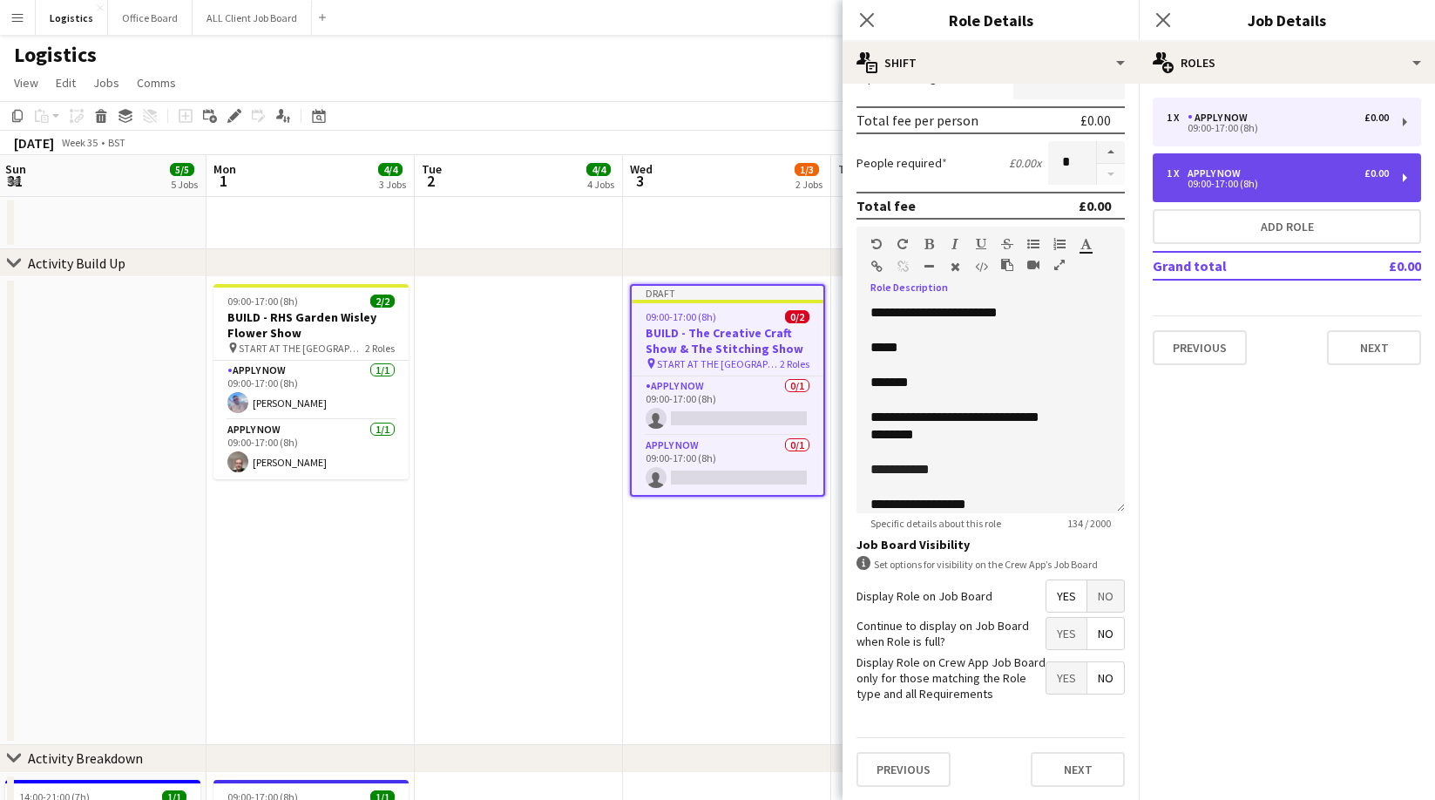
click at [1223, 182] on div "09:00-17:00 (8h)" at bounding box center [1278, 183] width 222 height 9
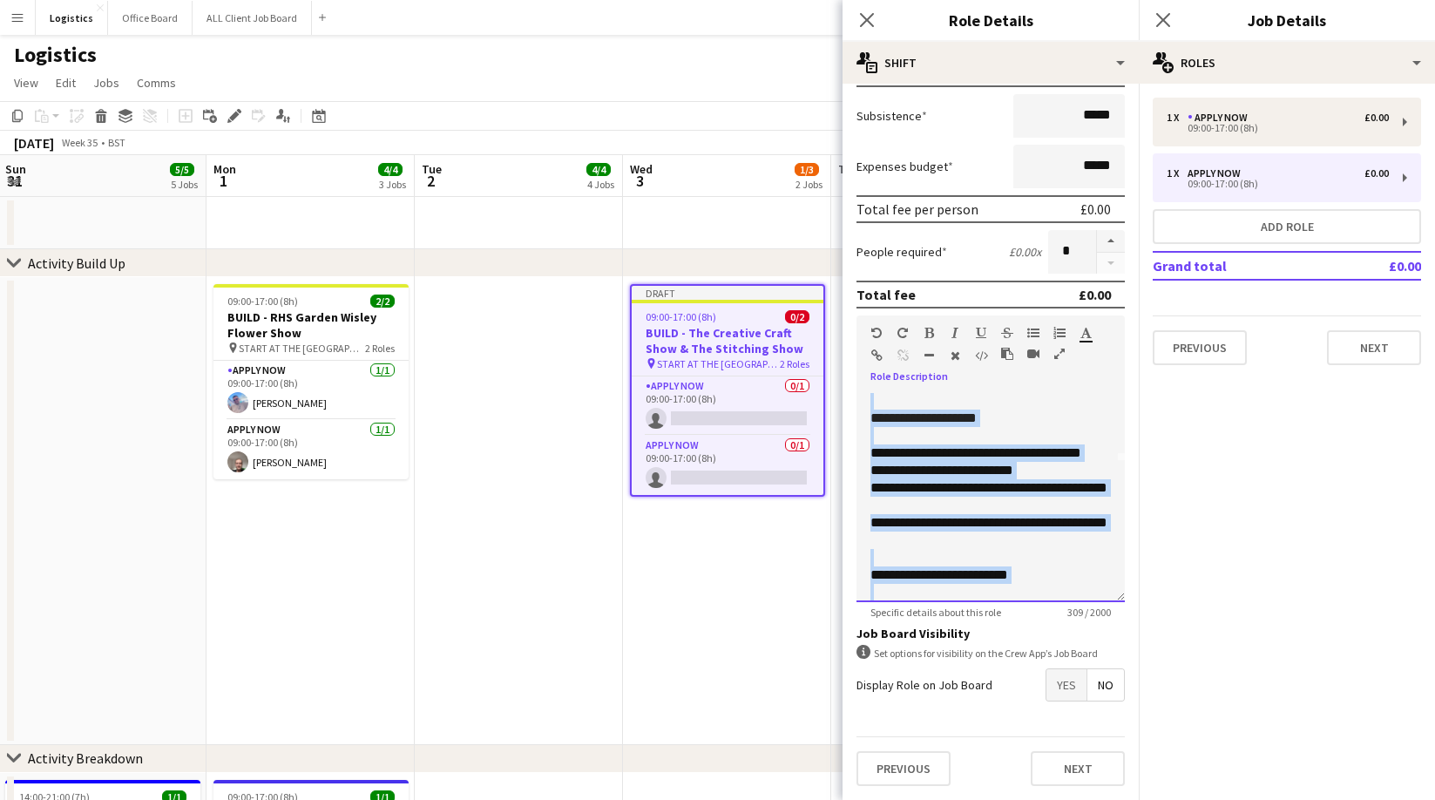
scroll to position [153, 0]
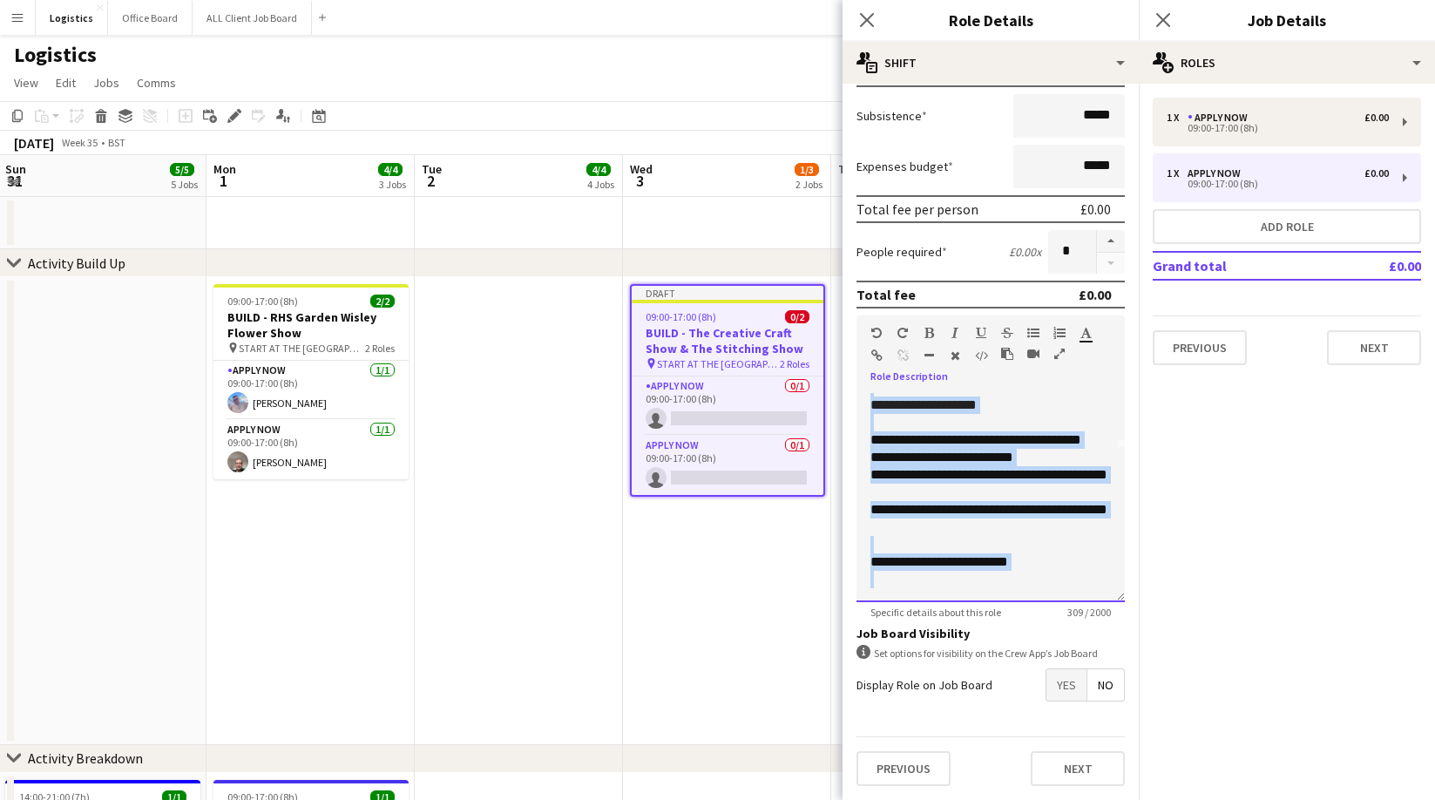
drag, startPoint x: 891, startPoint y: 397, endPoint x: 1133, endPoint y: 612, distance: 322.8
click at [1133, 612] on form "**********" at bounding box center [991, 303] width 296 height 993
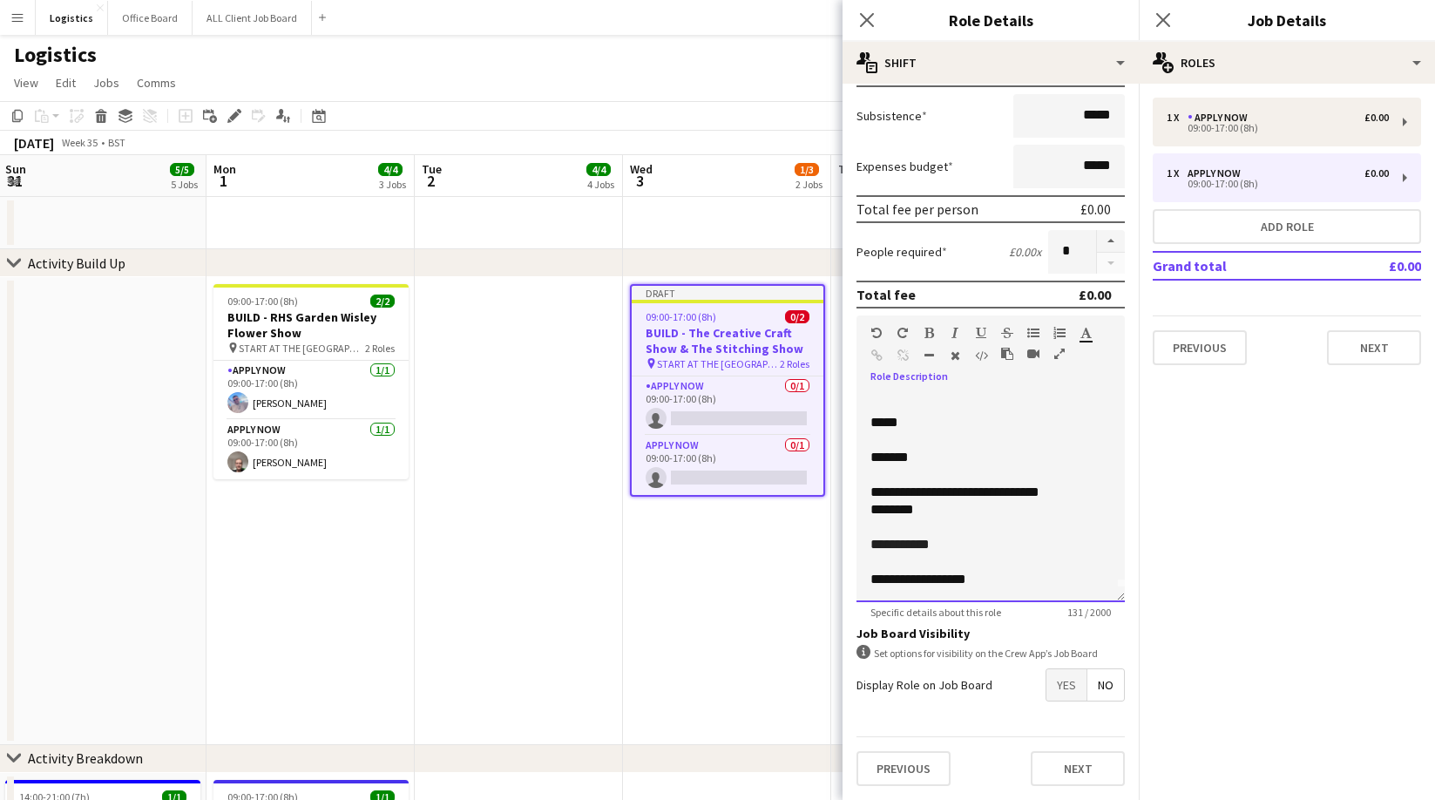
scroll to position [0, 0]
click at [1089, 783] on button "Next" at bounding box center [1078, 768] width 94 height 35
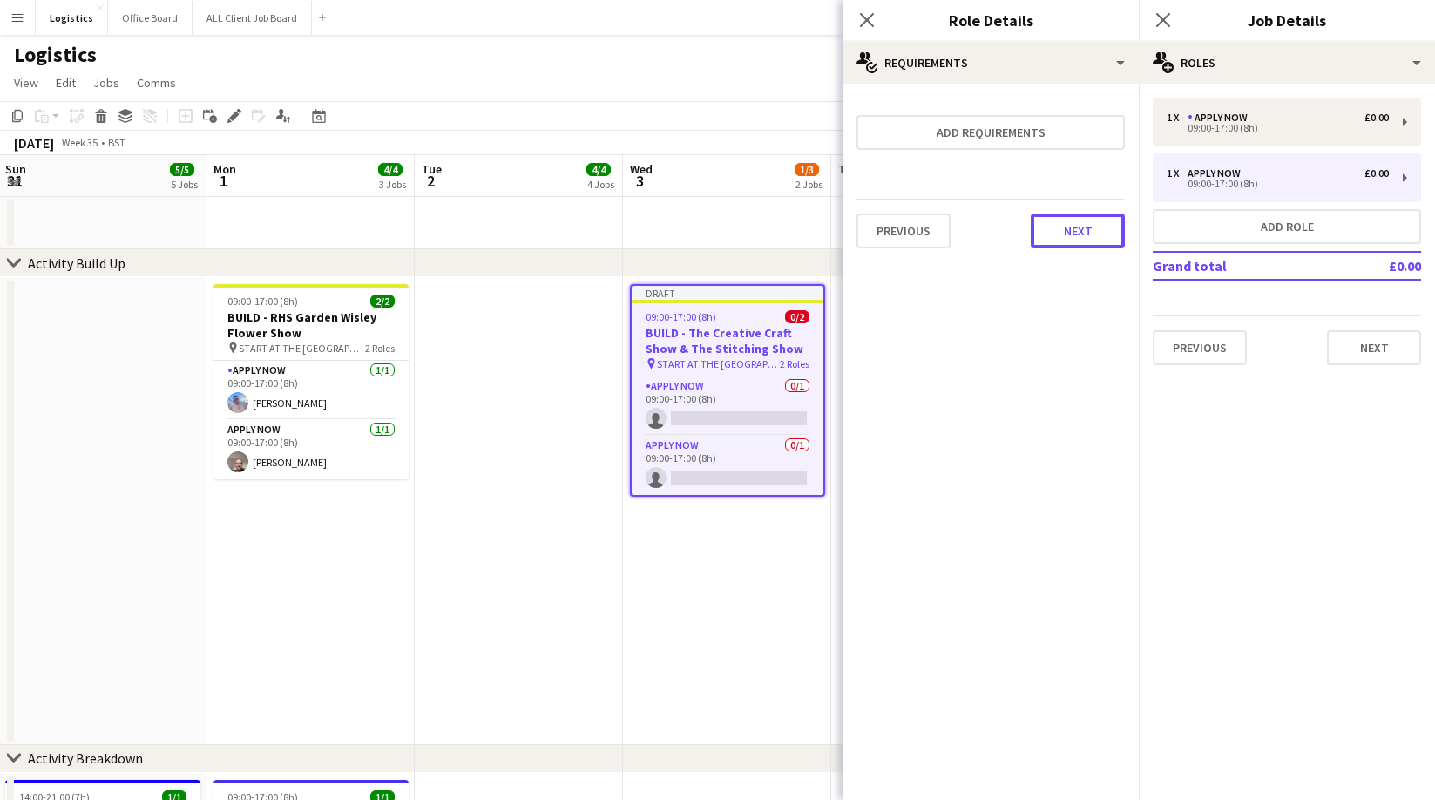
click at [1080, 234] on button "Next" at bounding box center [1078, 230] width 94 height 35
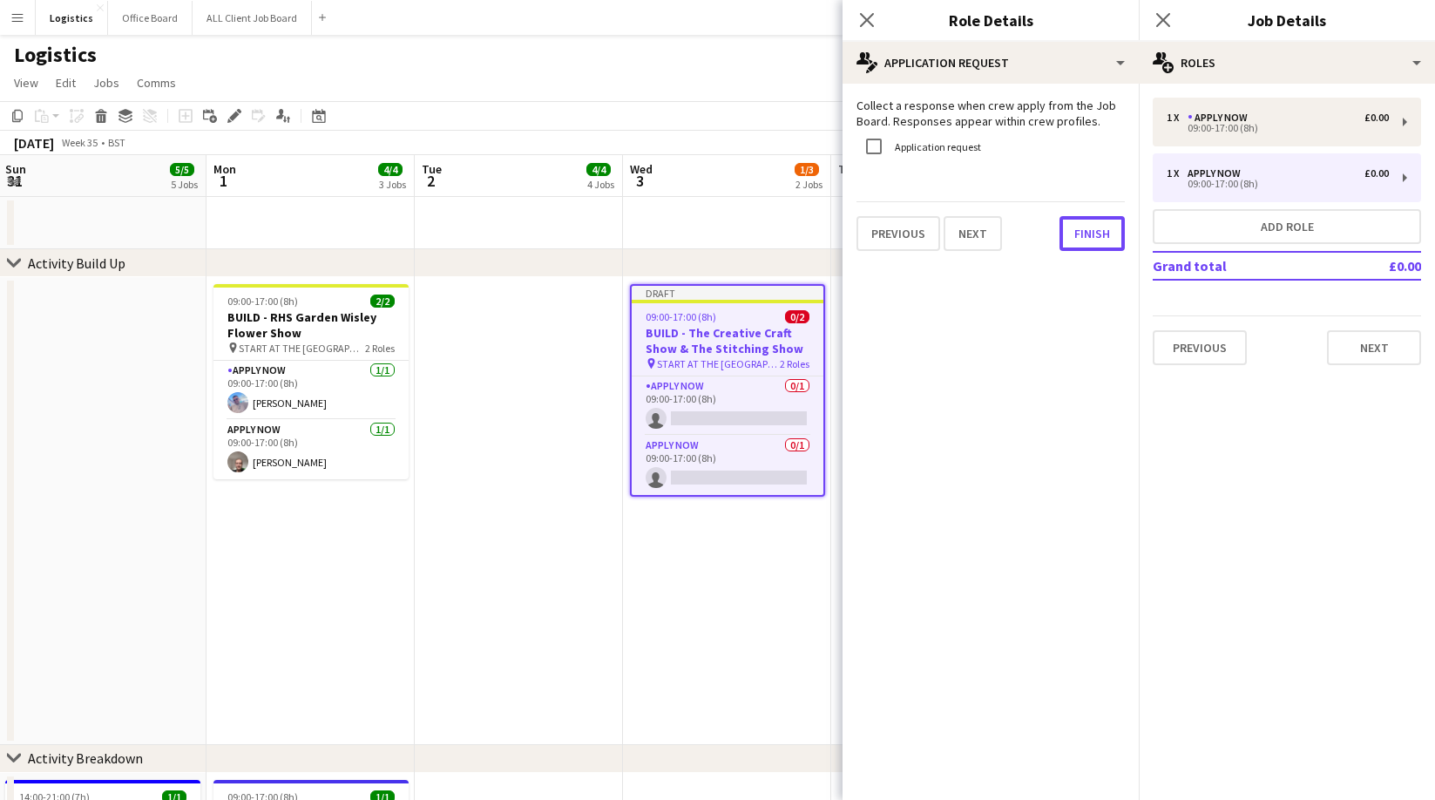
drag, startPoint x: 1092, startPoint y: 230, endPoint x: 1136, endPoint y: 241, distance: 45.9
click at [1092, 230] on button "Finish" at bounding box center [1092, 233] width 65 height 35
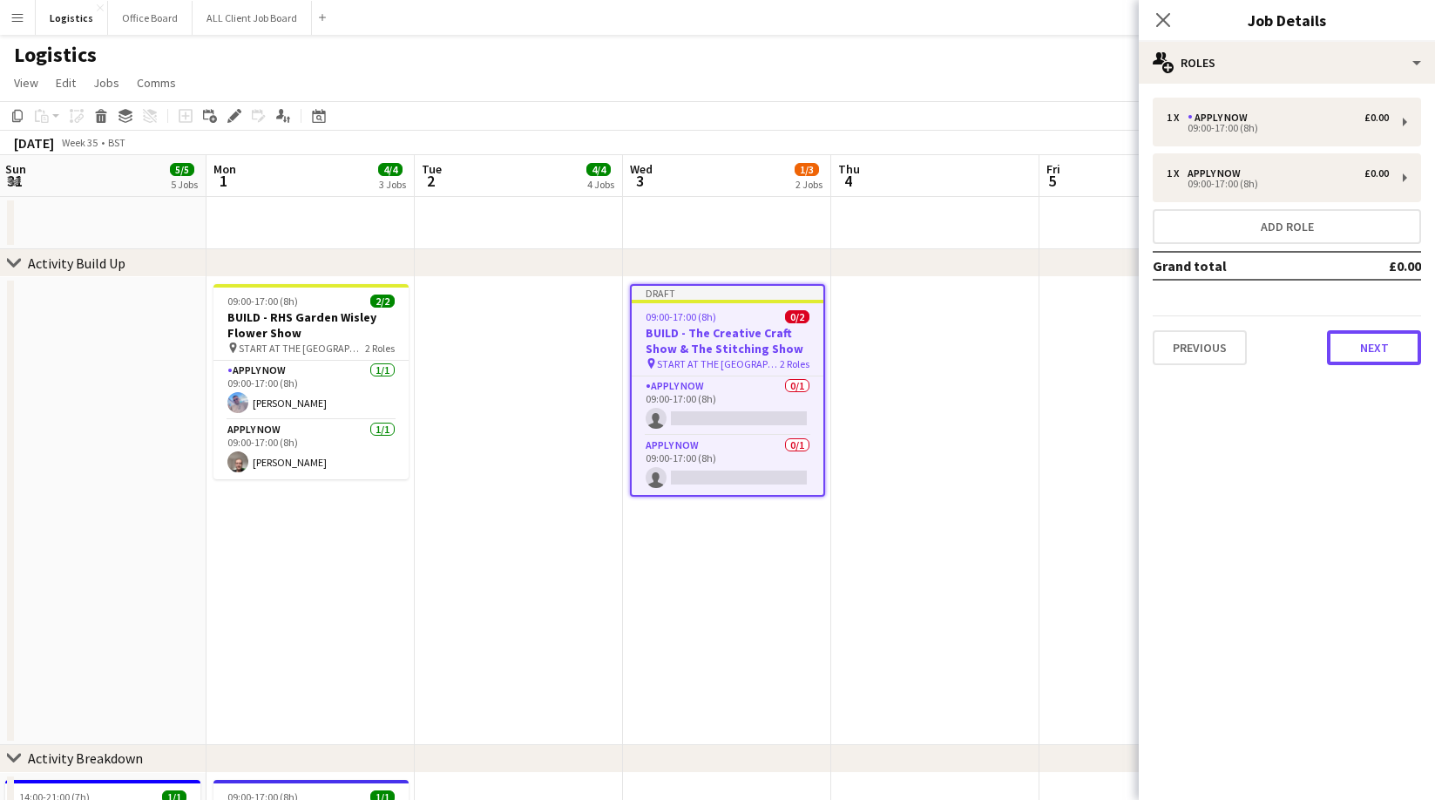
drag, startPoint x: 1382, startPoint y: 348, endPoint x: 1317, endPoint y: 325, distance: 69.2
click at [1382, 348] on button "Next" at bounding box center [1374, 347] width 94 height 35
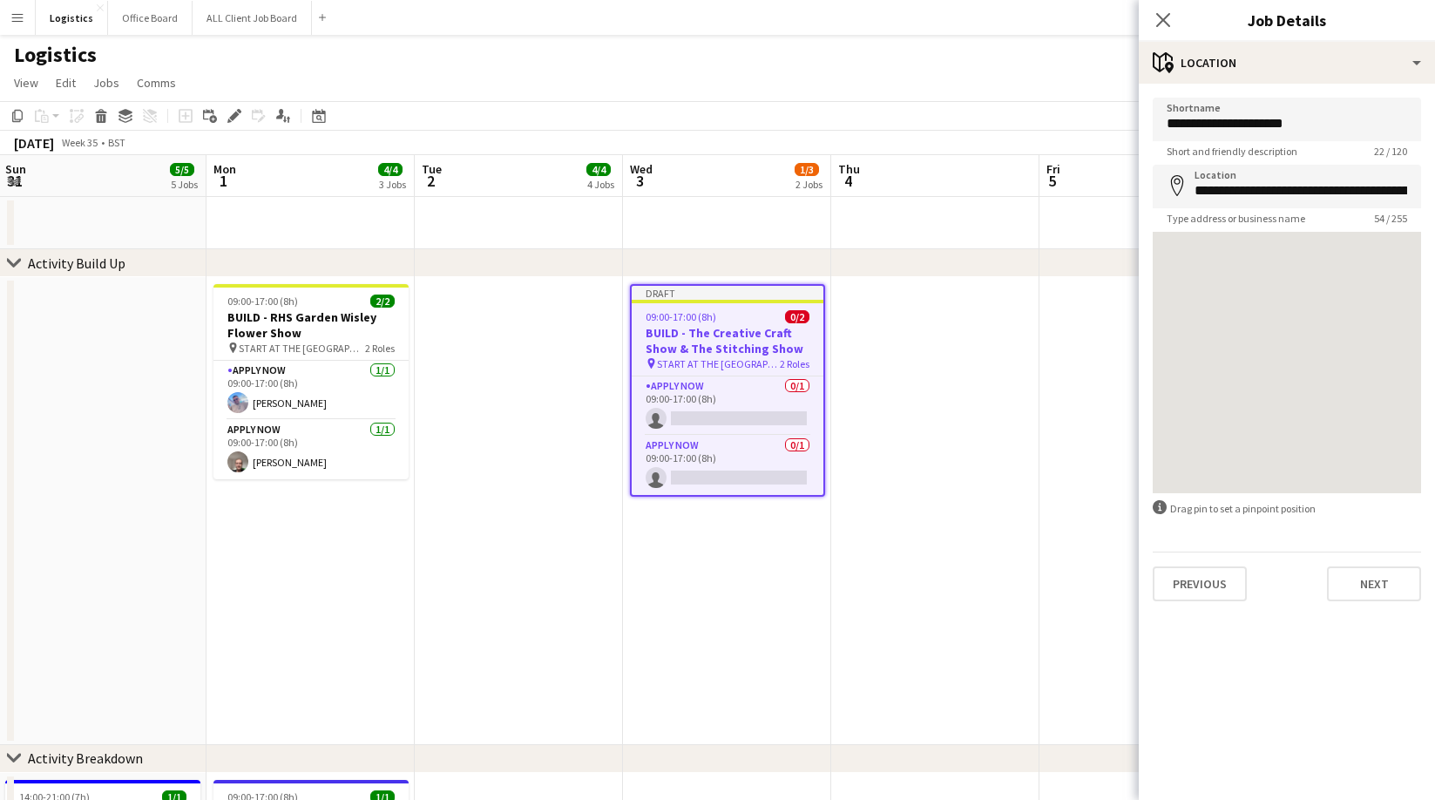
click at [1376, 606] on div "**********" at bounding box center [1287, 350] width 296 height 532
click at [1374, 583] on button "Next" at bounding box center [1374, 583] width 94 height 35
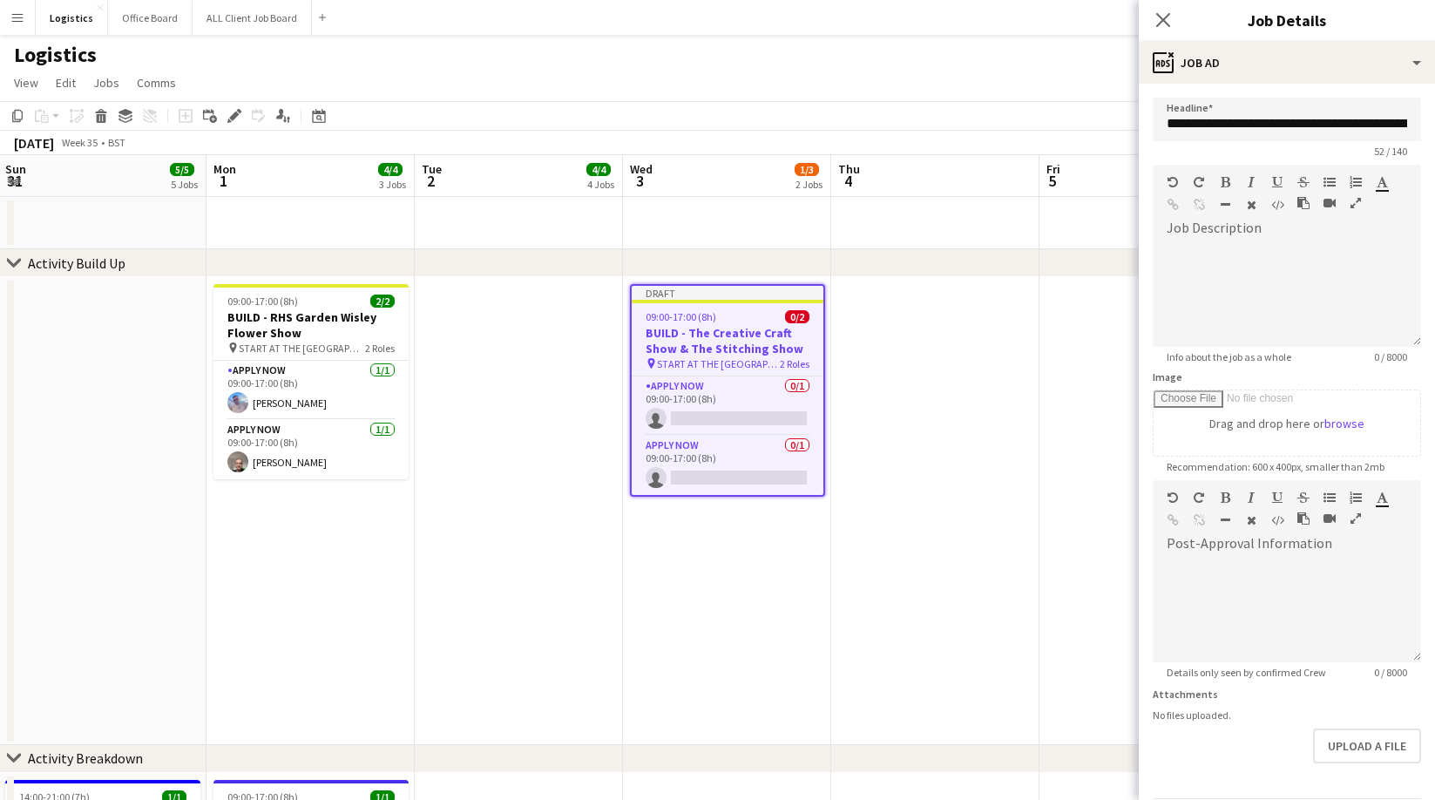
drag, startPoint x: 1163, startPoint y: 16, endPoint x: 1320, endPoint y: 152, distance: 208.1
click at [1163, 16] on icon "Close pop-in" at bounding box center [1163, 20] width 14 height 14
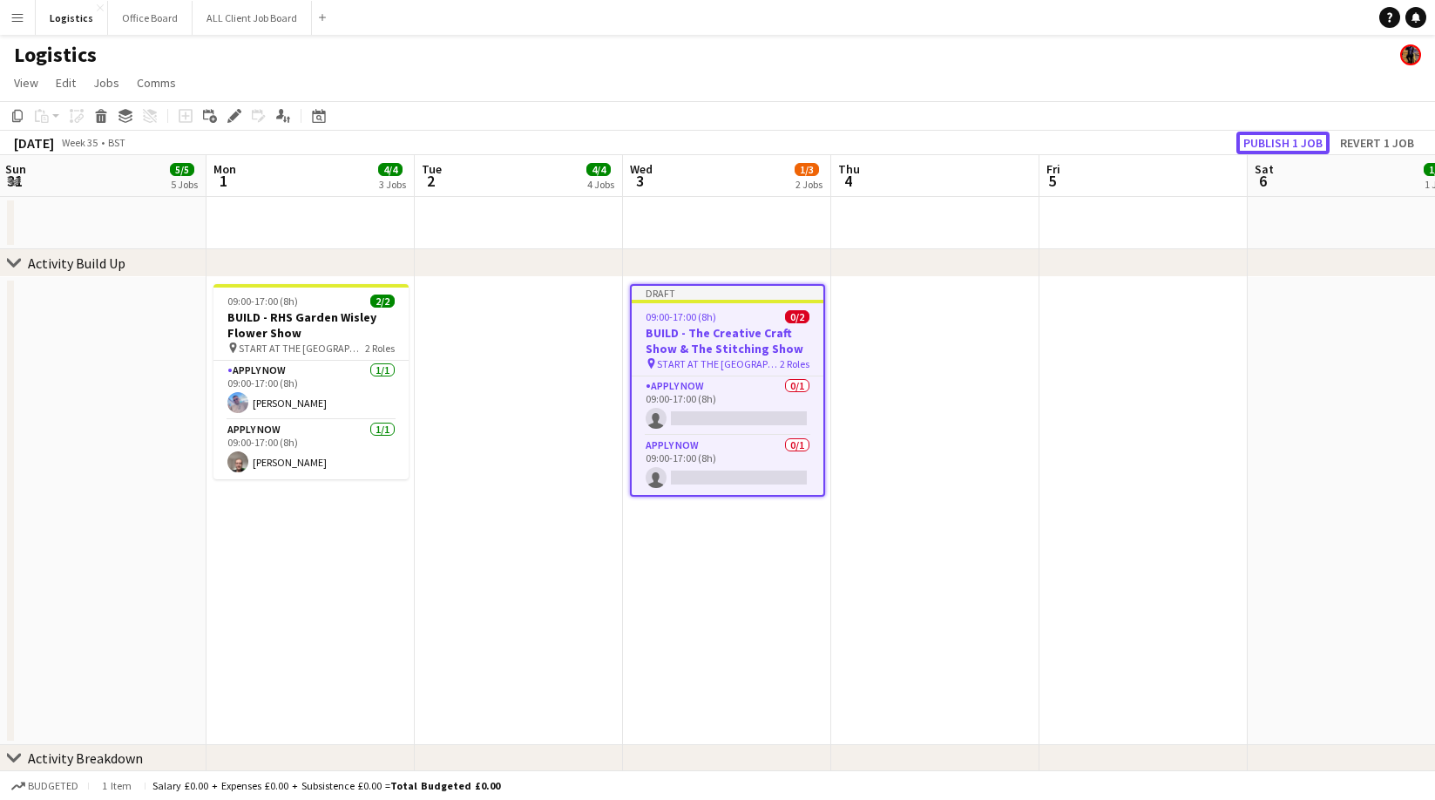
drag, startPoint x: 1270, startPoint y: 134, endPoint x: 1271, endPoint y: 156, distance: 21.9
click at [1270, 135] on button "Publish 1 job" at bounding box center [1282, 143] width 93 height 23
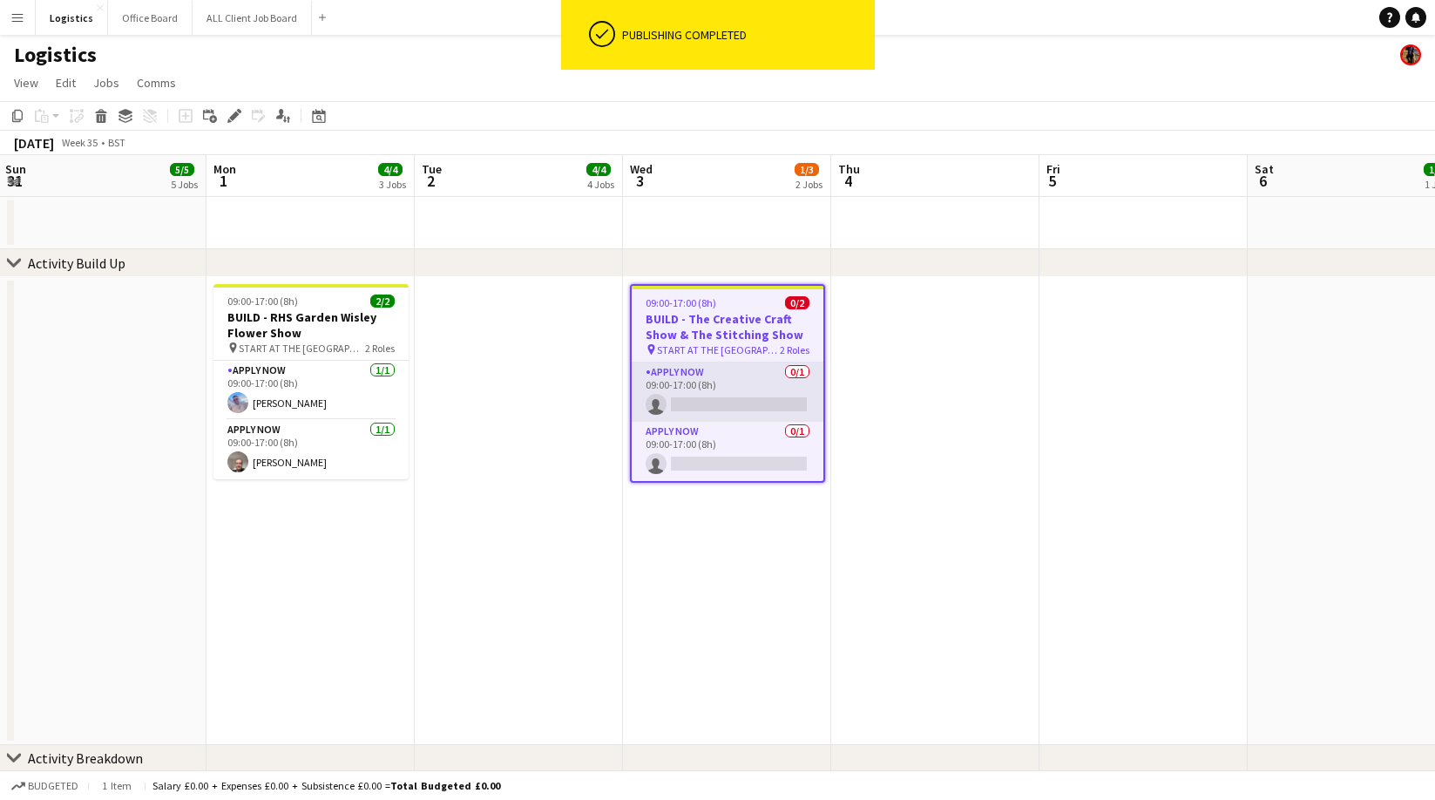
click at [732, 397] on app-card-role "APPLY NOW 0/1 09:00-17:00 (8h) single-neutral-actions" at bounding box center [728, 391] width 192 height 59
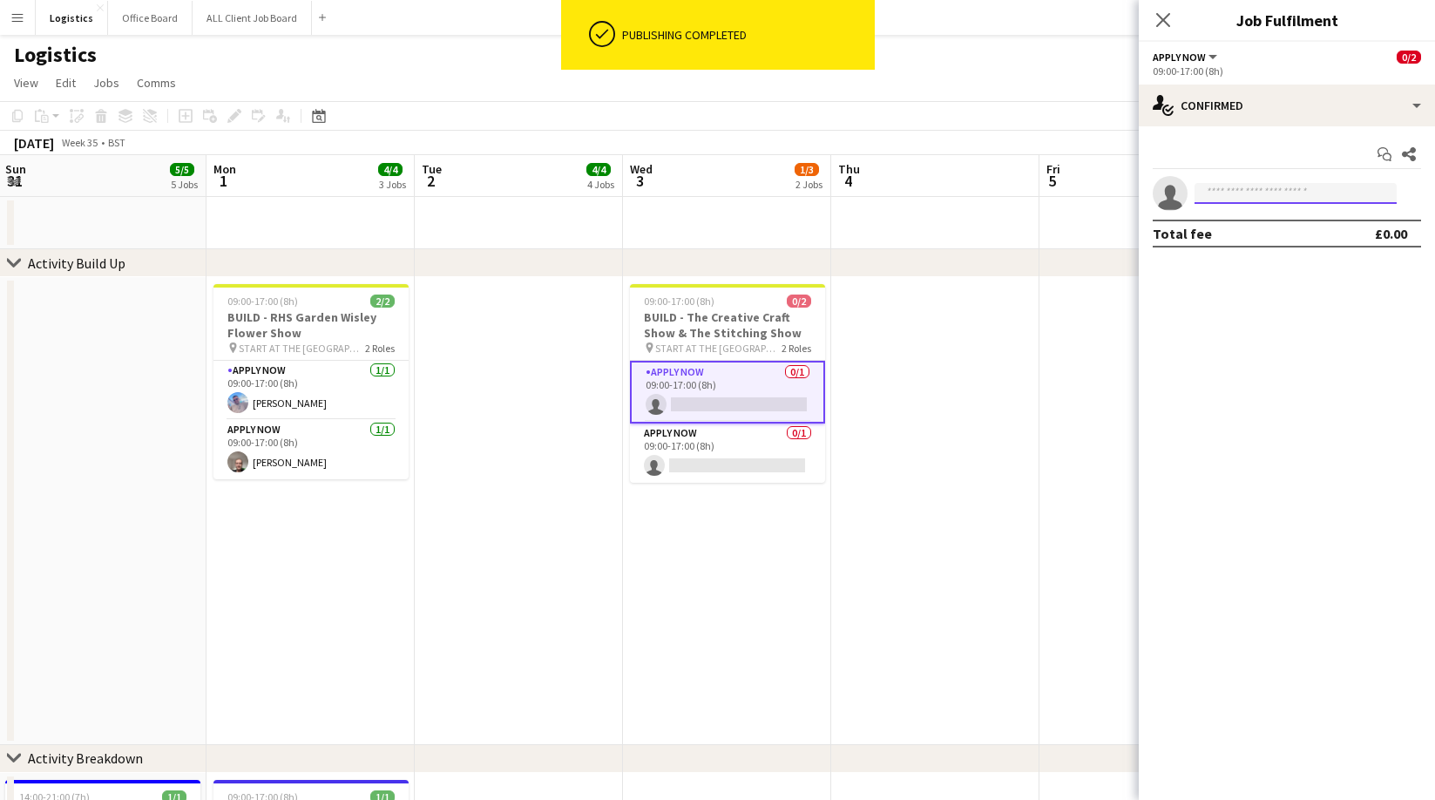
click at [1216, 194] on input at bounding box center [1296, 193] width 202 height 21
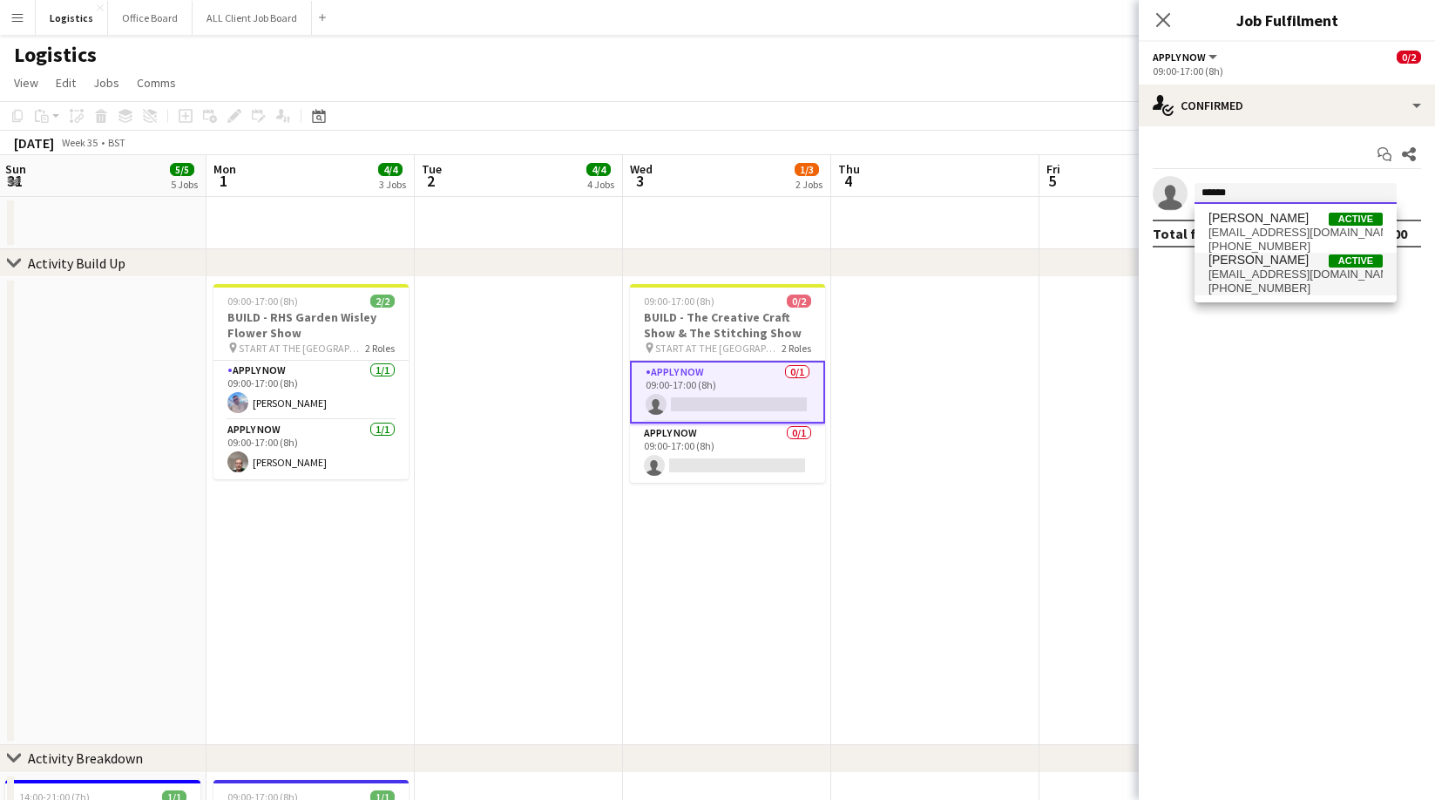
type input "******"
click at [1258, 282] on span "[PHONE_NUMBER]" at bounding box center [1296, 288] width 174 height 14
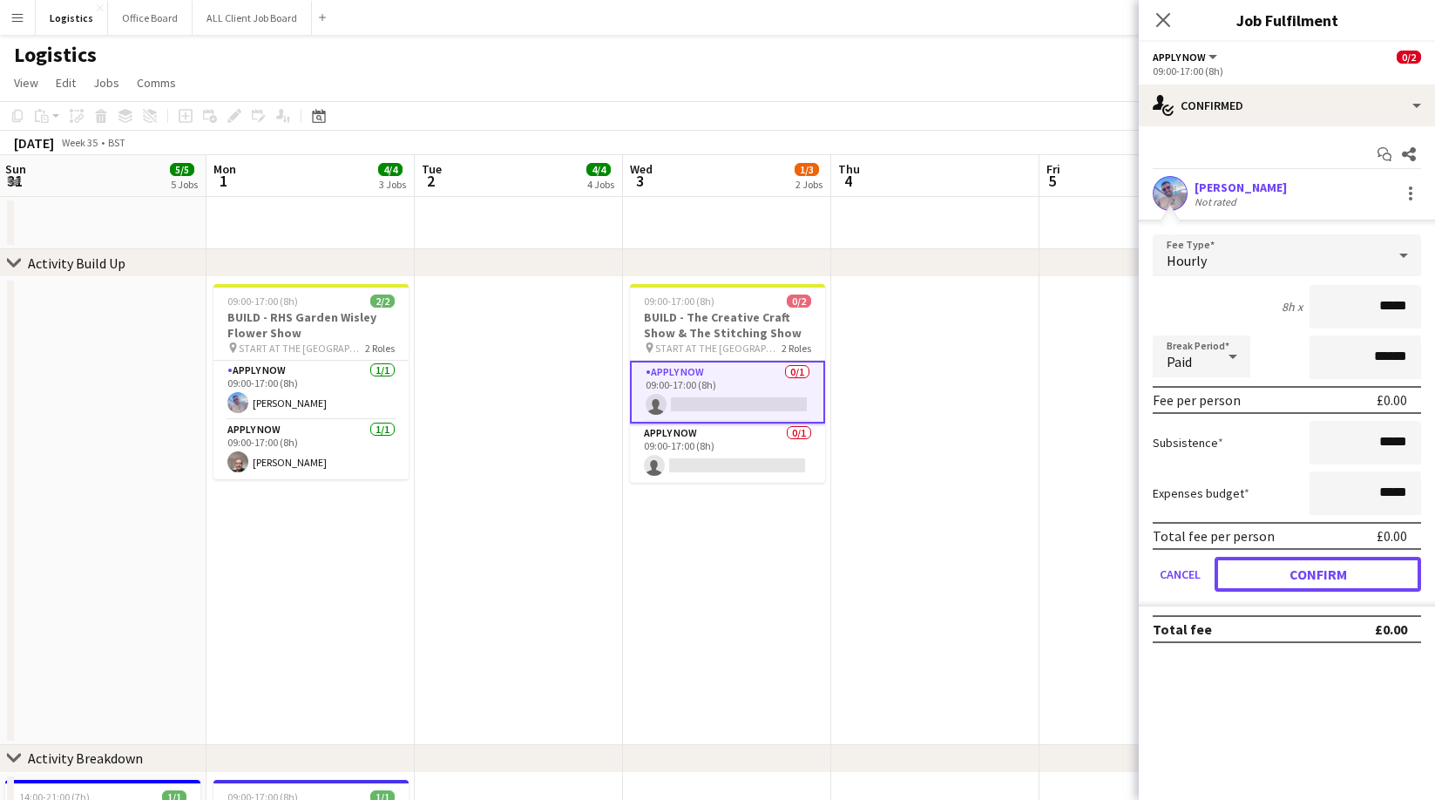
drag, startPoint x: 1303, startPoint y: 567, endPoint x: 1263, endPoint y: 571, distance: 40.2
click at [1303, 567] on button "Confirm" at bounding box center [1318, 574] width 207 height 35
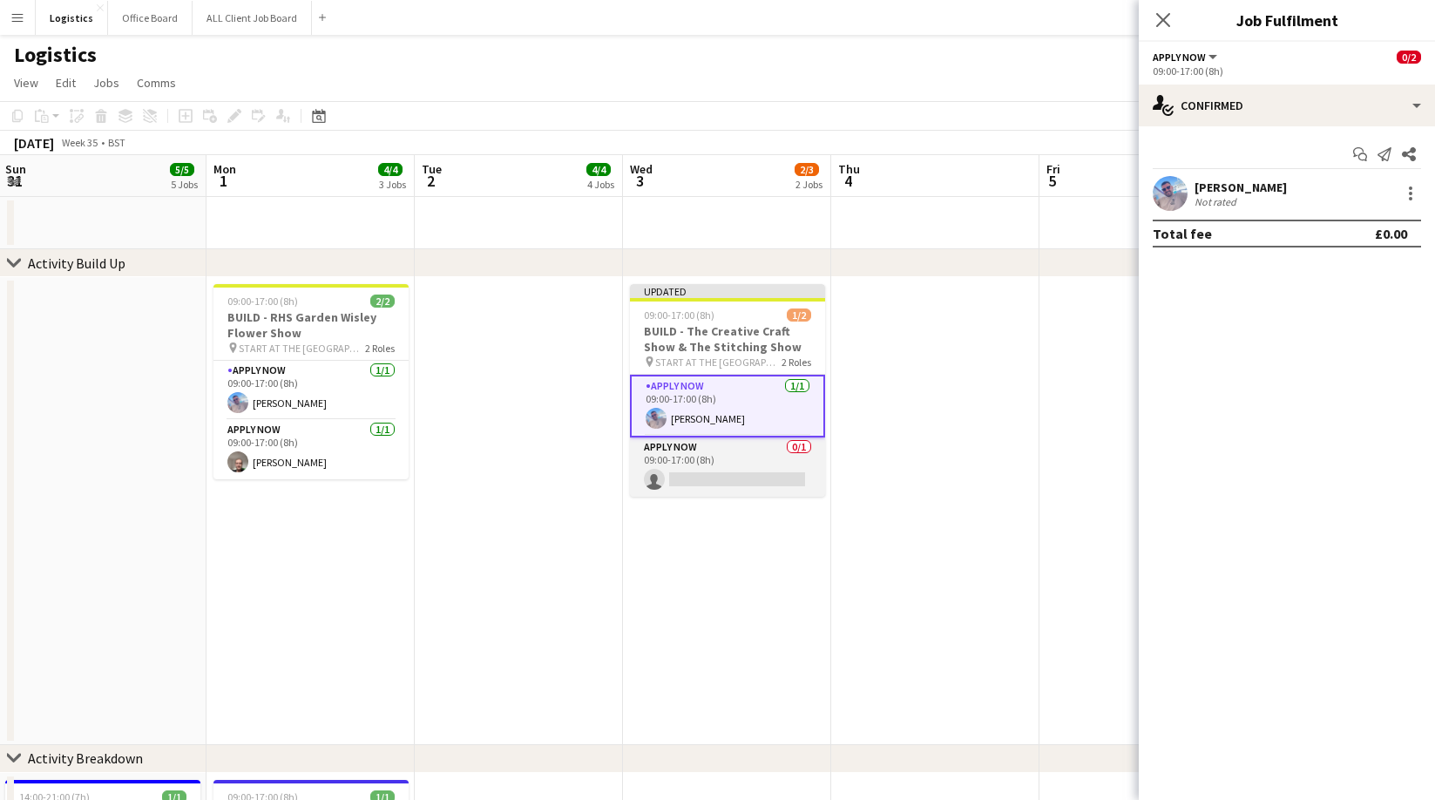
drag, startPoint x: 730, startPoint y: 484, endPoint x: 738, endPoint y: 478, distance: 9.4
click at [730, 484] on app-card-role "APPLY NOW 0/1 09:00-17:00 (8h) single-neutral-actions" at bounding box center [727, 466] width 195 height 59
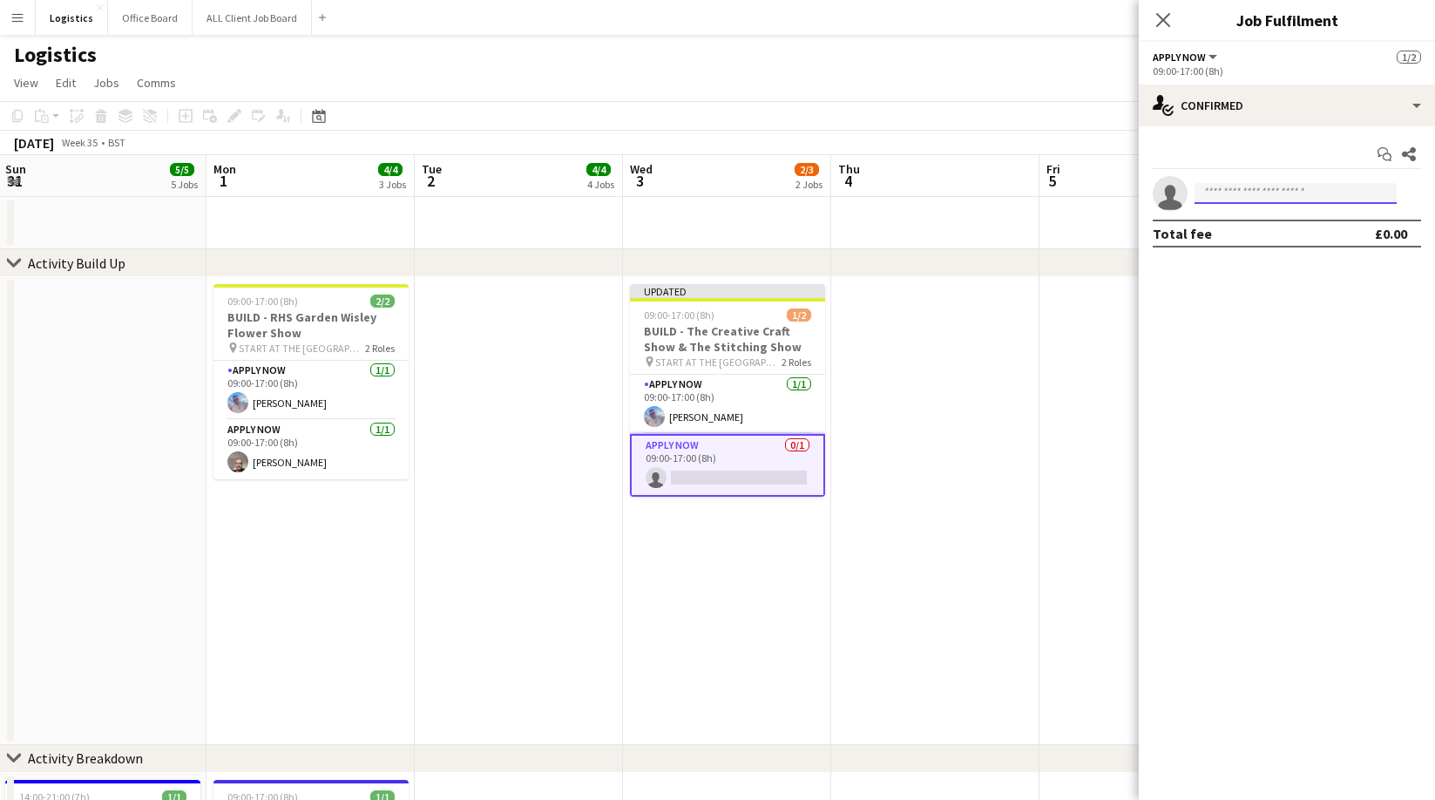
click at [1220, 193] on input at bounding box center [1296, 193] width 202 height 21
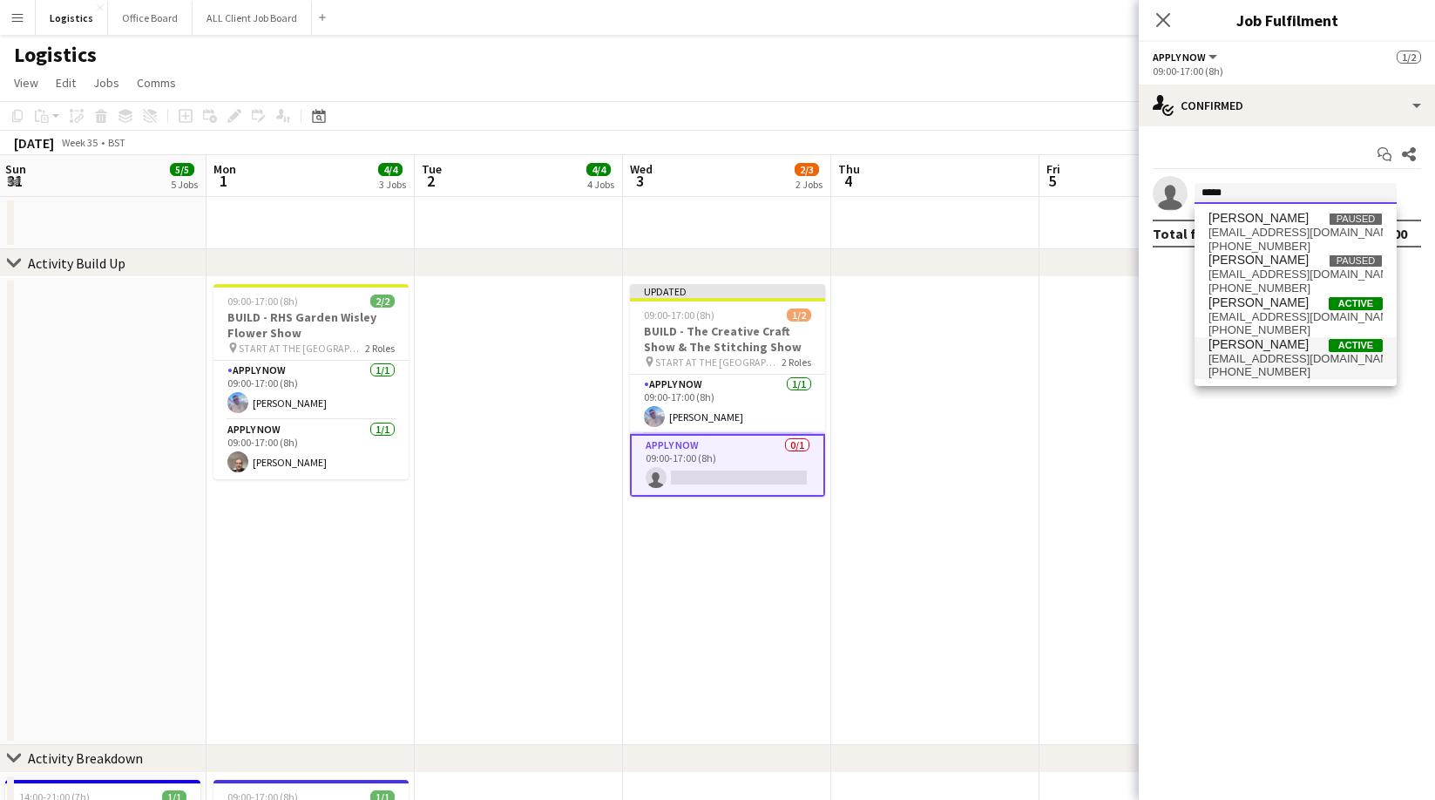
type input "*****"
click at [1274, 361] on span "[EMAIL_ADDRESS][DOMAIN_NAME]" at bounding box center [1296, 359] width 174 height 14
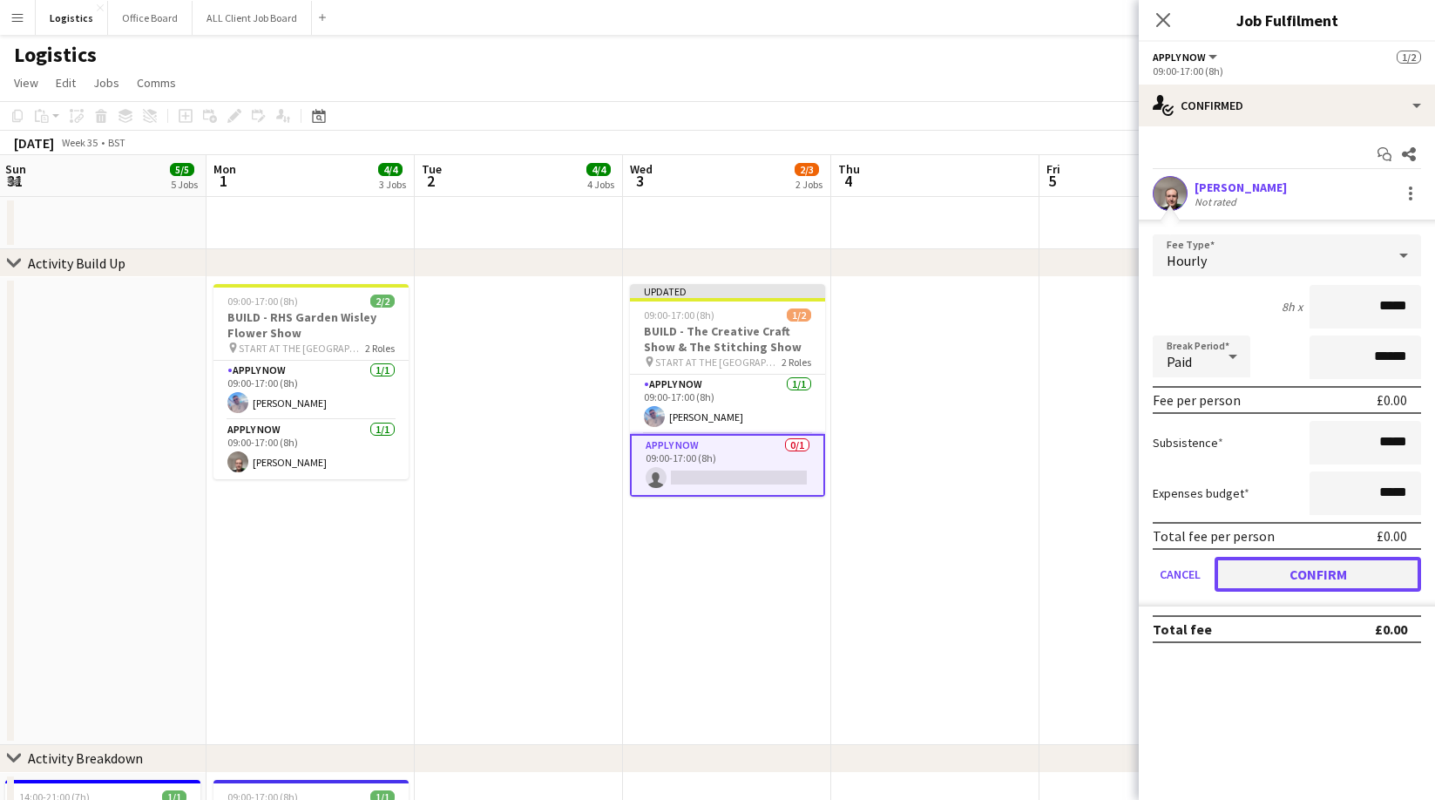
click at [1292, 567] on button "Confirm" at bounding box center [1318, 574] width 207 height 35
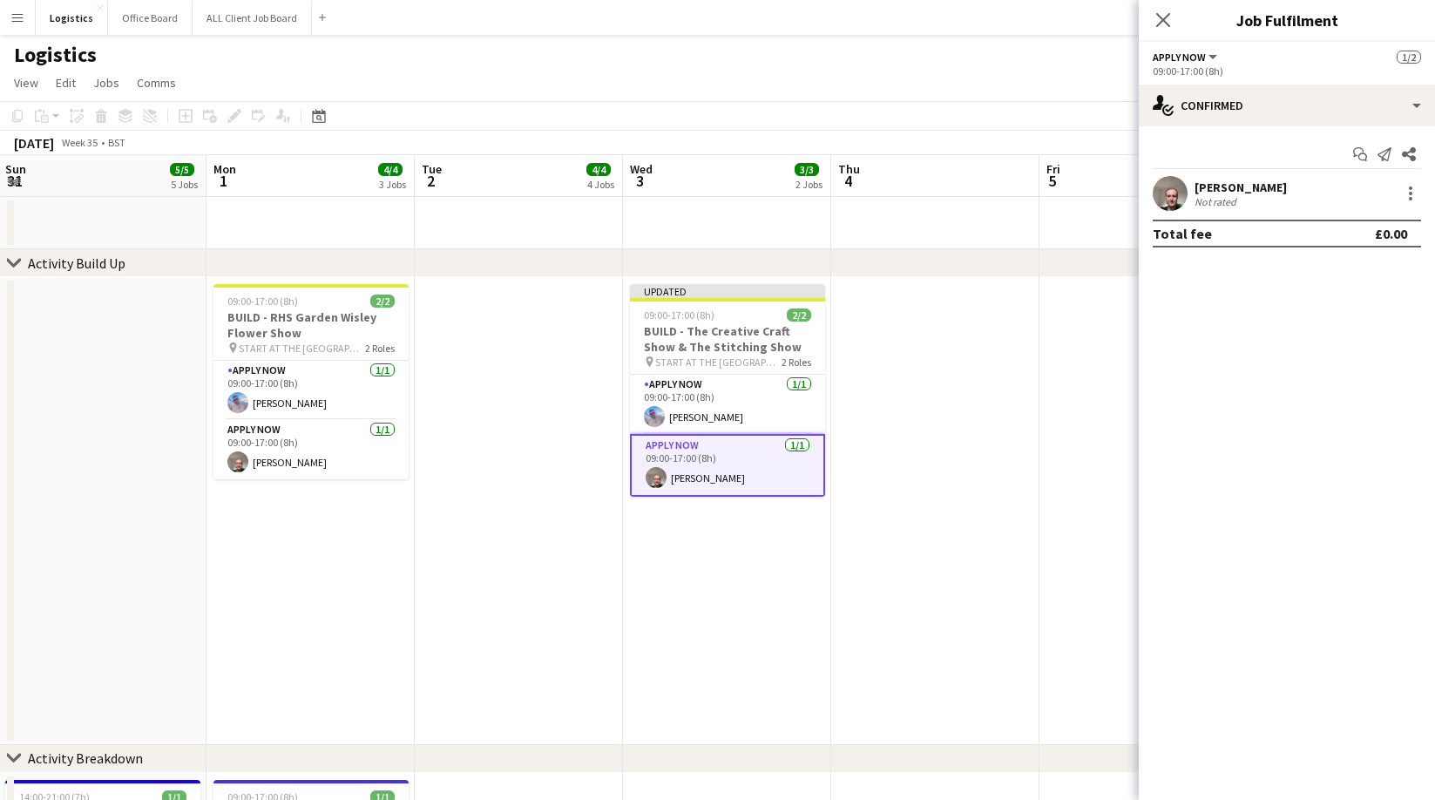
click at [1166, 21] on icon "Close pop-in" at bounding box center [1163, 20] width 14 height 14
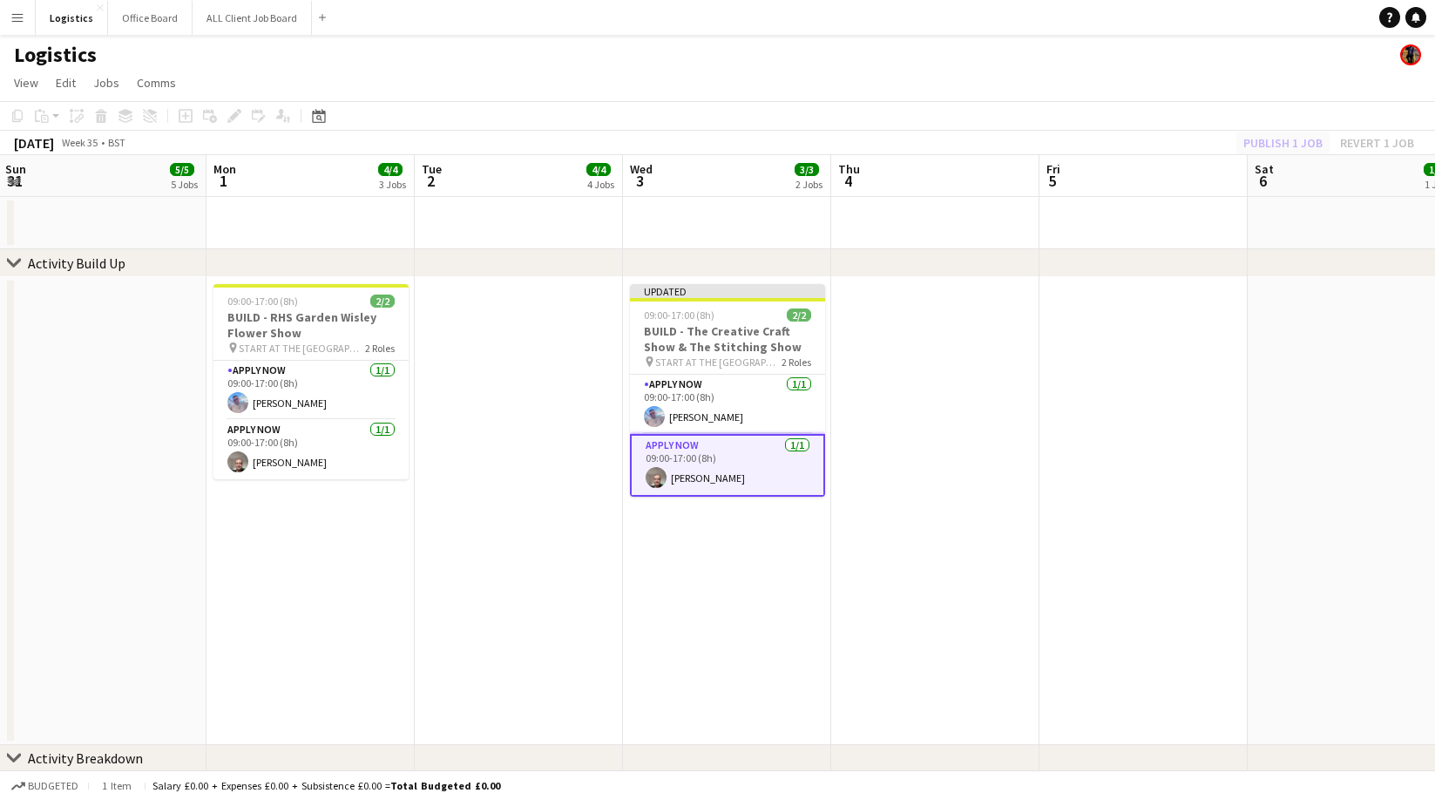
click at [1283, 142] on div "Publish 1 job Revert 1 job" at bounding box center [1328, 143] width 213 height 23
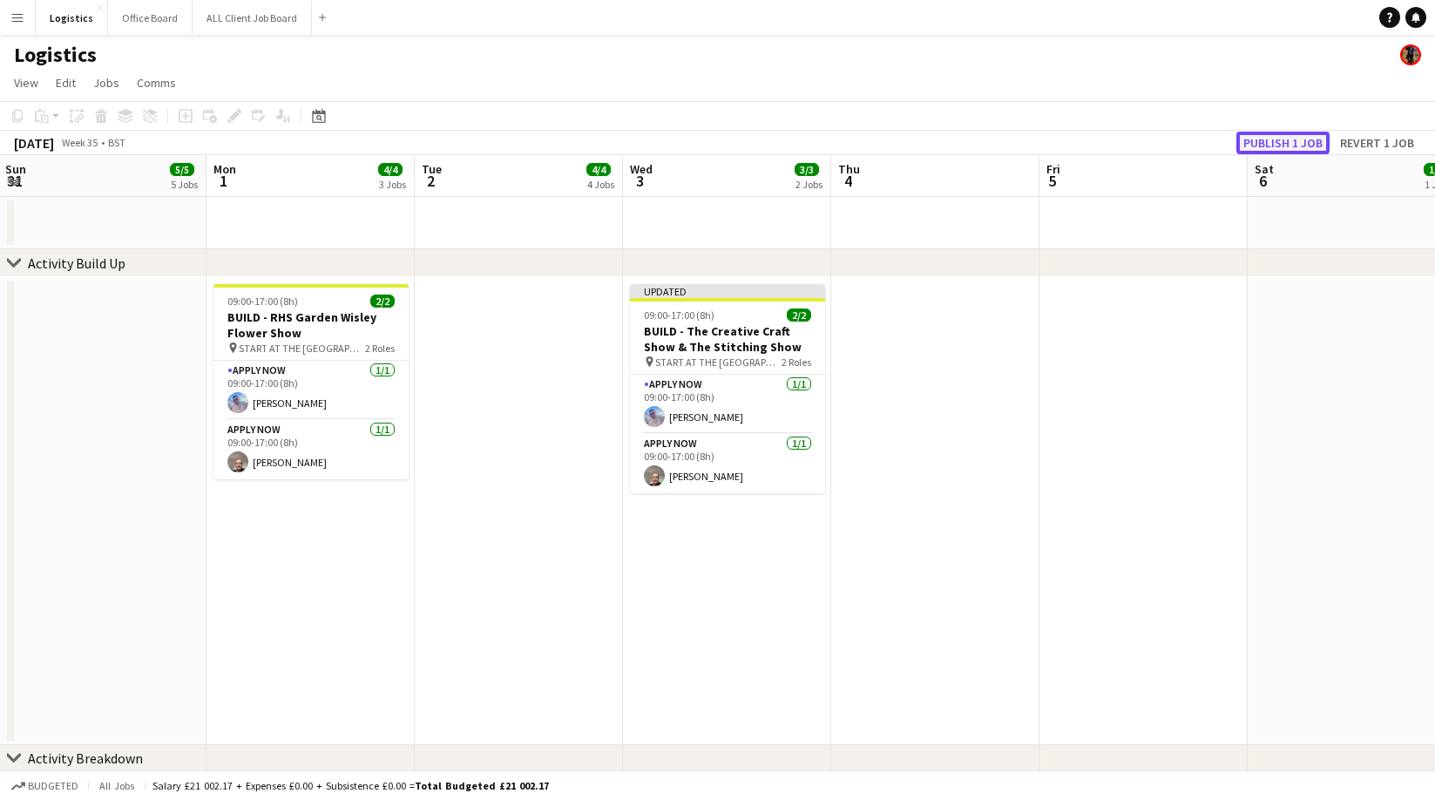
click at [1282, 144] on button "Publish 1 job" at bounding box center [1282, 143] width 93 height 23
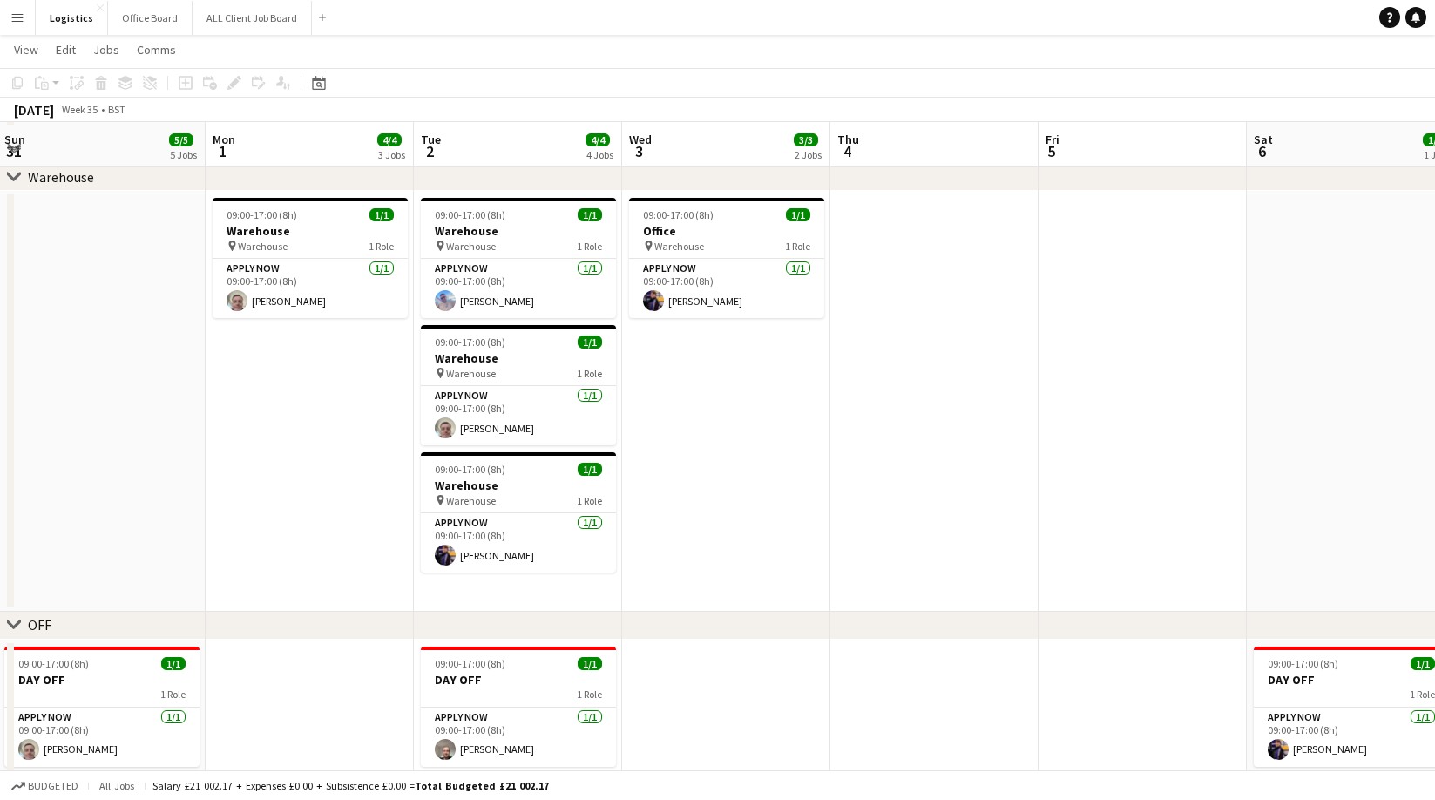
scroll to position [1430, 0]
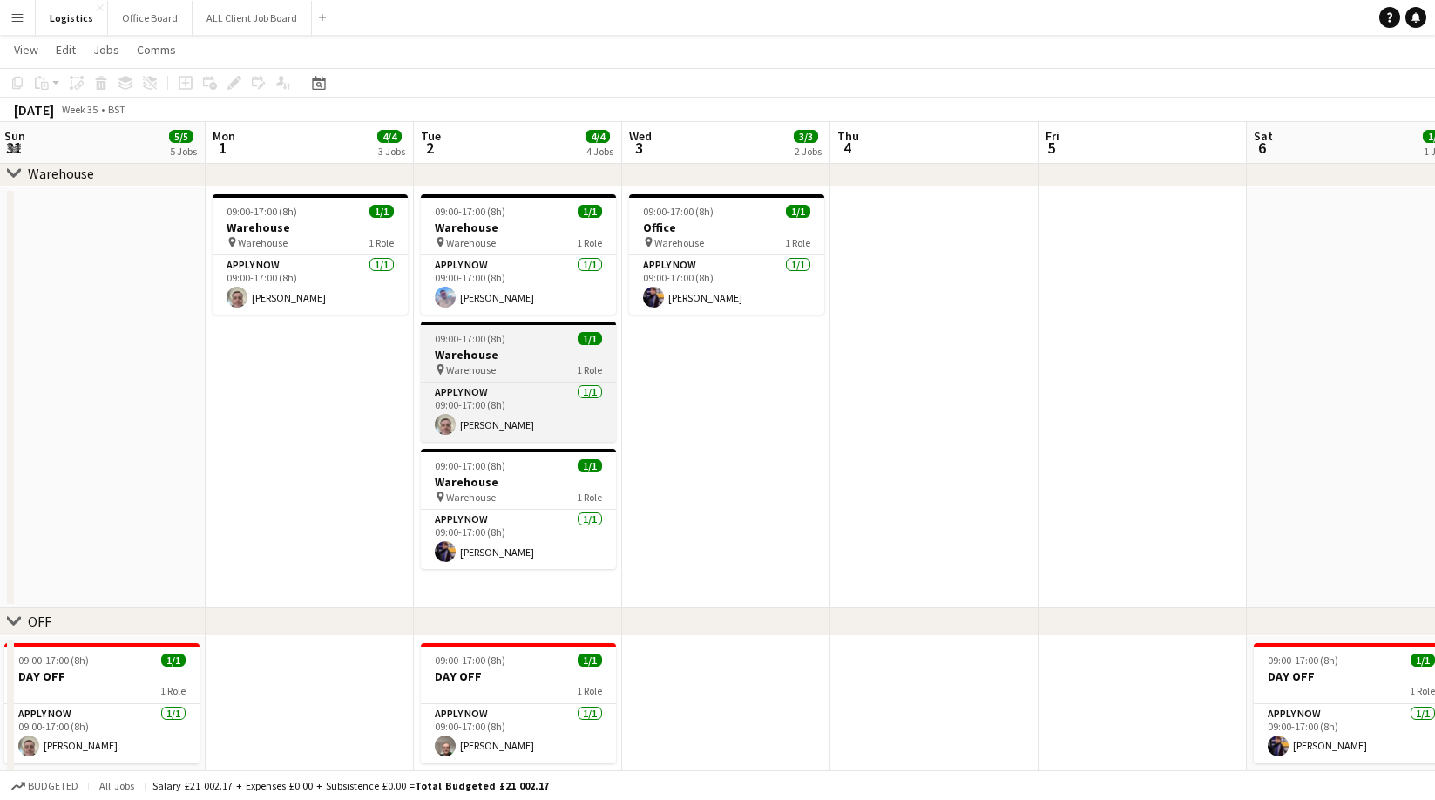
click at [492, 349] on h3 "Warehouse" at bounding box center [518, 355] width 195 height 16
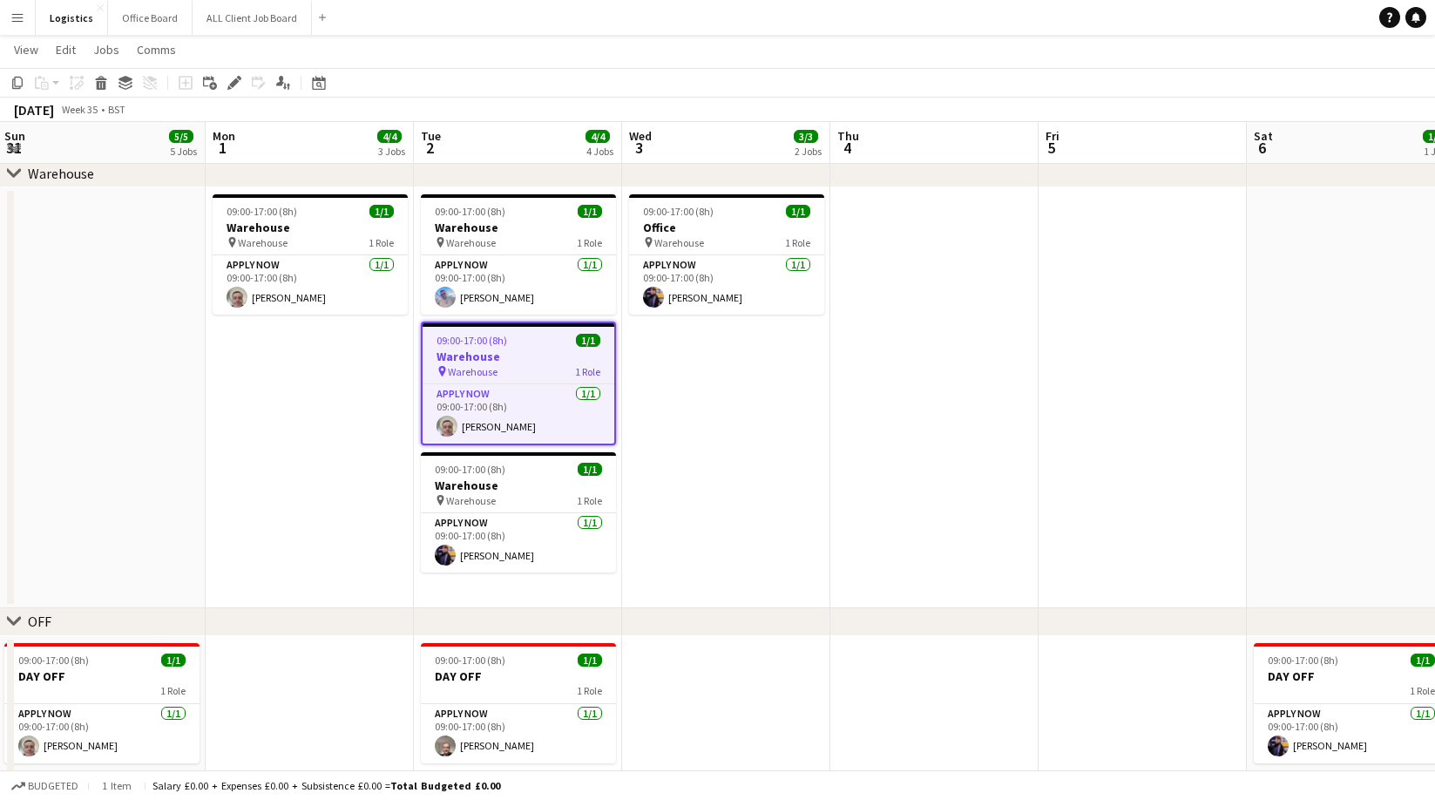
click at [20, 84] on icon "Copy" at bounding box center [17, 83] width 14 height 14
click at [685, 360] on app-date-cell "09:00-17:00 (8h) 1/1 Office pin Warehouse 1 Role APPLY NOW [DATE] 09:00-17:00 (…" at bounding box center [726, 397] width 208 height 421
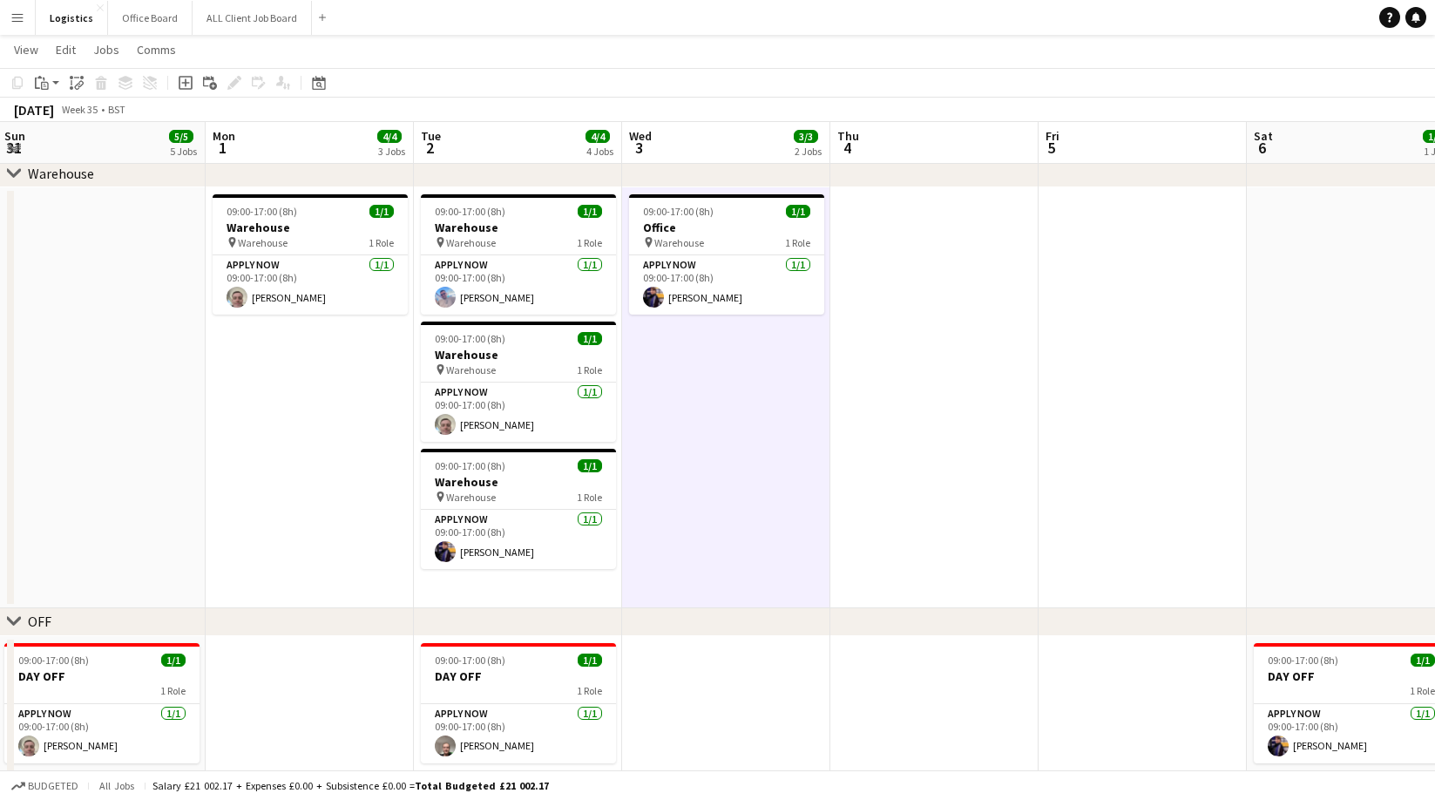
scroll to position [0, 420]
click at [47, 84] on icon "Paste" at bounding box center [42, 83] width 14 height 14
click at [73, 146] on link "Paste with crew Command Shift V" at bounding box center [115, 146] width 138 height 16
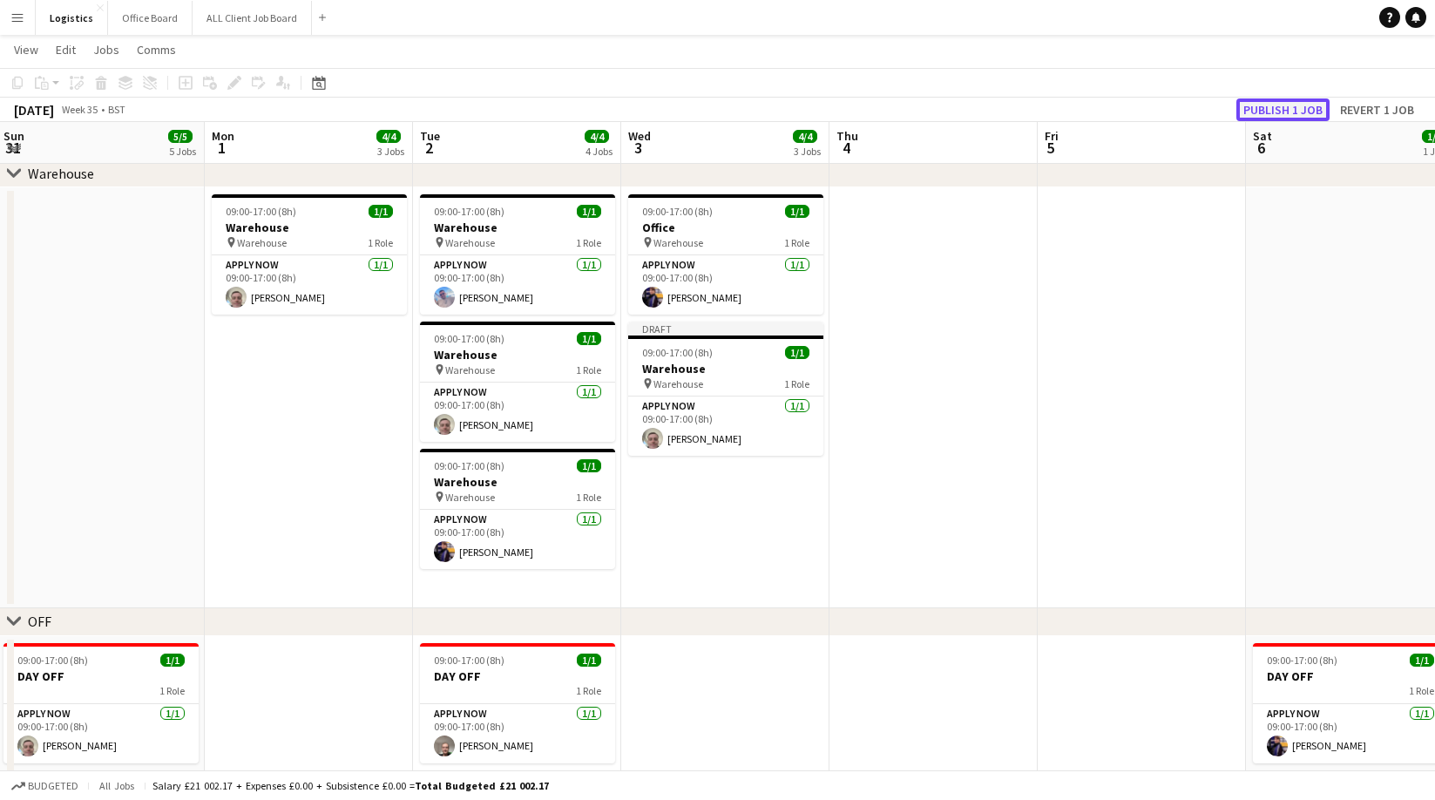
click at [1268, 105] on button "Publish 1 job" at bounding box center [1282, 109] width 93 height 23
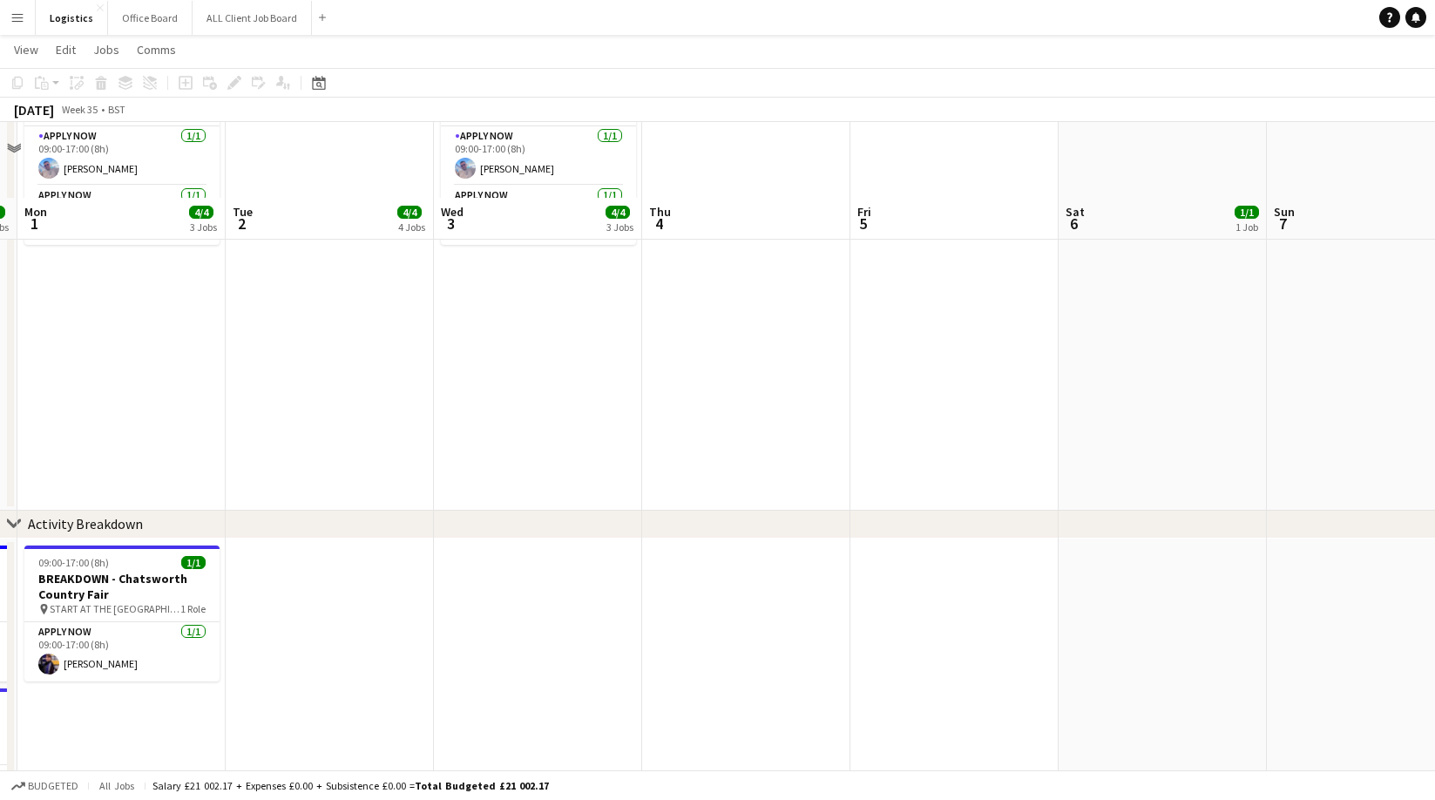
scroll to position [0, 0]
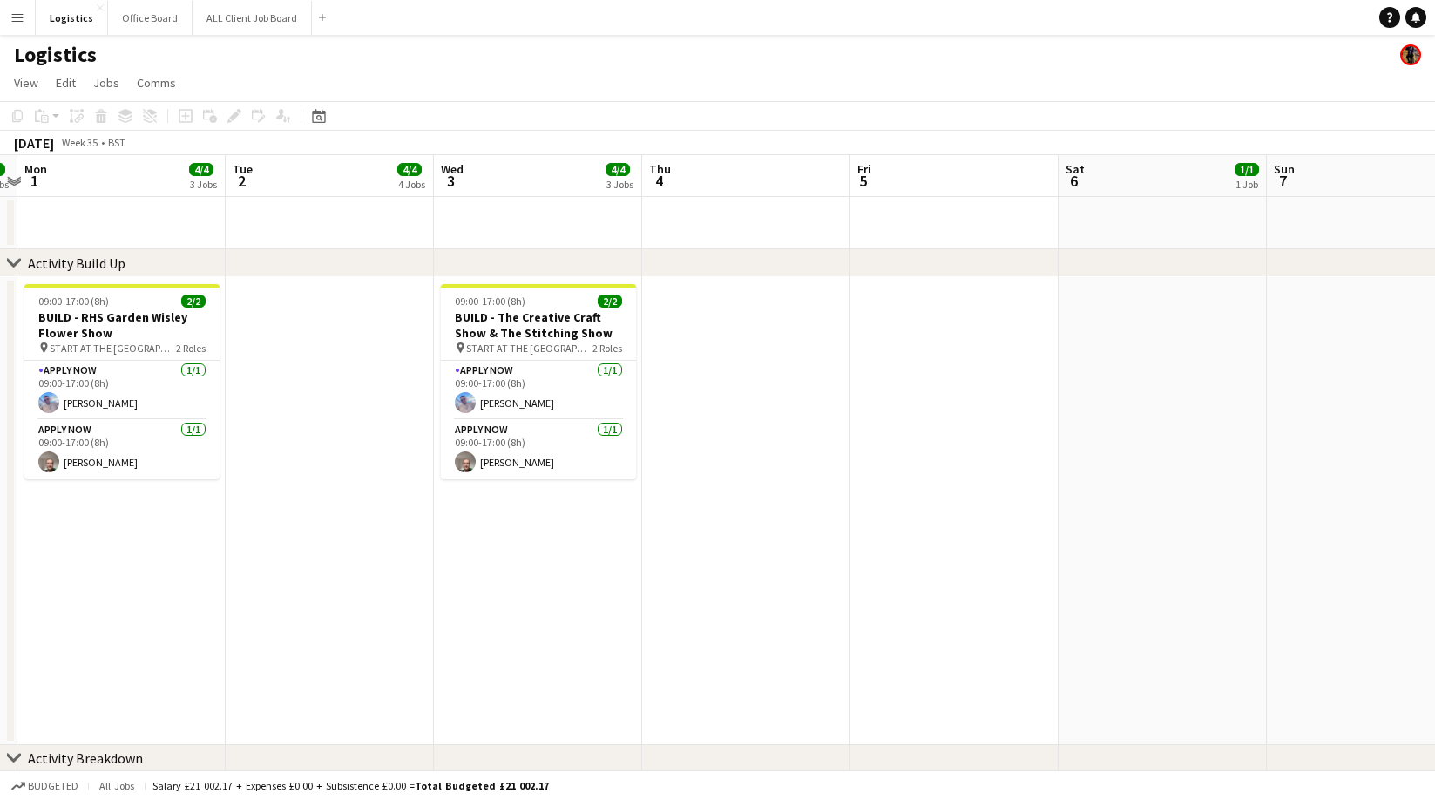
click at [745, 308] on app-date-cell at bounding box center [746, 511] width 208 height 468
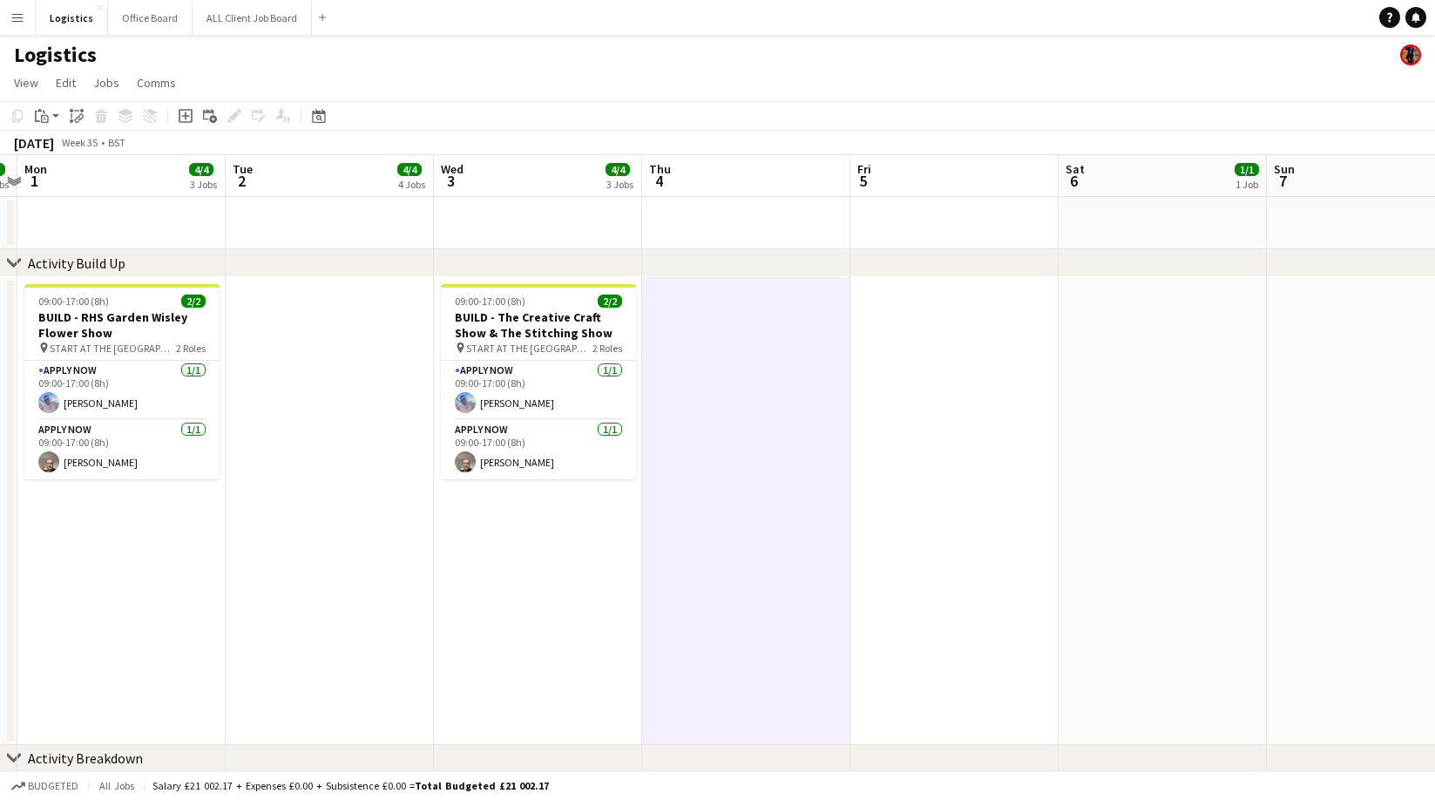
scroll to position [0, 607]
